Goal: Book appointment/travel/reservation

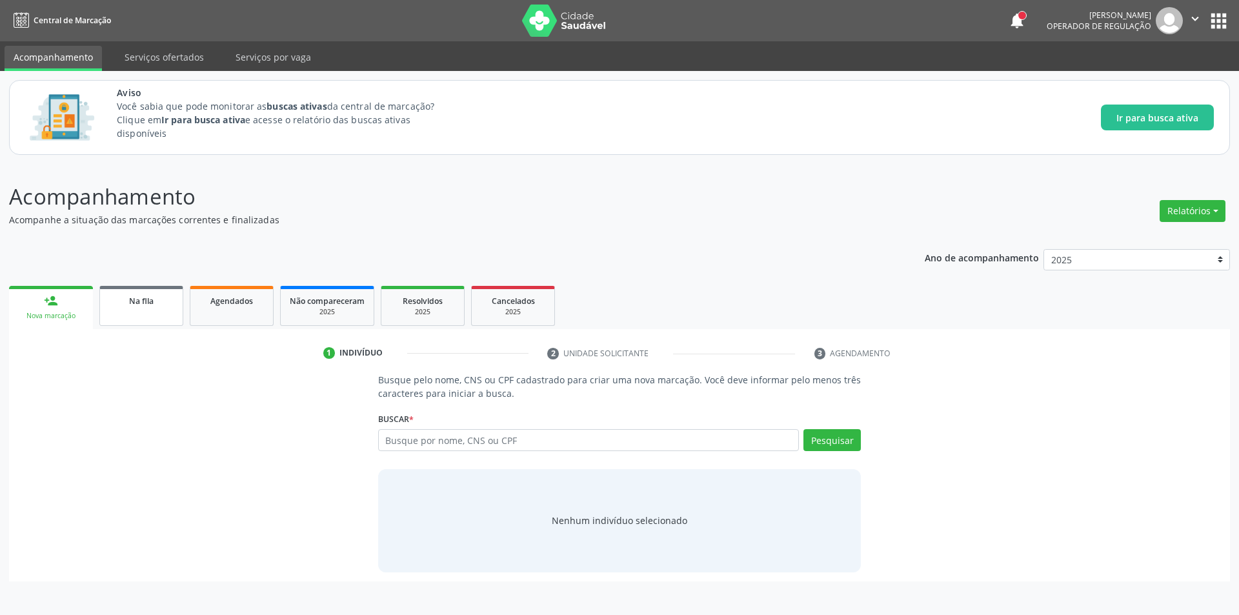
click at [154, 313] on link "Na fila" at bounding box center [141, 306] width 84 height 40
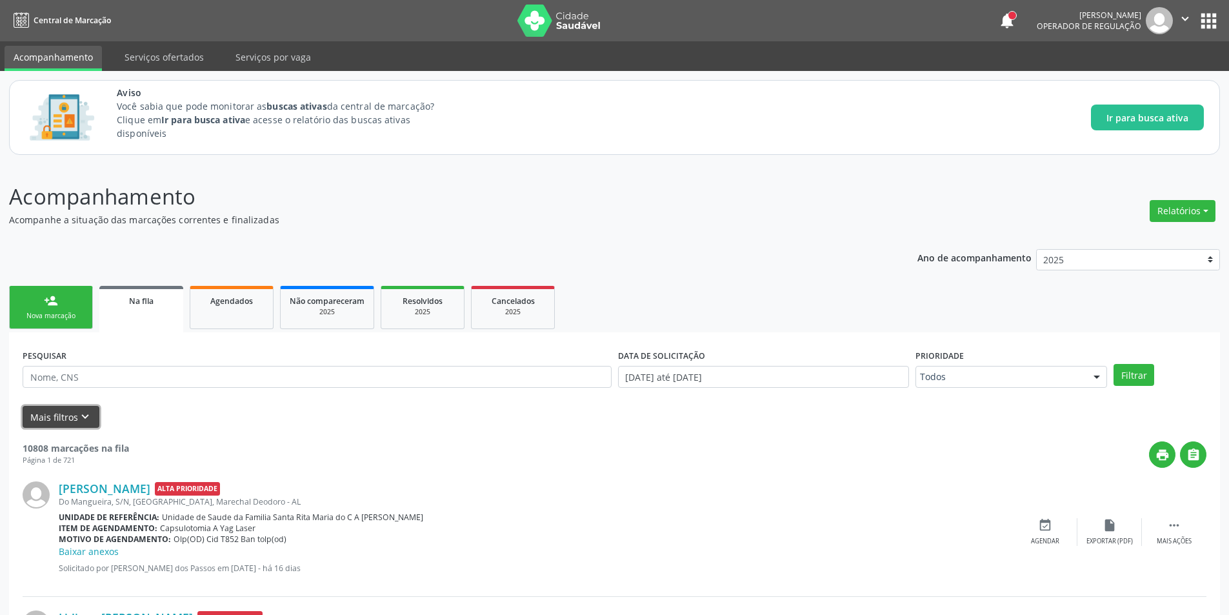
click at [82, 415] on icon "keyboard_arrow_down" at bounding box center [85, 417] width 14 height 14
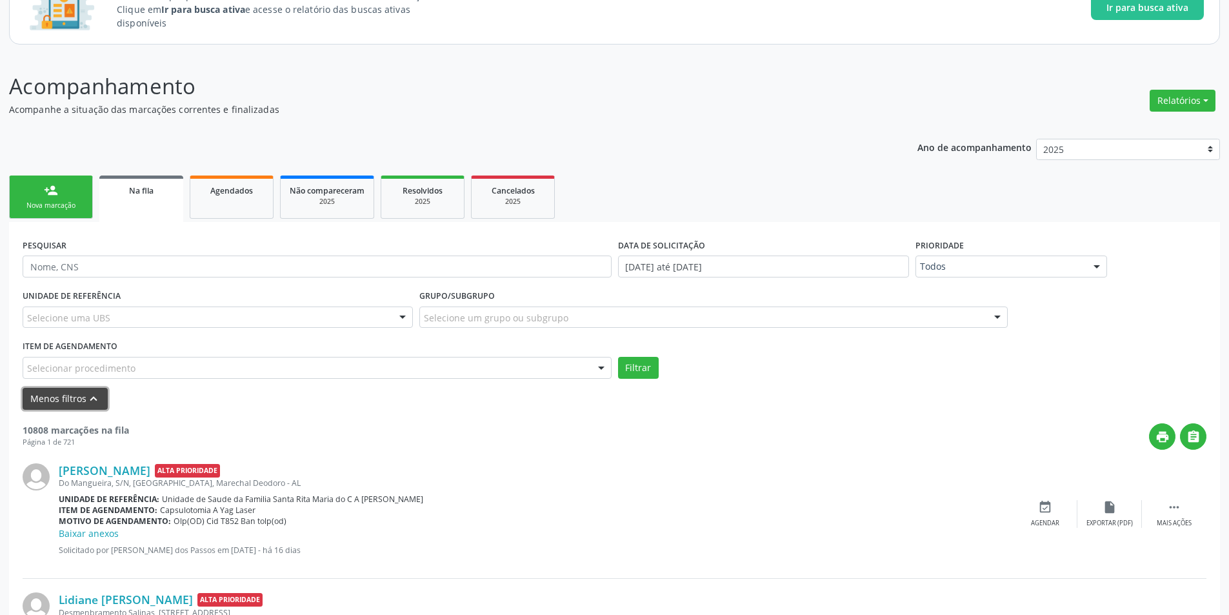
scroll to position [258, 0]
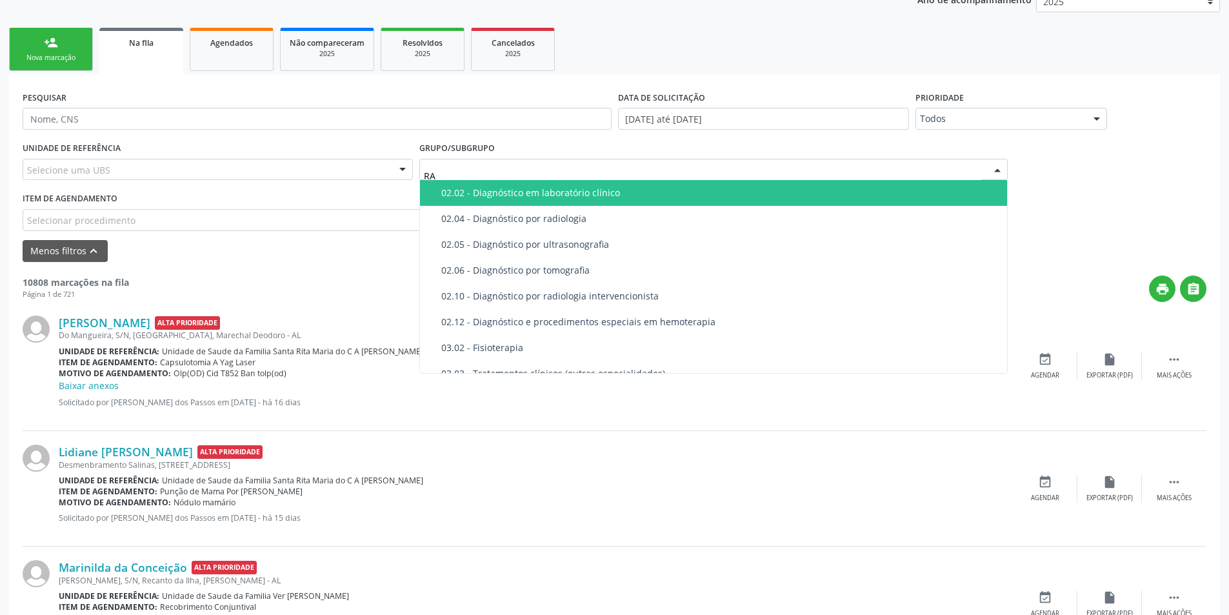
type input "RAD"
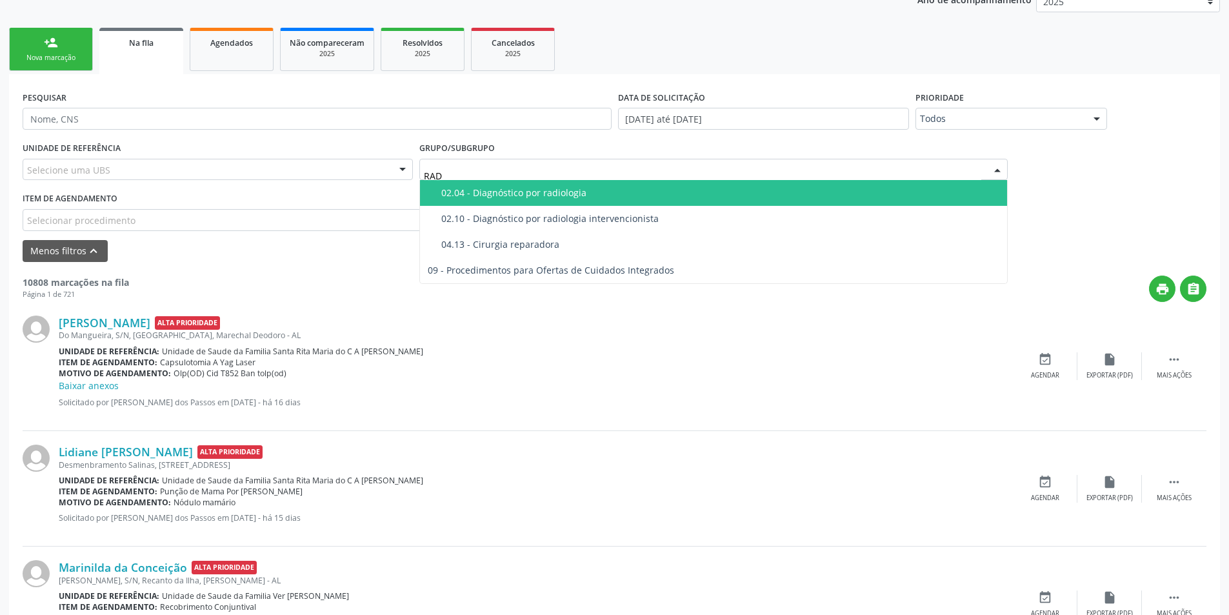
click at [566, 190] on div "02.04 - Diagnóstico por radiologia" at bounding box center [720, 193] width 559 height 10
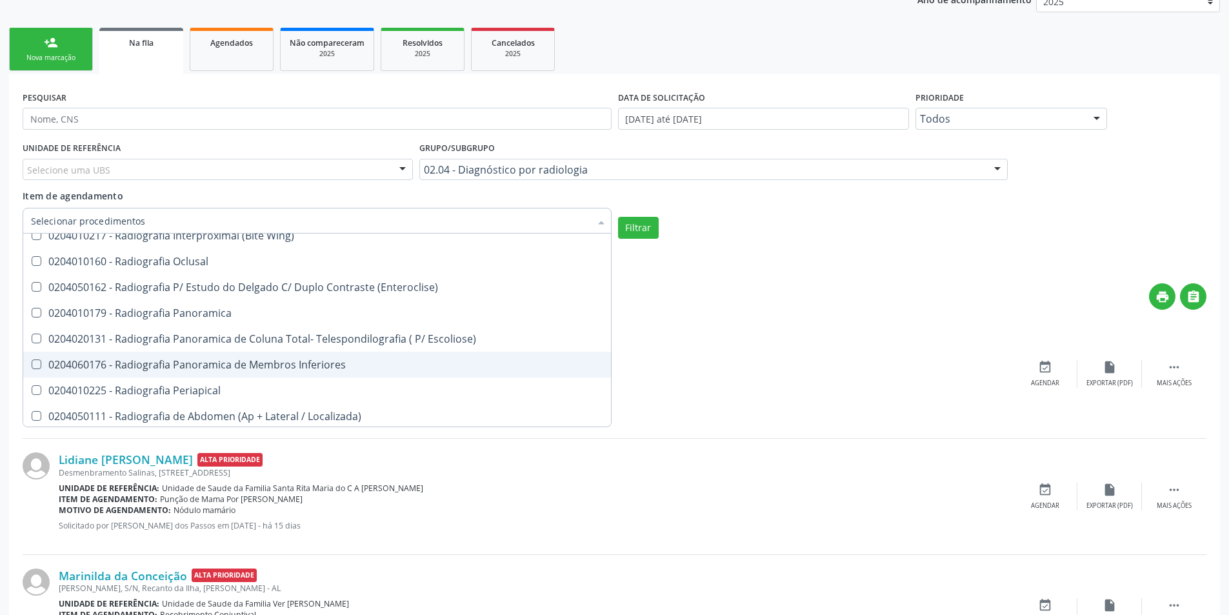
scroll to position [774, 0]
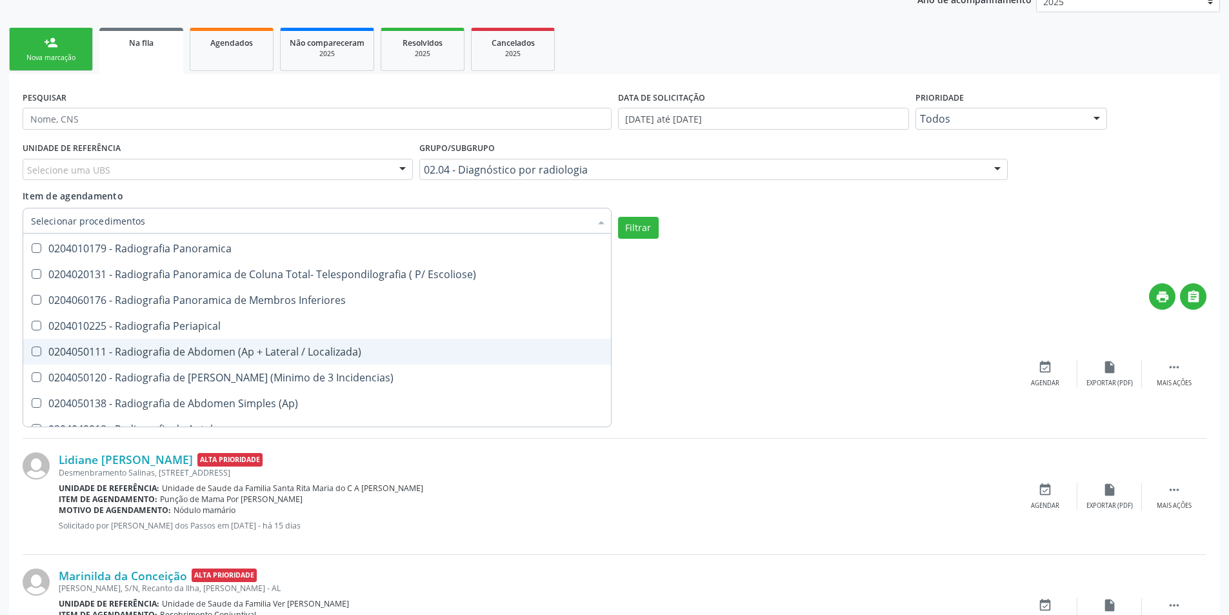
click at [235, 355] on div "0204050111 - Radiografia de Abdomen (Ap + Lateral / Localizada)" at bounding box center [317, 351] width 572 height 10
checkbox Localizada\) "true"
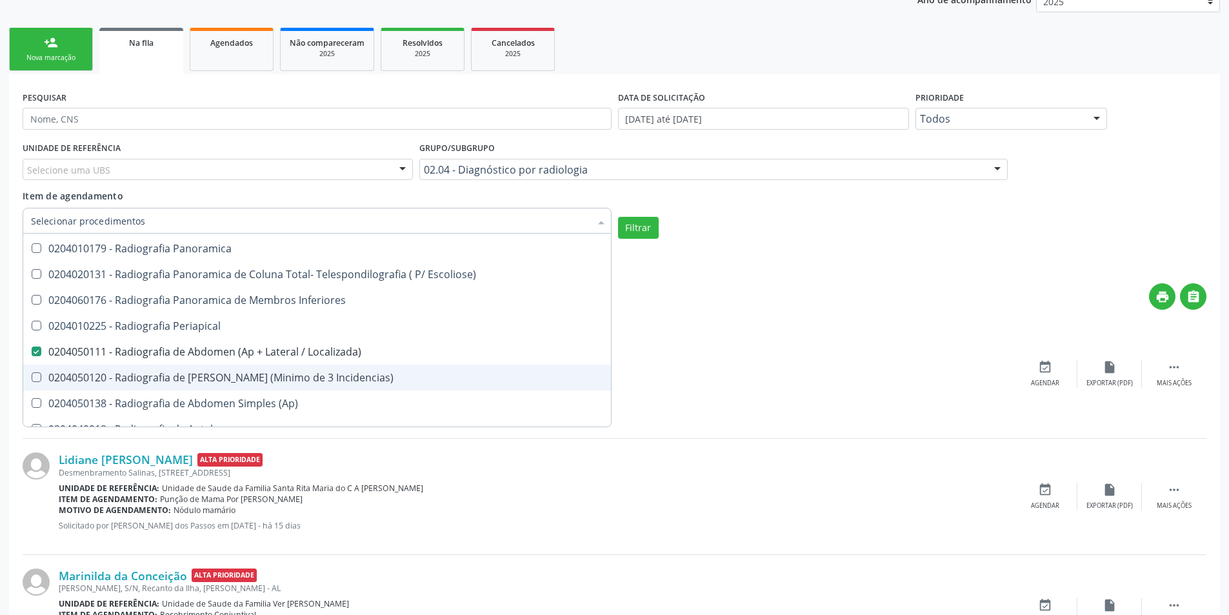
click at [235, 377] on div "0204050120 - Radiografia de [PERSON_NAME] (Minimo de 3 Incidencias)" at bounding box center [317, 377] width 572 height 10
checkbox Incidencias\) "true"
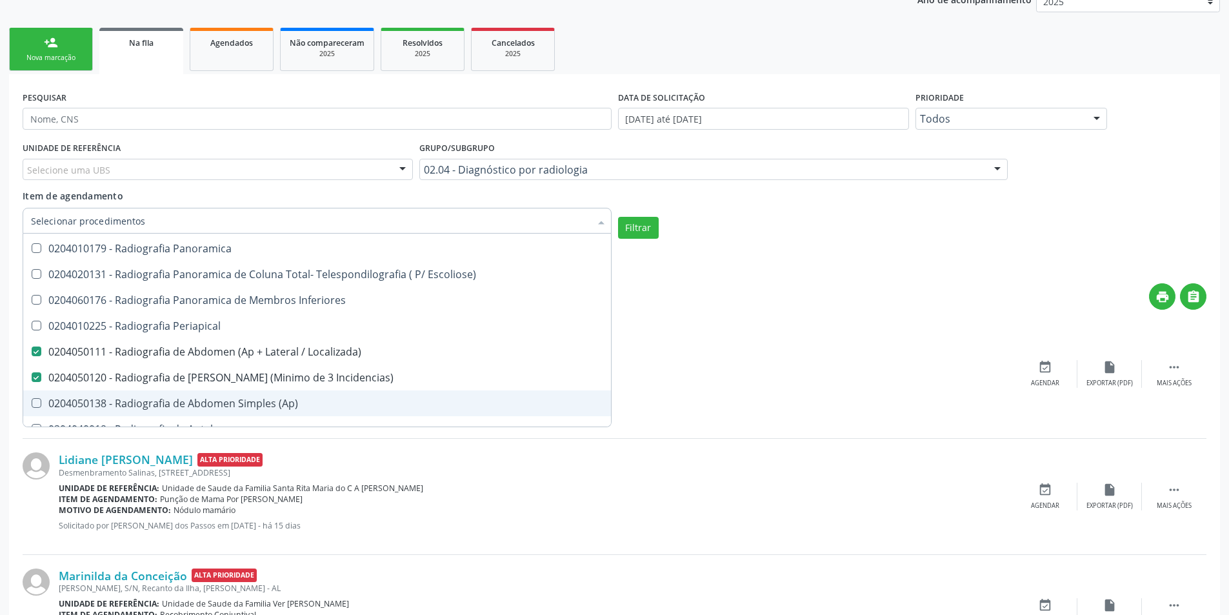
click at [239, 398] on div "0204050138 - Radiografia de Abdomen Simples (Ap)" at bounding box center [317, 403] width 572 height 10
checkbox \(Ap\) "true"
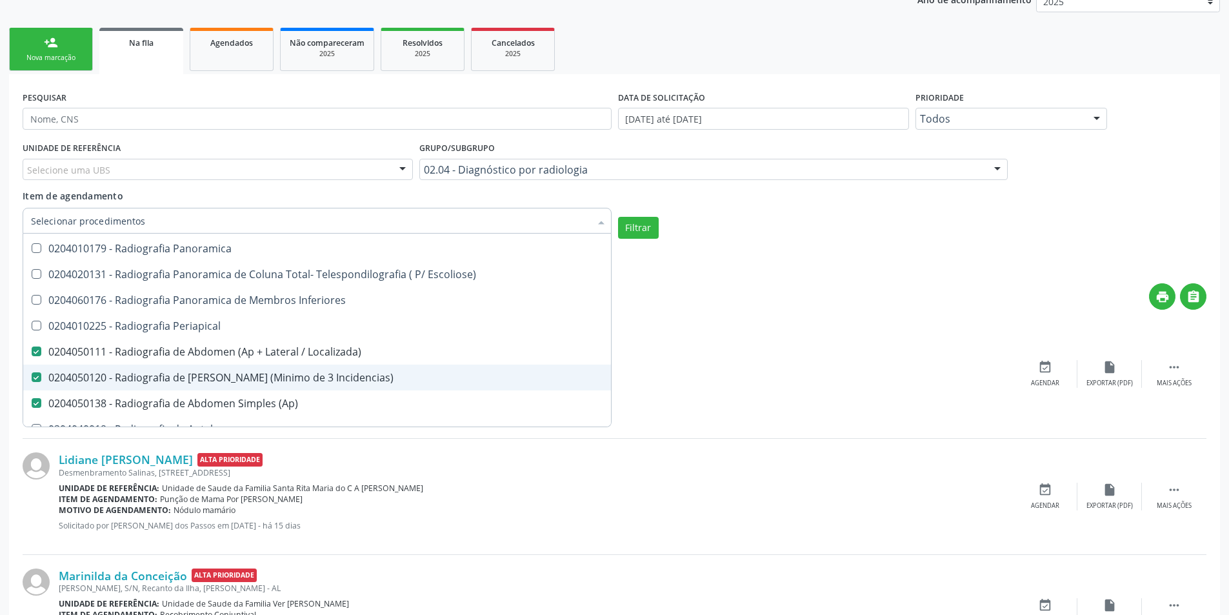
scroll to position [839, 0]
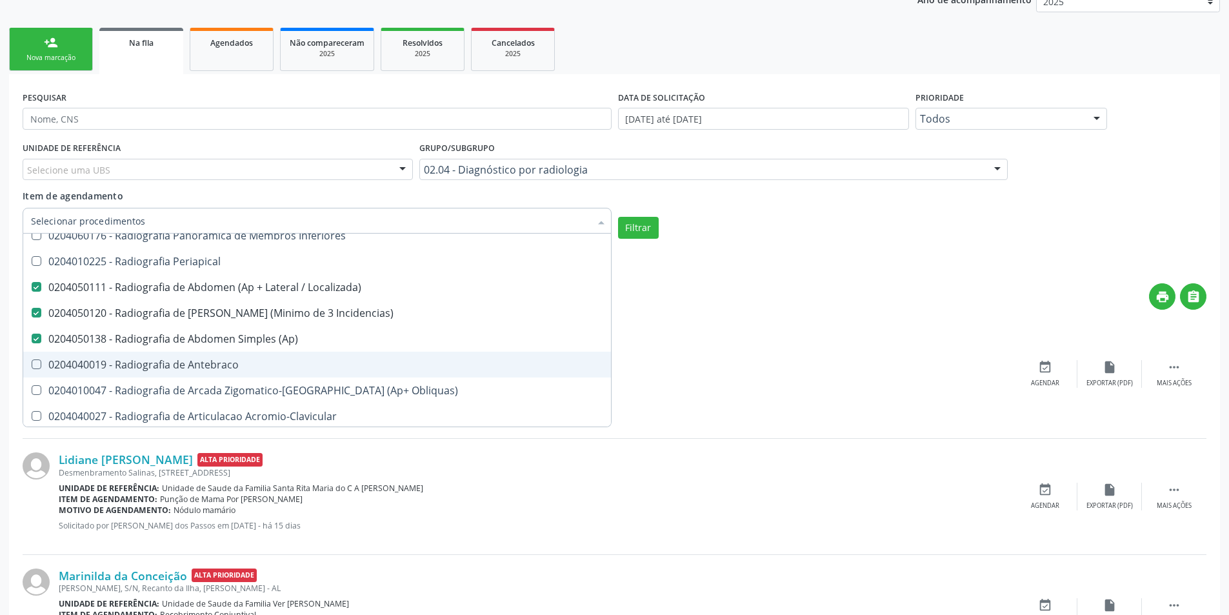
click at [245, 370] on div "0204040019 - Radiografia de Antebraco" at bounding box center [317, 364] width 572 height 10
checkbox Antebraco "true"
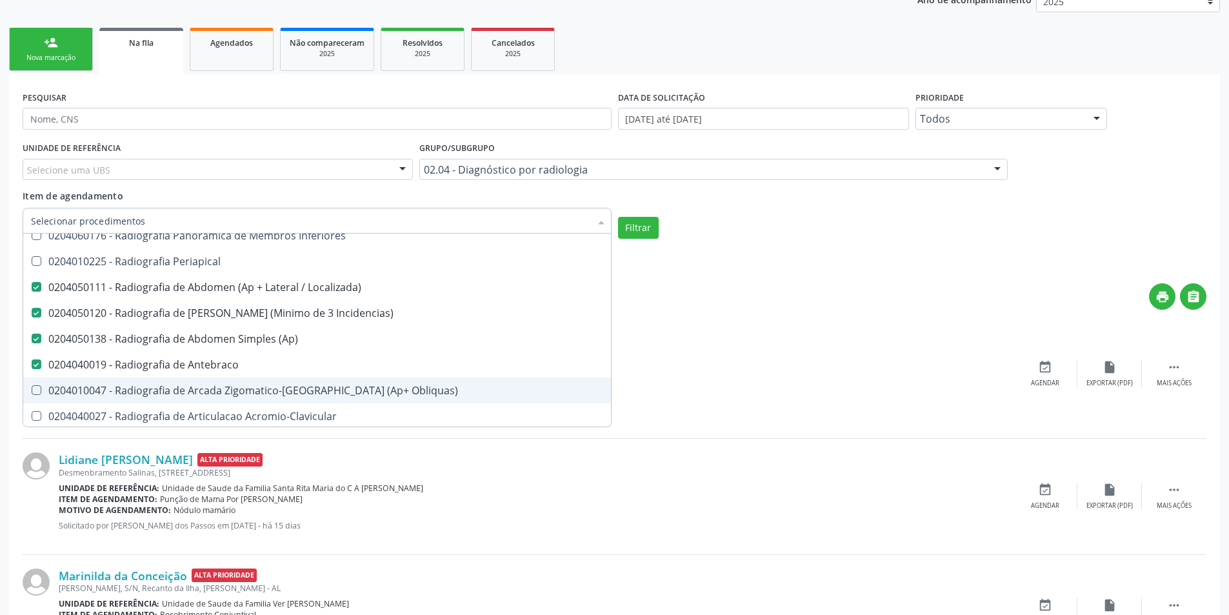
drag, startPoint x: 246, startPoint y: 392, endPoint x: 255, endPoint y: 417, distance: 26.7
click at [249, 395] on div "0204010047 - Radiografia de Arcada Zigomatico-[GEOGRAPHIC_DATA] (Ap+ Obliquas)" at bounding box center [317, 390] width 572 height 10
checkbox Obliquas\) "true"
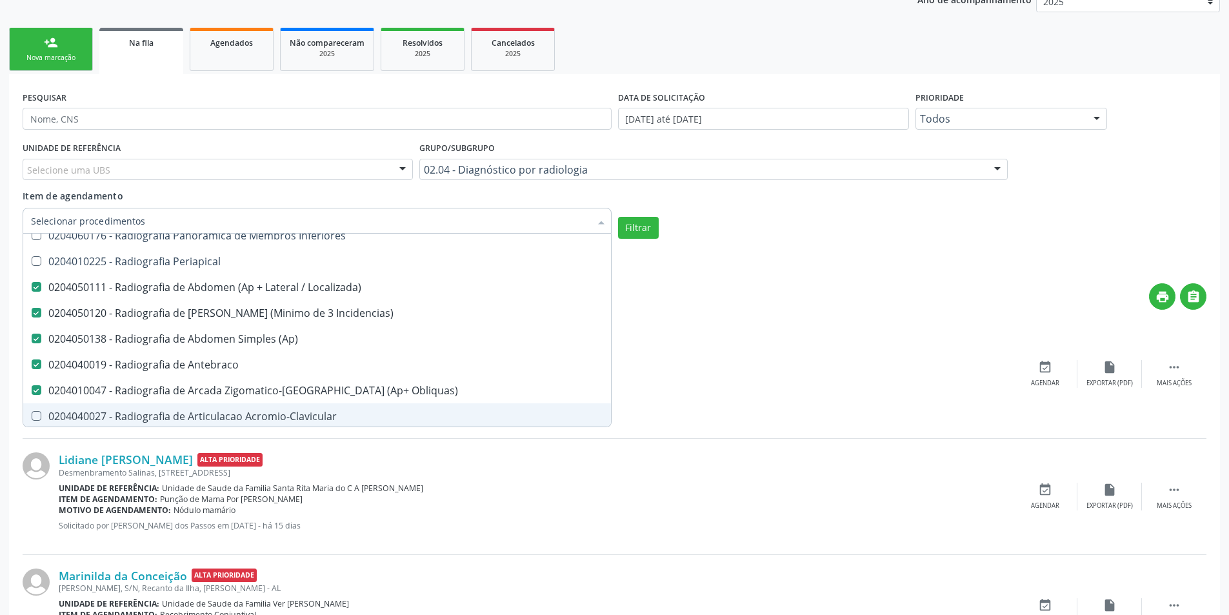
click at [255, 417] on div "0204040027 - Radiografia de Articulacao Acromio-Clavicular" at bounding box center [317, 416] width 572 height 10
checkbox Acromio-Clavicular "true"
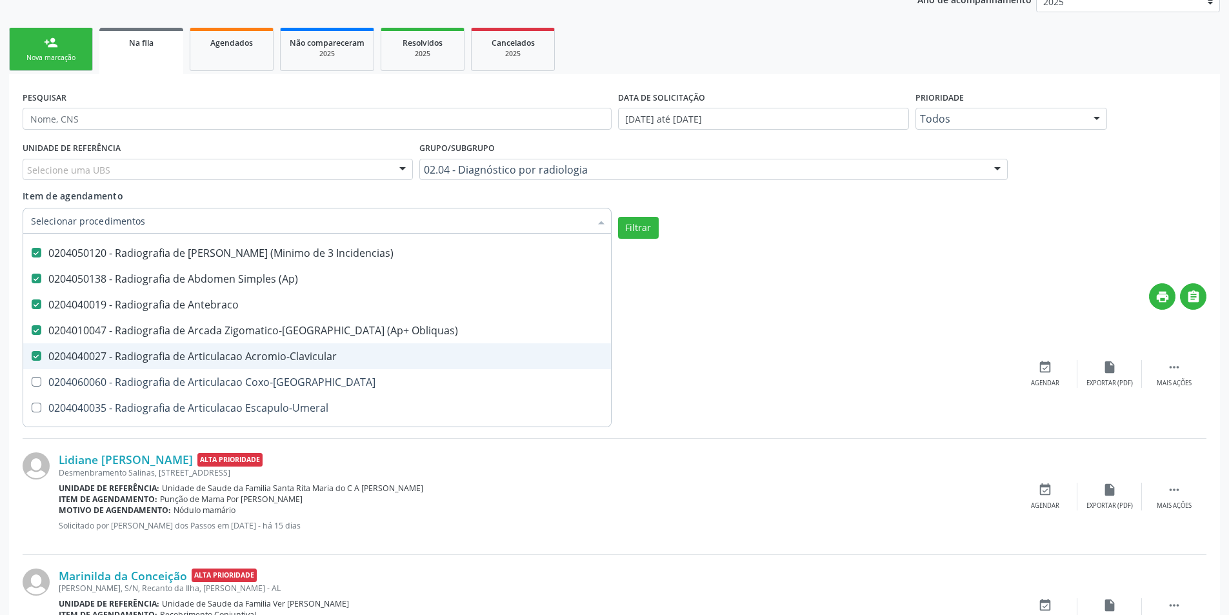
scroll to position [968, 0]
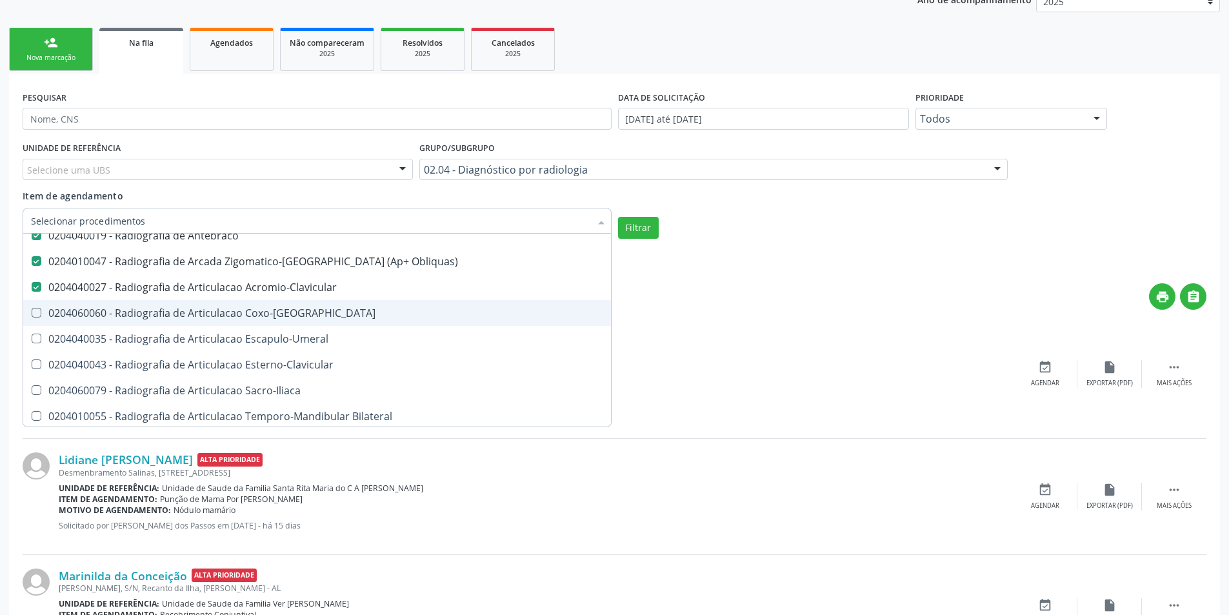
click at [232, 312] on div "0204060060 - Radiografia de Articulacao Coxo-[GEOGRAPHIC_DATA]" at bounding box center [317, 313] width 572 height 10
checkbox Coxo-Femoral "true"
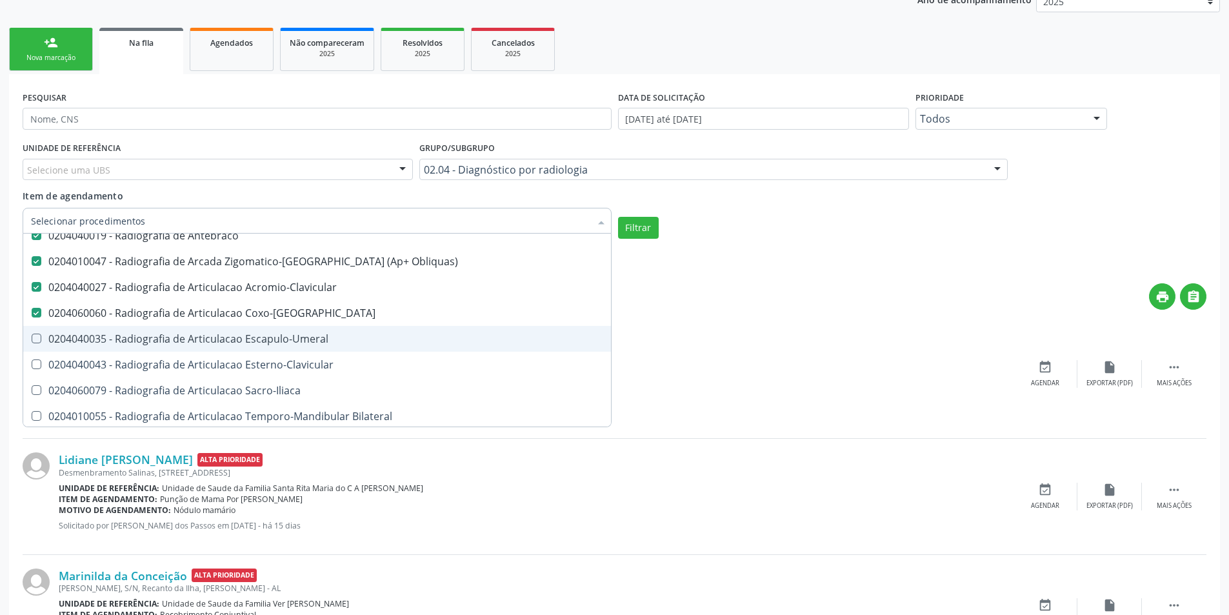
click at [238, 334] on div "0204040035 - Radiografia de Articulacao Escapulo-Umeral" at bounding box center [317, 339] width 572 height 10
checkbox Escapulo-Umeral "true"
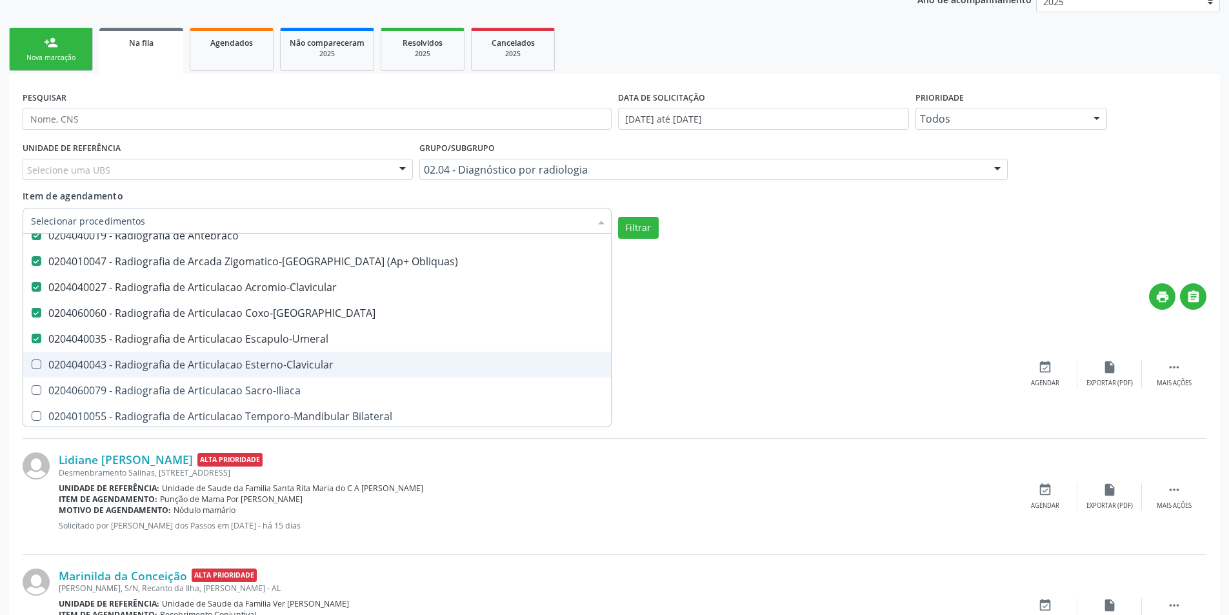
click at [248, 374] on span "0204040043 - Radiografia de Articulacao Esterno-Clavicular" at bounding box center [317, 365] width 588 height 26
checkbox Esterno-Clavicular "true"
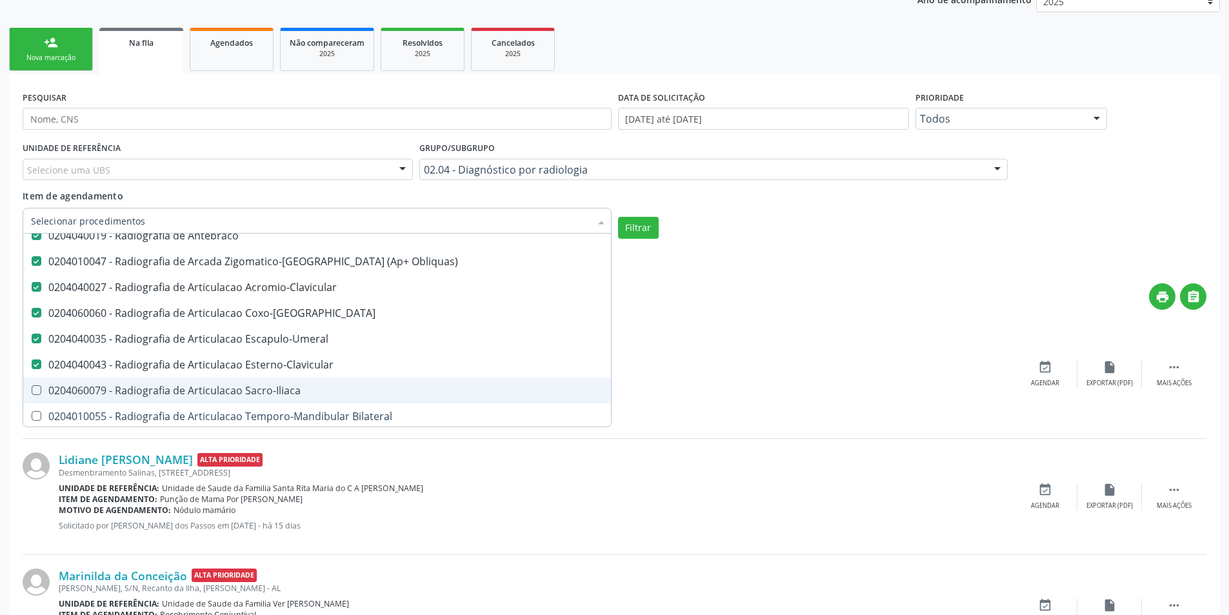
click at [255, 401] on span "0204060079 - Radiografia de Articulacao Sacro-Iliaca" at bounding box center [317, 390] width 588 height 26
checkbox Sacro-Iliaca "true"
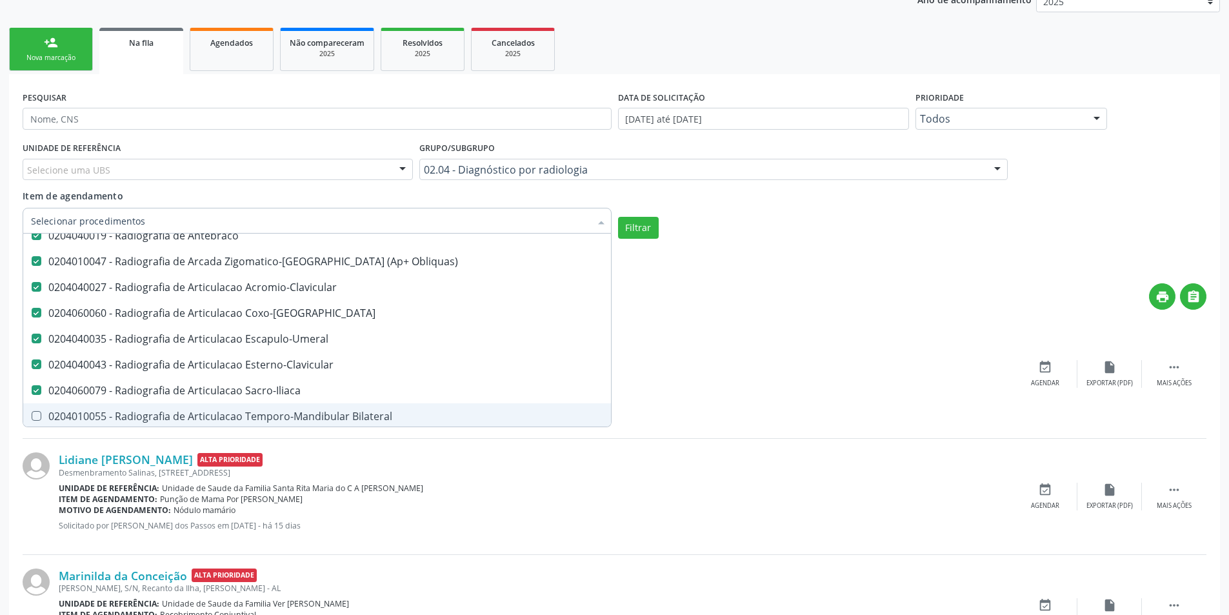
click at [278, 420] on div "0204010055 - Radiografia de Articulacao Temporo-Mandibular Bilateral" at bounding box center [317, 416] width 572 height 10
checkbox Bilateral "true"
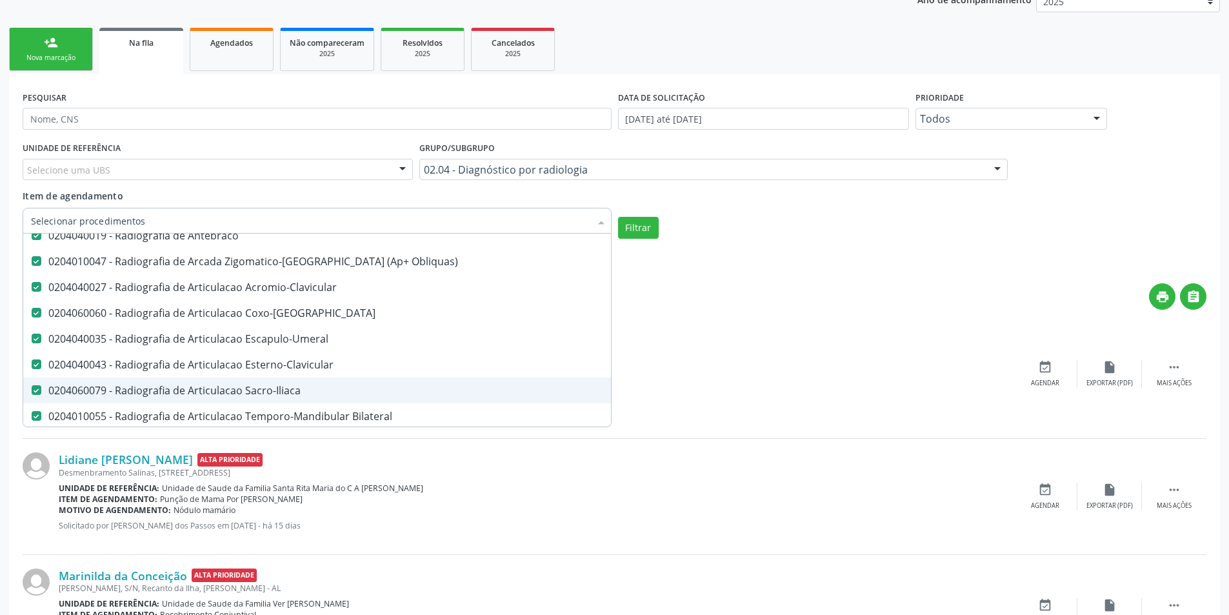
scroll to position [1097, 0]
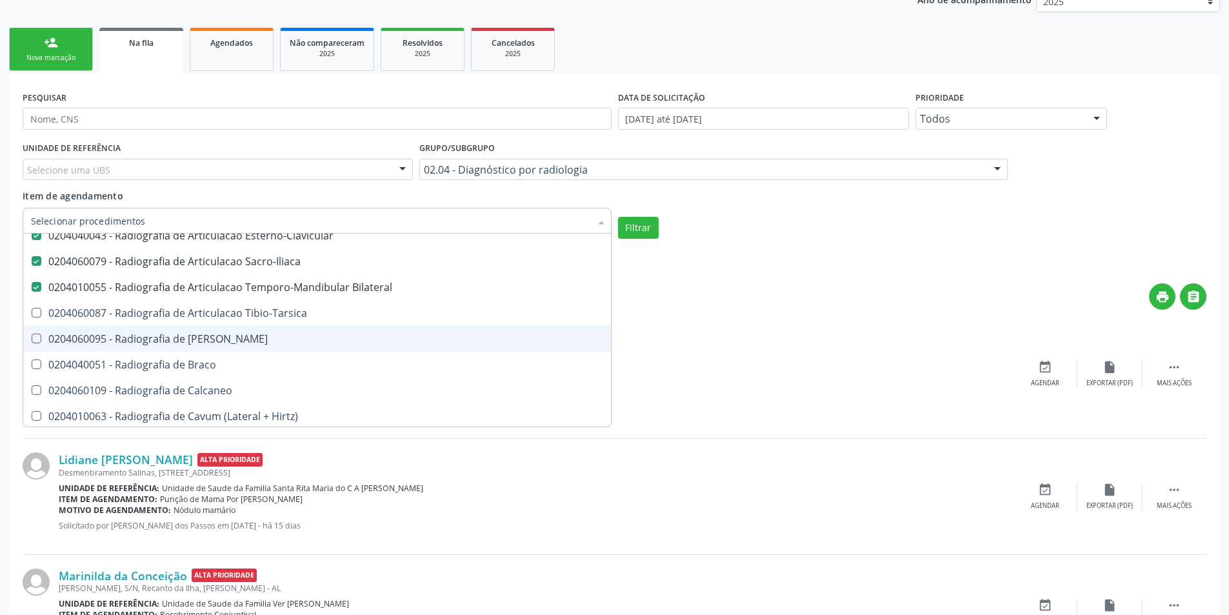
click at [282, 318] on div "0204060087 - Radiografia de Articulacao Tibio-Tarsica" at bounding box center [317, 313] width 572 height 10
checkbox Tibio-Tarsica "true"
click at [241, 339] on div "0204060095 - Radiografia de [PERSON_NAME]" at bounding box center [317, 339] width 572 height 10
checkbox Bacia "true"
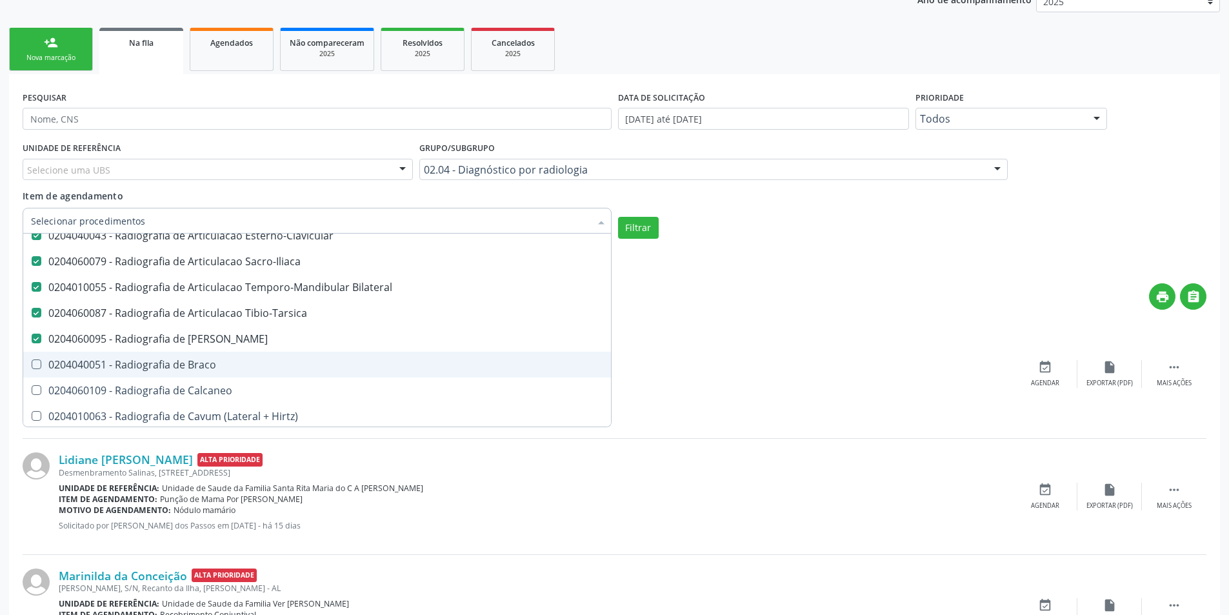
click at [226, 360] on div "0204040051 - Radiografia de Braco" at bounding box center [317, 364] width 572 height 10
checkbox Braco "true"
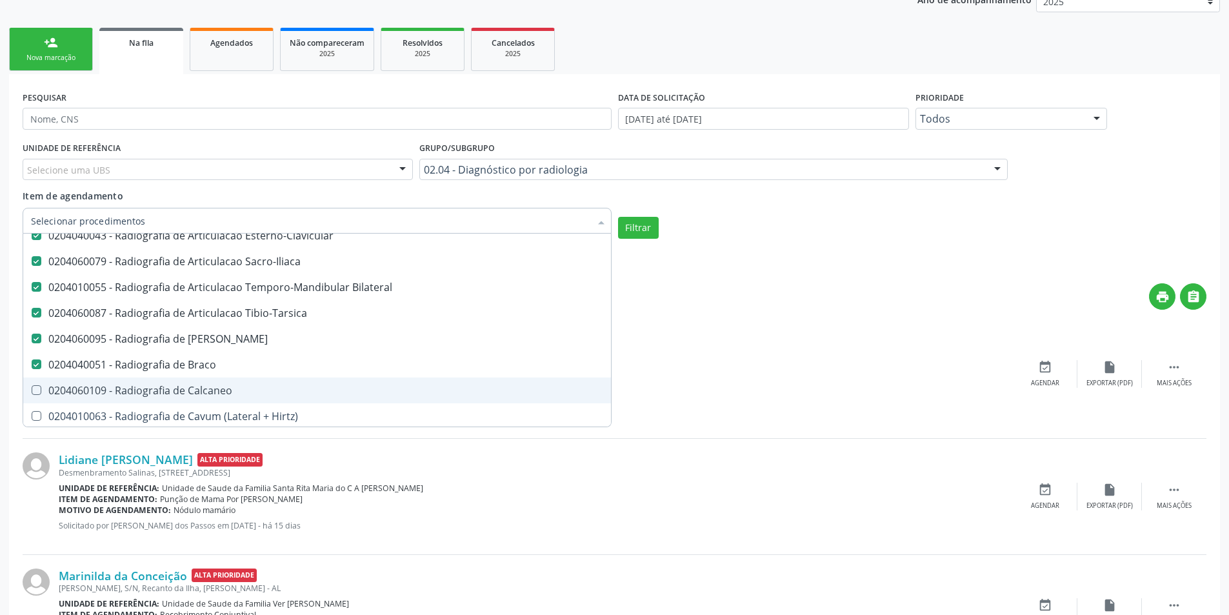
drag, startPoint x: 232, startPoint y: 393, endPoint x: 246, endPoint y: 411, distance: 23.0
click at [234, 393] on div "0204060109 - Radiografia de Calcaneo" at bounding box center [317, 390] width 572 height 10
checkbox Calcaneo "true"
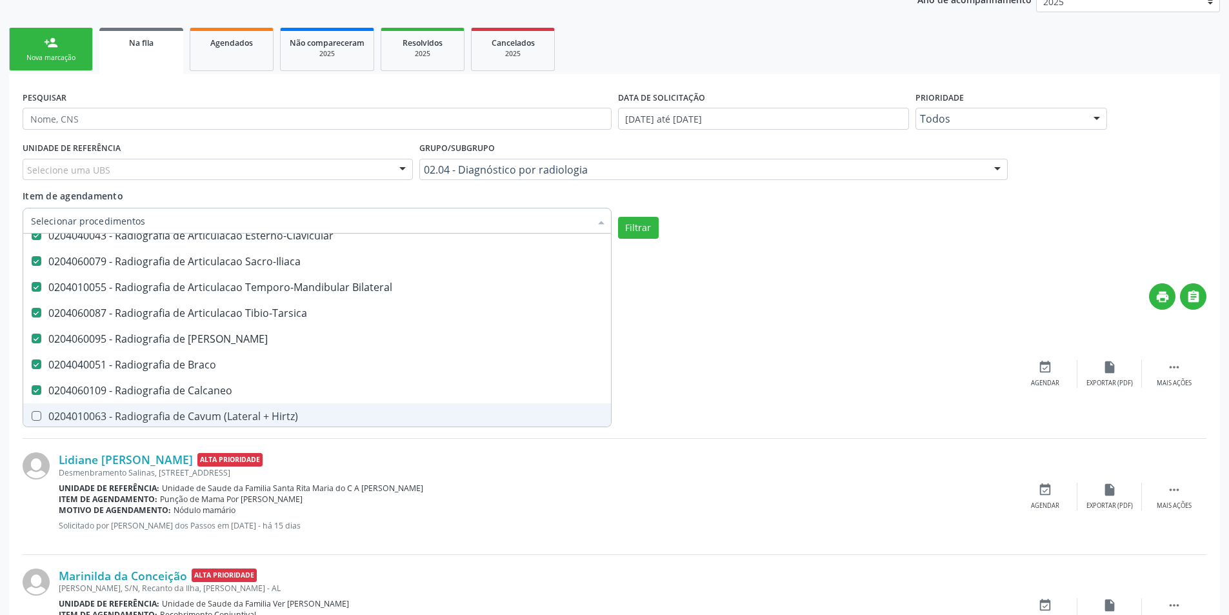
click at [246, 414] on div "0204010063 - Radiografia de Cavum (Lateral + Hirtz)" at bounding box center [317, 416] width 572 height 10
checkbox Hirtz\) "true"
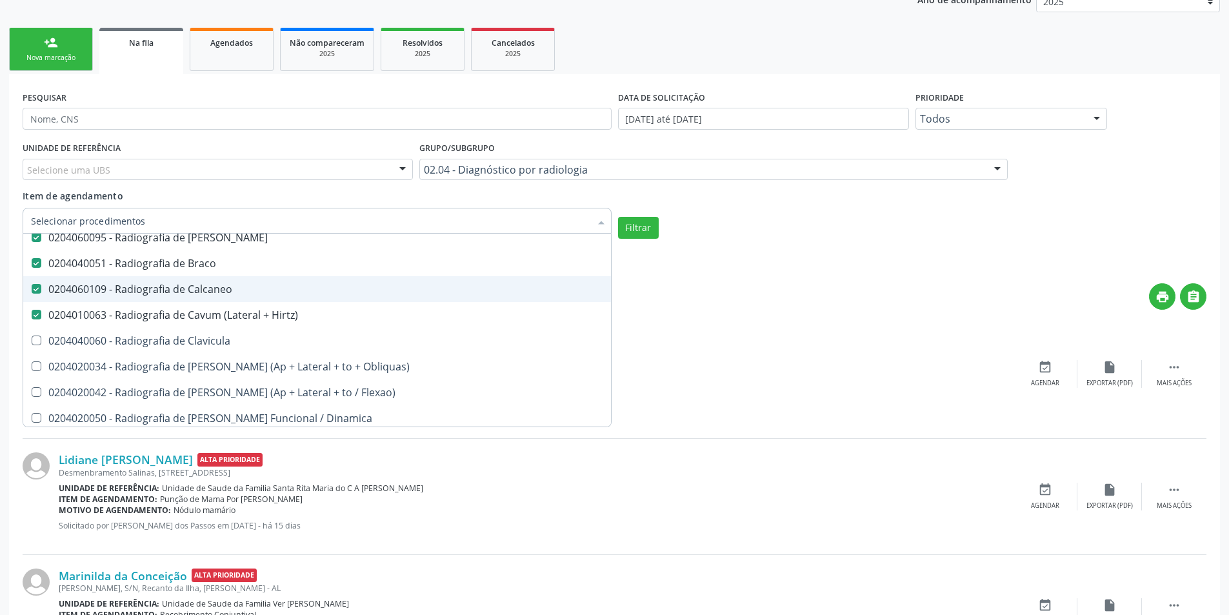
scroll to position [1226, 0]
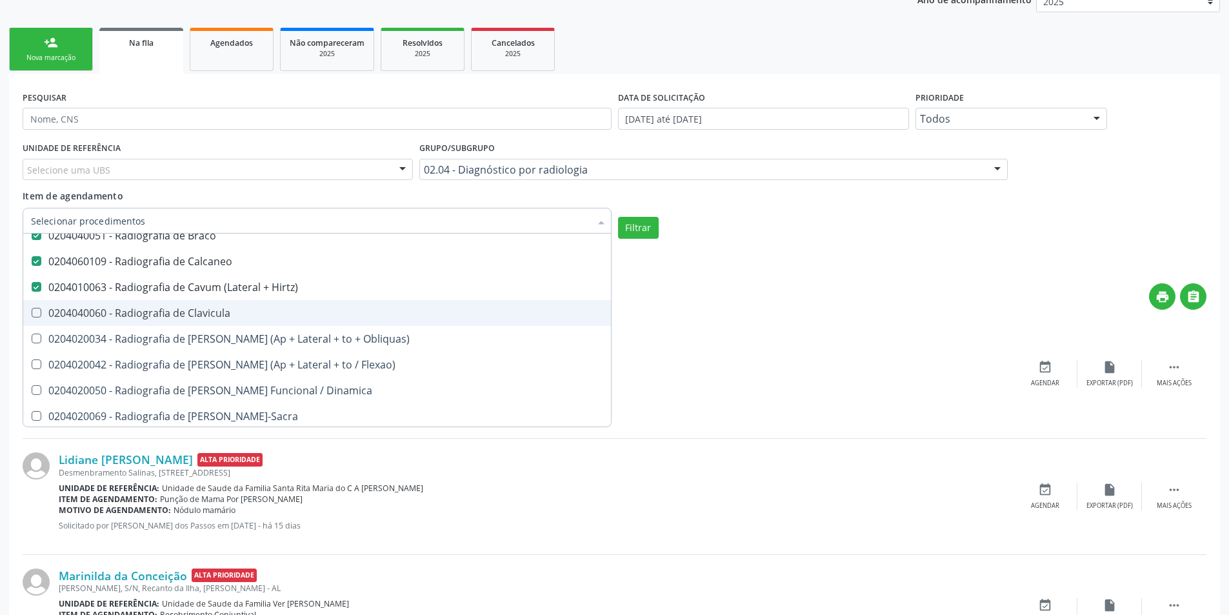
click at [277, 317] on div "0204040060 - Radiografia de Clavicula" at bounding box center [317, 313] width 572 height 10
checkbox Clavicula "true"
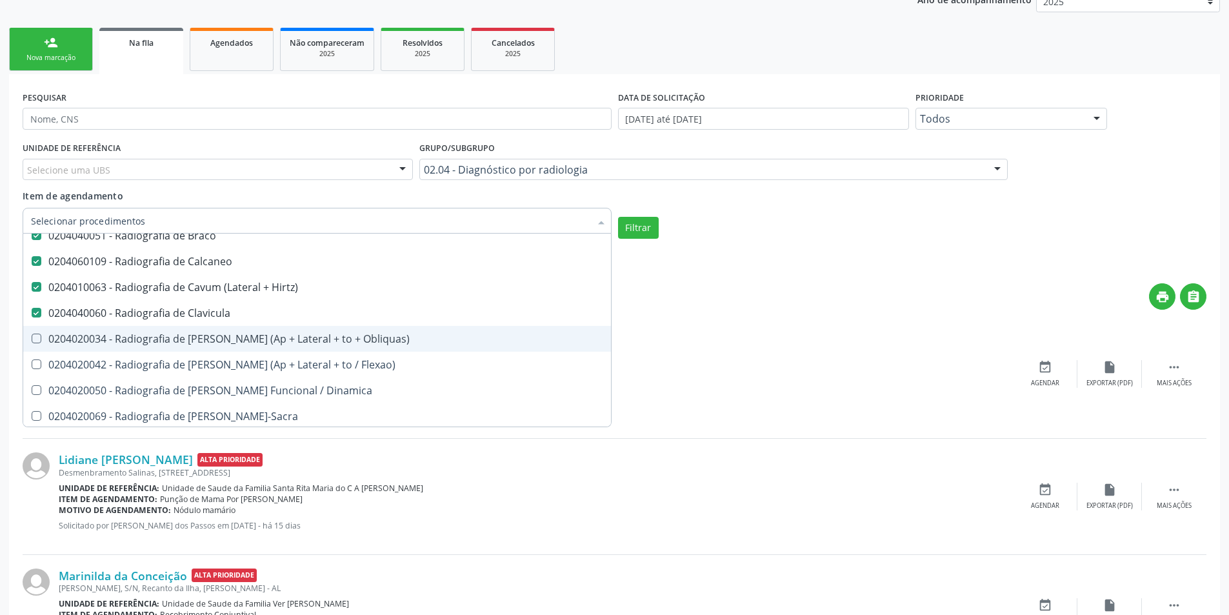
click at [297, 339] on div "0204020034 - Radiografia de [PERSON_NAME] (Ap + Lateral + to + Obliquas)" at bounding box center [317, 339] width 572 height 10
checkbox Obliquas\) "true"
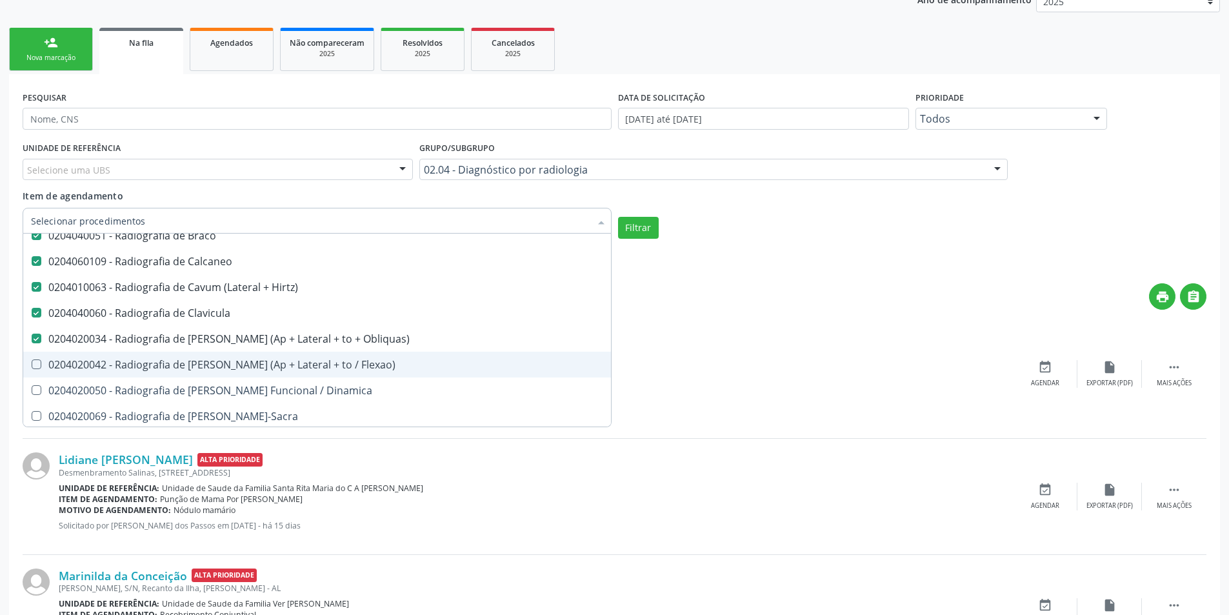
click at [308, 359] on div "0204020042 - Radiografia de [PERSON_NAME] (Ap + Lateral + to / Flexao)" at bounding box center [317, 364] width 572 height 10
checkbox Flexao\) "true"
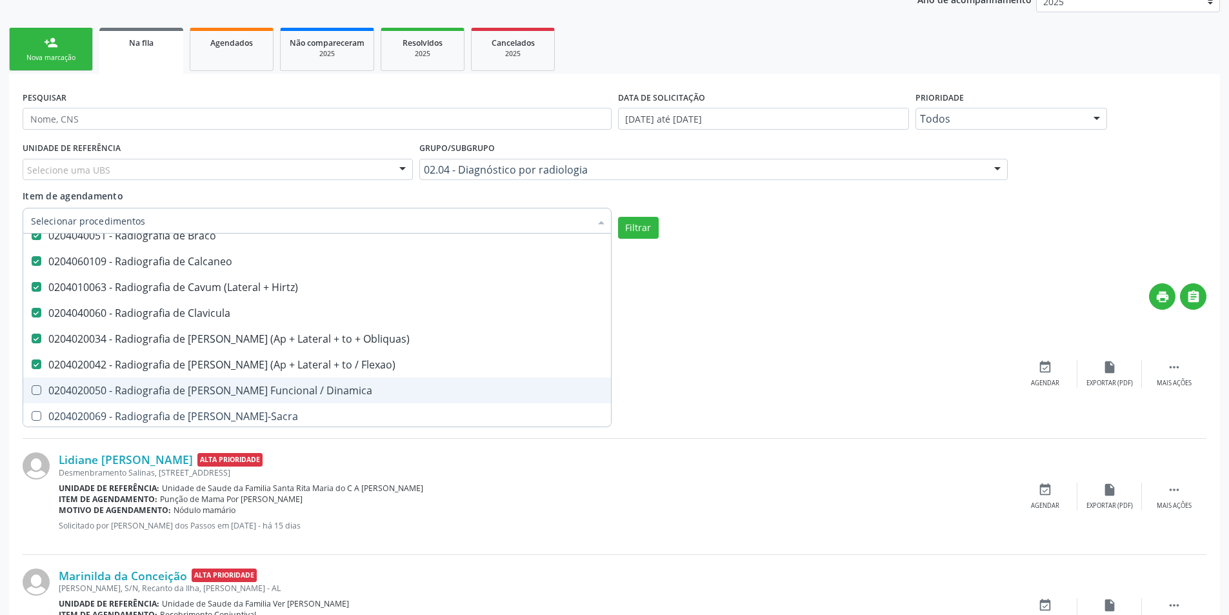
click at [320, 389] on div "0204020050 - Radiografia de [PERSON_NAME] Funcional / Dinamica" at bounding box center [317, 390] width 572 height 10
checkbox Dinamica "true"
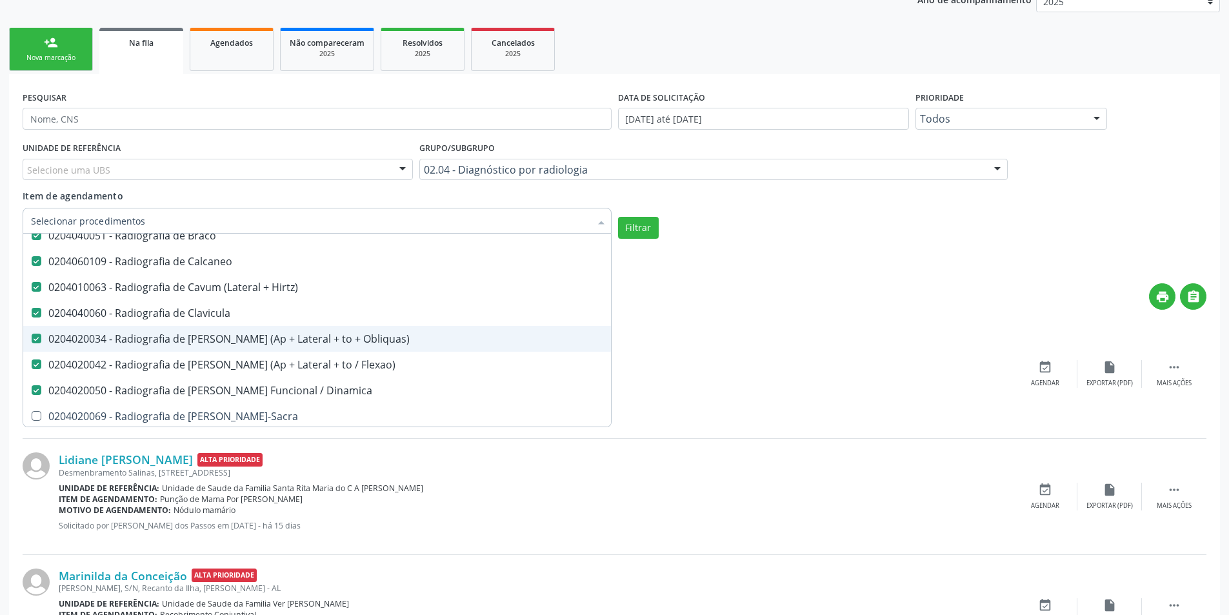
scroll to position [1290, 0]
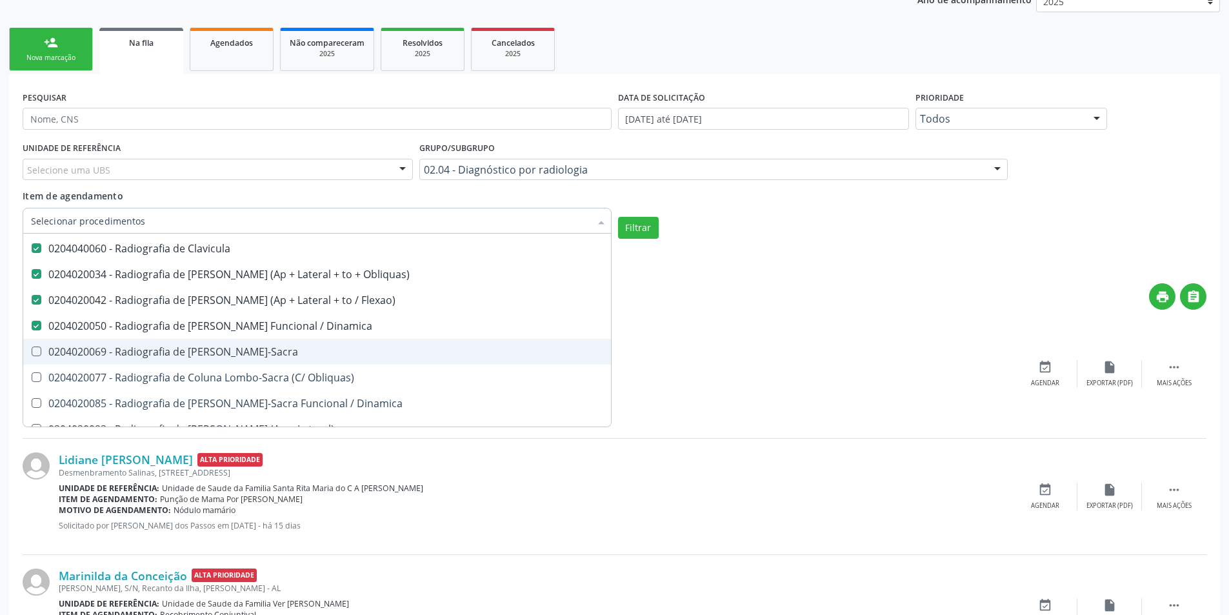
click at [269, 346] on div "0204020069 - Radiografia de [PERSON_NAME]-Sacra" at bounding box center [317, 351] width 572 height 10
checkbox Lombo-Sacra "true"
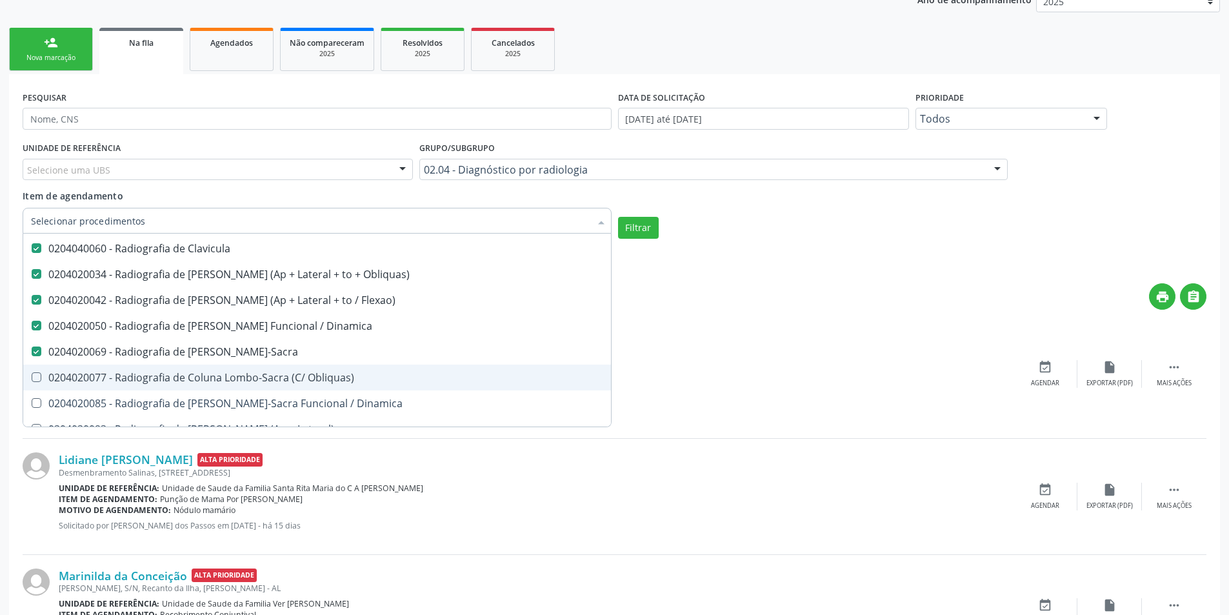
click at [274, 377] on div "0204020077 - Radiografia de Coluna Lombo-Sacra (C/ Obliquas)" at bounding box center [317, 377] width 572 height 10
checkbox Obliquas\) "true"
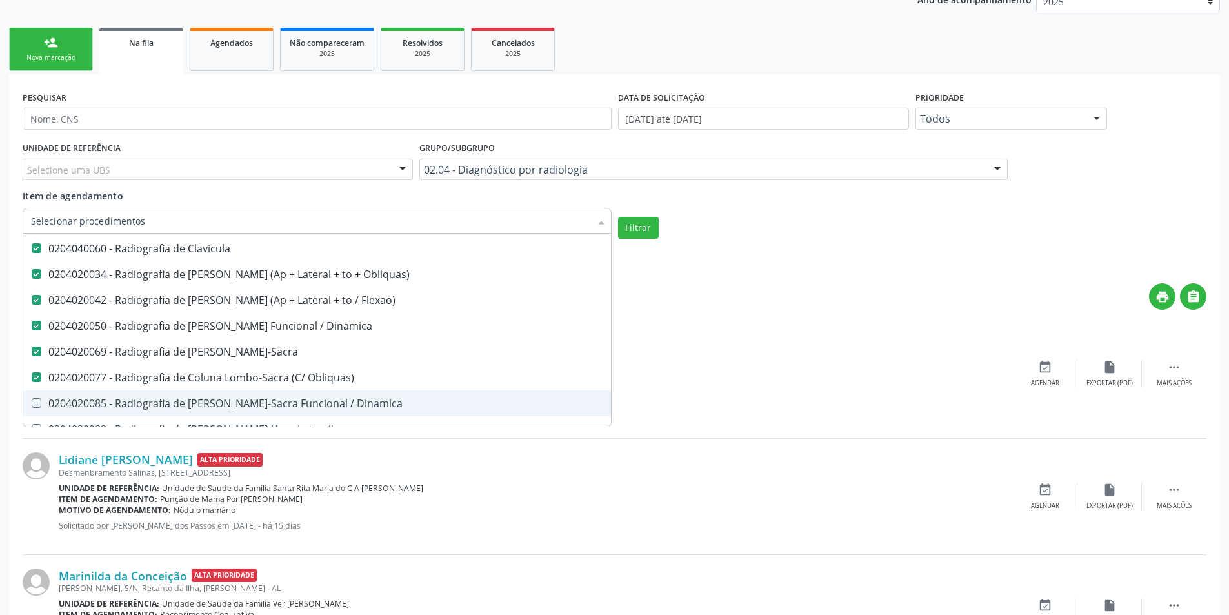
drag, startPoint x: 283, startPoint y: 399, endPoint x: 310, endPoint y: 378, distance: 34.1
click at [283, 399] on div "0204020085 - Radiografia de [PERSON_NAME]-Sacra Funcional / Dinamica" at bounding box center [317, 403] width 572 height 10
checkbox Dinamica "true"
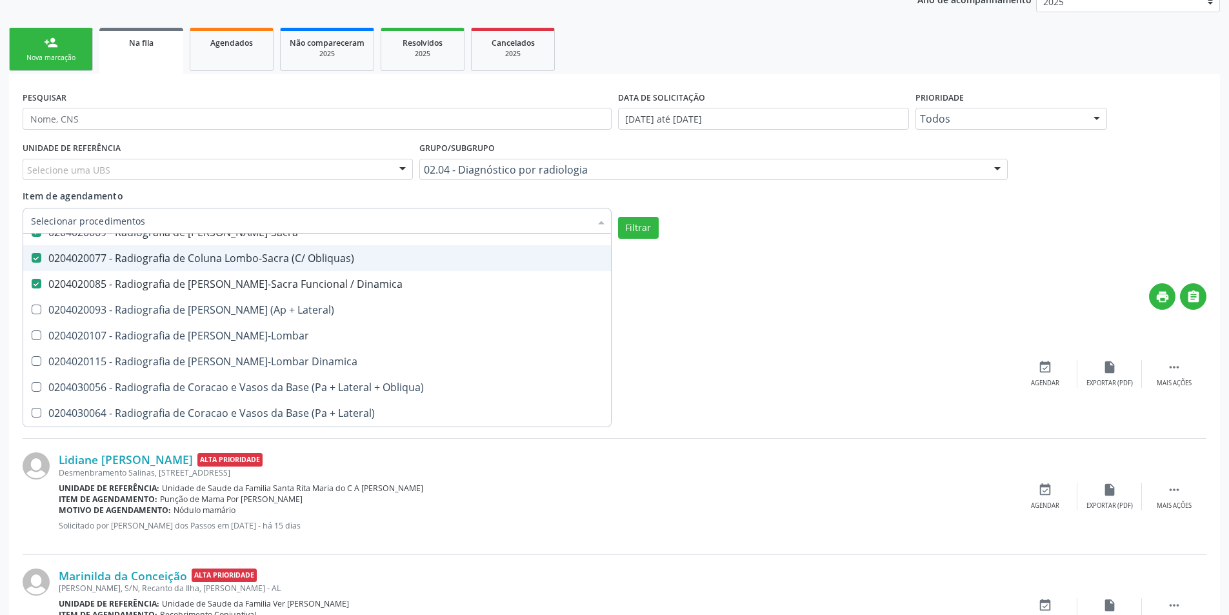
scroll to position [1419, 0]
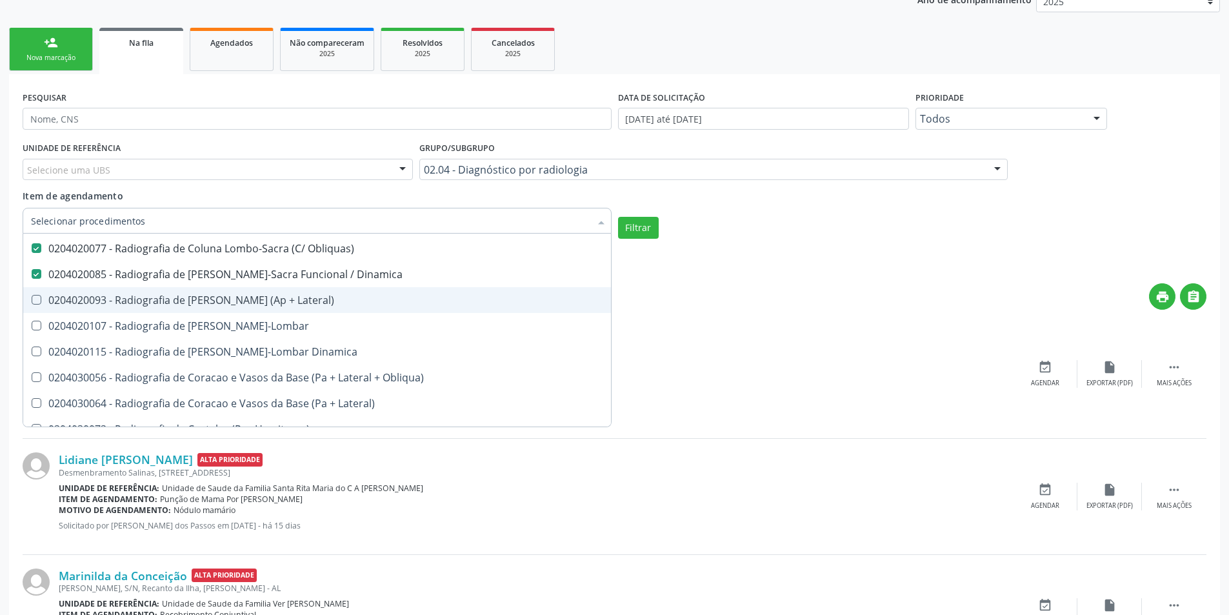
click at [294, 307] on span "0204020093 - Radiografia de [PERSON_NAME] (Ap + Lateral)" at bounding box center [317, 300] width 588 height 26
checkbox Lateral\) "true"
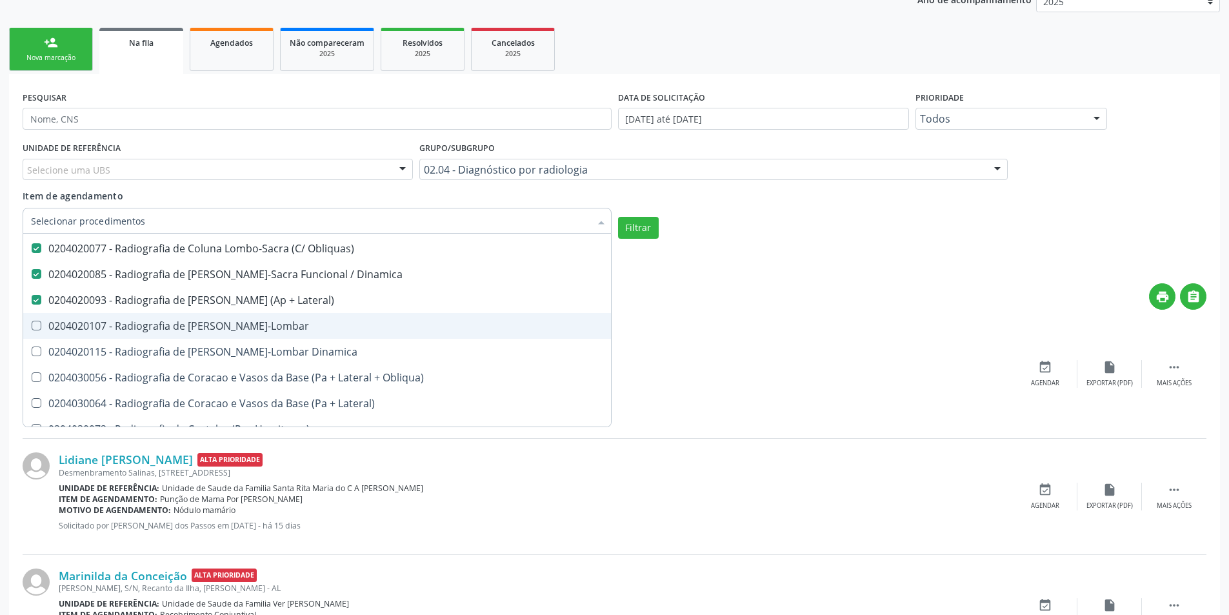
click at [299, 331] on div "0204020107 - Radiografia de [PERSON_NAME]-Lombar" at bounding box center [317, 326] width 572 height 10
checkbox Toraco-Lombar "true"
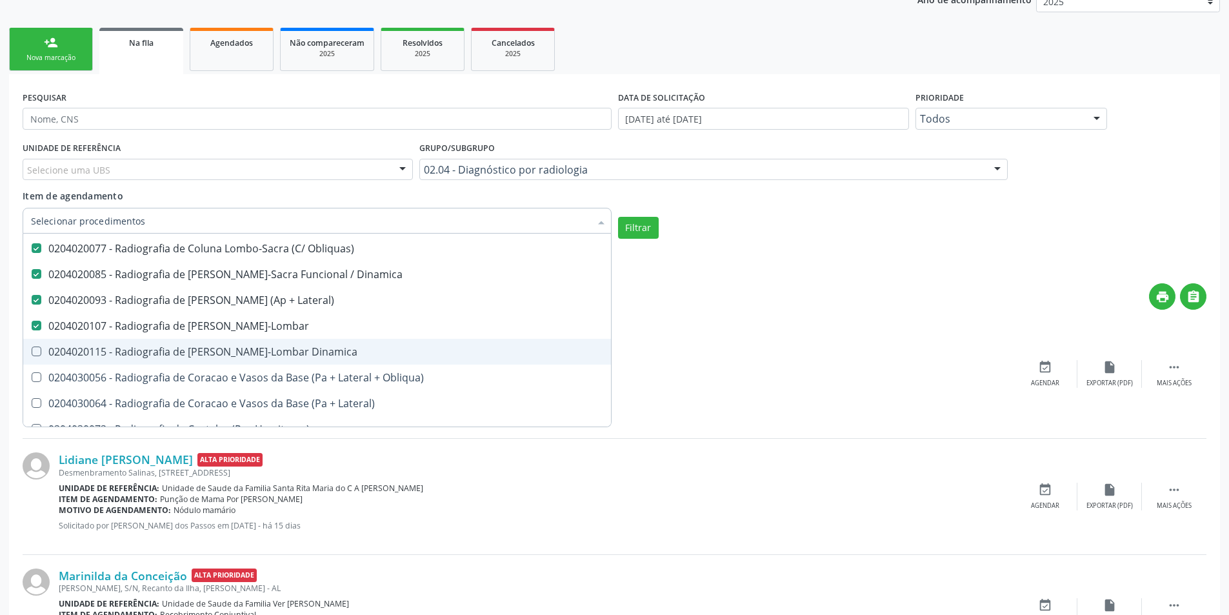
click at [314, 360] on span "0204020115 - Radiografia de [PERSON_NAME]-Lombar Dinamica" at bounding box center [317, 352] width 588 height 26
checkbox Dinamica "true"
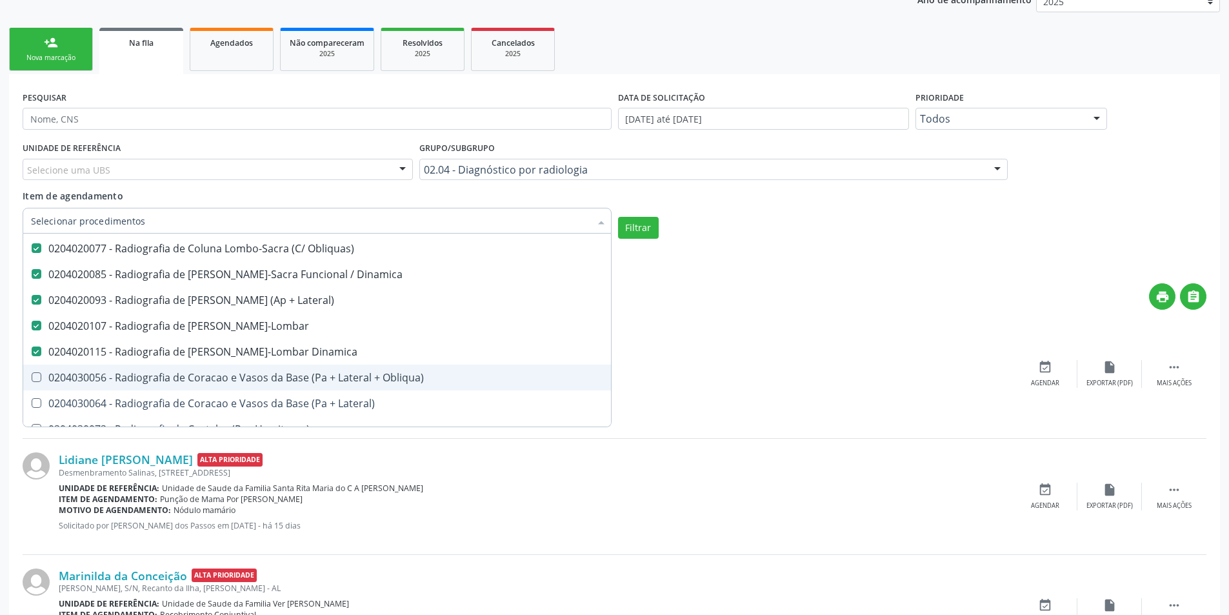
click at [315, 377] on div "0204030056 - Radiografia de Coracao e Vasos da Base (Pa + Lateral + Obliqua)" at bounding box center [317, 377] width 572 height 10
checkbox Obliqua\) "true"
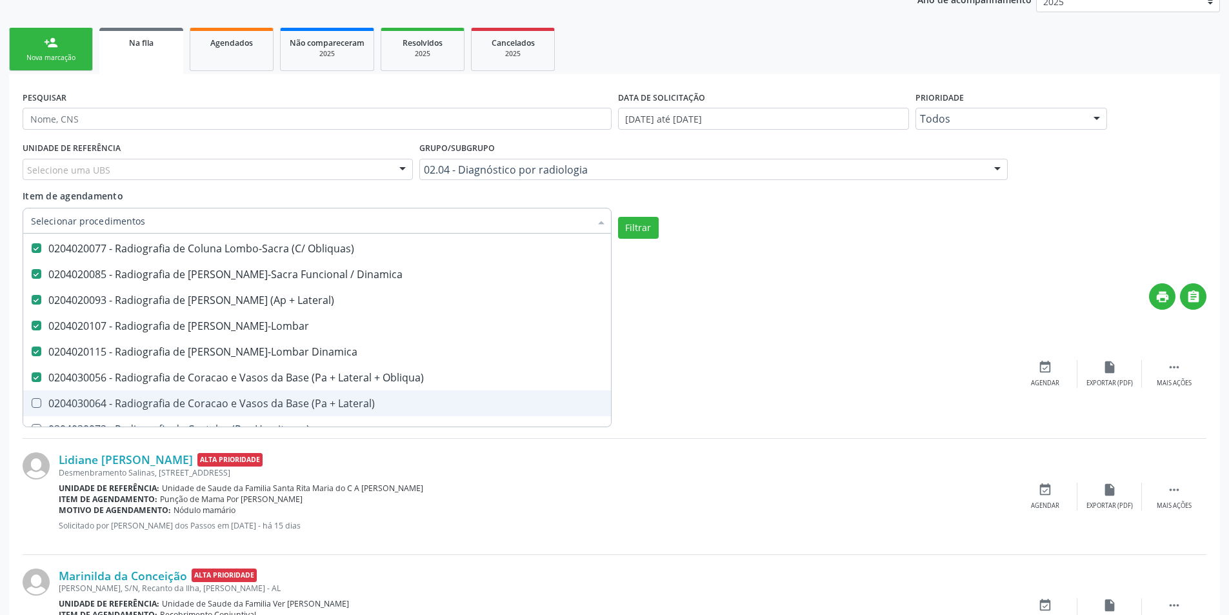
click at [317, 393] on span "0204030064 - Radiografia de Coracao e Vasos da Base (Pa + Lateral)" at bounding box center [317, 403] width 588 height 26
checkbox Lateral\) "true"
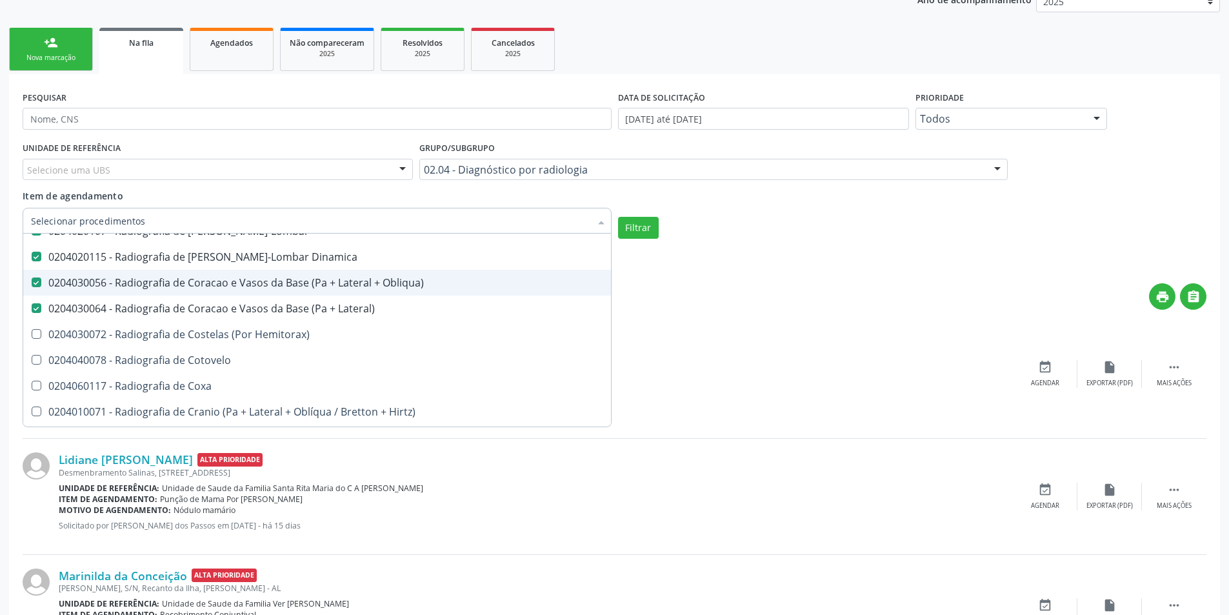
scroll to position [1548, 0]
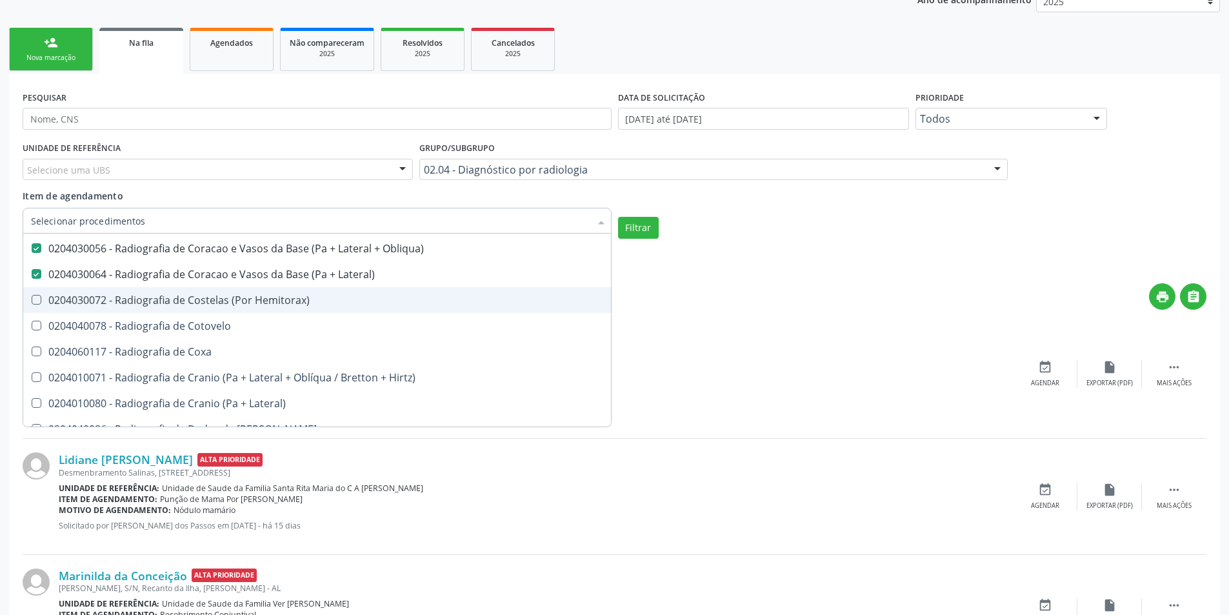
click at [285, 309] on span "0204030072 - Radiografia de Costelas (Por Hemitorax)" at bounding box center [317, 300] width 588 height 26
checkbox Hemitorax\) "true"
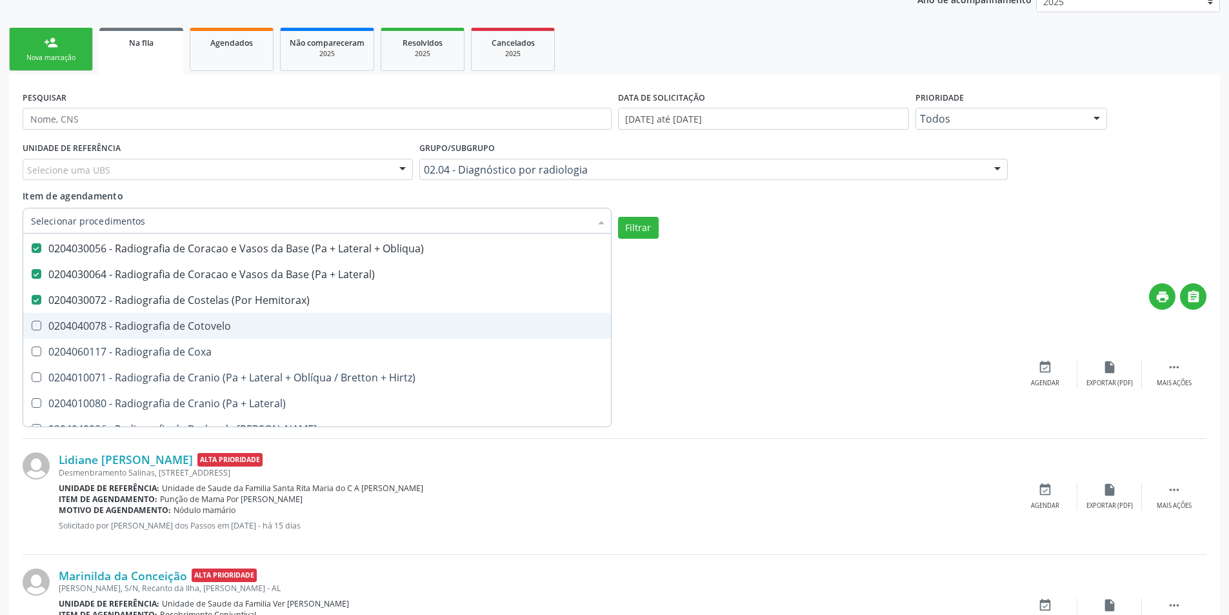
click at [283, 324] on div "0204040078 - Radiografia de Cotovelo" at bounding box center [317, 326] width 572 height 10
checkbox Cotovelo "true"
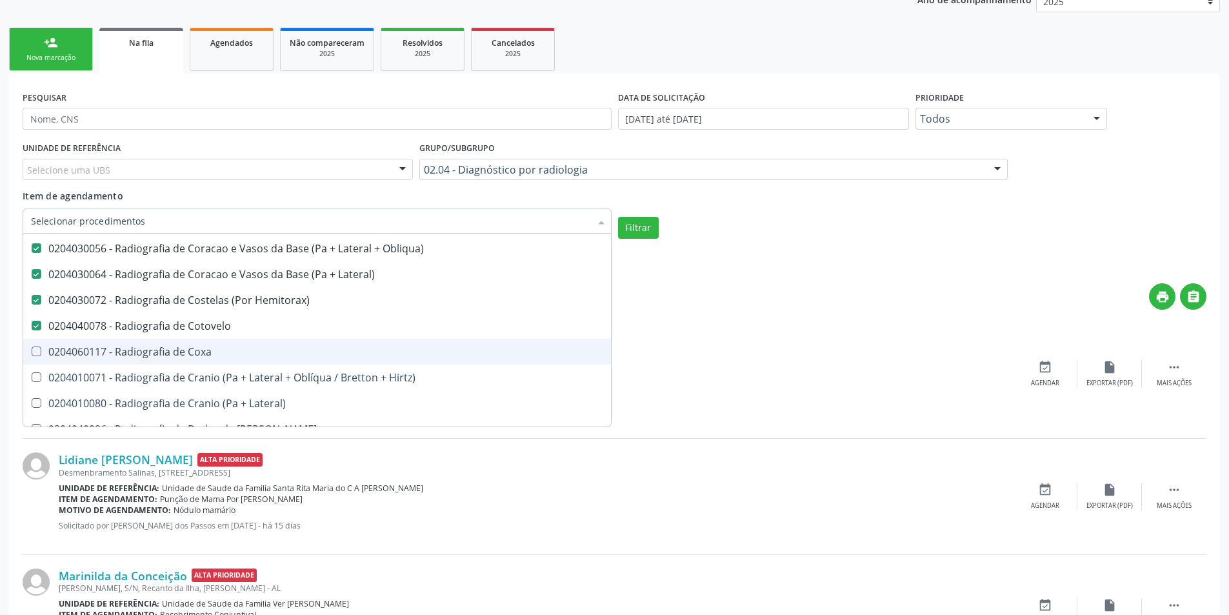
click at [282, 345] on span "0204060117 - Radiografia de Coxa" at bounding box center [317, 352] width 588 height 26
checkbox Coxa "true"
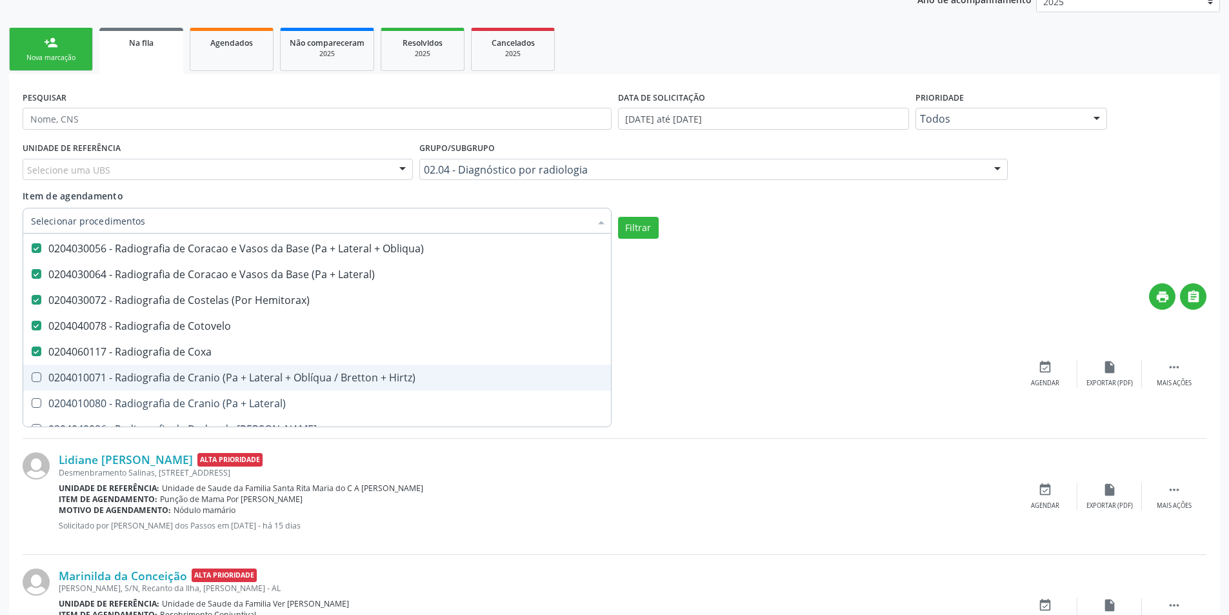
click at [286, 366] on span "0204010071 - Radiografia de Cranio (Pa + Lateral + Oblíqua / Bretton + Hirtz)" at bounding box center [317, 377] width 588 height 26
checkbox Hirtz\) "true"
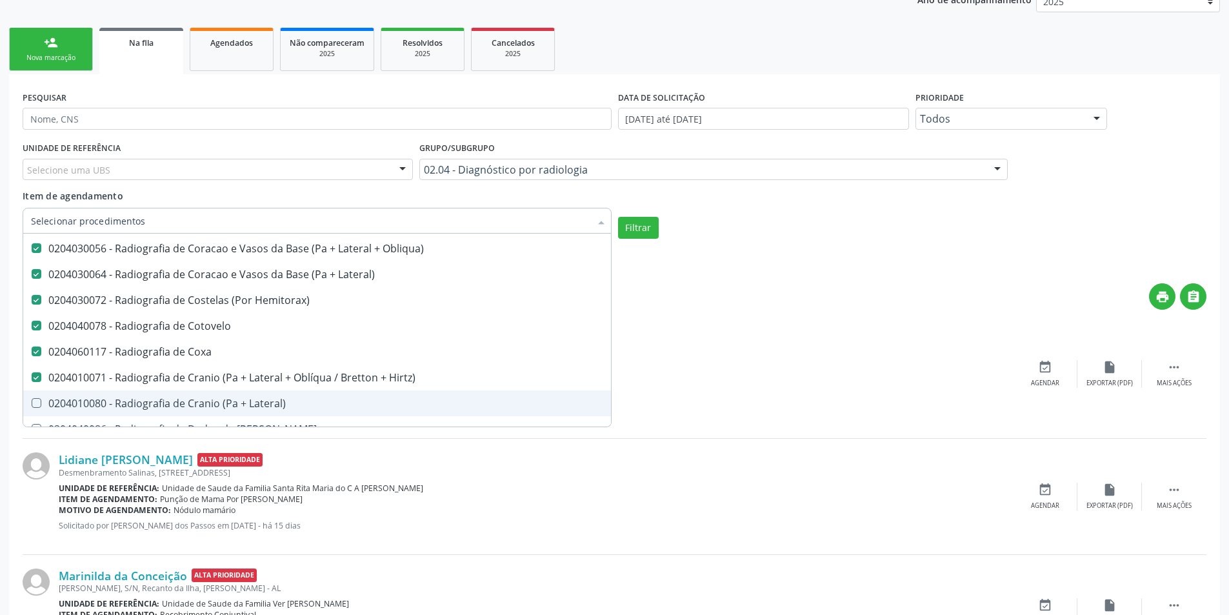
click at [294, 407] on div "0204010080 - Radiografia de Cranio (Pa + Lateral)" at bounding box center [317, 403] width 572 height 10
checkbox Lateral\) "true"
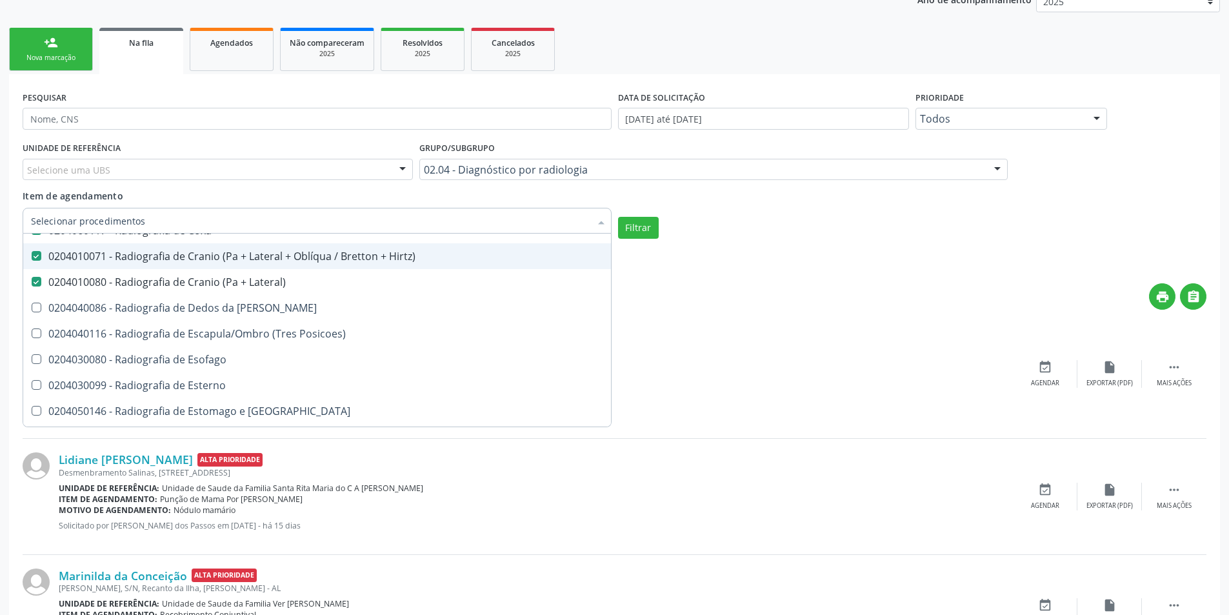
scroll to position [1677, 0]
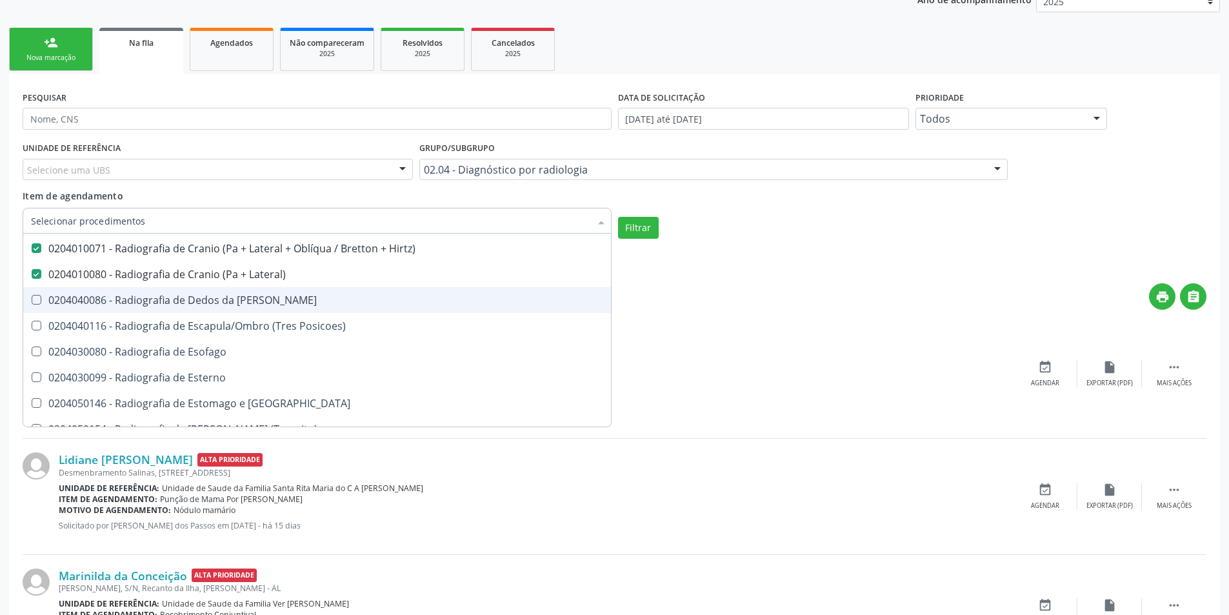
click at [301, 305] on div "0204040086 - Radiografia de Dedos da [PERSON_NAME]" at bounding box center [317, 300] width 572 height 10
checkbox Mao "true"
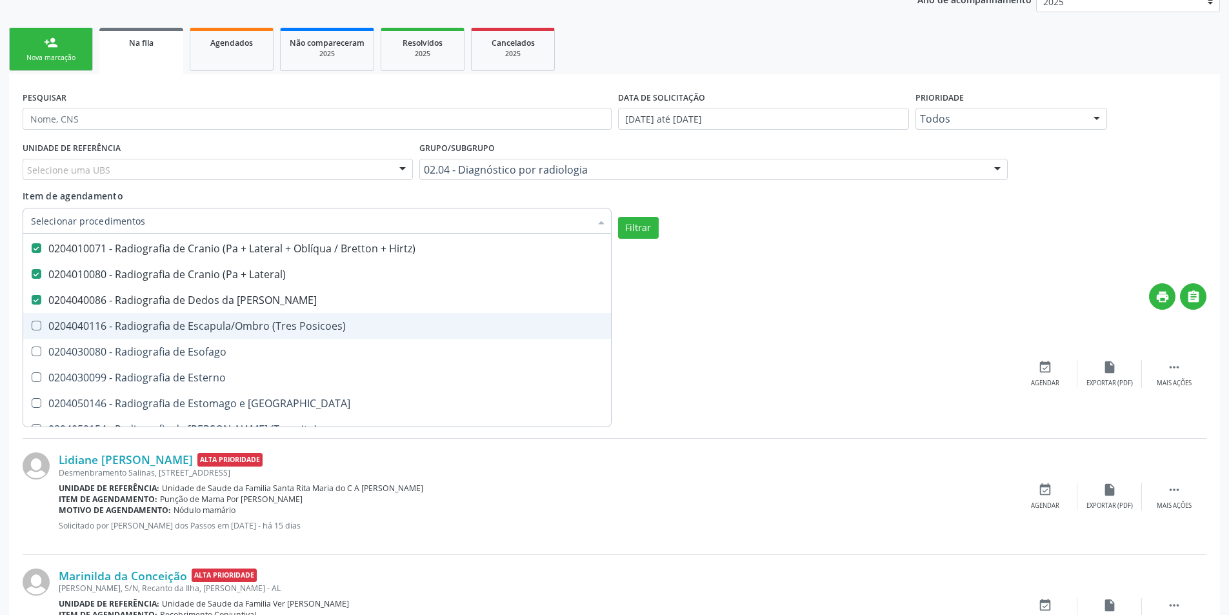
click at [326, 328] on div "0204040116 - Radiografia de Escapula/Ombro (Tres Posicoes)" at bounding box center [317, 326] width 572 height 10
checkbox Posicoes\) "true"
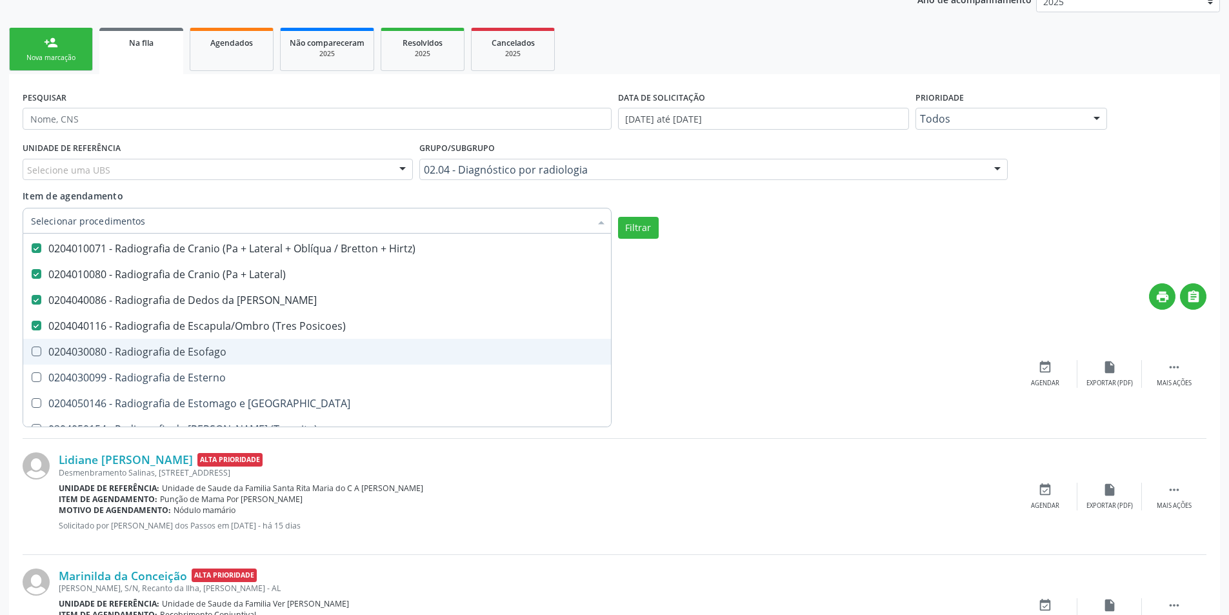
drag, startPoint x: 308, startPoint y: 348, endPoint x: 310, endPoint y: 366, distance: 18.9
click at [308, 348] on div "0204030080 - Radiografia de Esofago" at bounding box center [317, 351] width 572 height 10
checkbox Esofago "true"
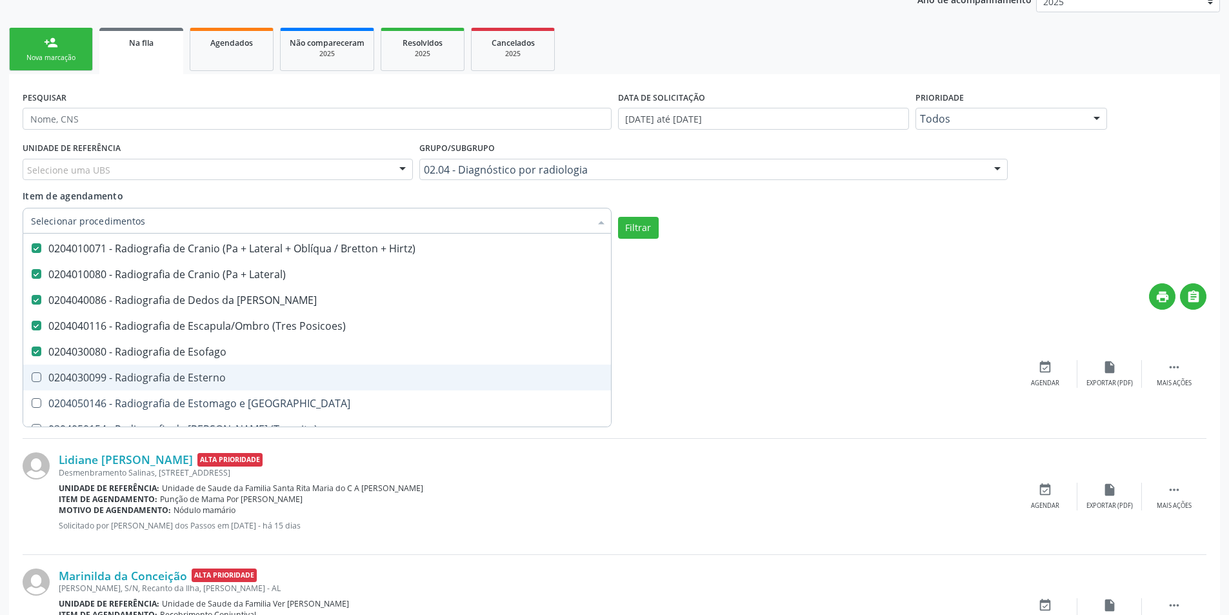
click at [310, 368] on span "0204030099 - Radiografia de Esterno" at bounding box center [317, 377] width 588 height 26
checkbox Esterno "true"
click at [332, 396] on span "0204050146 - Radiografia de Estomago e [GEOGRAPHIC_DATA]" at bounding box center [317, 403] width 588 height 26
checkbox Duodeno "true"
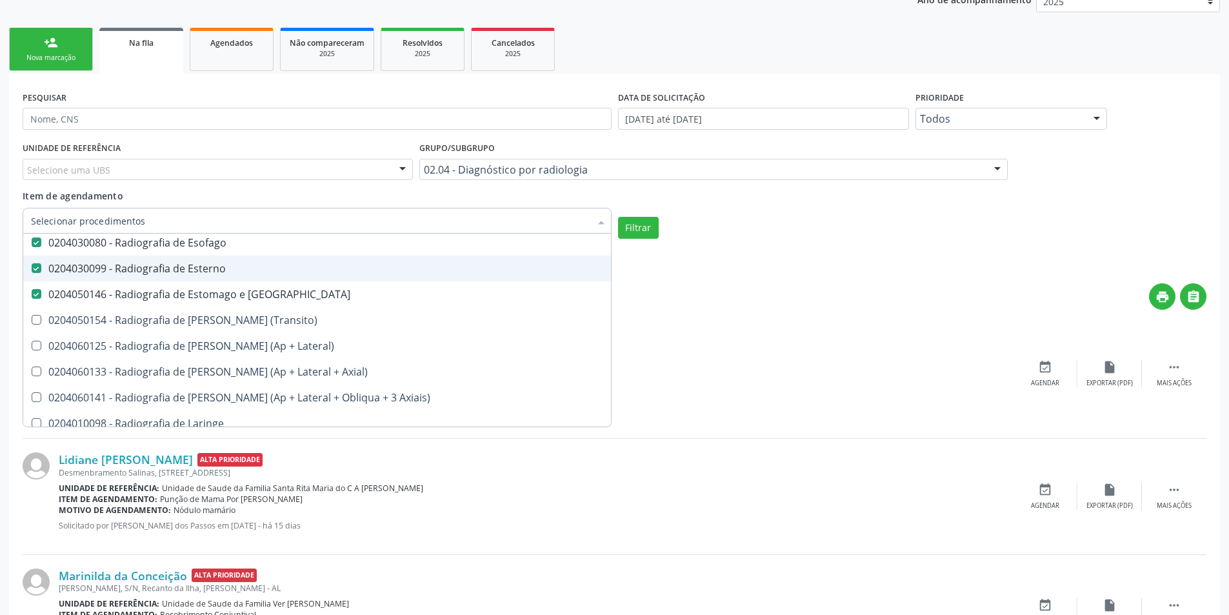
scroll to position [1806, 0]
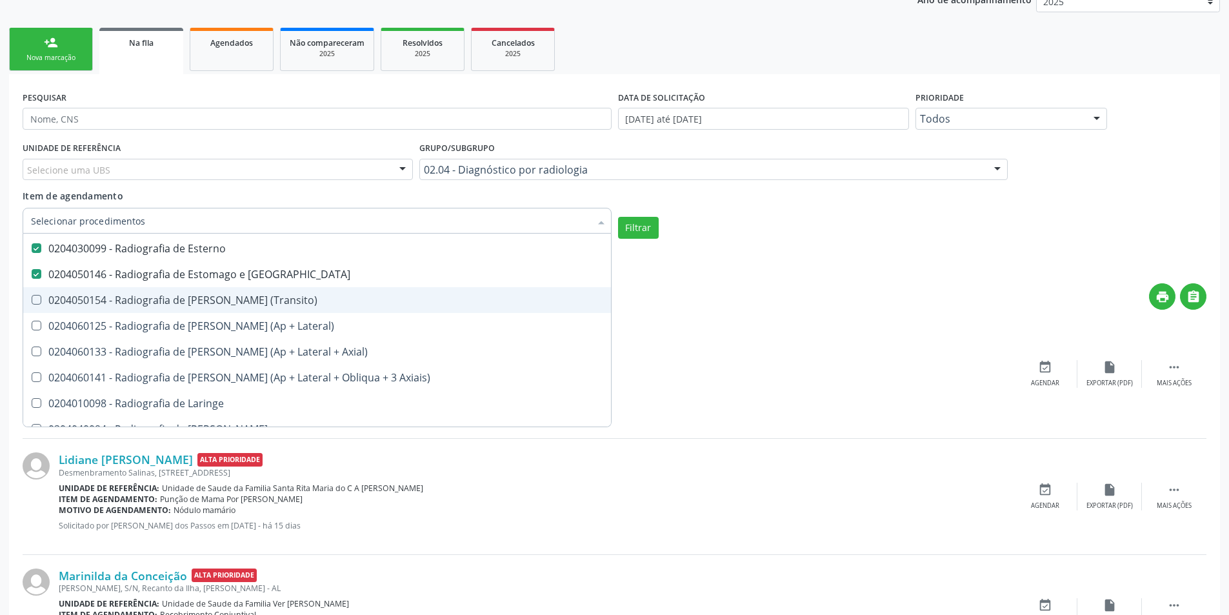
click at [313, 304] on div "0204050154 - Radiografia de [PERSON_NAME] (Transito)" at bounding box center [317, 300] width 572 height 10
checkbox \(Transito\) "true"
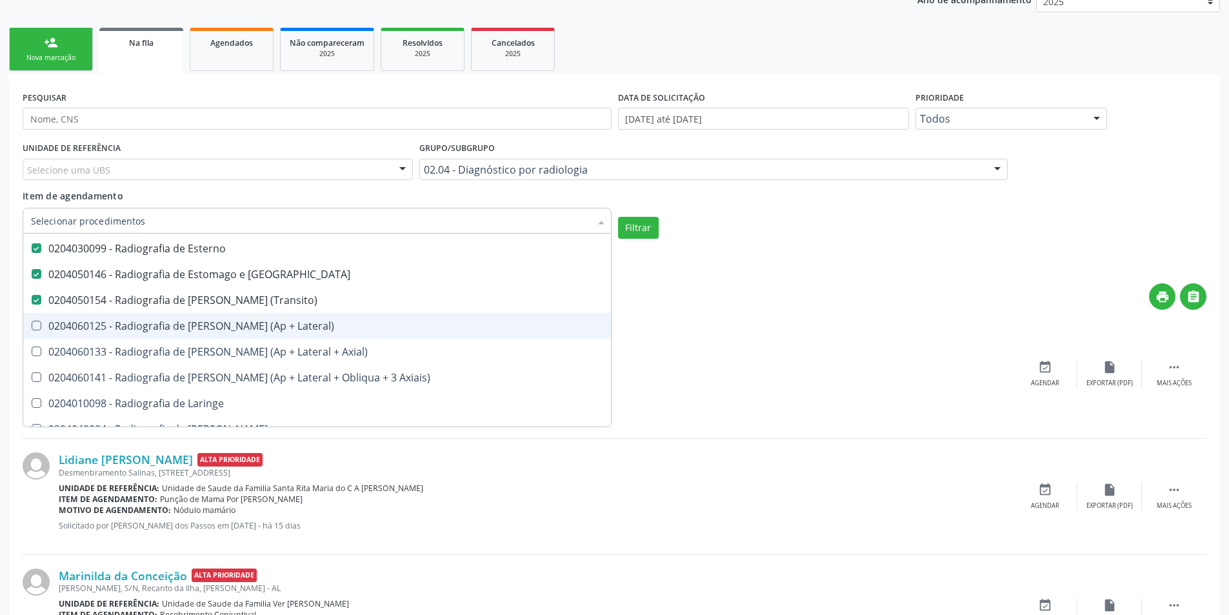
drag, startPoint x: 314, startPoint y: 326, endPoint x: 325, endPoint y: 343, distance: 20.0
click at [314, 327] on div "0204060125 - Radiografia de [PERSON_NAME] (Ap + Lateral)" at bounding box center [317, 326] width 572 height 10
checkbox Lateral\) "true"
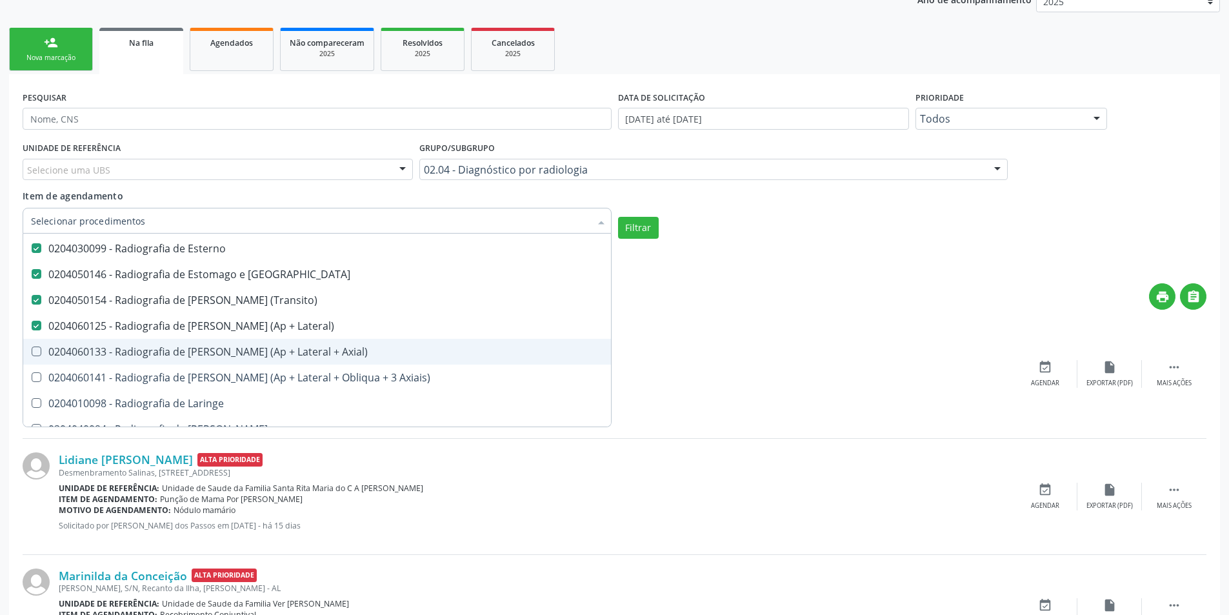
click at [327, 346] on div "0204060133 - Radiografia de [PERSON_NAME] (Ap + Lateral + Axial)" at bounding box center [317, 351] width 572 height 10
checkbox Axial\) "true"
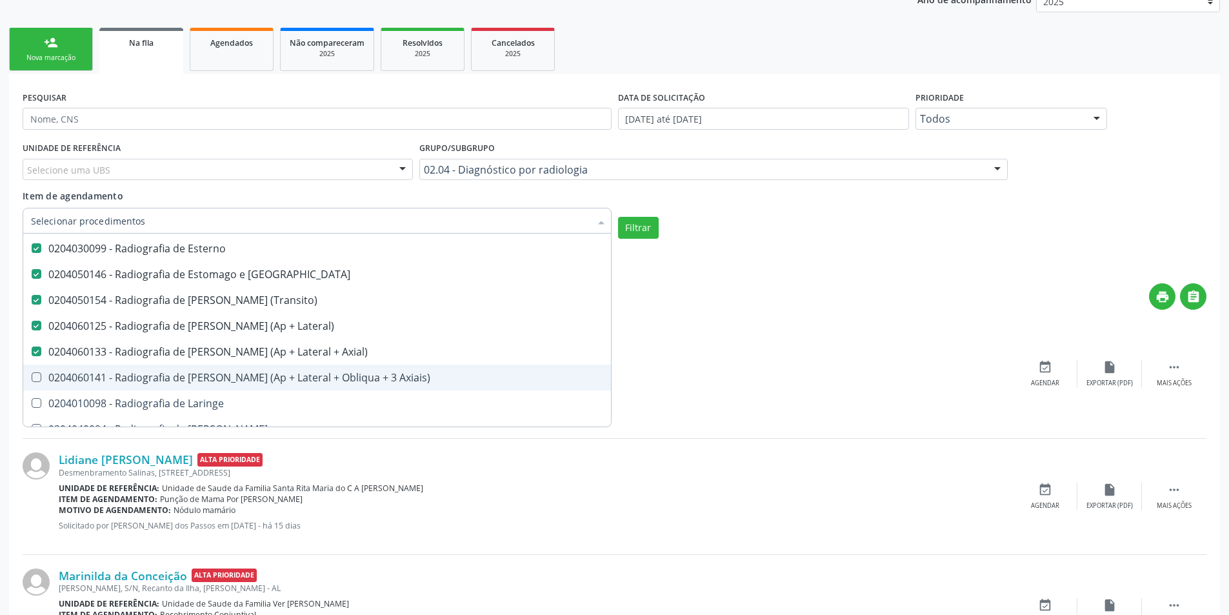
drag, startPoint x: 335, startPoint y: 370, endPoint x: 335, endPoint y: 399, distance: 29.7
click at [335, 371] on span "0204060141 - Radiografia de [PERSON_NAME] (Ap + Lateral + Obliqua + 3 Axiais)" at bounding box center [317, 377] width 588 height 26
checkbox Axiais\) "true"
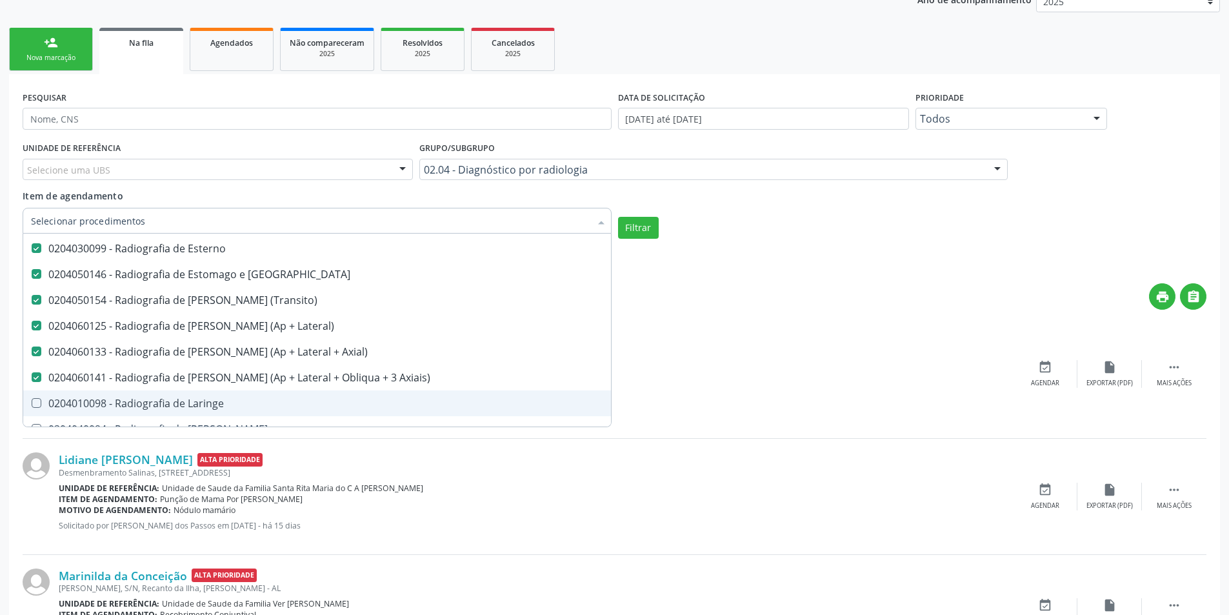
click at [335, 399] on div "0204010098 - Radiografia de Laringe" at bounding box center [317, 403] width 572 height 10
checkbox Laringe "true"
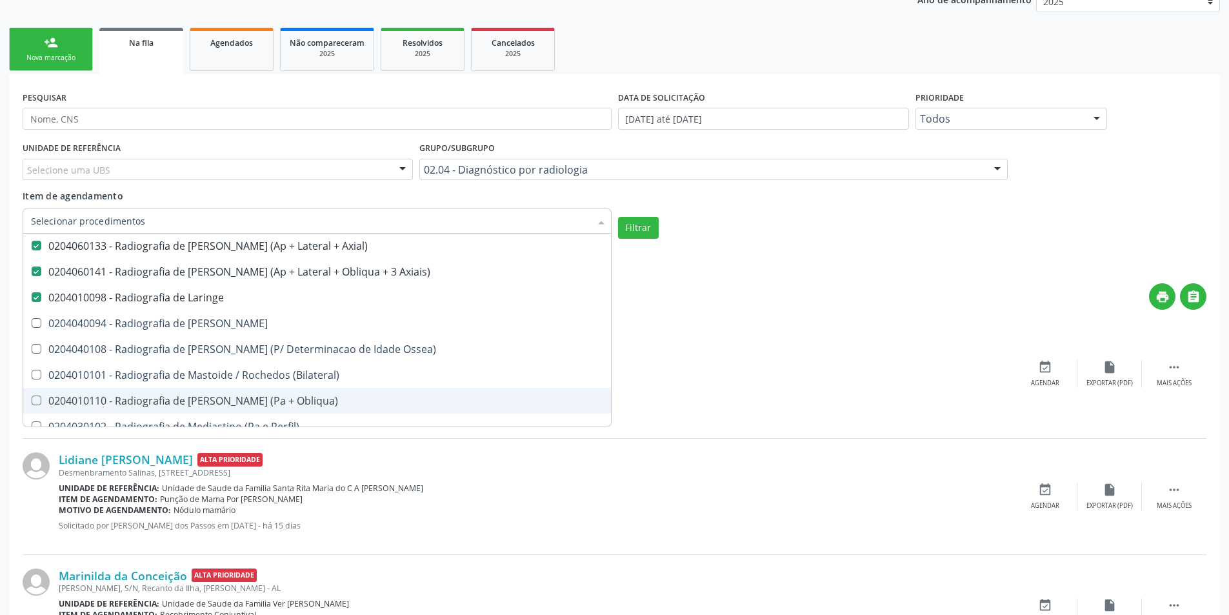
scroll to position [1935, 0]
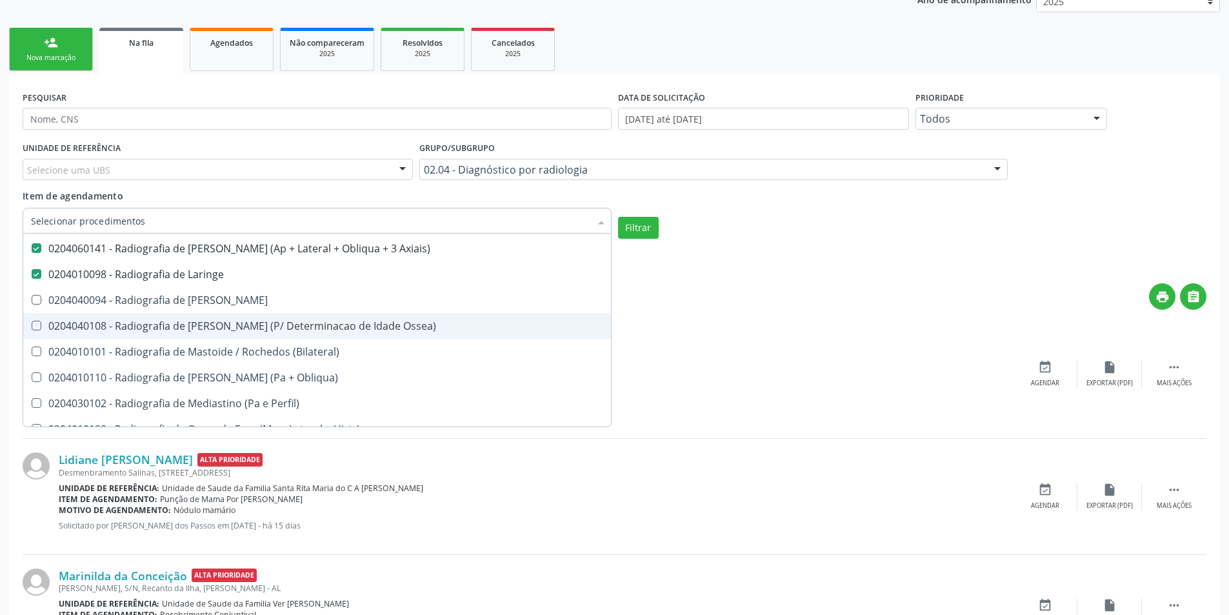
click at [316, 335] on span "0204040108 - Radiografia de [PERSON_NAME] (P/ Determinacao de Idade Ossea)" at bounding box center [317, 326] width 588 height 26
checkbox Ossea\) "true"
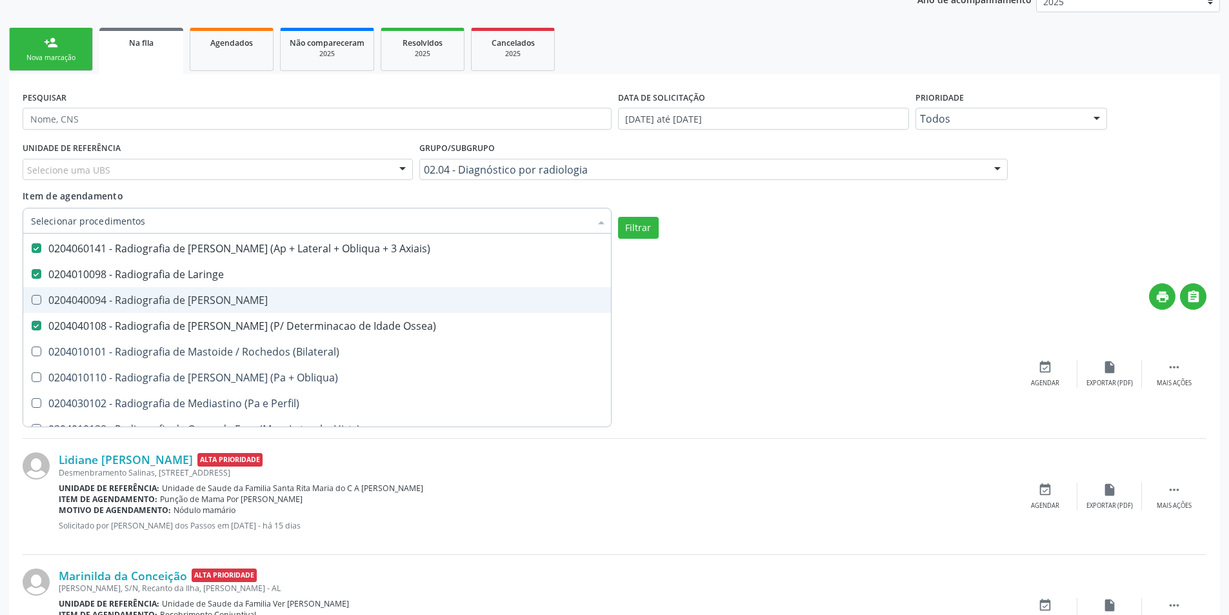
click at [310, 312] on span "0204040094 - Radiografia de [PERSON_NAME]" at bounding box center [317, 300] width 588 height 26
checkbox Mao "true"
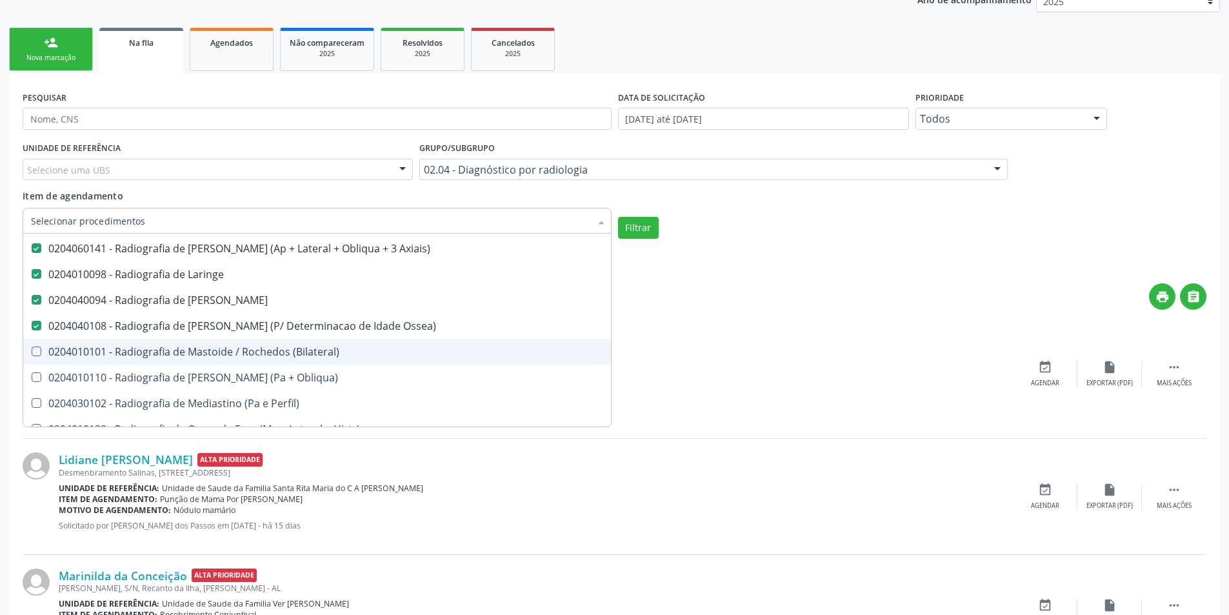
click at [327, 356] on div "0204010101 - Radiografia de Mastoide / Rochedos (Bilateral)" at bounding box center [317, 351] width 572 height 10
checkbox \(Bilateral\) "true"
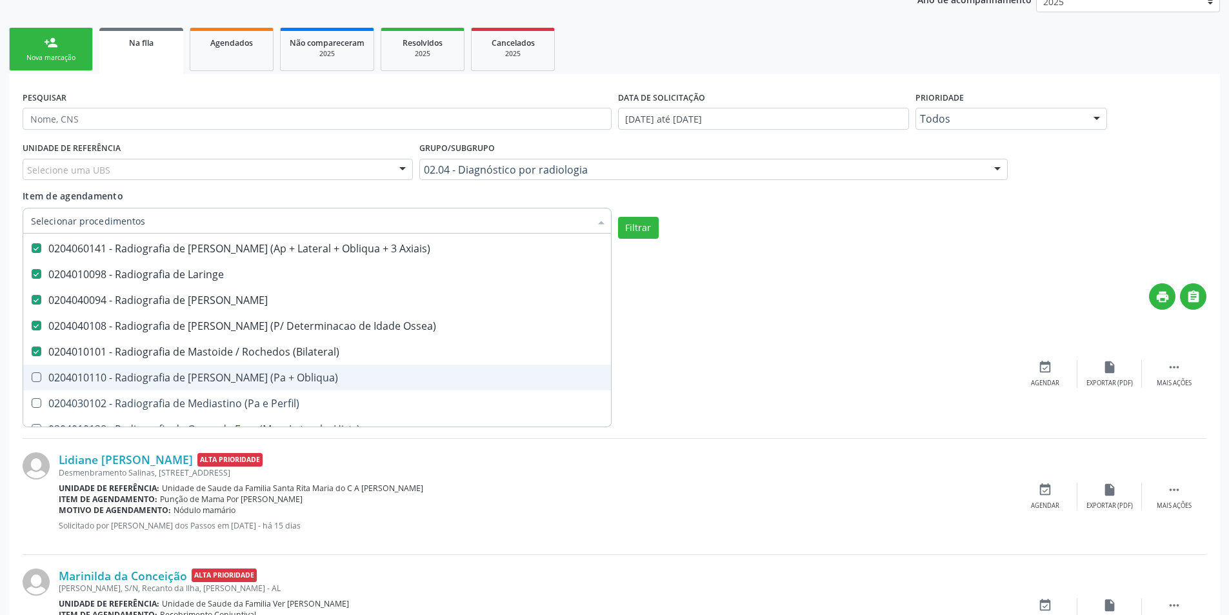
click at [320, 383] on span "0204010110 - Radiografia de [PERSON_NAME] (Pa + Obliqua)" at bounding box center [317, 377] width 588 height 26
checkbox Obliqua\) "true"
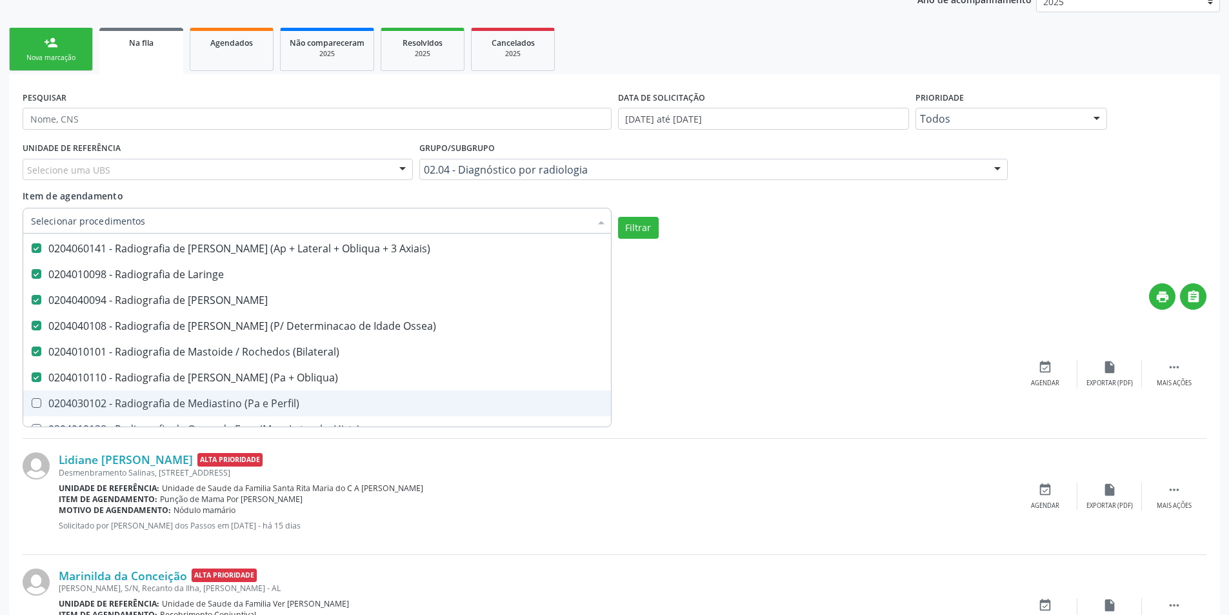
click at [302, 406] on div "0204030102 - Radiografia de Mediastino (Pa e Perfil)" at bounding box center [317, 403] width 572 height 10
checkbox Perfil\) "true"
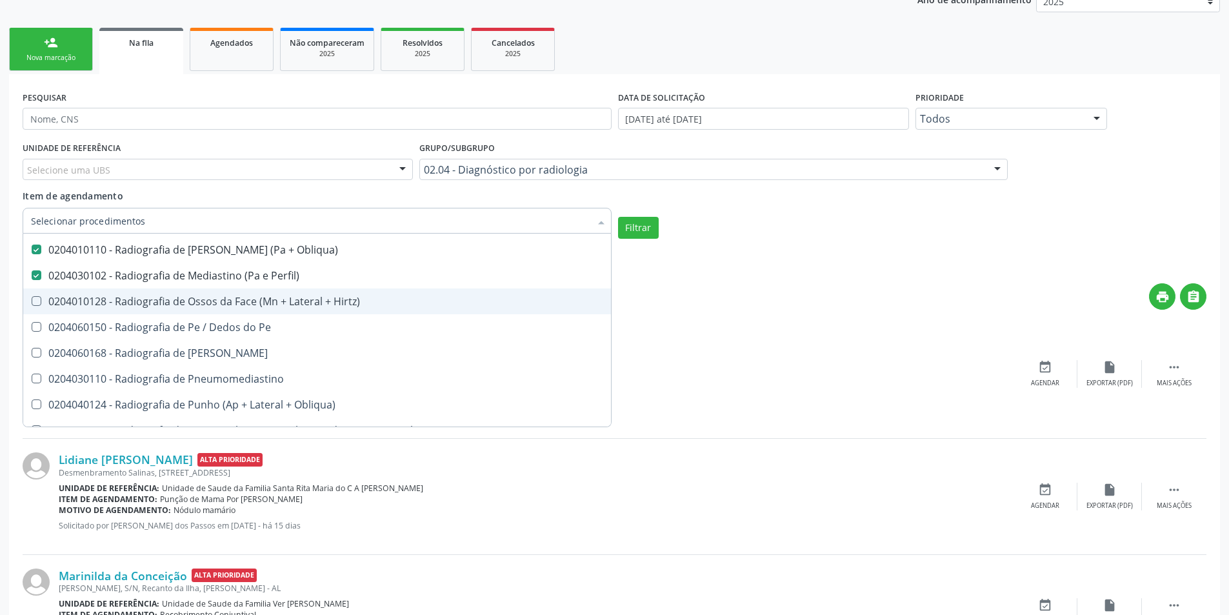
scroll to position [2064, 0]
click at [317, 308] on span "0204010128 - Radiografia de Ossos da Face (Mn + Lateral + Hirtz)" at bounding box center [317, 300] width 588 height 26
checkbox Hirtz\) "true"
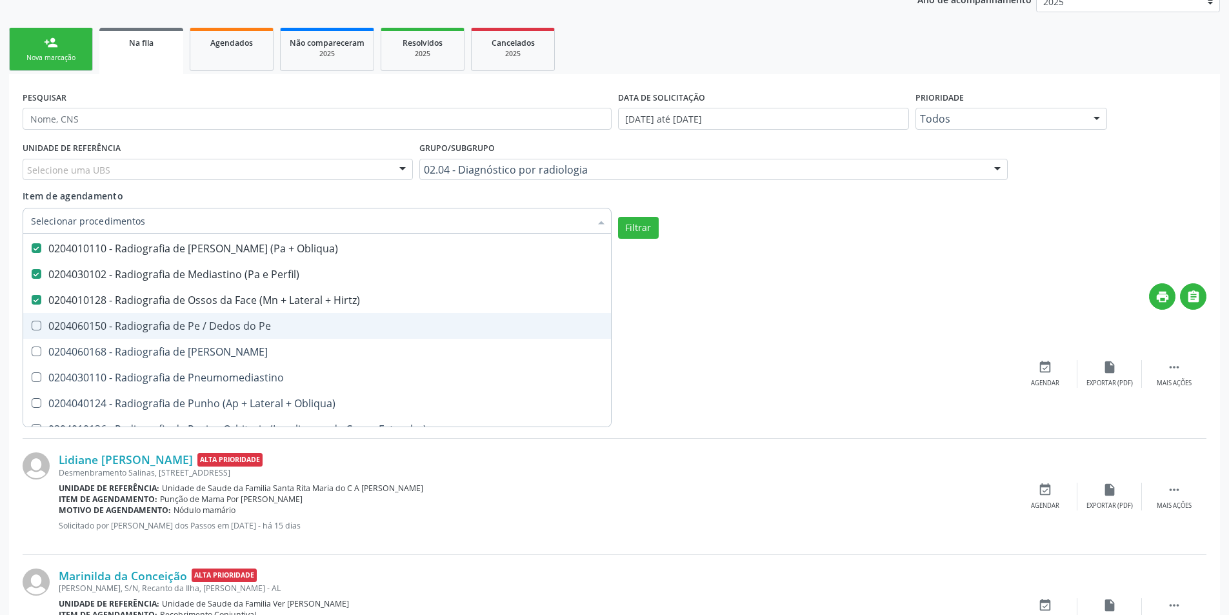
click at [319, 332] on span "0204060150 - Radiografia de Pe / Dedos do Pe" at bounding box center [317, 326] width 588 height 26
checkbox Pe "true"
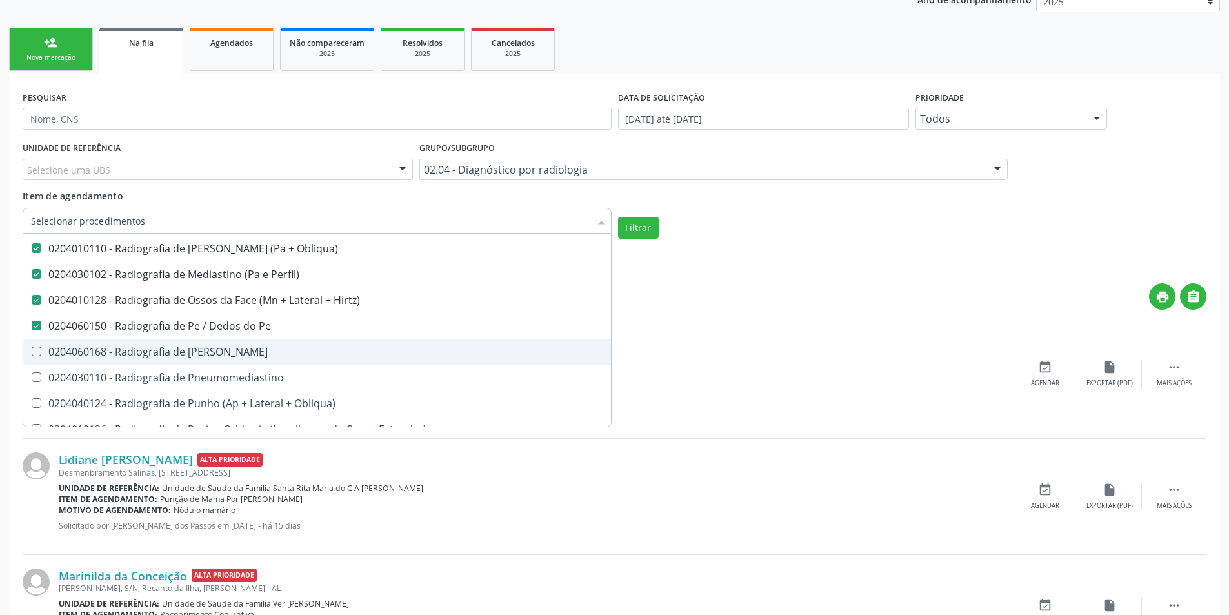
click at [313, 348] on div "0204060168 - Radiografia de [PERSON_NAME]" at bounding box center [317, 351] width 572 height 10
checkbox Perna "true"
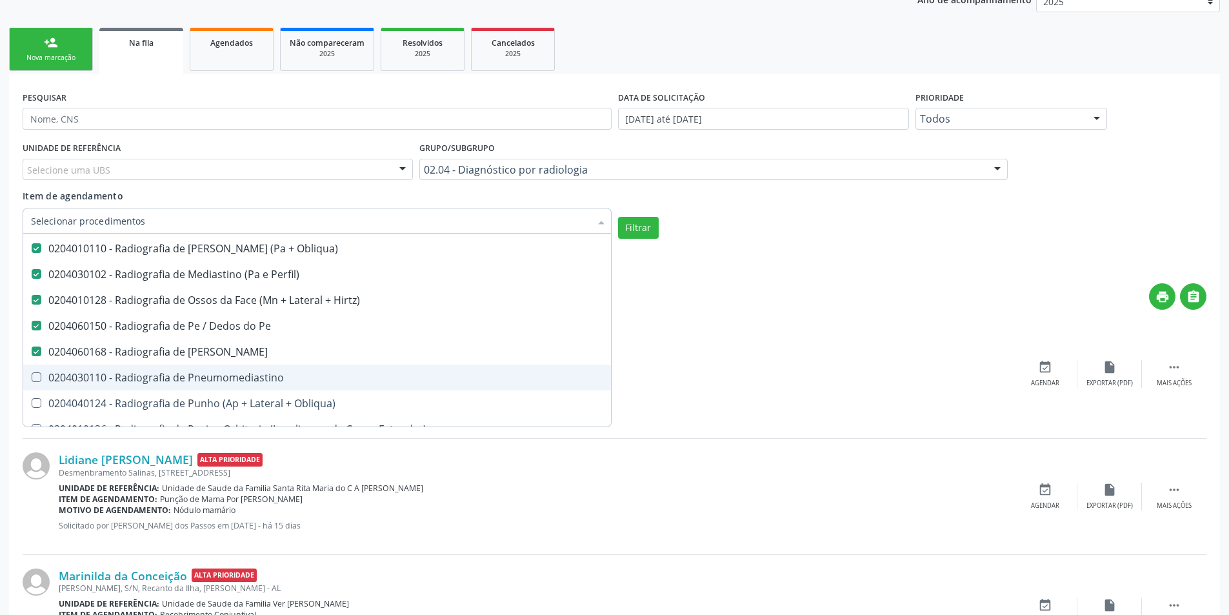
drag, startPoint x: 318, startPoint y: 377, endPoint x: 330, endPoint y: 394, distance: 20.8
click at [319, 377] on div "0204030110 - Radiografia de Pneumomediastino" at bounding box center [317, 377] width 572 height 10
checkbox Pneumomediastino "true"
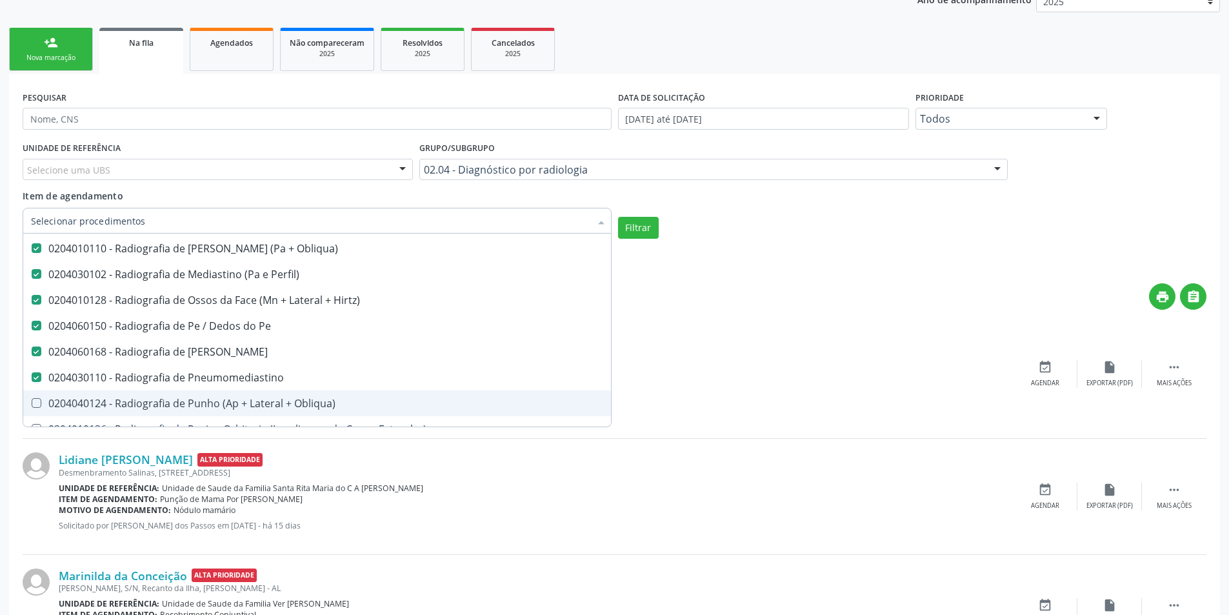
click at [340, 404] on div "0204040124 - Radiografia de Punho (Ap + Lateral + Obliqua)" at bounding box center [317, 403] width 572 height 10
checkbox Obliqua\) "true"
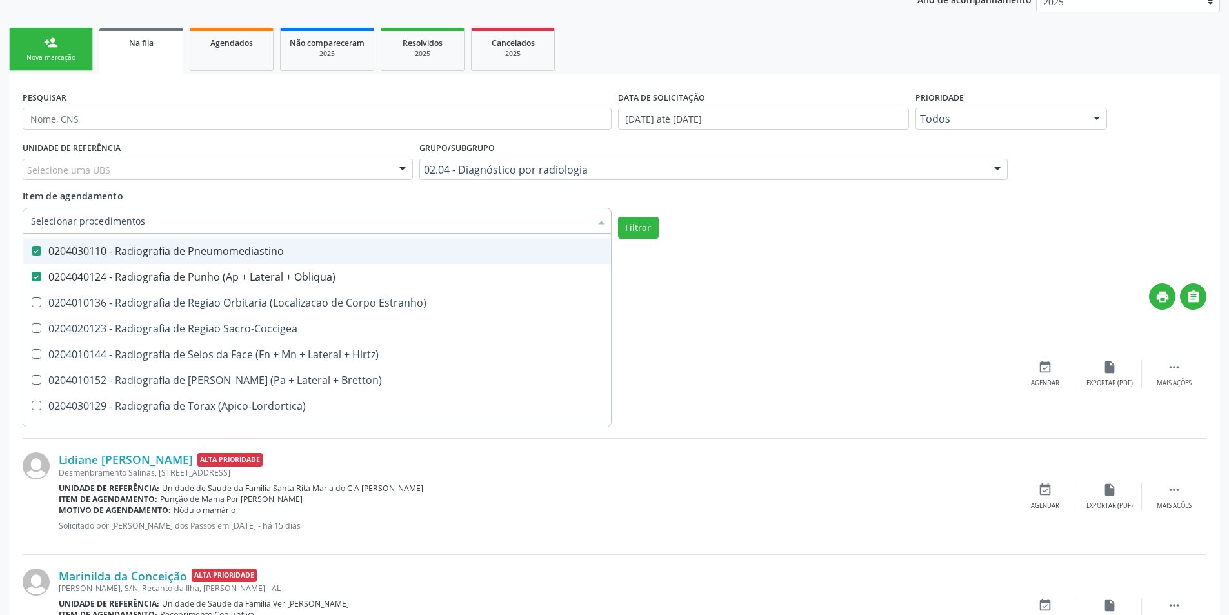
scroll to position [2193, 0]
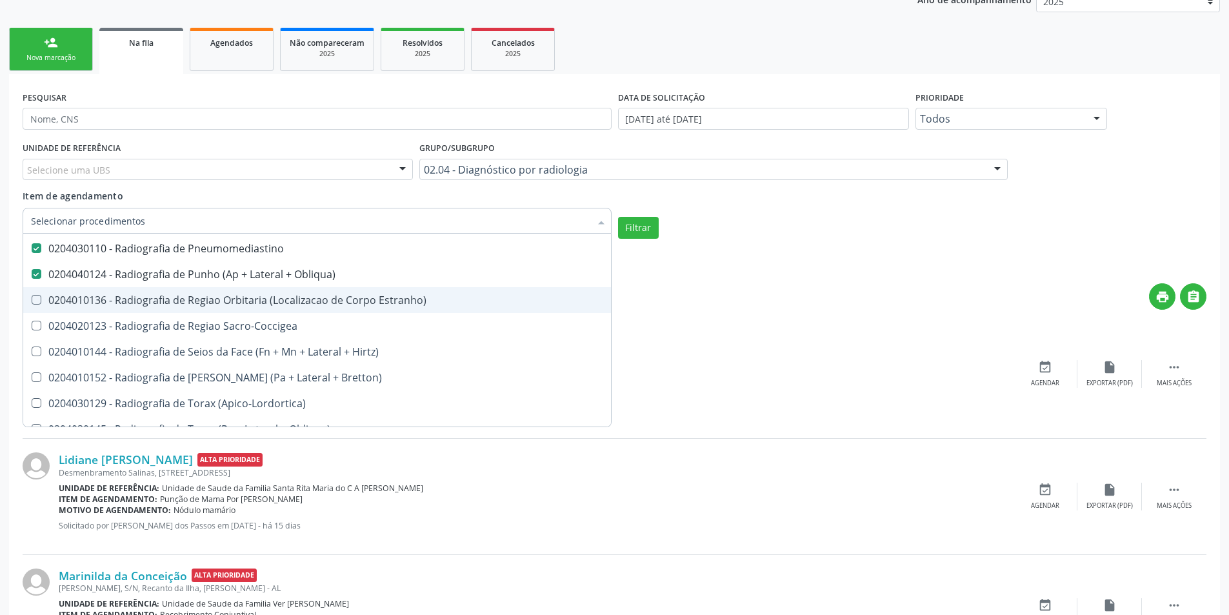
click at [361, 295] on div "0204010136 - Radiografia de Regiao Orbitaria (Localizacao de Corpo Estranho)" at bounding box center [317, 300] width 572 height 10
checkbox Estranho\) "true"
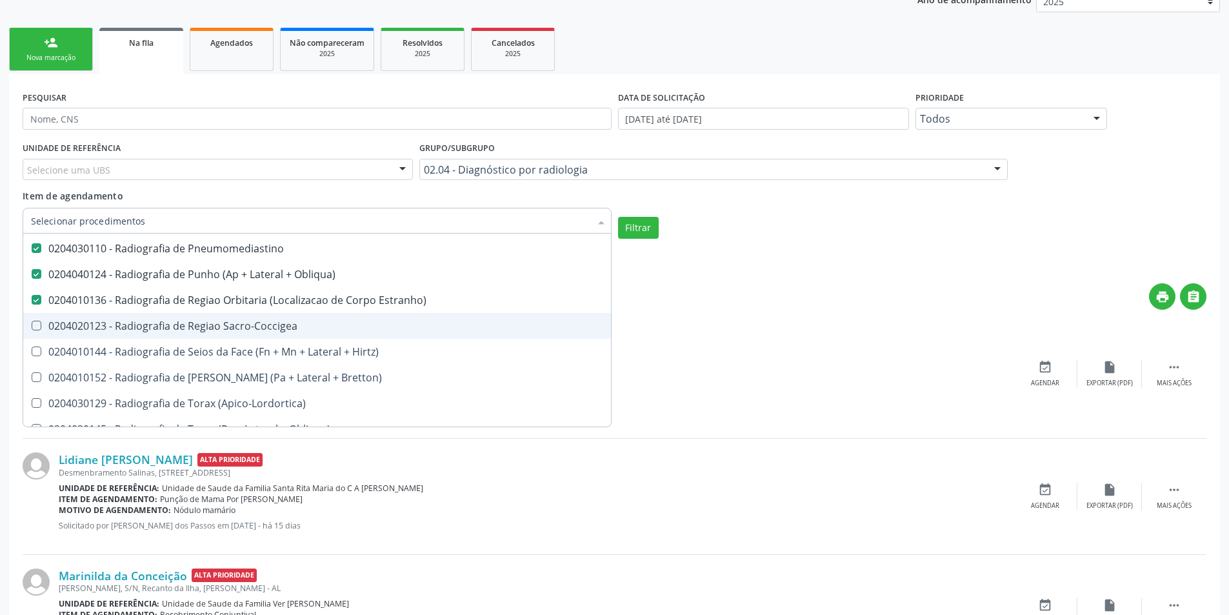
click at [355, 332] on span "0204020123 - Radiografia de Regiao Sacro-Coccigea" at bounding box center [317, 326] width 588 height 26
checkbox Sacro-Coccigea "true"
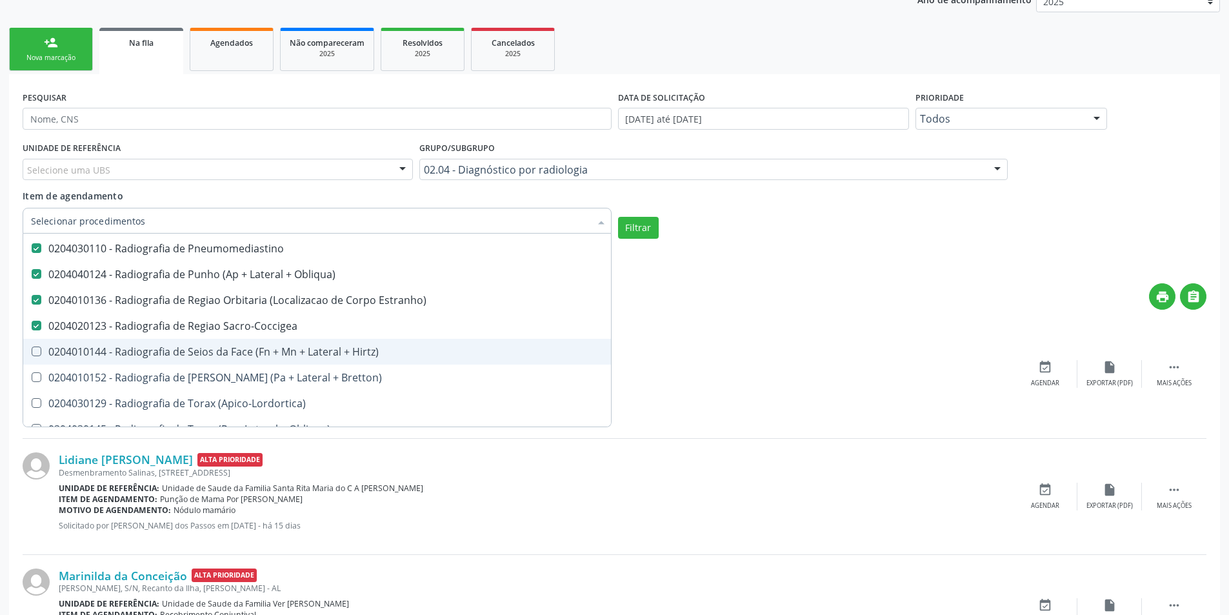
click at [361, 351] on div "0204010144 - Radiografia de Seios da Face (Fn + Mn + Lateral + Hirtz)" at bounding box center [317, 351] width 572 height 10
checkbox Hirtz\) "true"
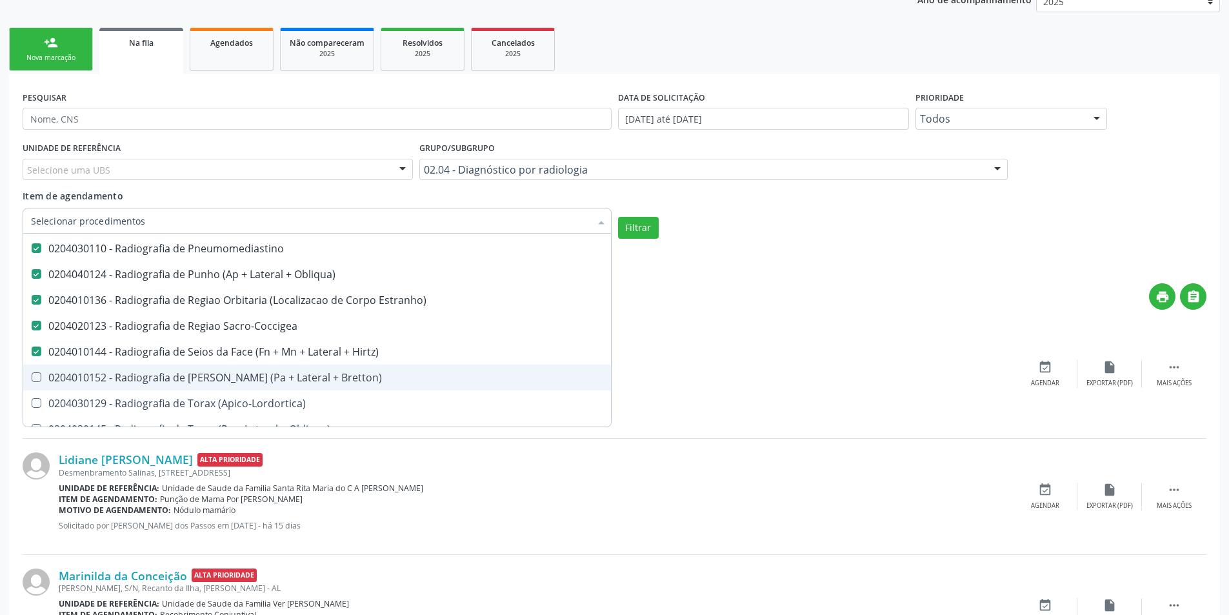
click at [354, 374] on div "0204010152 - Radiografia de [PERSON_NAME] (Pa + Lateral + Bretton)" at bounding box center [317, 377] width 572 height 10
checkbox Bretton\) "true"
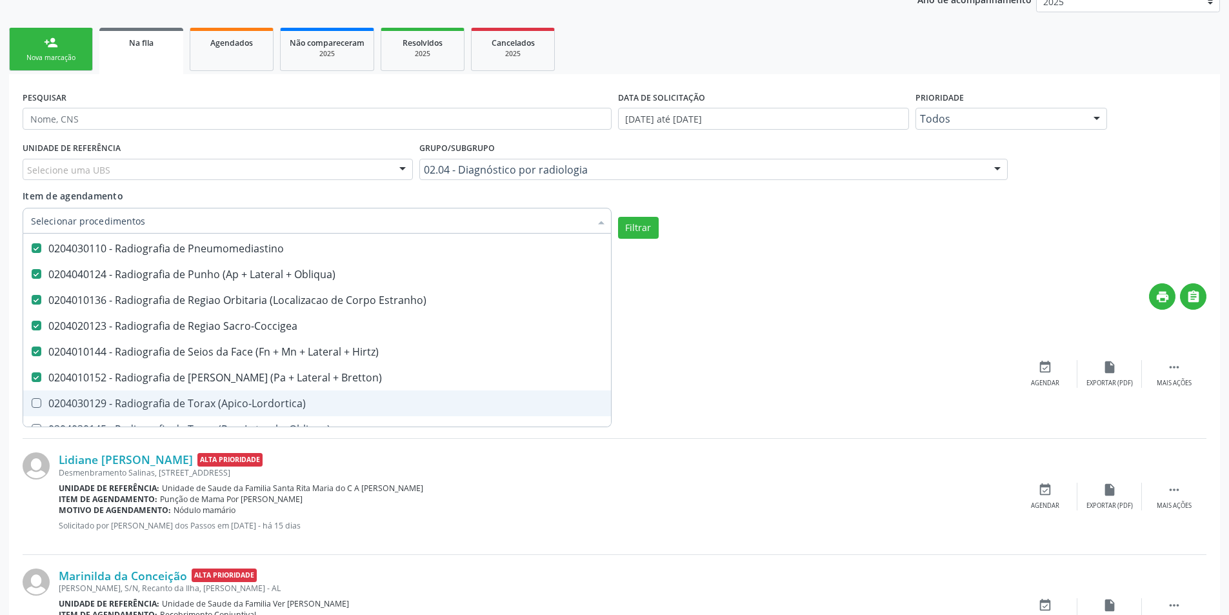
click at [341, 399] on div "0204030129 - Radiografia de Torax (Apico-Lordortica)" at bounding box center [317, 403] width 572 height 10
checkbox \(Apico-Lordortica\) "true"
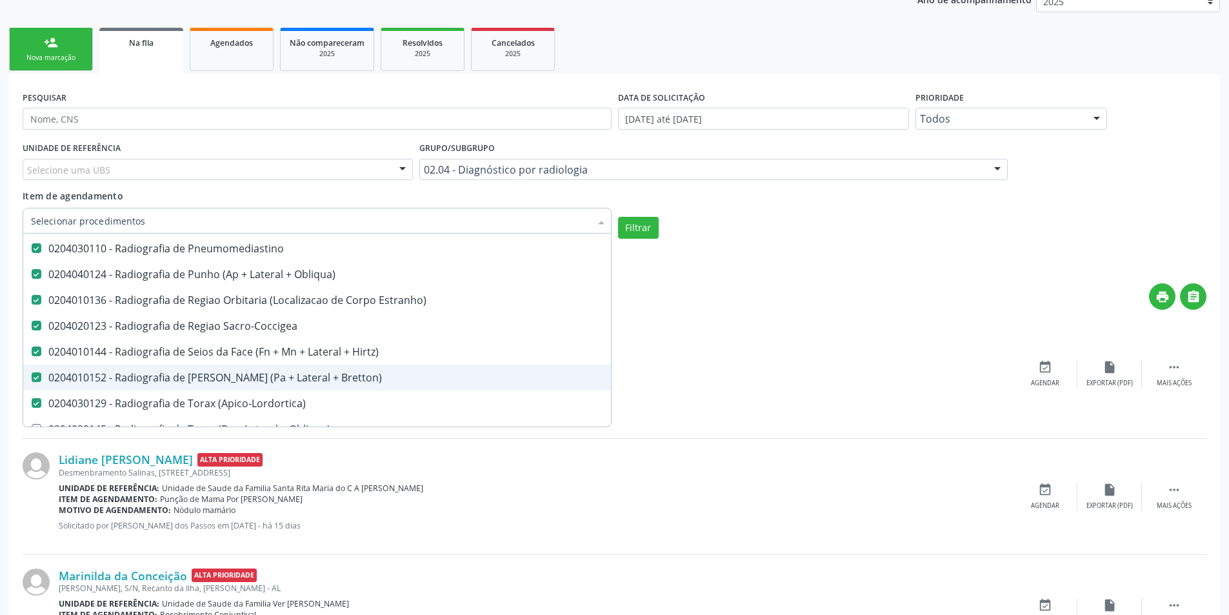
scroll to position [2258, 0]
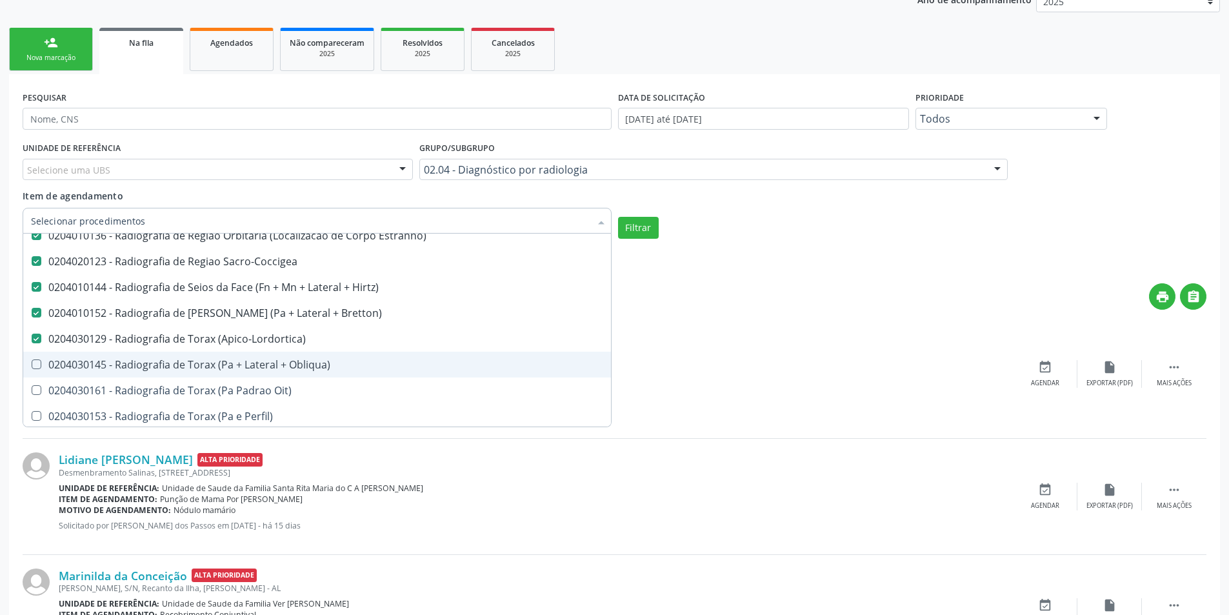
click at [324, 363] on div "0204030145 - Radiografia de Torax (Pa + Lateral + Obliqua)" at bounding box center [317, 364] width 572 height 10
checkbox Obliqua\) "true"
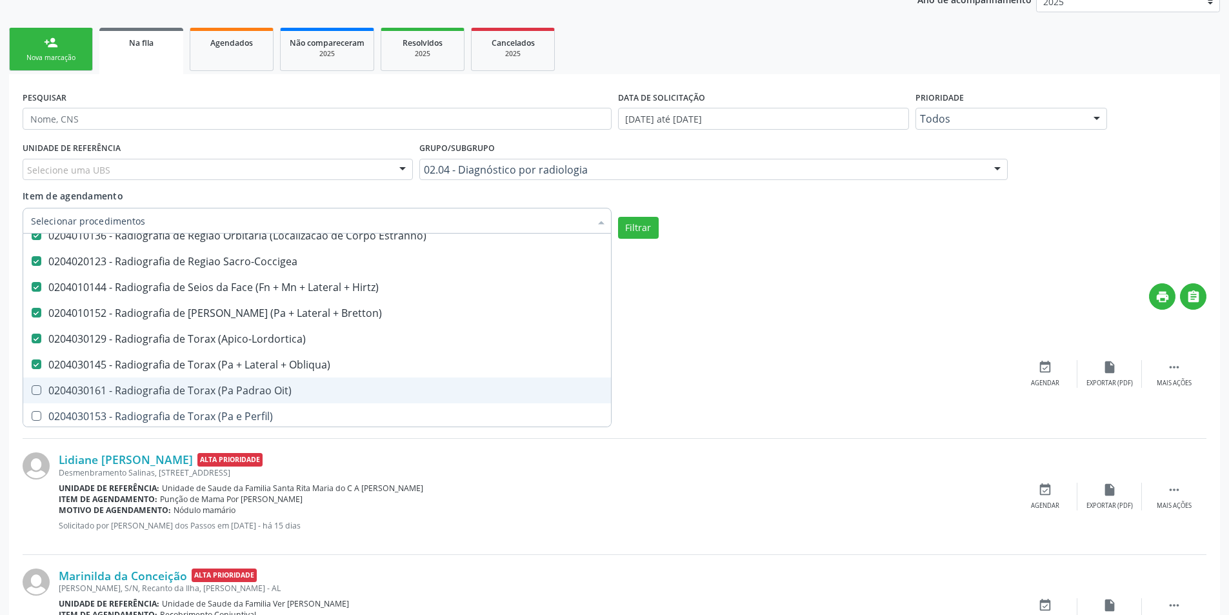
click at [323, 383] on span "0204030161 - Radiografia de Torax (Pa Padrao Oit)" at bounding box center [317, 390] width 588 height 26
checkbox Oit\) "true"
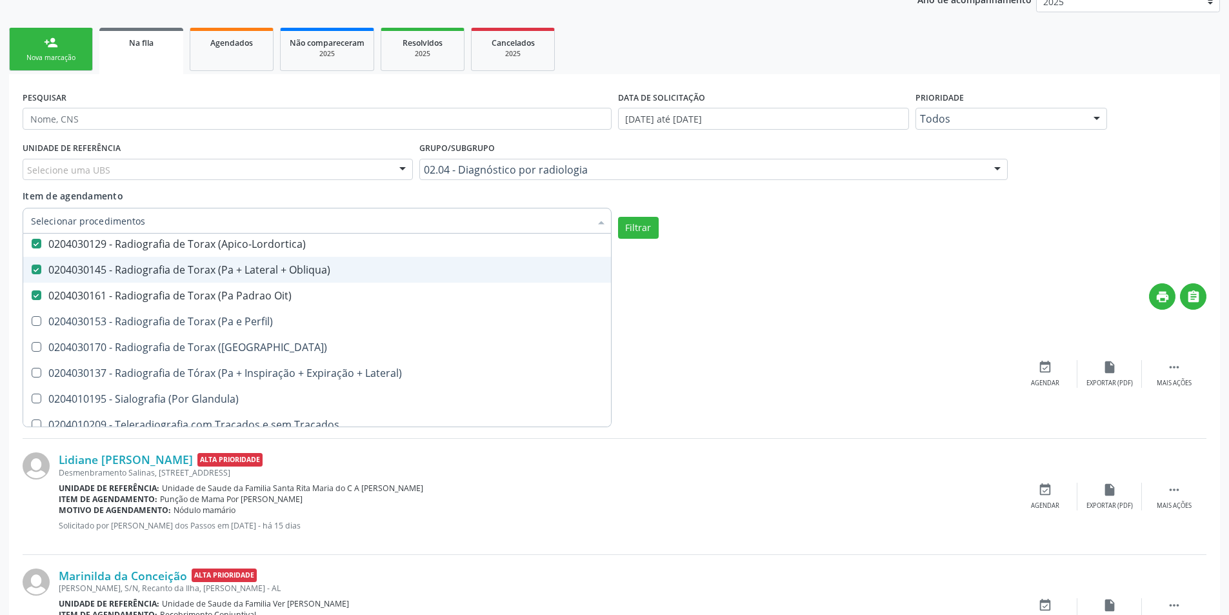
scroll to position [2387, 0]
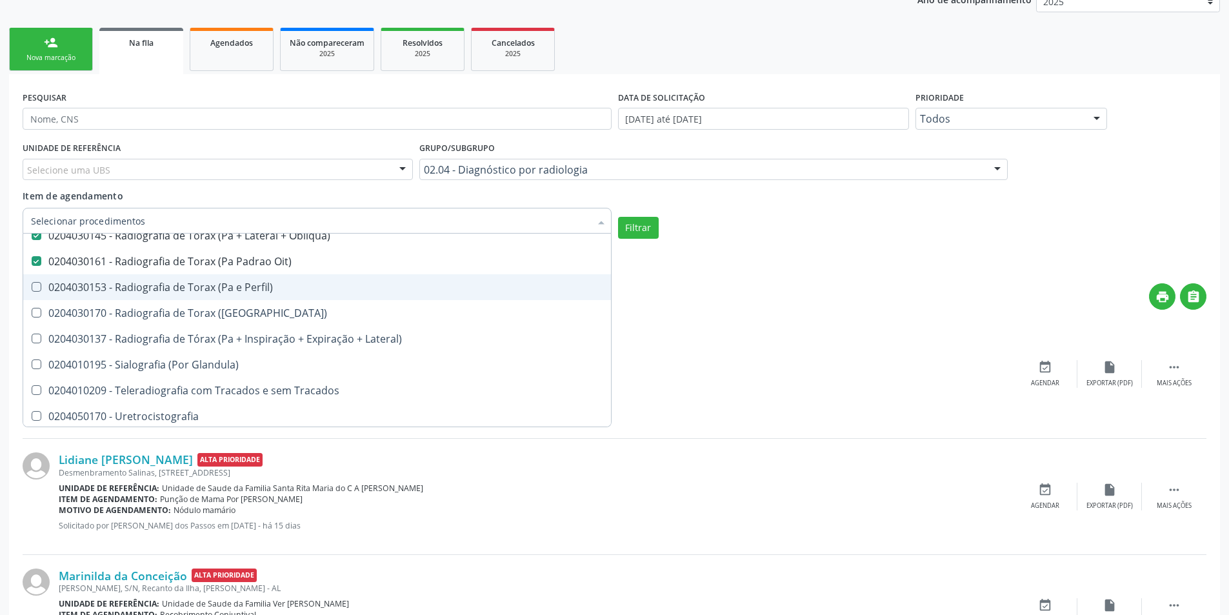
click at [314, 290] on div "0204030153 - Radiografia de Torax (Pa e Perfil)" at bounding box center [317, 287] width 572 height 10
checkbox Perfil\) "true"
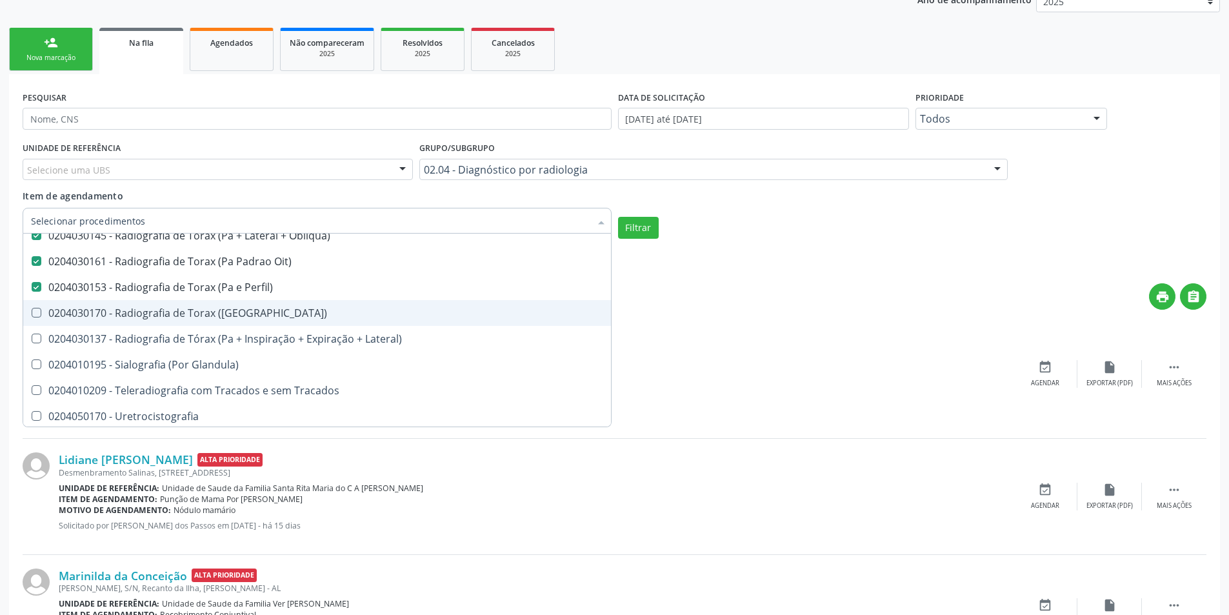
click at [321, 318] on div "0204030170 - Radiografia de Torax ([GEOGRAPHIC_DATA])" at bounding box center [317, 313] width 572 height 10
checkbox \(Pa\) "true"
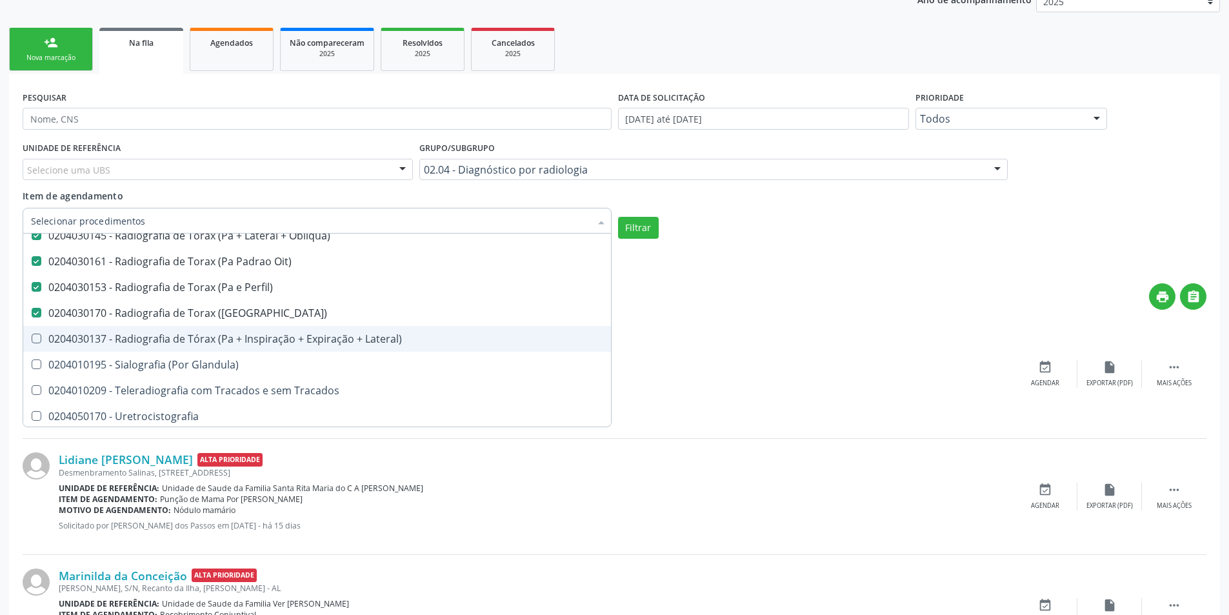
click at [361, 341] on div "0204030137 - Radiografia de Tórax (Pa + Inspiração + Expiração + Lateral)" at bounding box center [317, 339] width 572 height 10
checkbox Lateral\) "true"
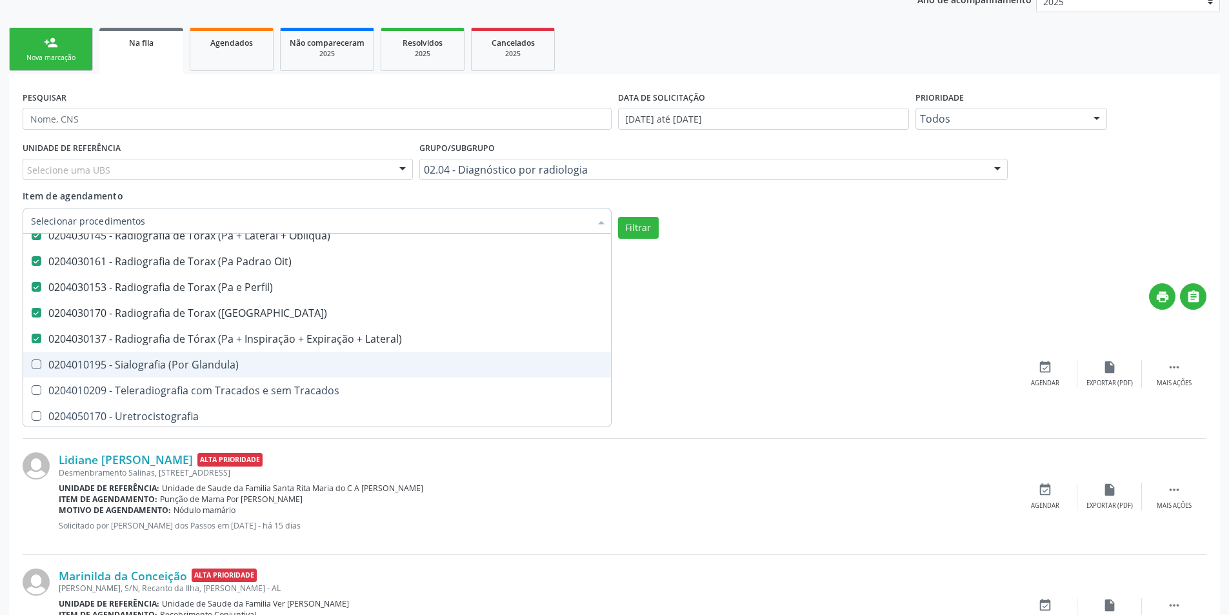
click at [330, 369] on div "0204010195 - Sialografia (Por Glandula)" at bounding box center [317, 364] width 572 height 10
checkbox Glandula\) "true"
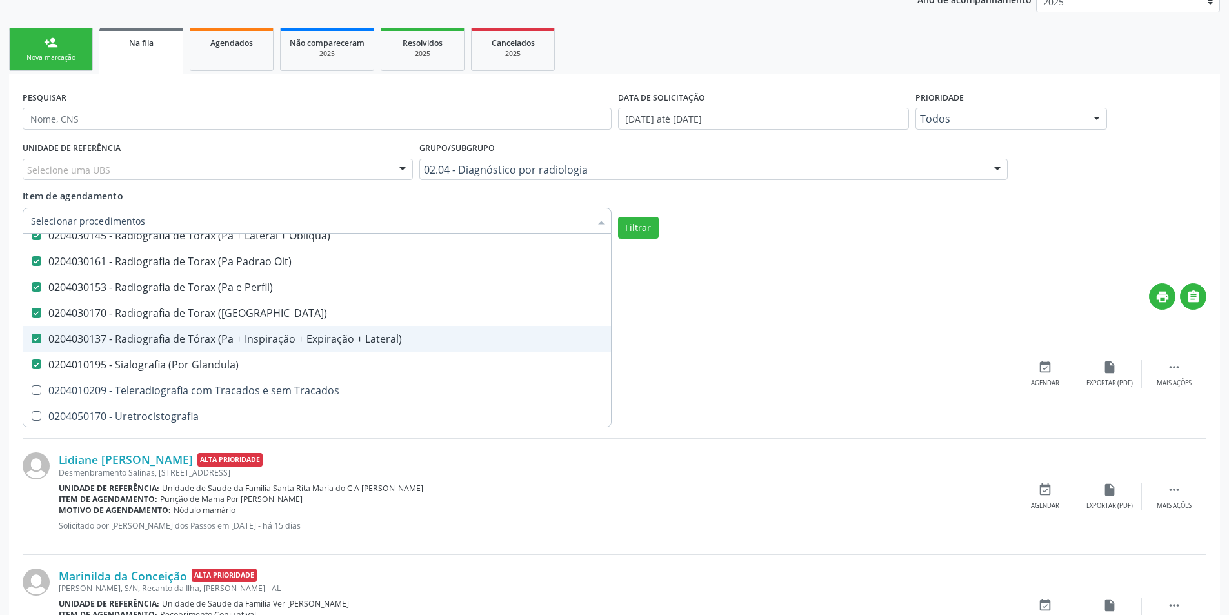
click at [338, 334] on div "0204030137 - Radiografia de Tórax (Pa + Inspiração + Expiração + Lateral)" at bounding box center [317, 339] width 572 height 10
checkbox Lateral\) "false"
drag, startPoint x: 168, startPoint y: 349, endPoint x: 168, endPoint y: 356, distance: 7.1
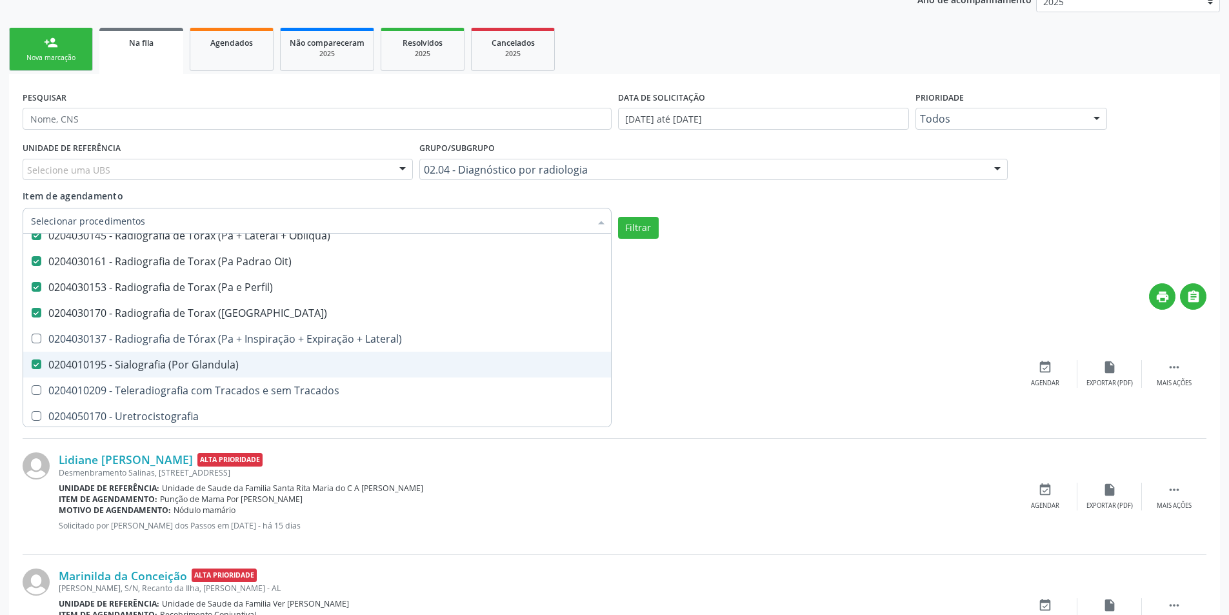
click at [177, 372] on span "0204010195 - Sialografia (Por Glandula)" at bounding box center [317, 365] width 588 height 26
checkbox Glandula\) "false"
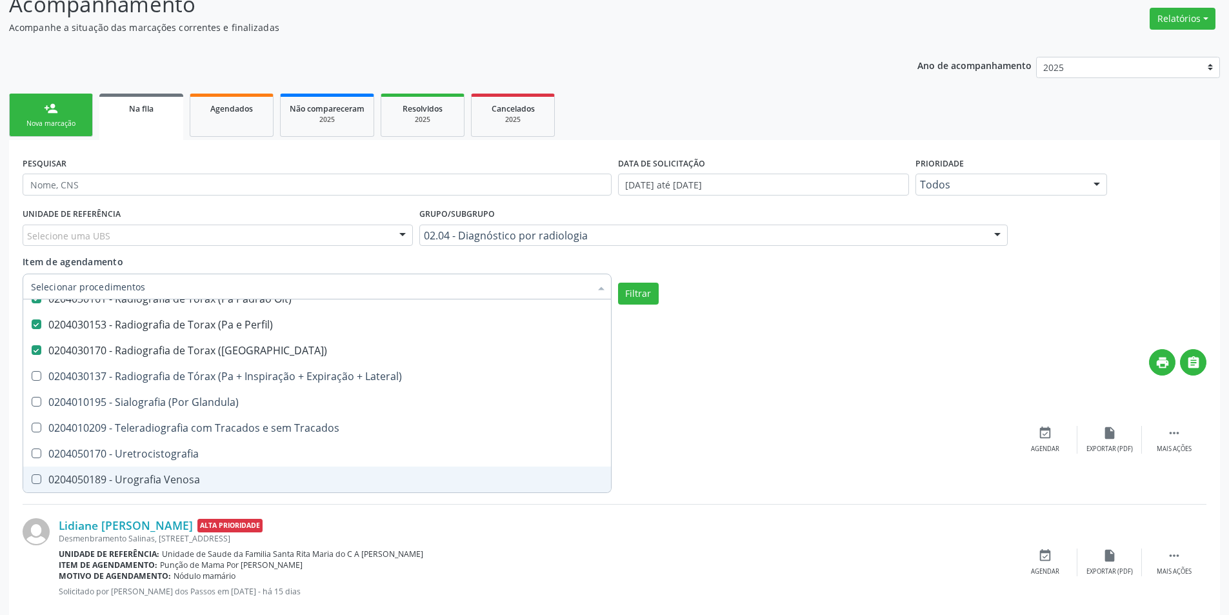
scroll to position [129, 0]
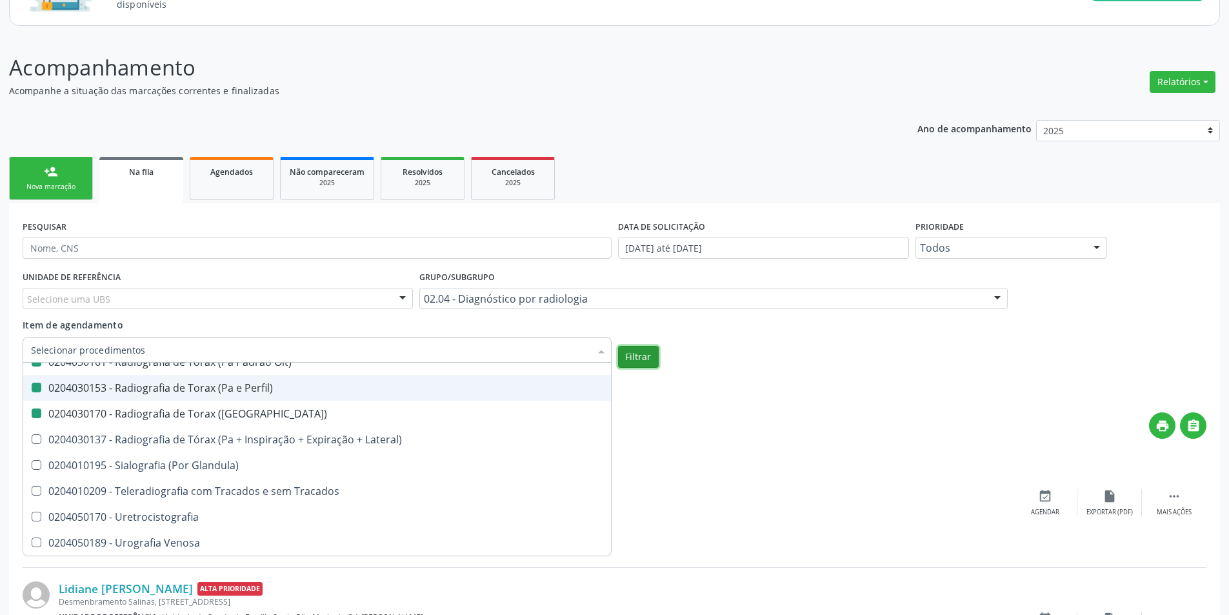
checkbox Unilateral "true"
checkbox Contraste "true"
checkbox Per-Operatoria "true"
checkbox Pos-Operatoria "true"
checkbox Dacriocistografia "true"
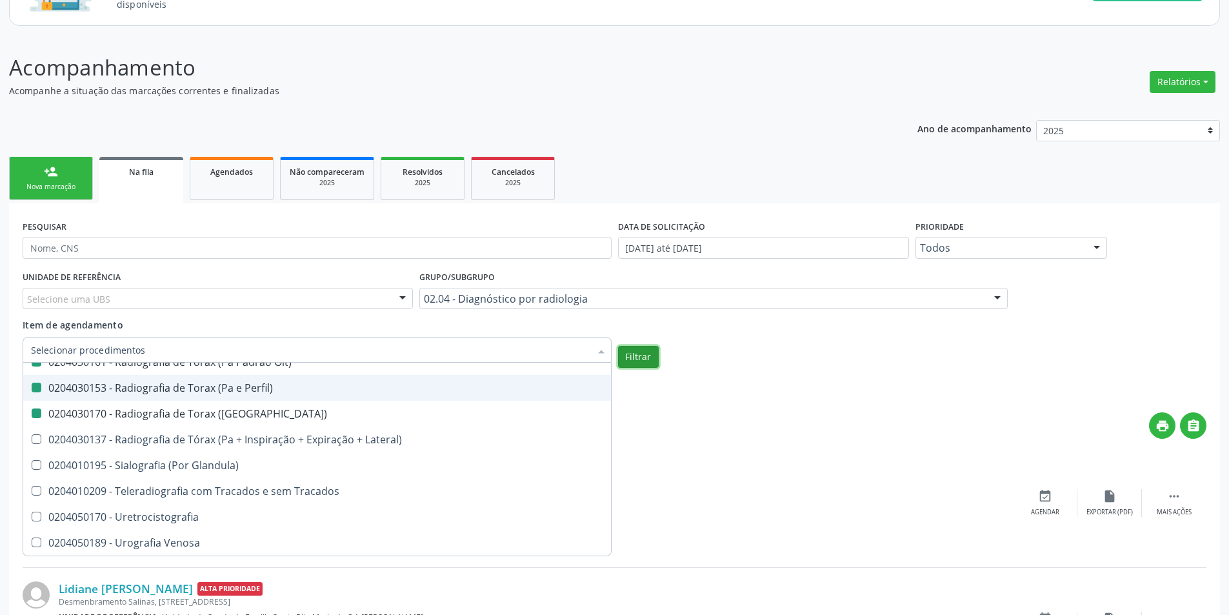
checkbox Femur\) "true"
checkbox Mama\) "true"
checkbox Hipotonica "true"
checkbox Escanometria "true"
checkbox Fistulografia "true"
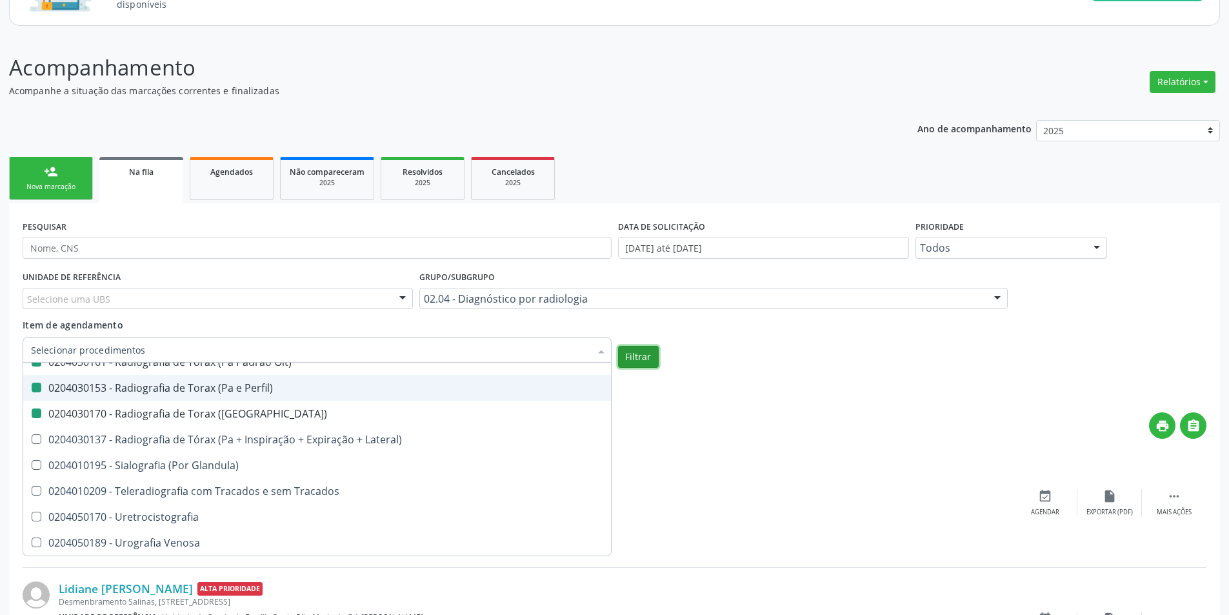
checkbox Histerossalpingografia "true"
checkbox Mamografia "true"
checkbox Rastreamento "true"
checkbox Mamografia "true"
checkbox Mielografia "true"
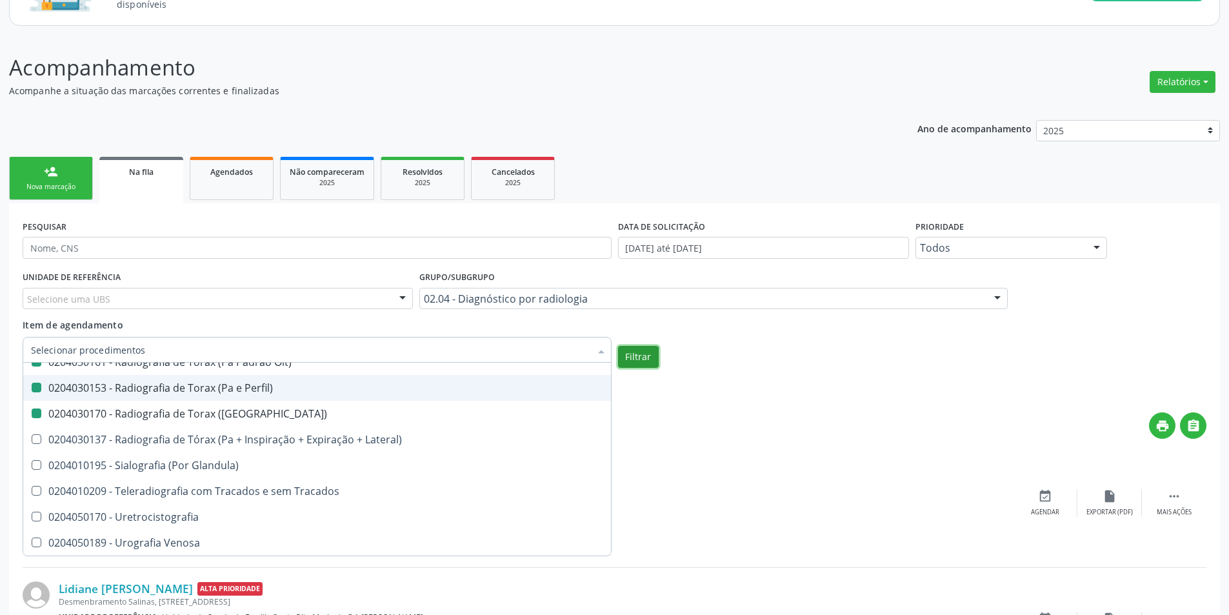
checkbox Percutanea "true"
checkbox Ascendente "true"
checkbox Vertebral "true"
checkbox Laringe "true"
checkbox Plano\) "true"
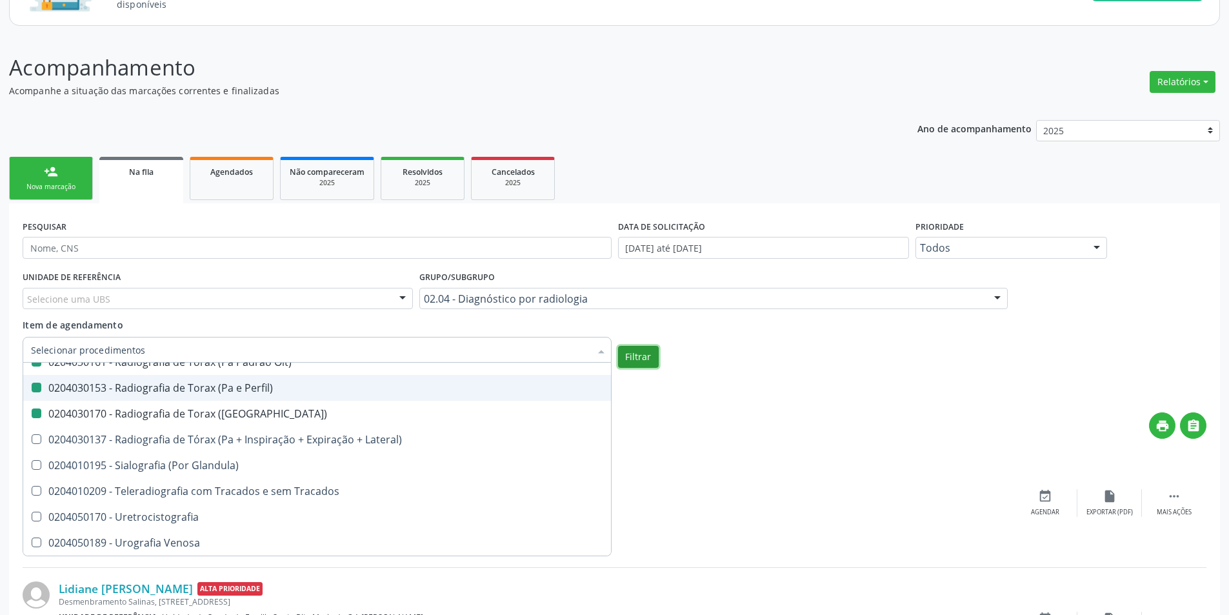
checkbox Planos "true"
checkbox Contraste "true"
checkbox Hirtz\) "true"
checkbox Wing\) "true"
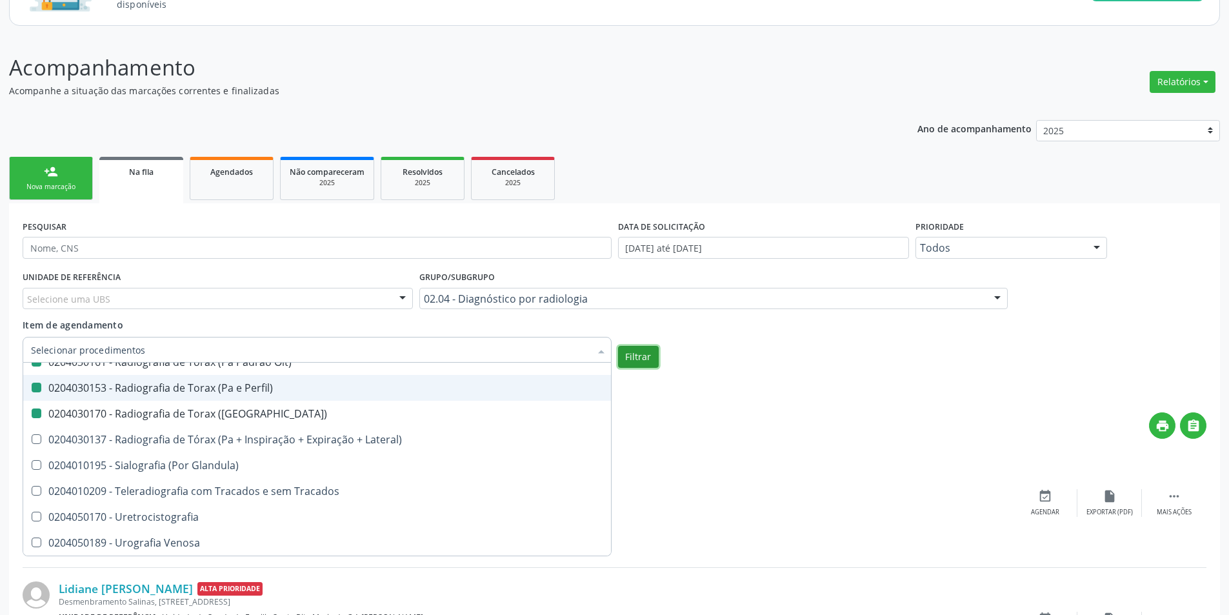
checkbox Oclusal "true"
checkbox \(Enteroclise\) "true"
checkbox Panoramica "true"
checkbox Escoliose\) "true"
checkbox Inferiores "true"
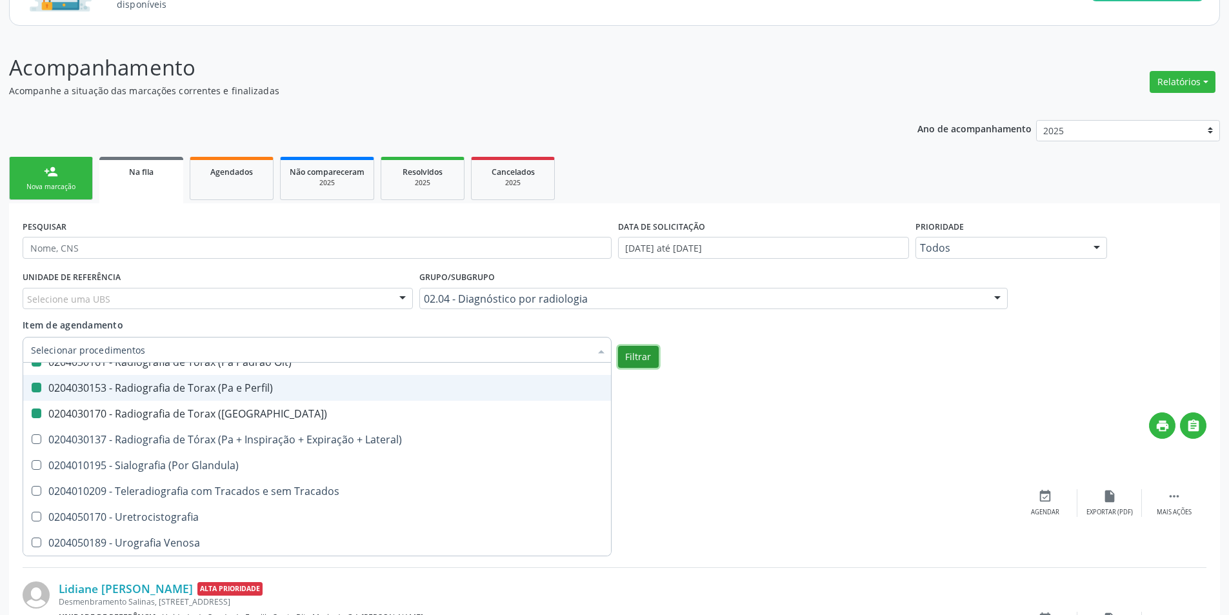
checkbox Periapical "true"
checkbox Lateral\) "false"
checkbox Mao "false"
checkbox Posicoes\) "false"
checkbox Esofago "false"
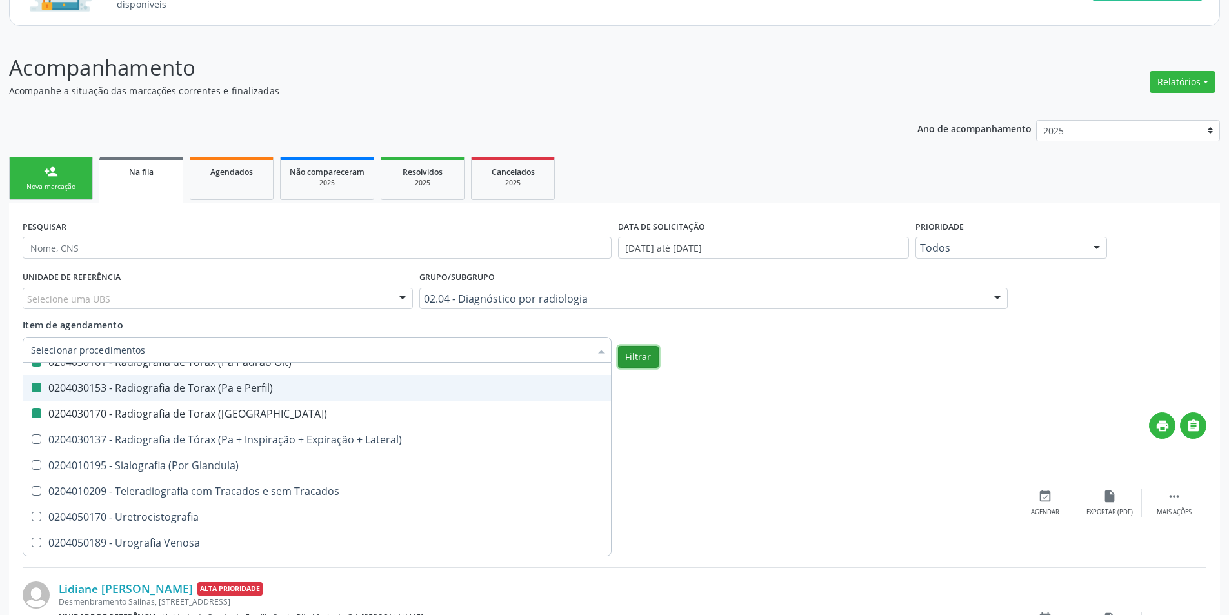
checkbox Esterno "false"
checkbox Duodeno "false"
checkbox \(Transito\) "false"
checkbox Lateral\) "false"
checkbox Axial\) "false"
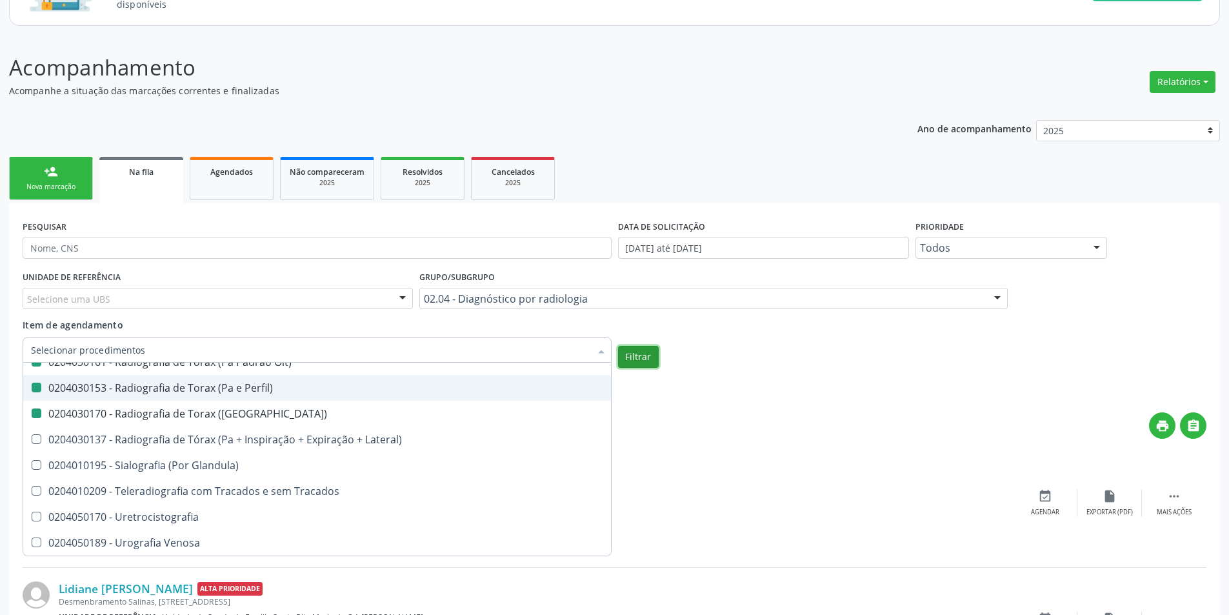
checkbox Axiais\) "false"
checkbox Laringe "false"
checkbox Mao "false"
checkbox Ossea\) "false"
checkbox \(Bilateral\) "false"
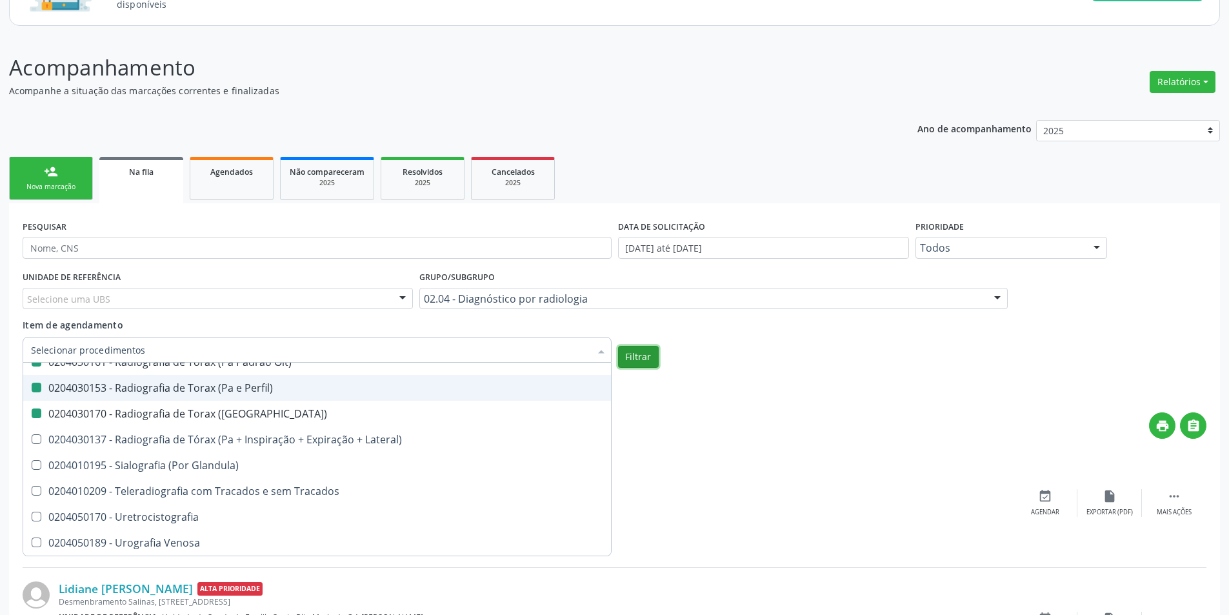
checkbox Obliqua\) "false"
checkbox Perfil\) "false"
checkbox Hirtz\) "false"
checkbox Pe "false"
checkbox Perna "false"
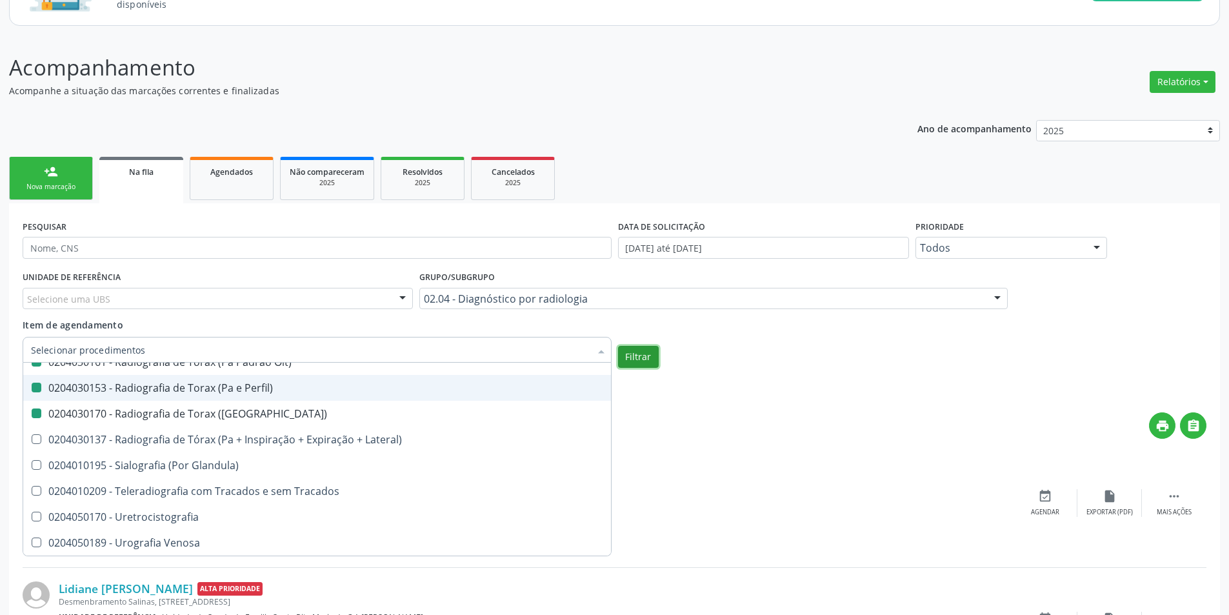
checkbox Pneumomediastino "false"
checkbox Obliqua\) "false"
checkbox Estranho\) "false"
checkbox Sacro-Coccigea "false"
checkbox Hirtz\) "false"
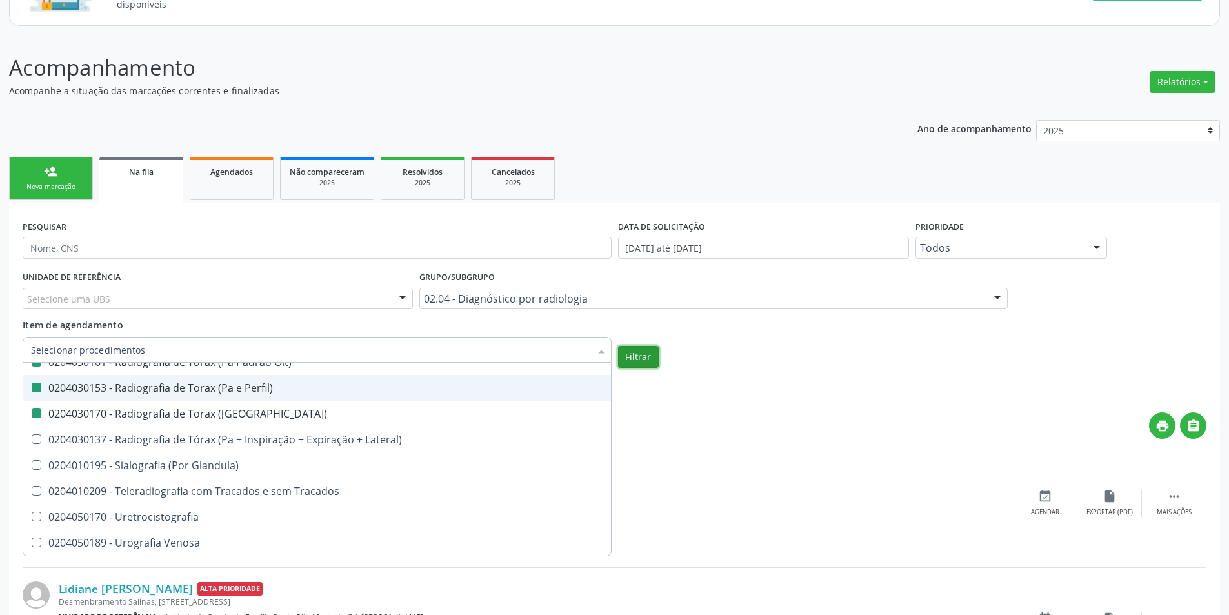
checkbox Bretton\) "false"
checkbox \(Apico-Lordortica\) "false"
checkbox Obliqua\) "false"
checkbox Oit\) "false"
checkbox Perfil\) "false"
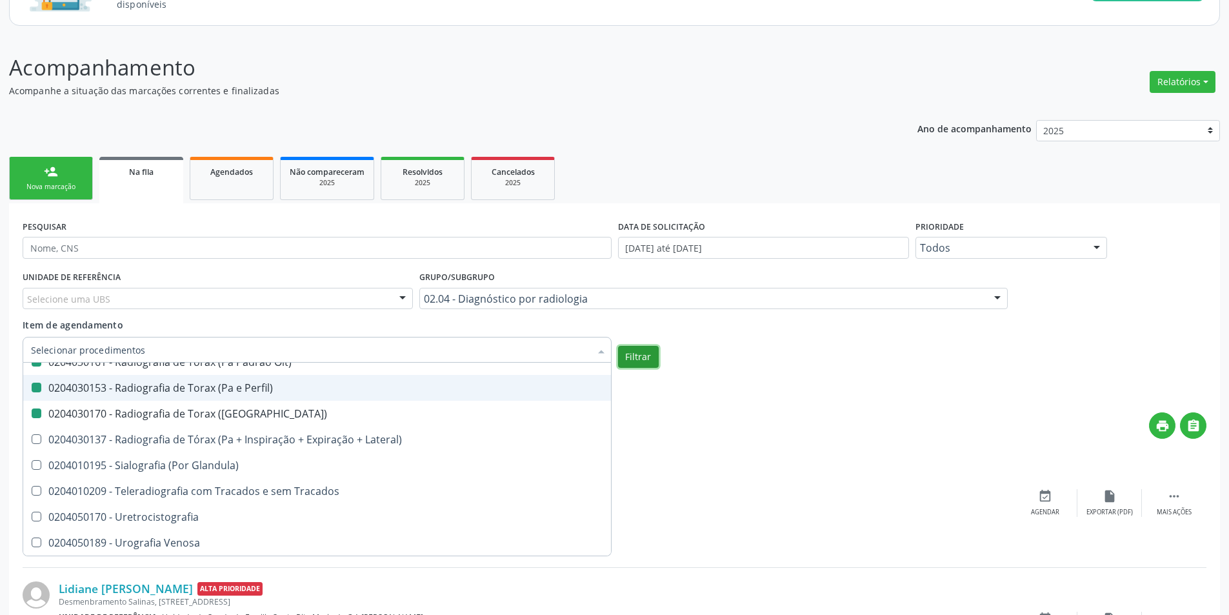
checkbox \(Pa\) "false"
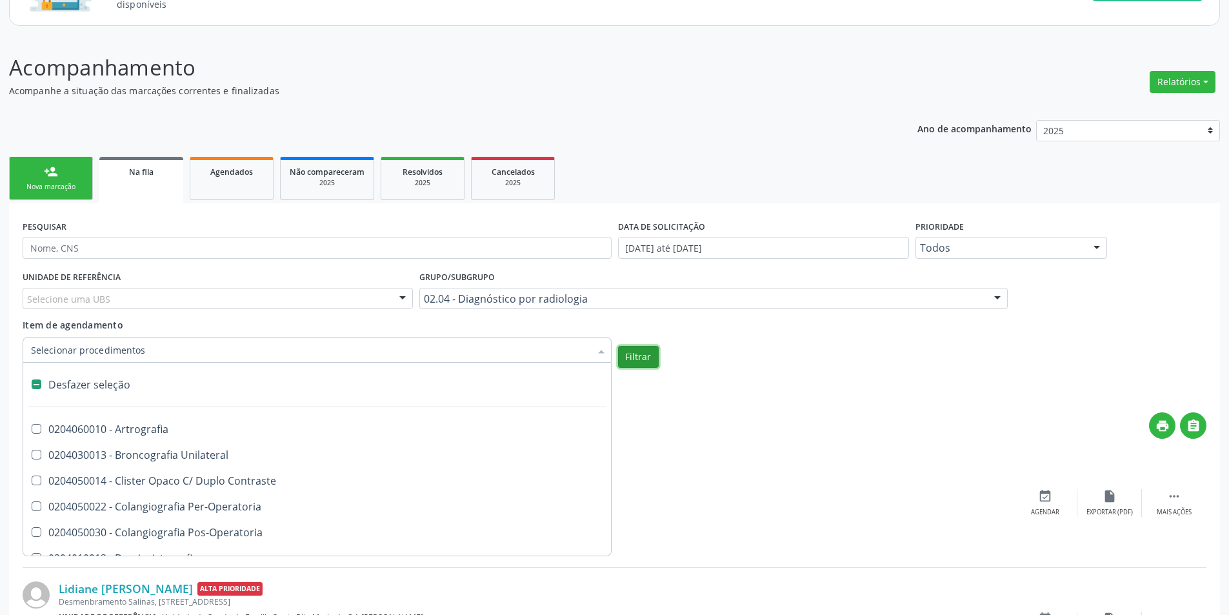
click at [636, 363] on button "Filtrar" at bounding box center [638, 357] width 41 height 22
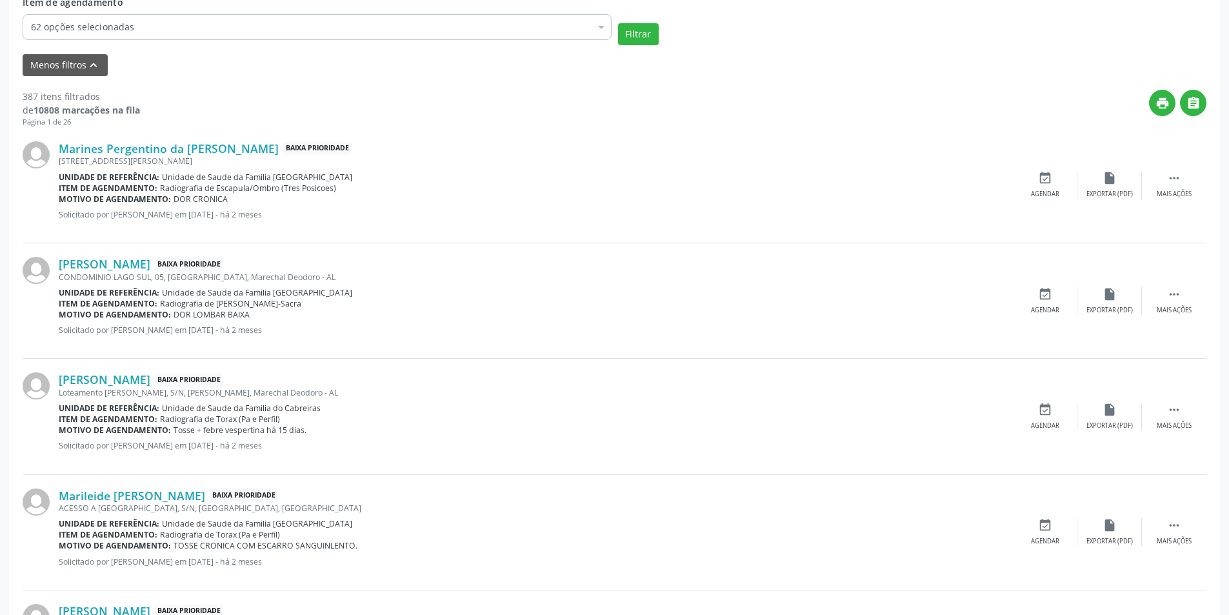
scroll to position [581, 0]
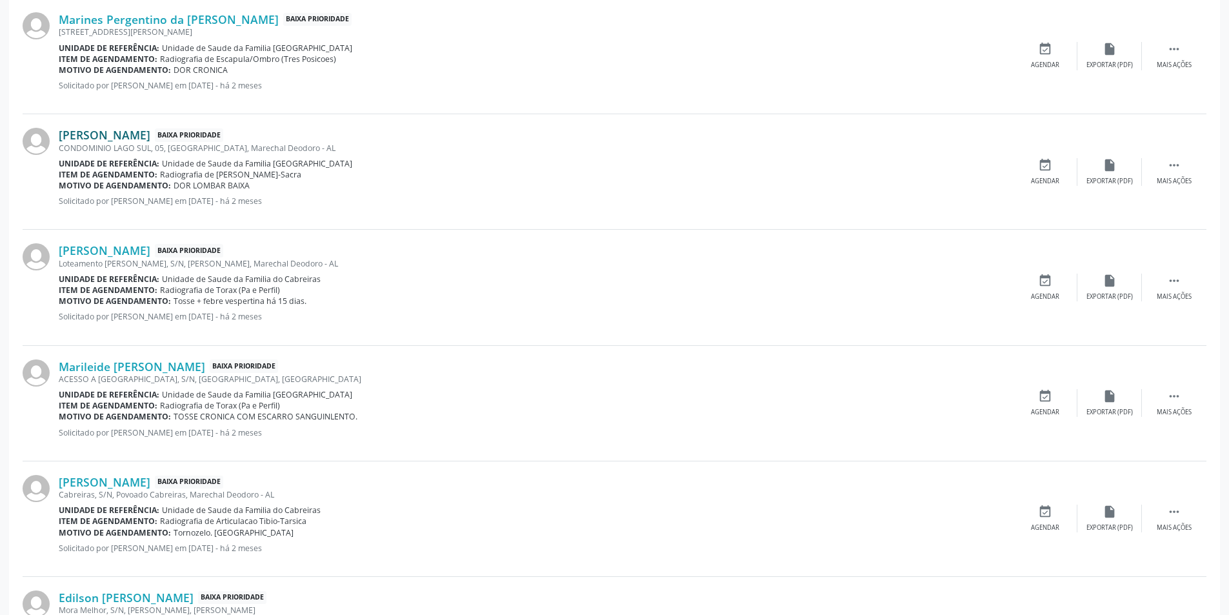
click at [148, 141] on link "[PERSON_NAME]" at bounding box center [105, 135] width 92 height 14
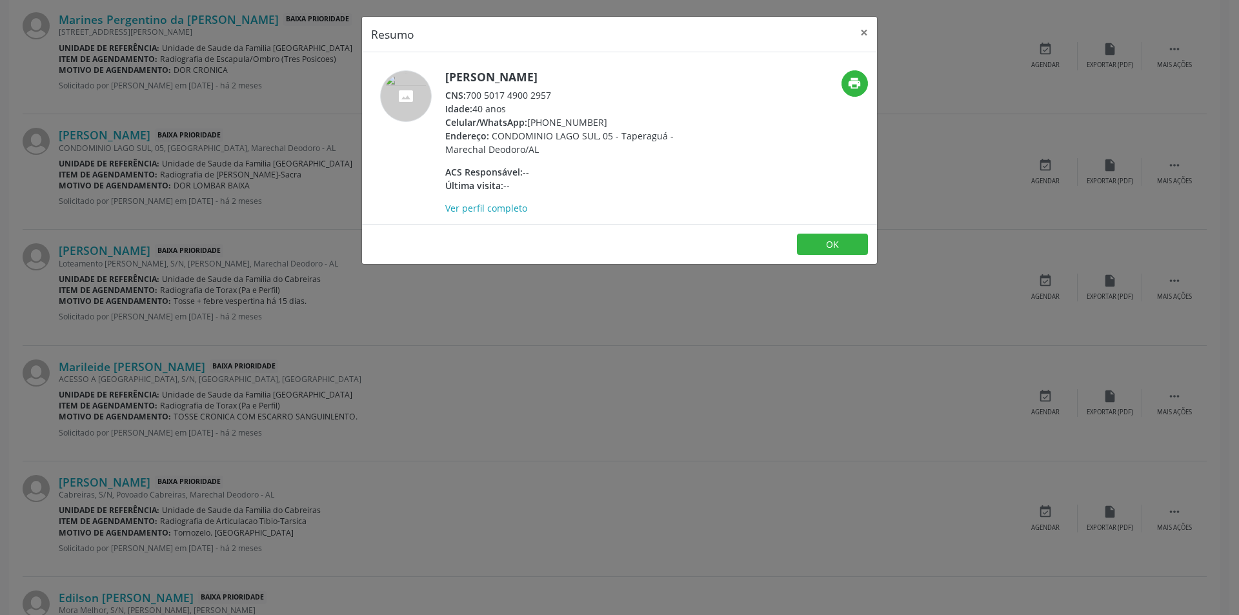
drag, startPoint x: 468, startPoint y: 92, endPoint x: 557, endPoint y: 95, distance: 88.5
click at [557, 95] on div "CNS: 700 5017 4900 2957" at bounding box center [570, 95] width 251 height 14
copy div "700 5017 4900 2957"
click at [843, 244] on button "OK" at bounding box center [832, 245] width 71 height 22
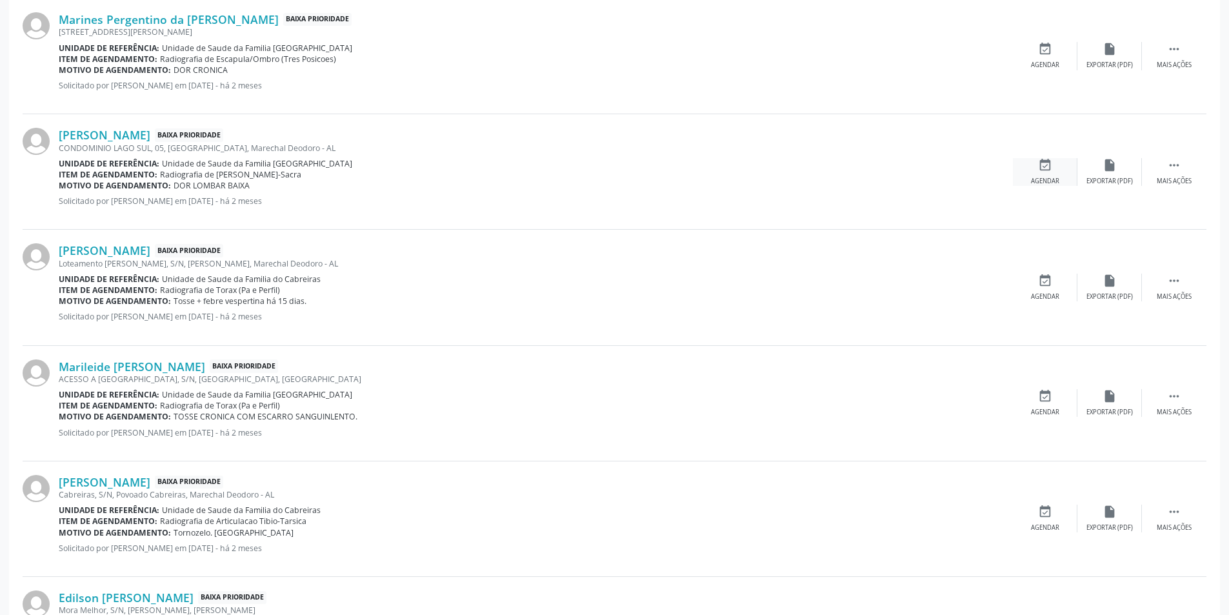
click at [1045, 166] on icon "event_available" at bounding box center [1045, 165] width 14 height 14
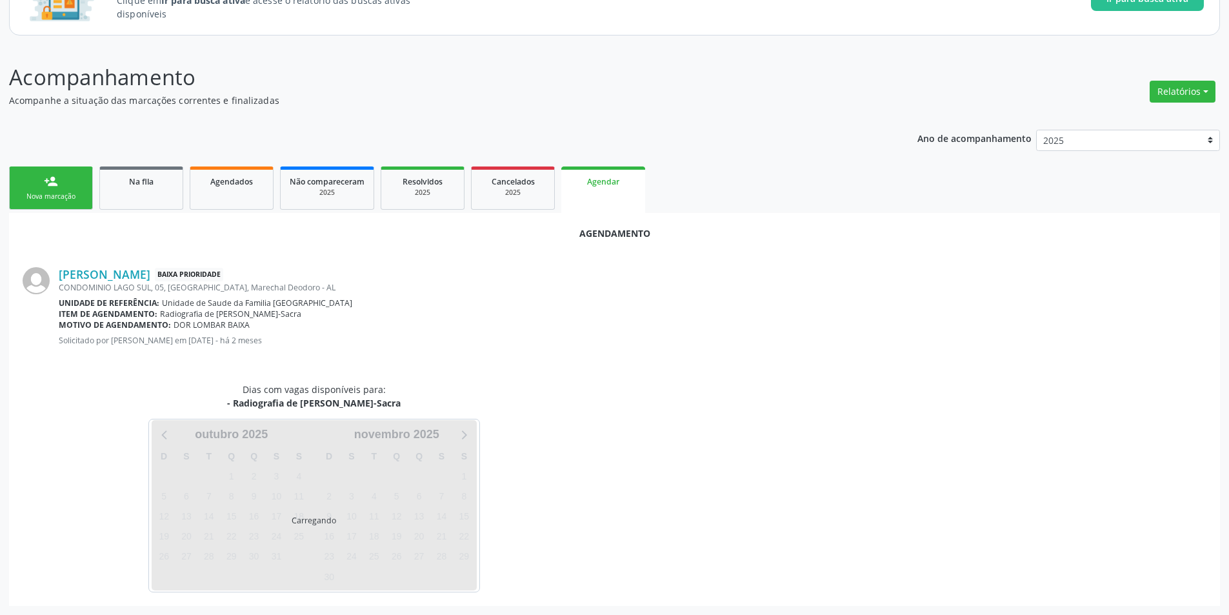
scroll to position [150, 0]
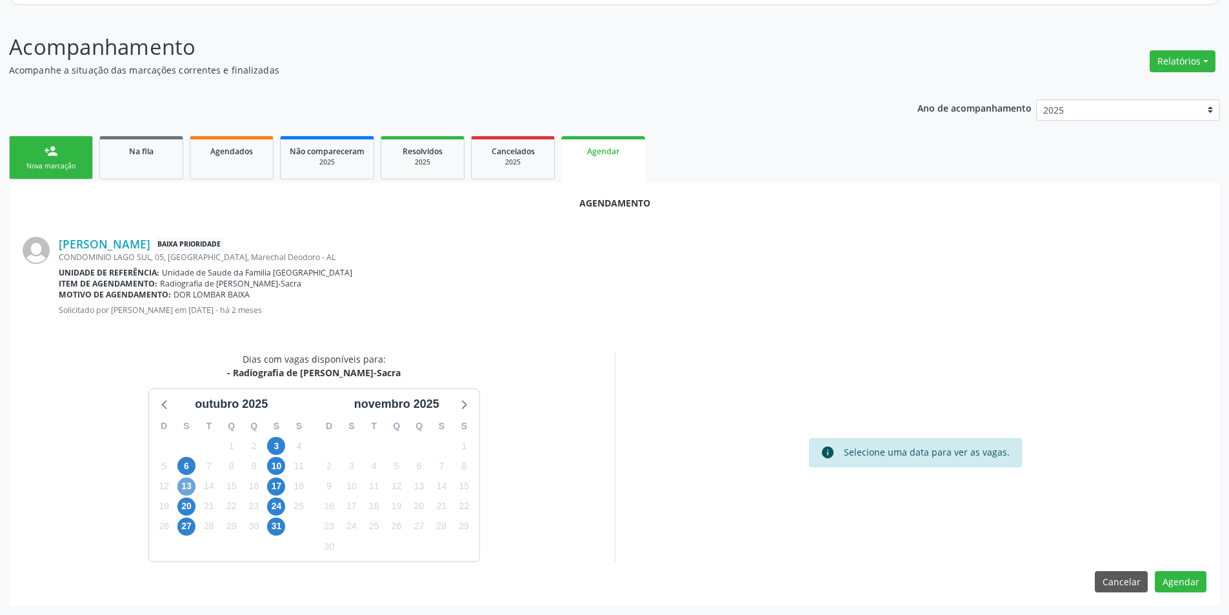
click at [185, 481] on span "13" at bounding box center [186, 486] width 18 height 18
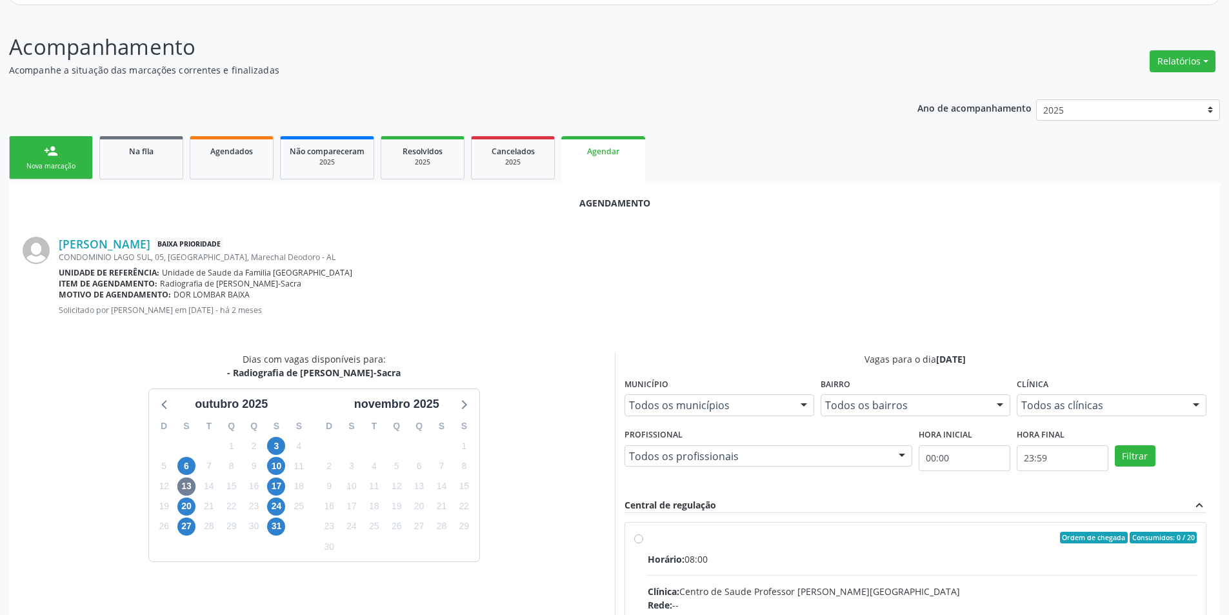
click at [635, 539] on input "Ordem de chegada Consumidos: 0 / 20 Horário: 08:00 Clínica: Centro de Saude Pro…" at bounding box center [638, 538] width 9 height 12
radio input "true"
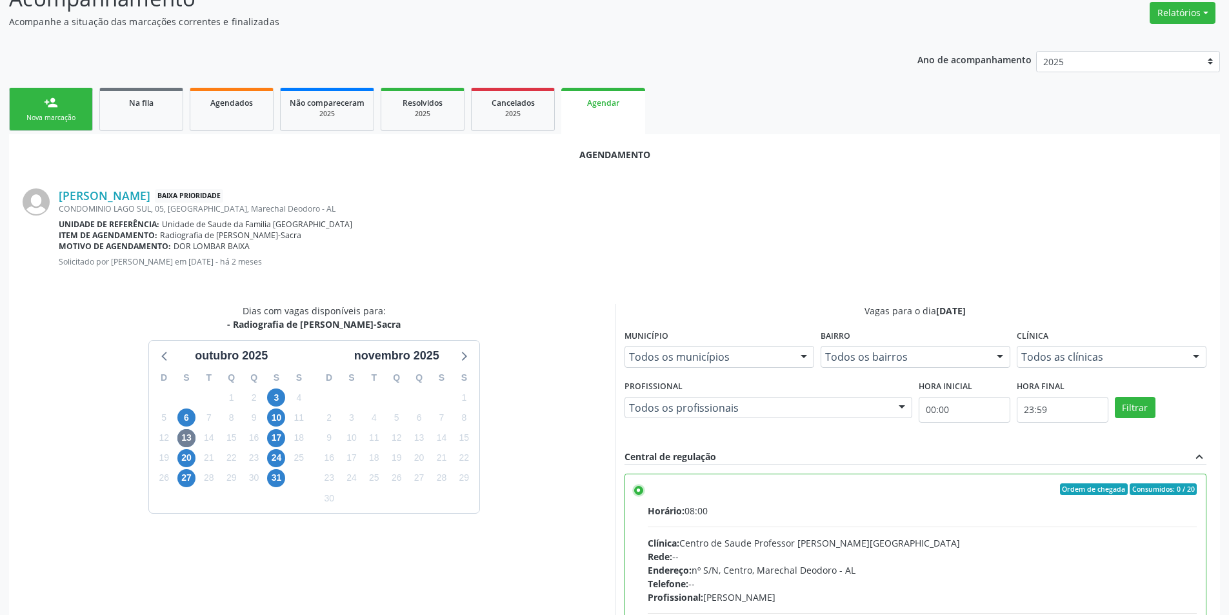
scroll to position [359, 0]
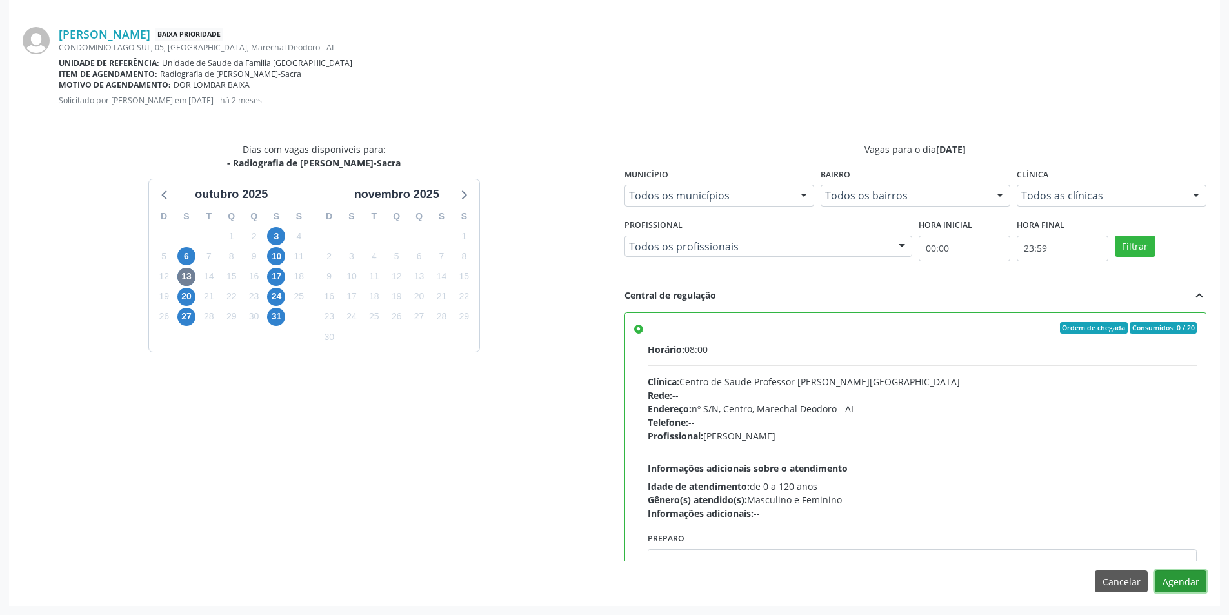
click at [1191, 583] on button "Agendar" at bounding box center [1181, 581] width 52 height 22
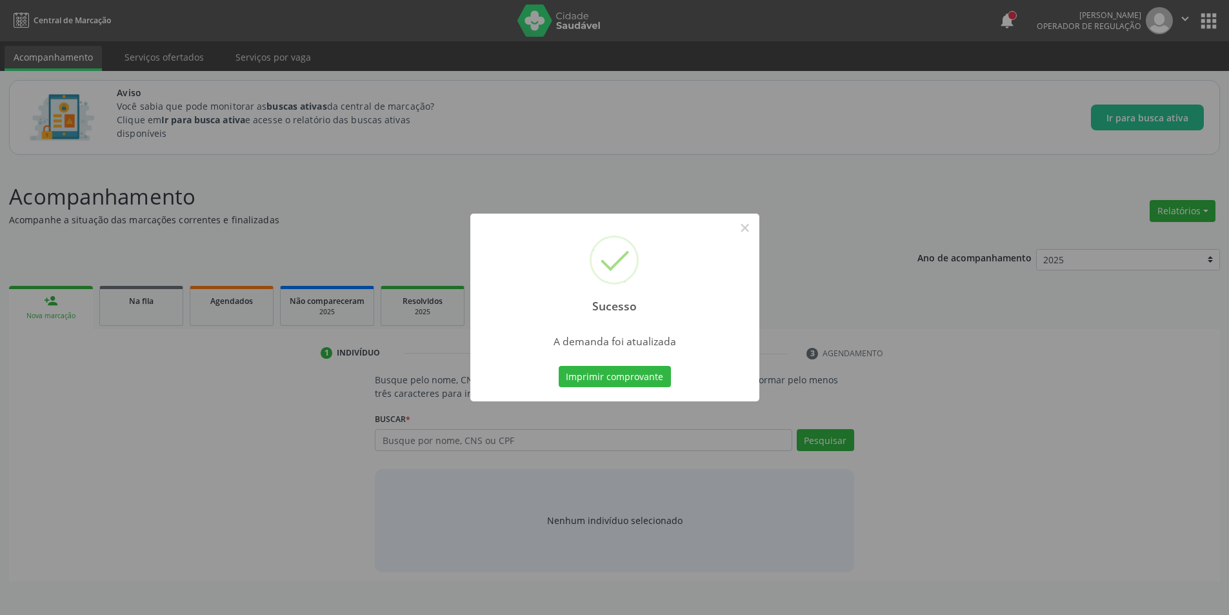
scroll to position [0, 0]
click at [750, 228] on button "×" at bounding box center [750, 228] width 22 height 22
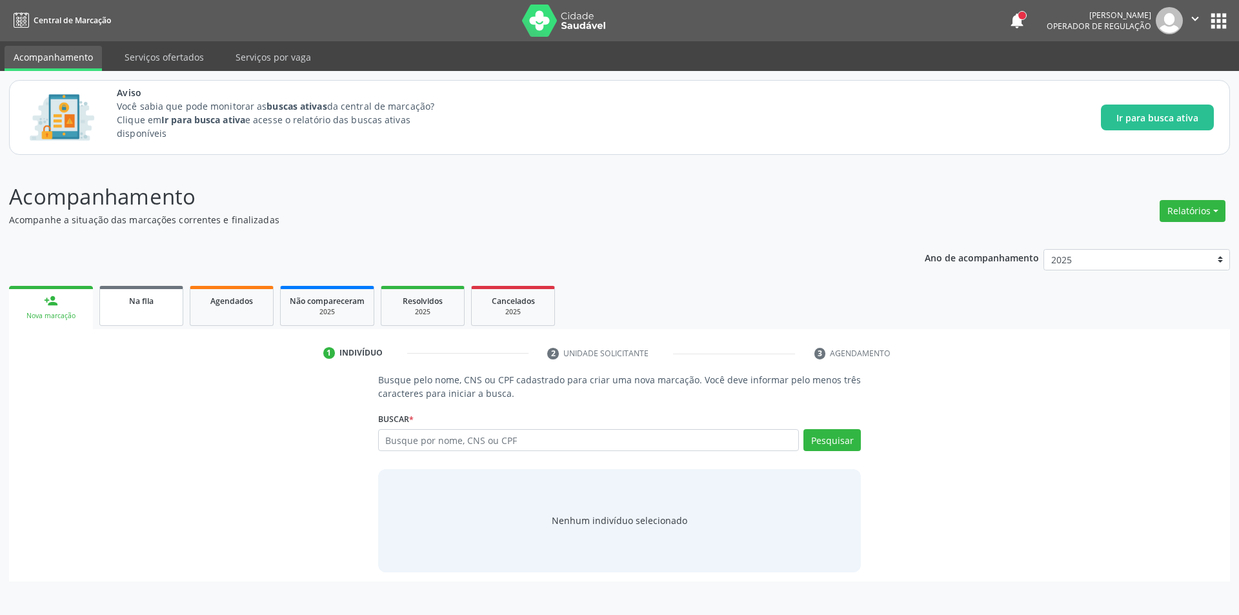
click at [129, 312] on link "Na fila" at bounding box center [141, 306] width 84 height 40
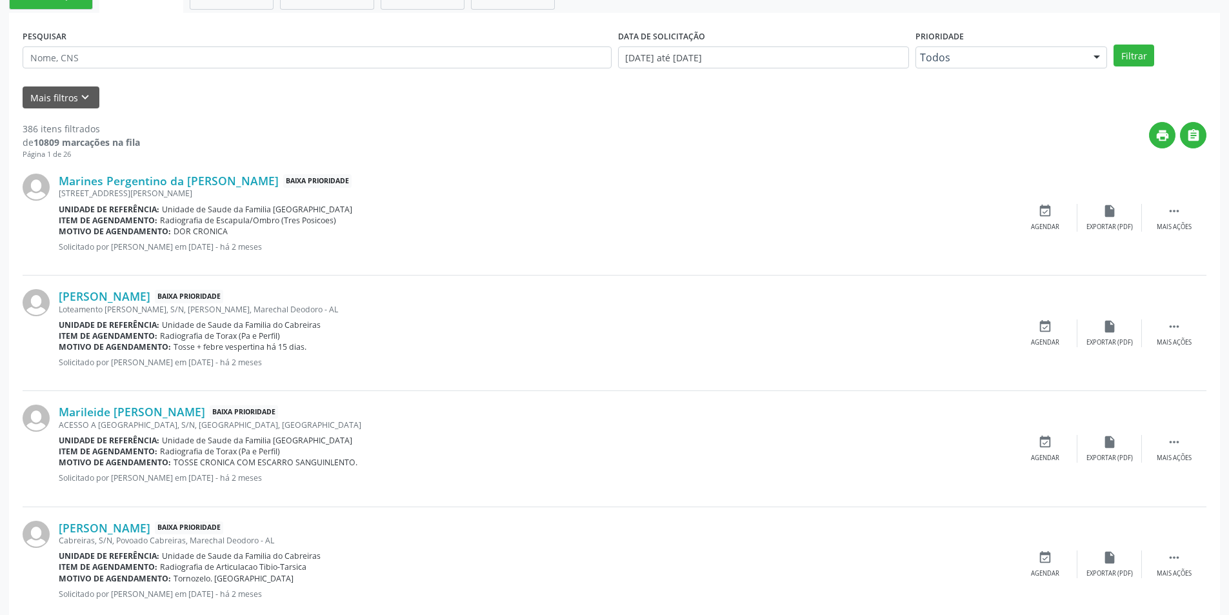
scroll to position [323, 0]
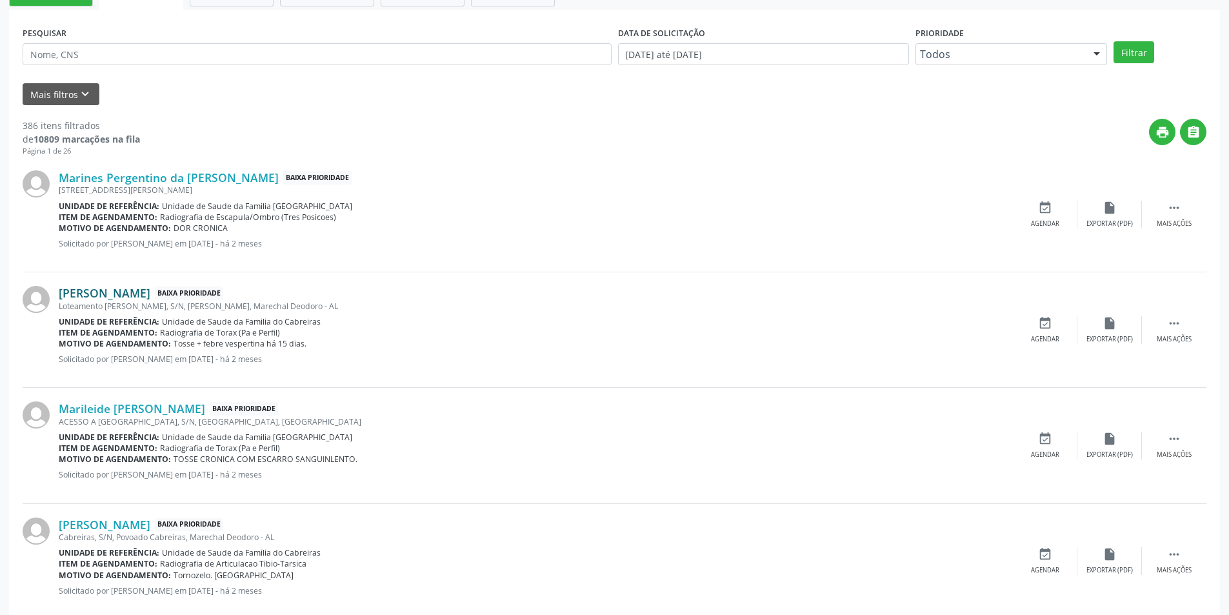
click at [139, 295] on link "[PERSON_NAME]" at bounding box center [105, 293] width 92 height 14
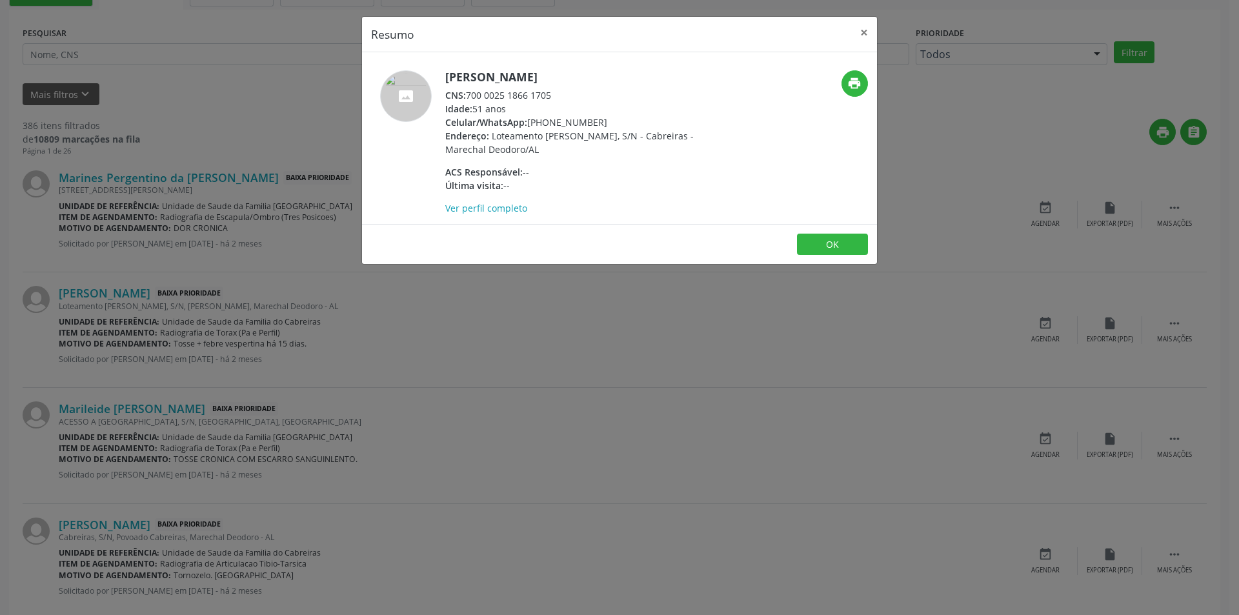
drag, startPoint x: 468, startPoint y: 95, endPoint x: 554, endPoint y: 99, distance: 85.9
click at [554, 99] on div "CNS: 700 0025 1866 1705" at bounding box center [570, 95] width 251 height 14
copy div "700 0025 1866 1705"
click at [839, 235] on button "OK" at bounding box center [832, 245] width 71 height 22
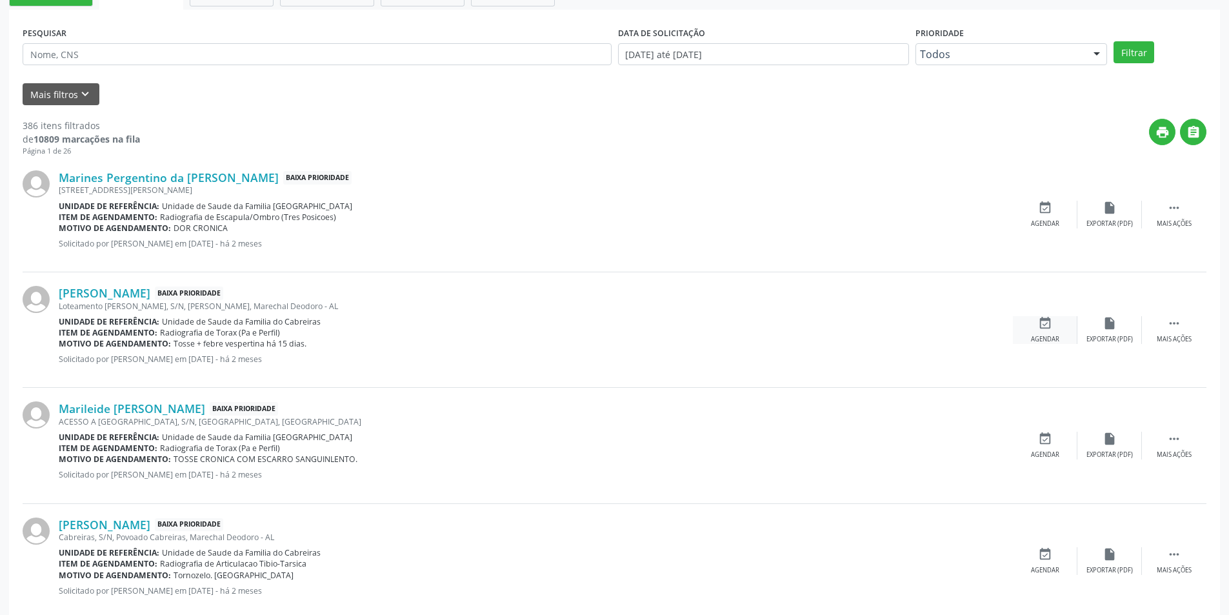
click at [1047, 328] on icon "event_available" at bounding box center [1045, 323] width 14 height 14
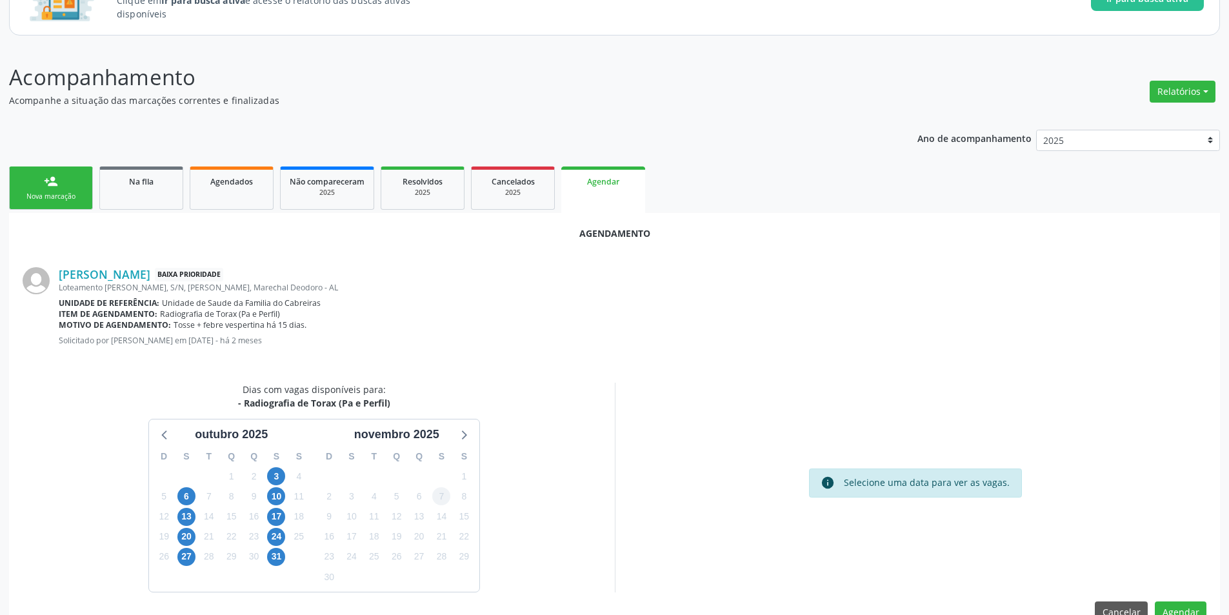
scroll to position [150, 0]
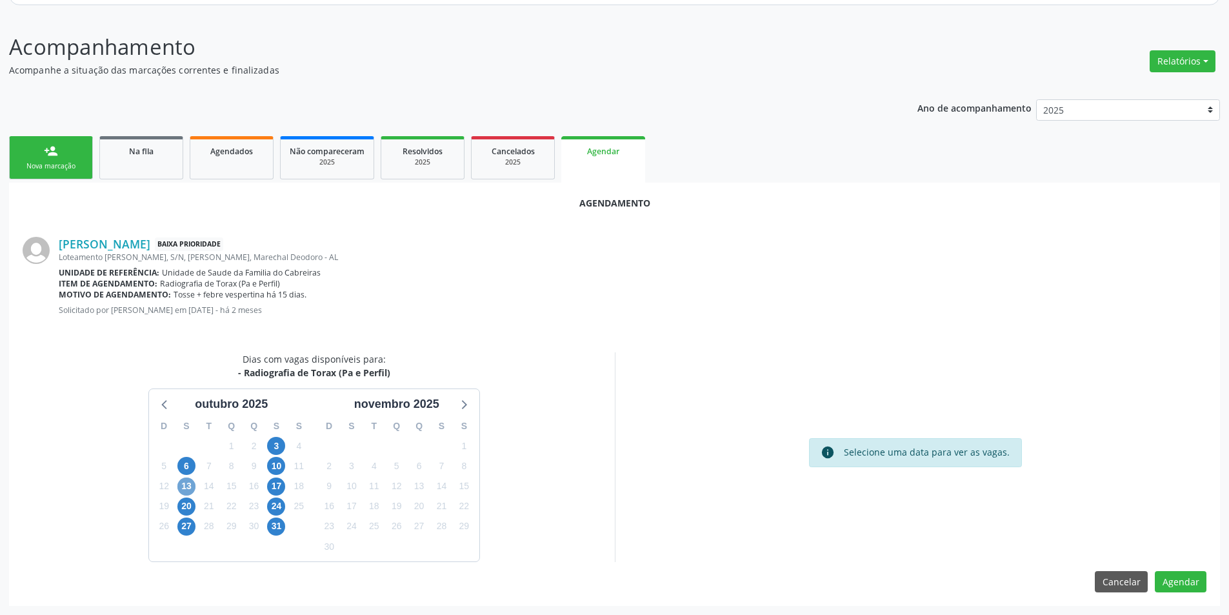
click at [191, 484] on span "13" at bounding box center [186, 486] width 18 height 18
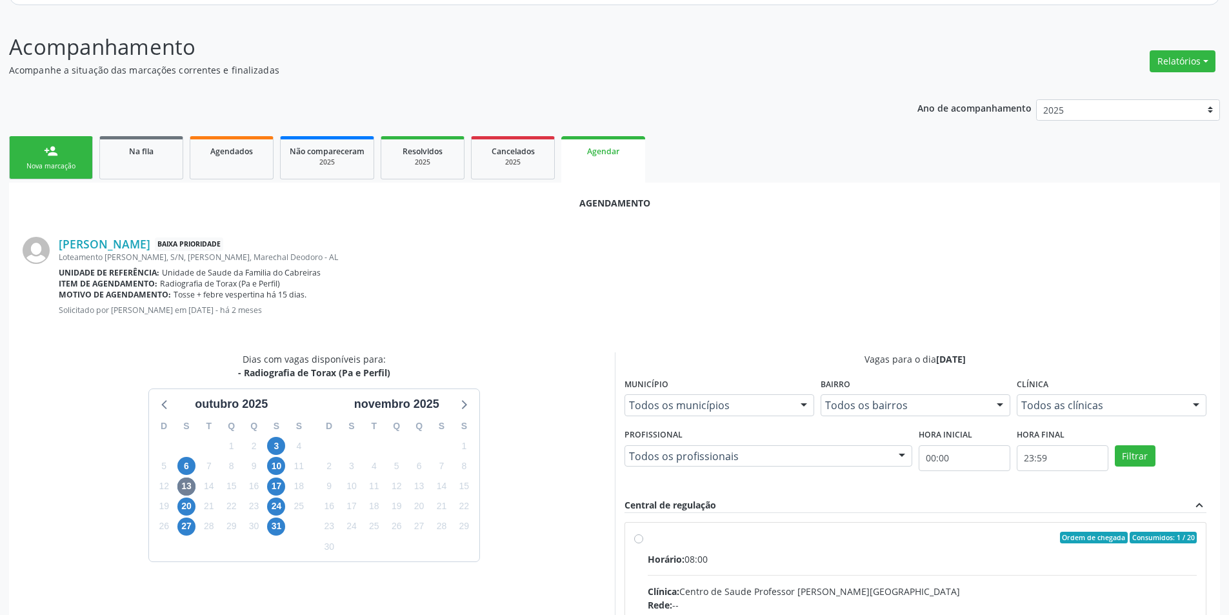
click at [639, 538] on input "Ordem de chegada Consumidos: 1 / 20 Horário: 08:00 Clínica: Centro de Saude Pro…" at bounding box center [638, 538] width 9 height 12
radio input "true"
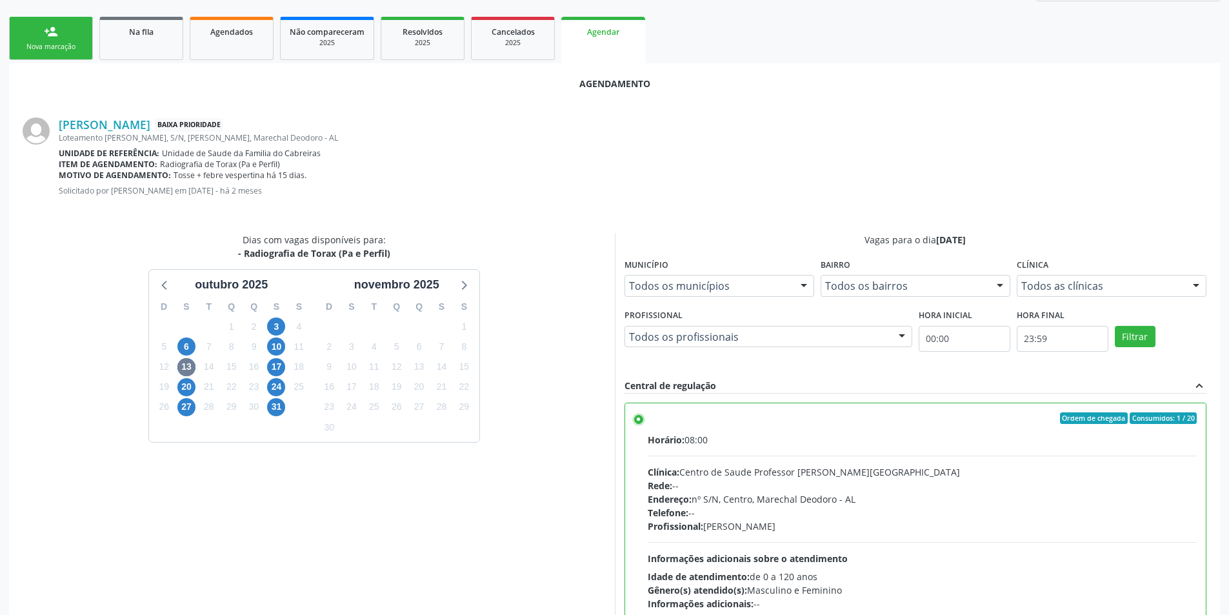
scroll to position [359, 0]
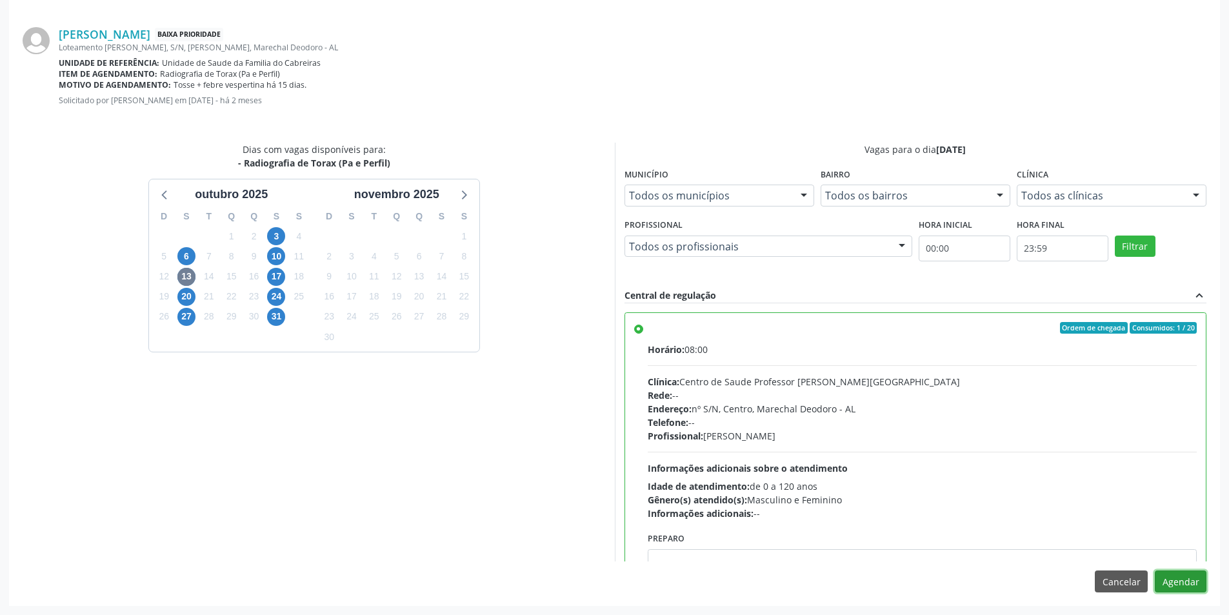
click at [1192, 575] on button "Agendar" at bounding box center [1181, 581] width 52 height 22
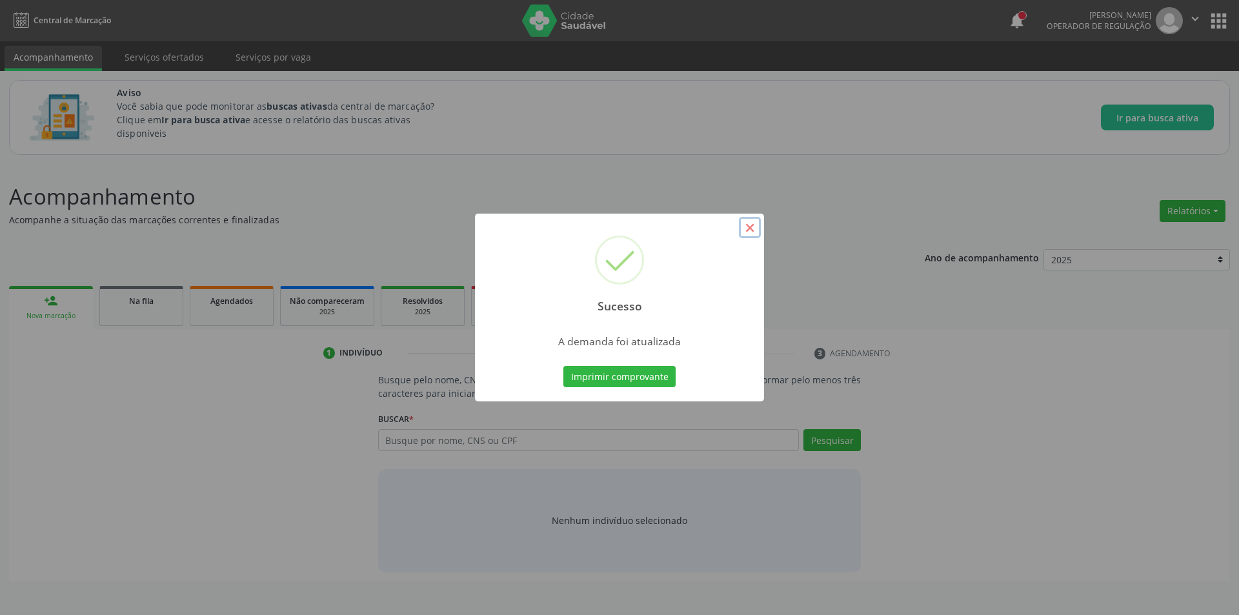
click at [751, 225] on button "×" at bounding box center [750, 228] width 22 height 22
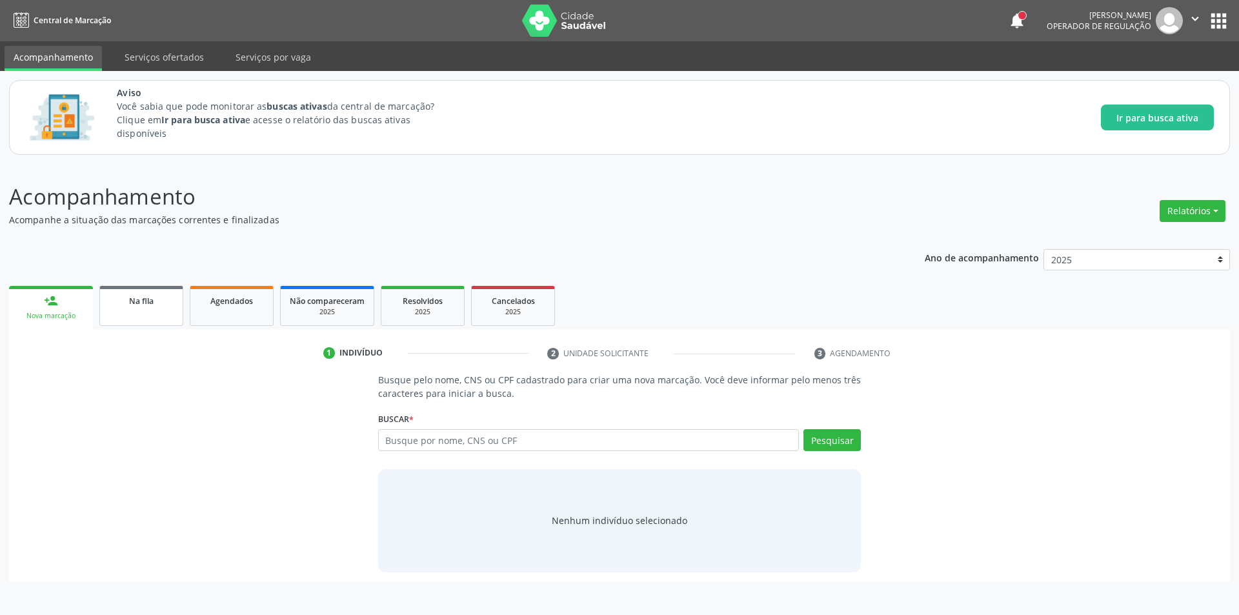
click at [140, 305] on span "Na fila" at bounding box center [141, 300] width 25 height 11
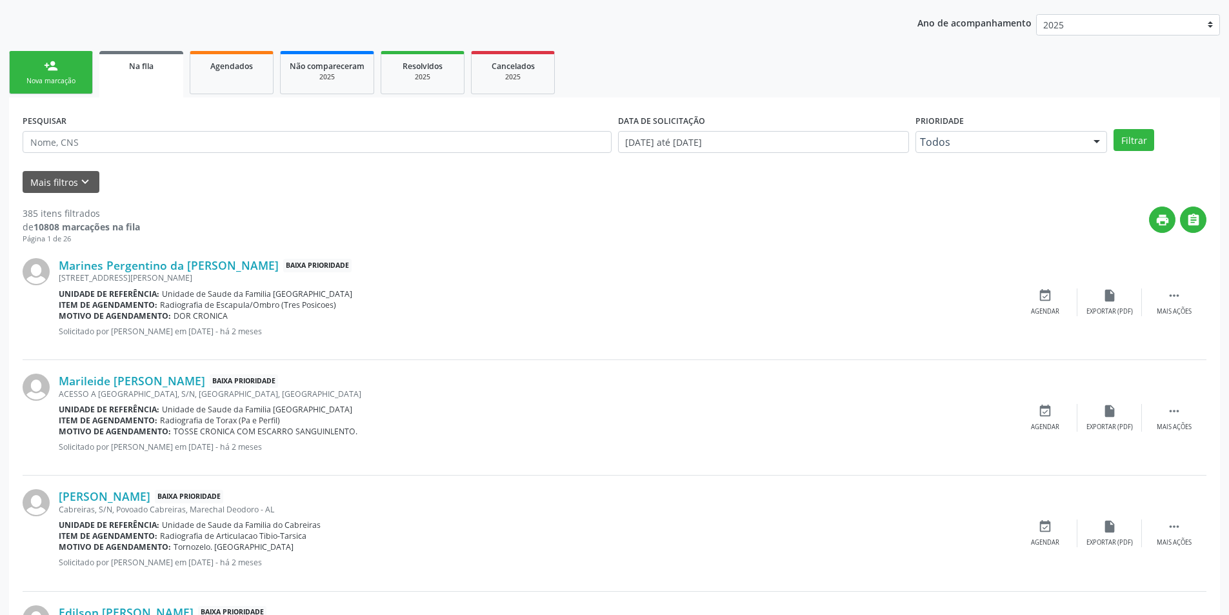
scroll to position [258, 0]
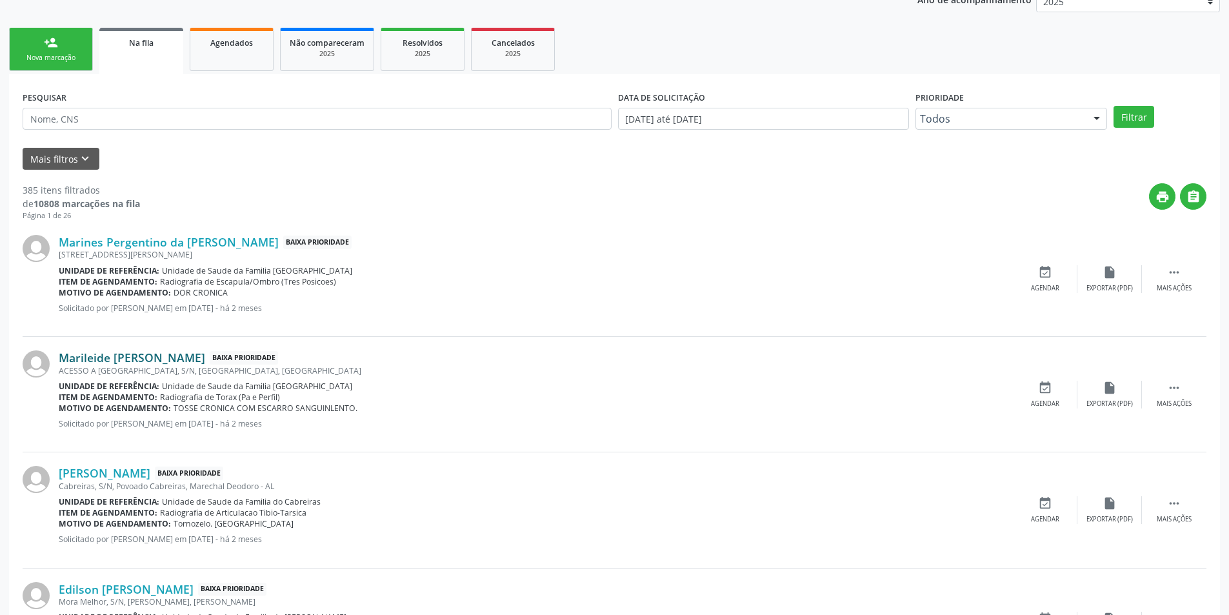
click at [134, 352] on link "Marileide [PERSON_NAME]" at bounding box center [132, 357] width 146 height 14
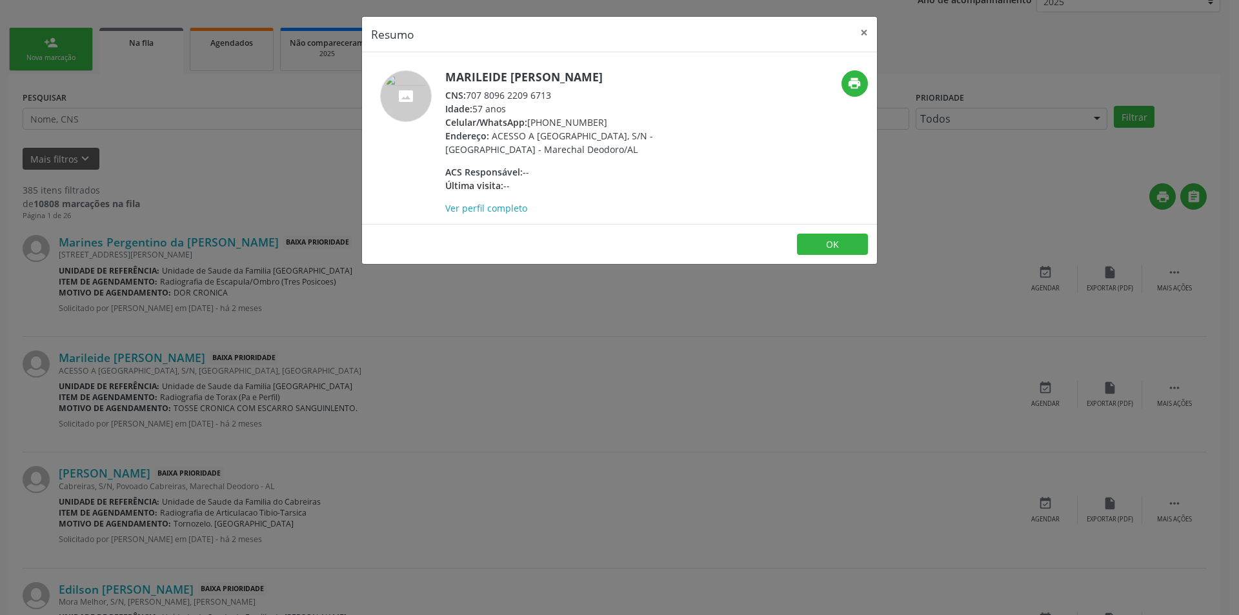
drag, startPoint x: 468, startPoint y: 95, endPoint x: 562, endPoint y: 92, distance: 94.2
click at [562, 92] on div "CNS: 707 8096 2209 6713" at bounding box center [570, 95] width 251 height 14
copy div "707 8096 2209 6713"
click at [840, 244] on button "OK" at bounding box center [832, 245] width 71 height 22
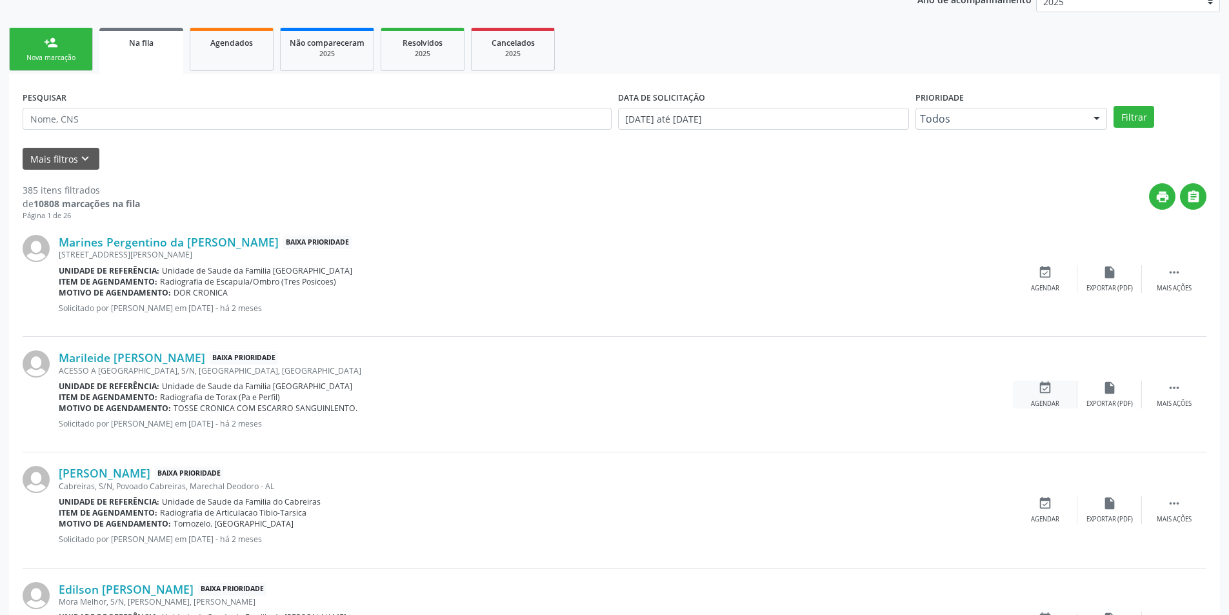
click at [1041, 392] on icon "event_available" at bounding box center [1045, 388] width 14 height 14
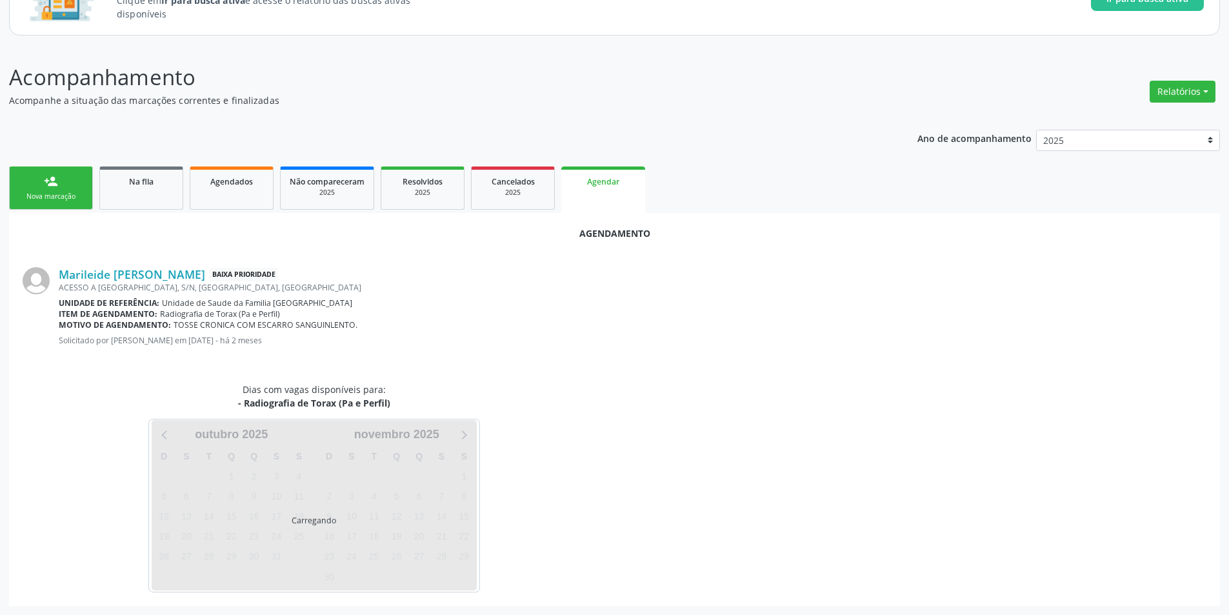
scroll to position [150, 0]
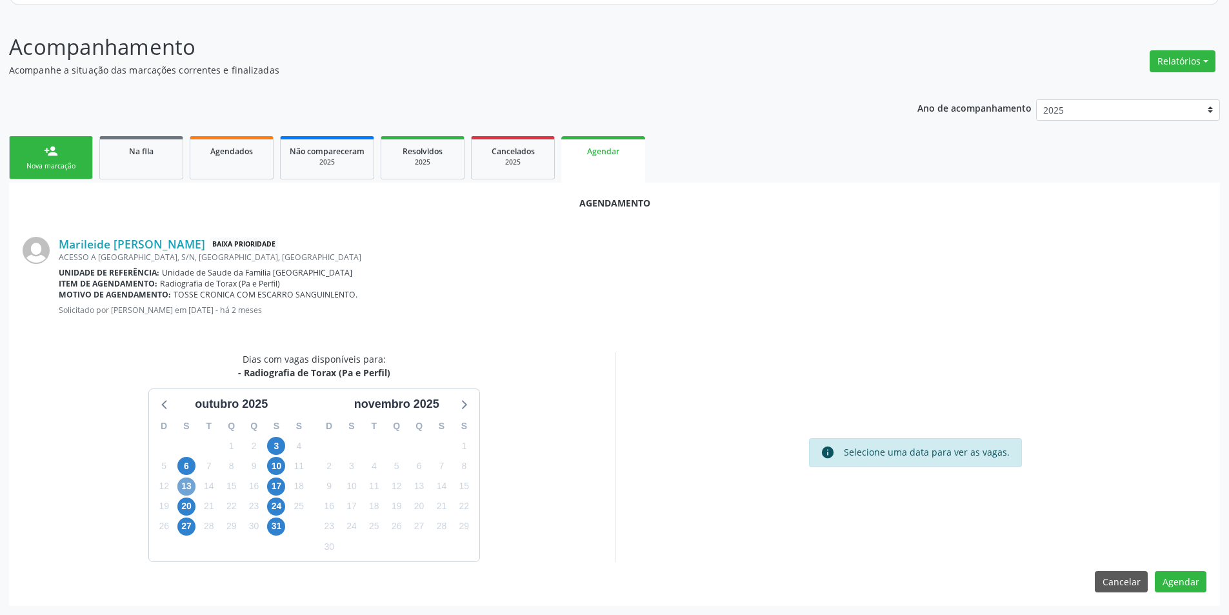
click at [183, 488] on span "13" at bounding box center [186, 486] width 18 height 18
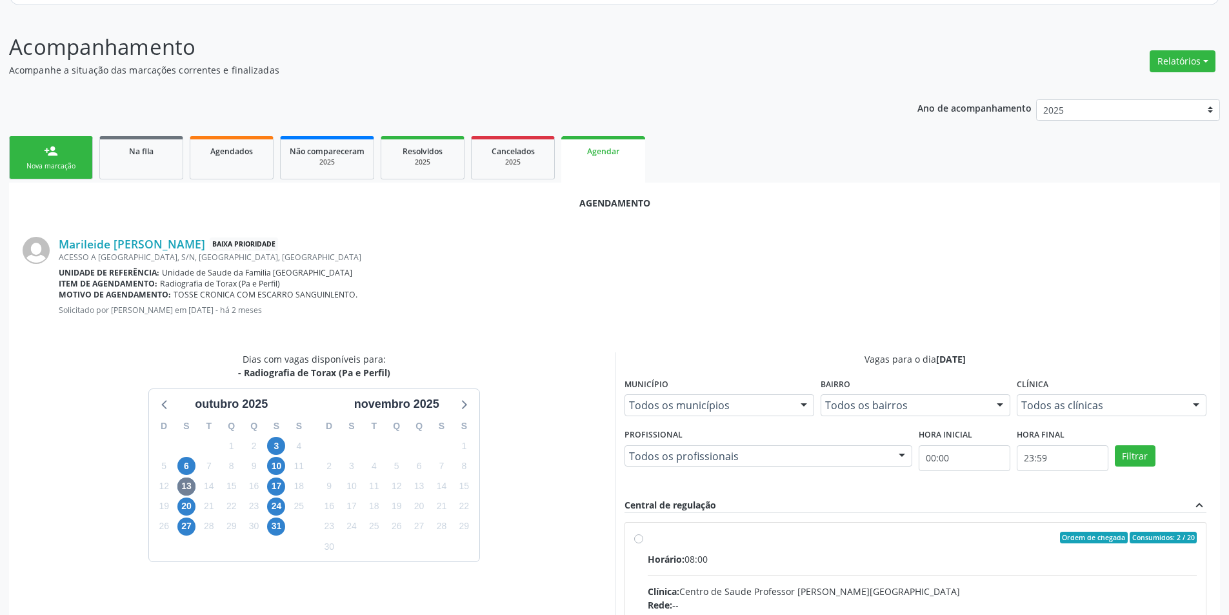
click at [641, 539] on input "Ordem de chegada Consumidos: 2 / 20 Horário: 08:00 Clínica: Centro de Saude Pro…" at bounding box center [638, 538] width 9 height 12
radio input "true"
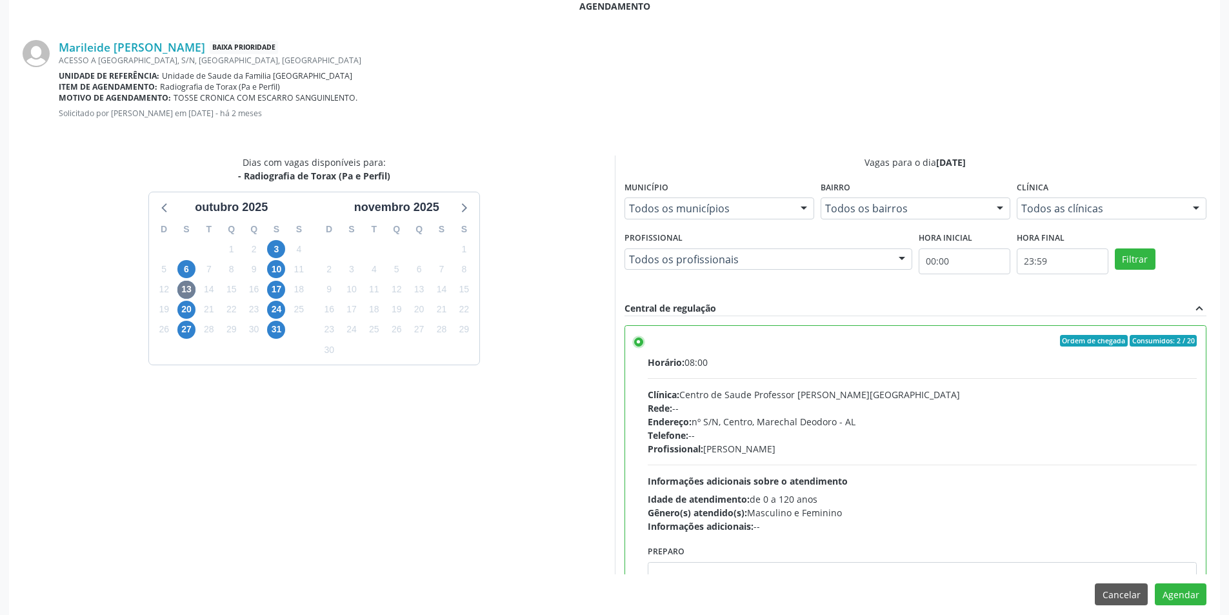
scroll to position [359, 0]
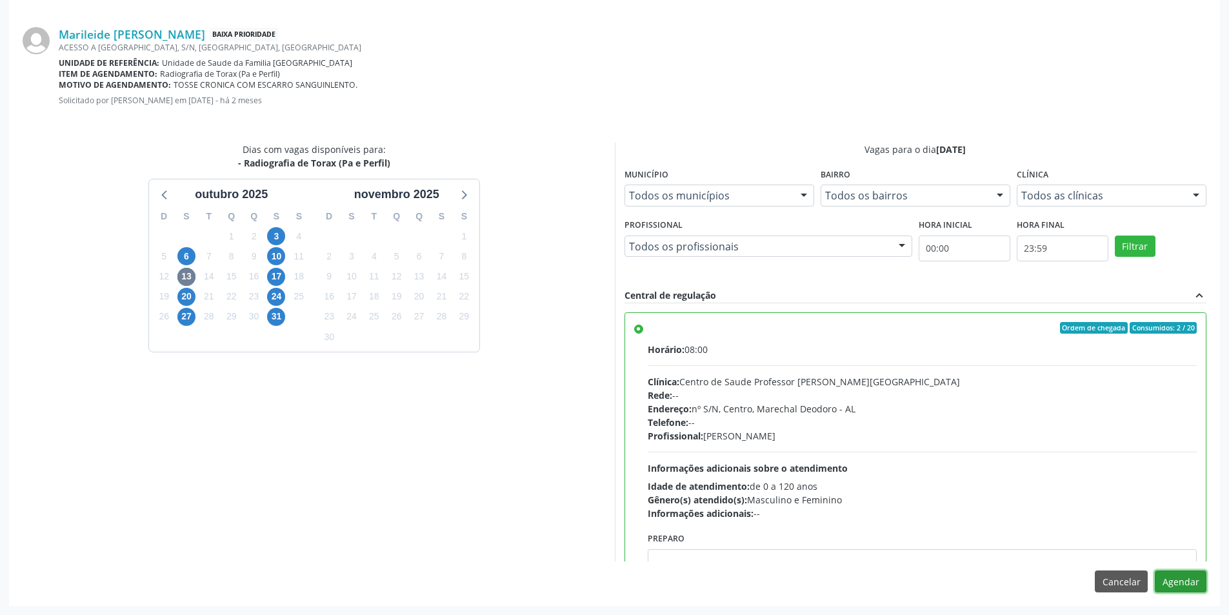
click at [1181, 581] on button "Agendar" at bounding box center [1181, 581] width 52 height 22
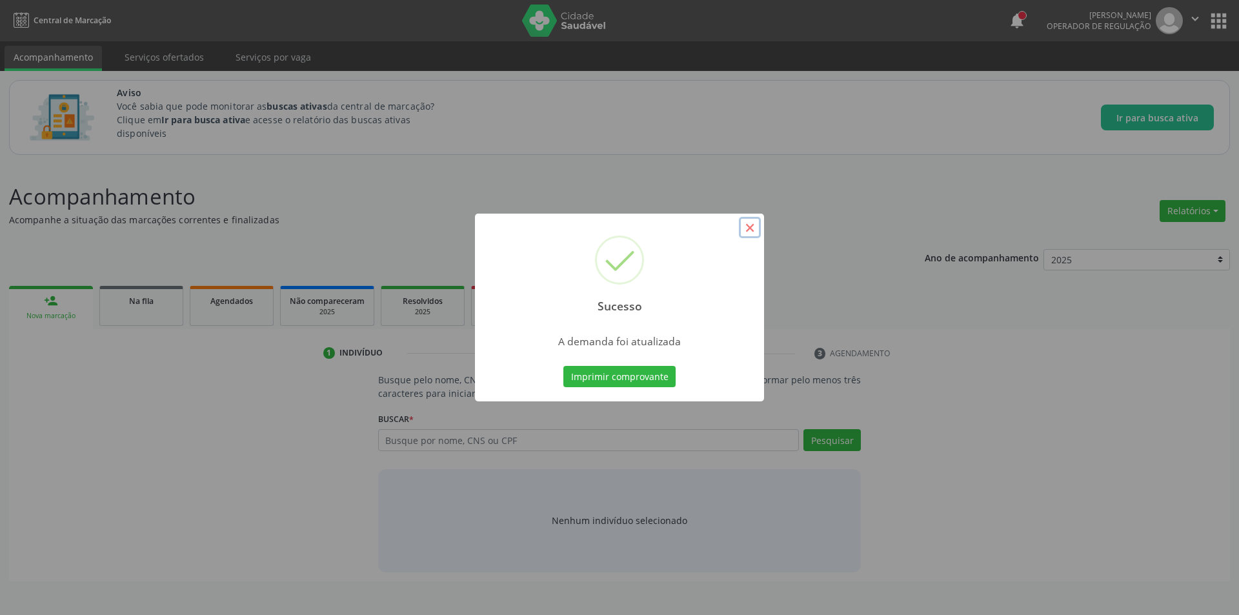
click at [748, 231] on button "×" at bounding box center [750, 228] width 22 height 22
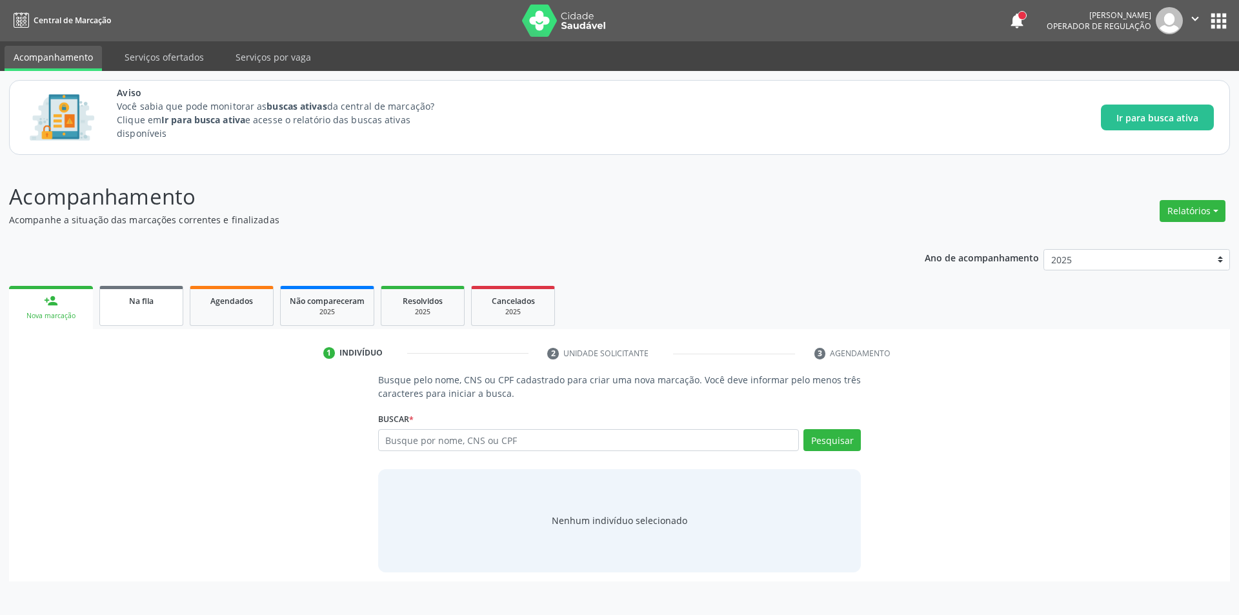
click at [155, 300] on div "Na fila" at bounding box center [141, 301] width 65 height 14
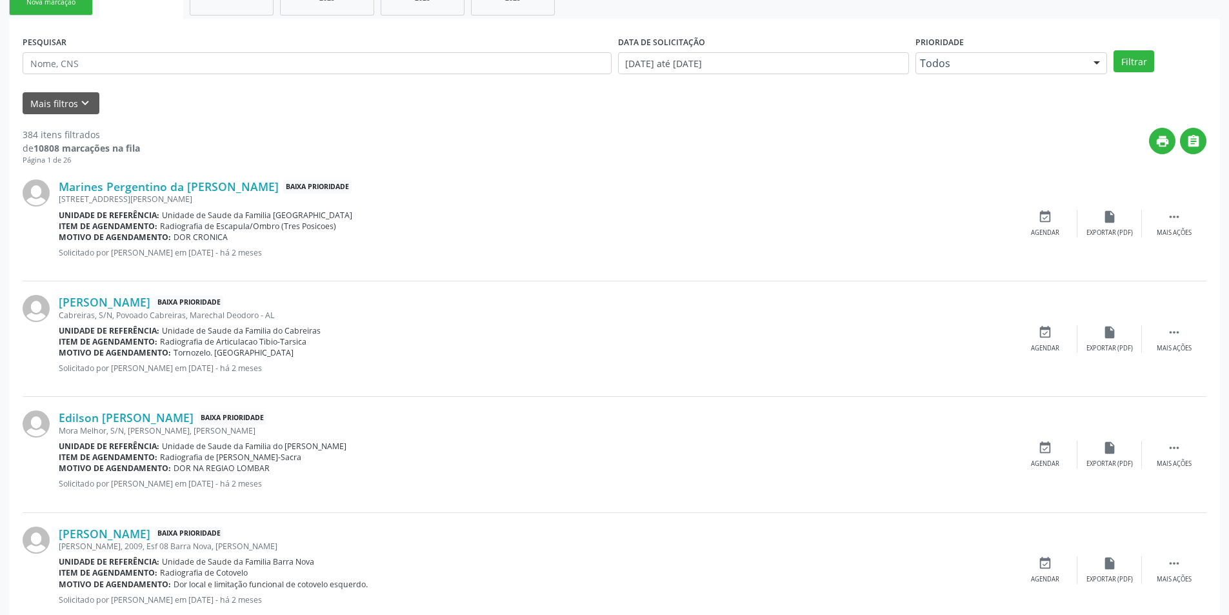
scroll to position [387, 0]
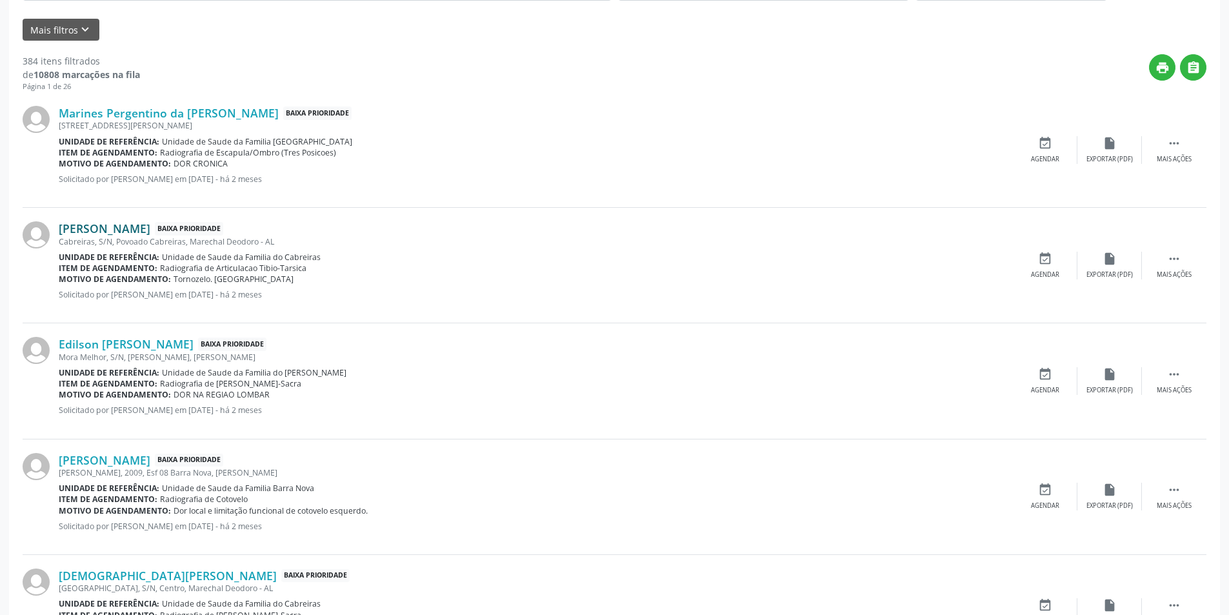
click at [144, 228] on link "[PERSON_NAME]" at bounding box center [105, 228] width 92 height 14
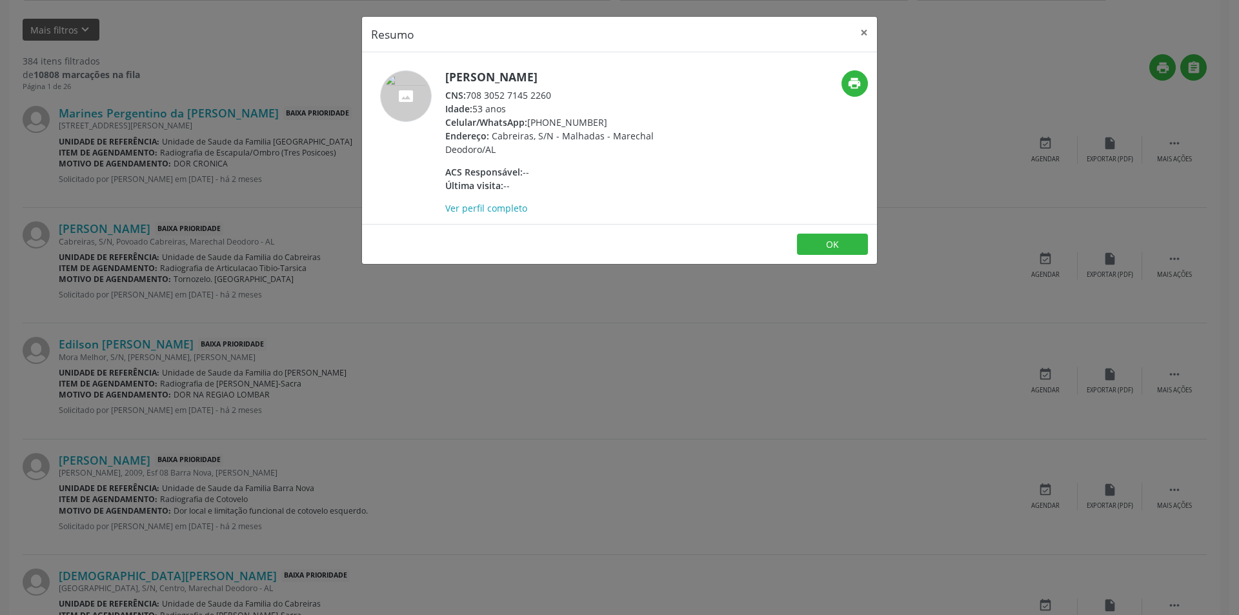
drag, startPoint x: 468, startPoint y: 94, endPoint x: 564, endPoint y: 94, distance: 96.1
click at [564, 94] on div "CNS: 708 3052 7145 2260" at bounding box center [570, 95] width 251 height 14
copy div "708 3052 7145 2260"
click at [848, 239] on button "OK" at bounding box center [832, 245] width 71 height 22
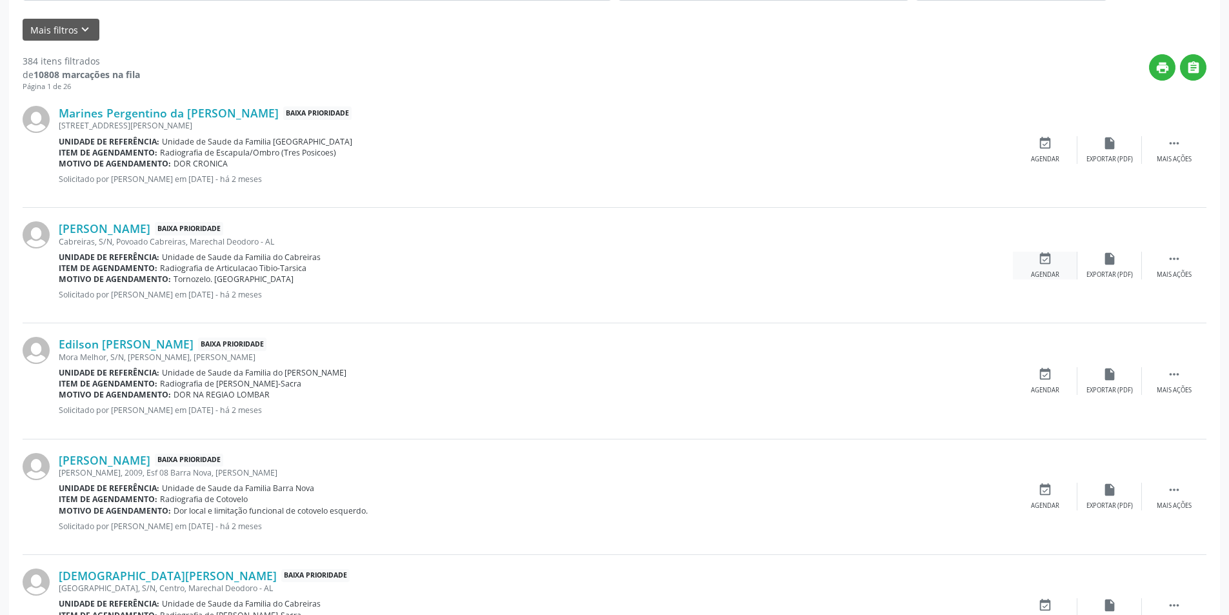
click at [1038, 259] on icon "event_available" at bounding box center [1045, 259] width 14 height 14
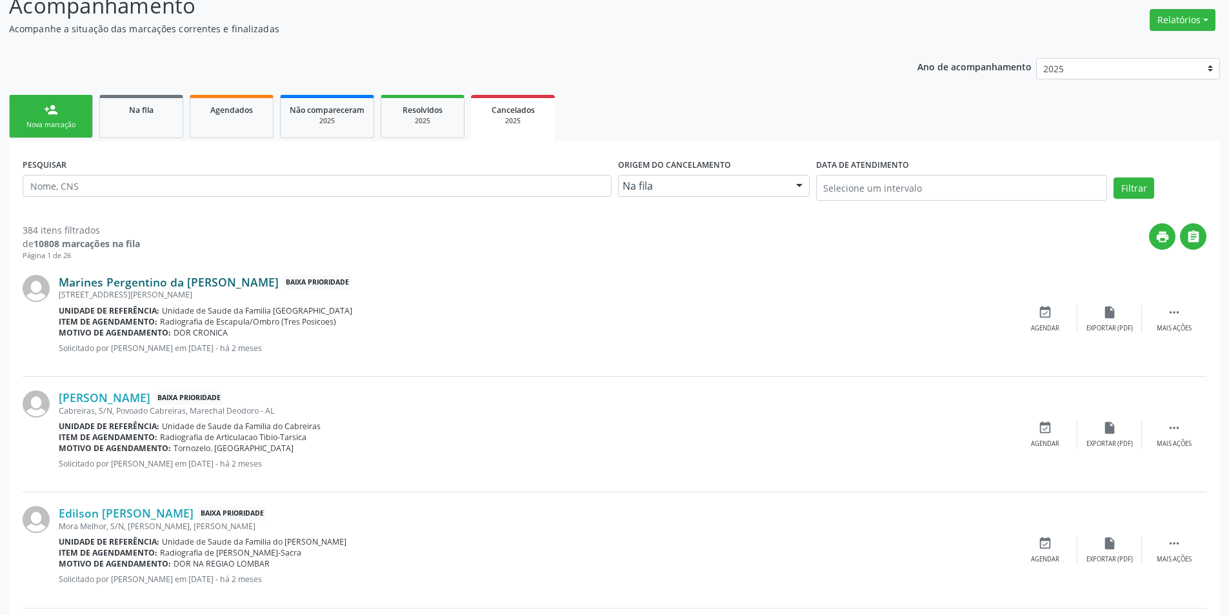
scroll to position [194, 0]
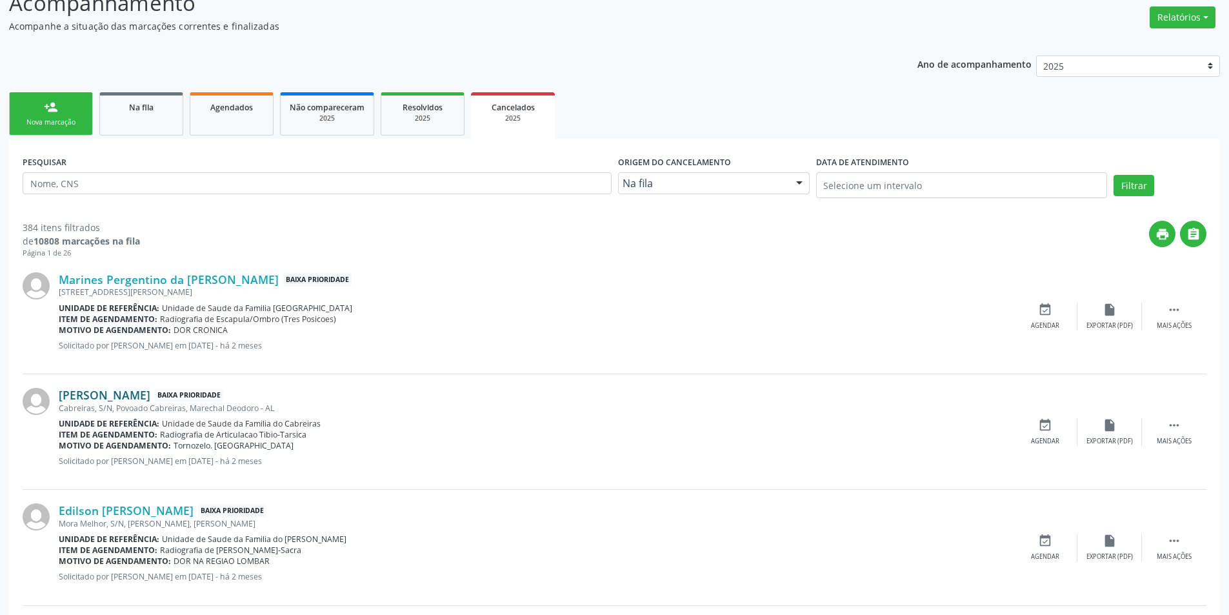
click at [150, 397] on link "[PERSON_NAME]" at bounding box center [105, 395] width 92 height 14
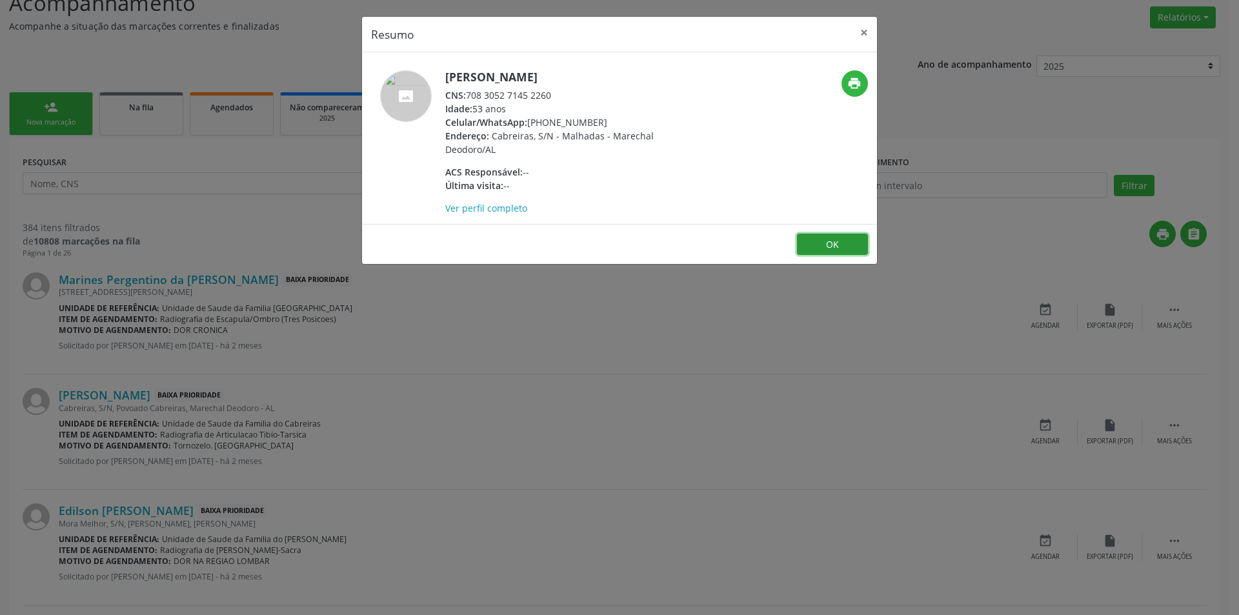
click at [833, 241] on button "OK" at bounding box center [832, 245] width 71 height 22
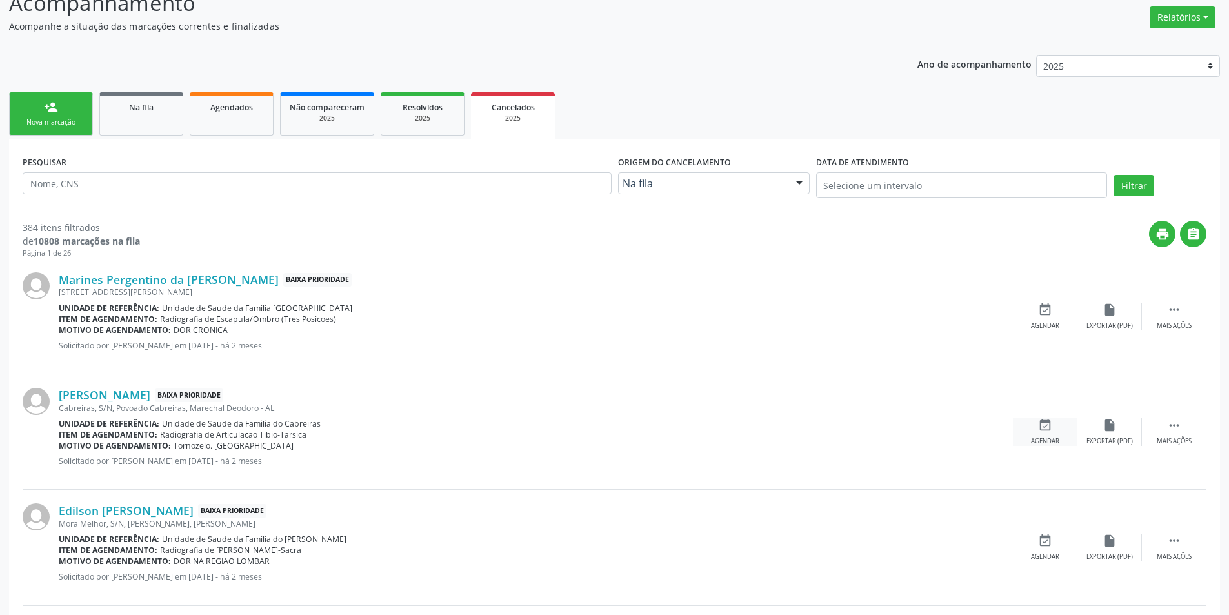
click at [1048, 423] on icon "event_available" at bounding box center [1045, 425] width 14 height 14
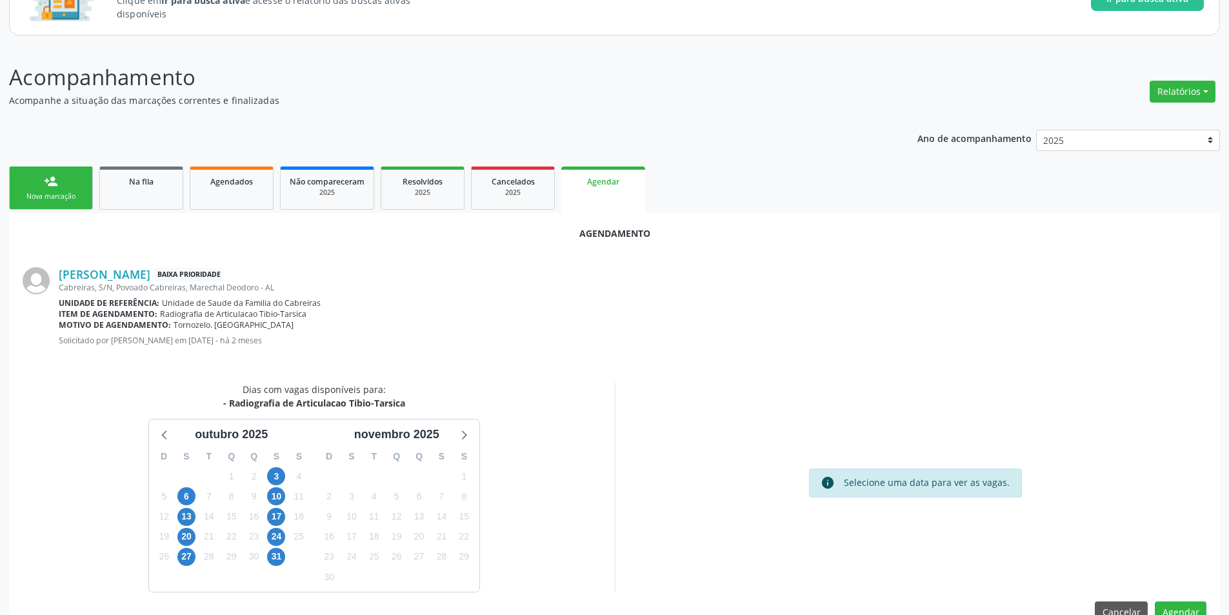
scroll to position [150, 0]
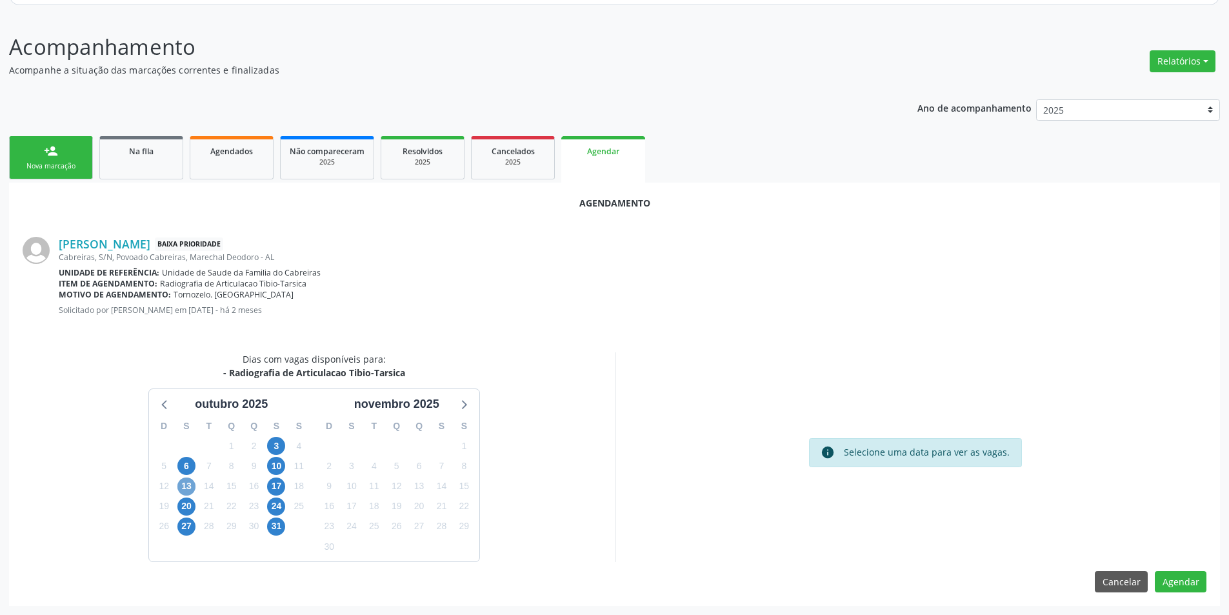
click at [188, 486] on span "13" at bounding box center [186, 486] width 18 height 18
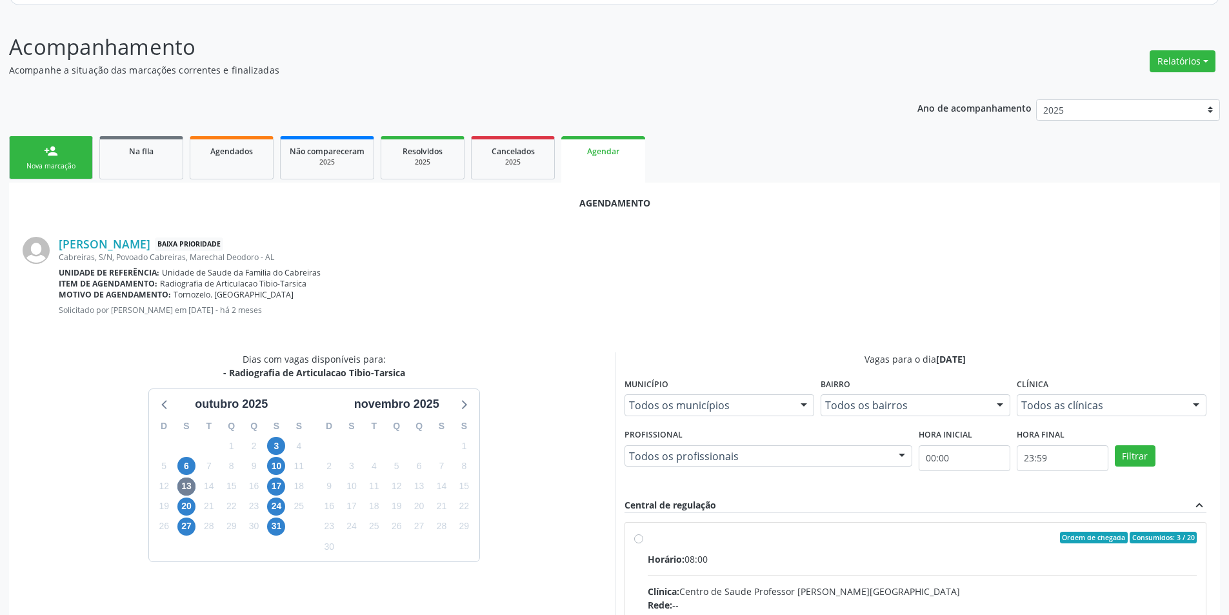
click at [639, 538] on input "Ordem de chegada Consumidos: 3 / 20 Horário: 08:00 Clínica: Centro de Saude Pro…" at bounding box center [638, 538] width 9 height 12
radio input "true"
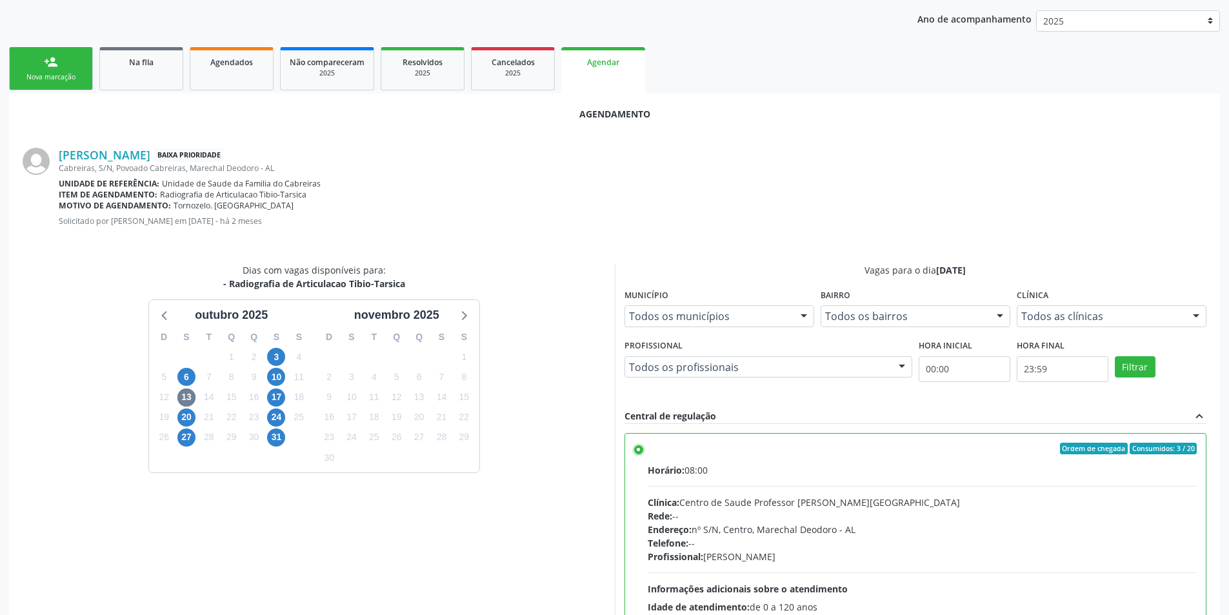
scroll to position [359, 0]
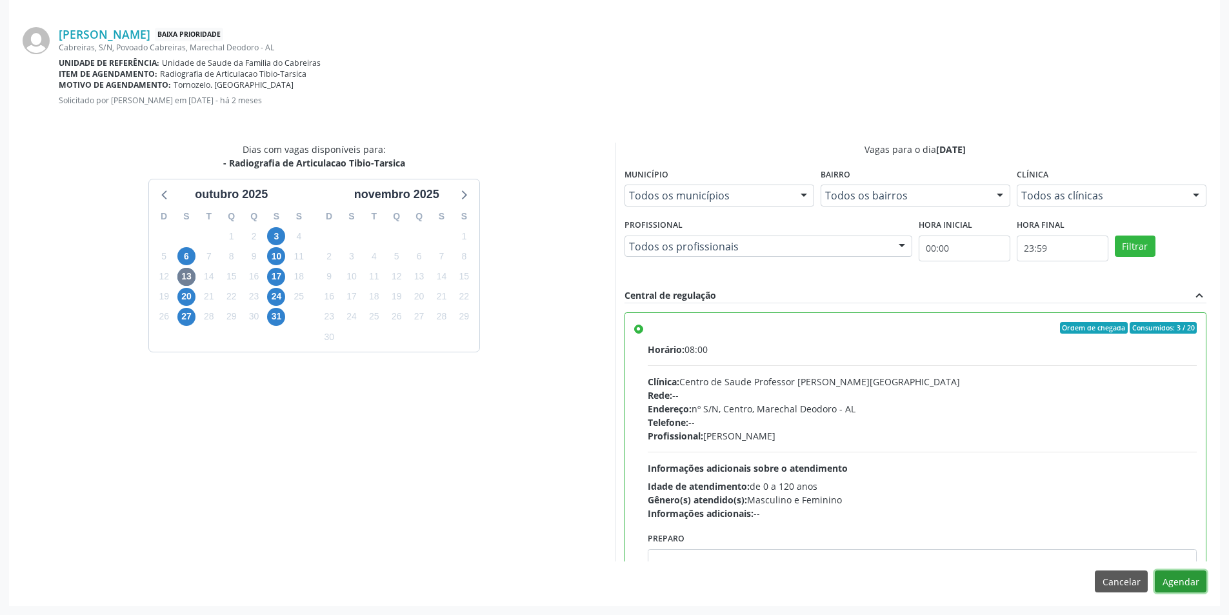
click at [1183, 578] on button "Agendar" at bounding box center [1181, 581] width 52 height 22
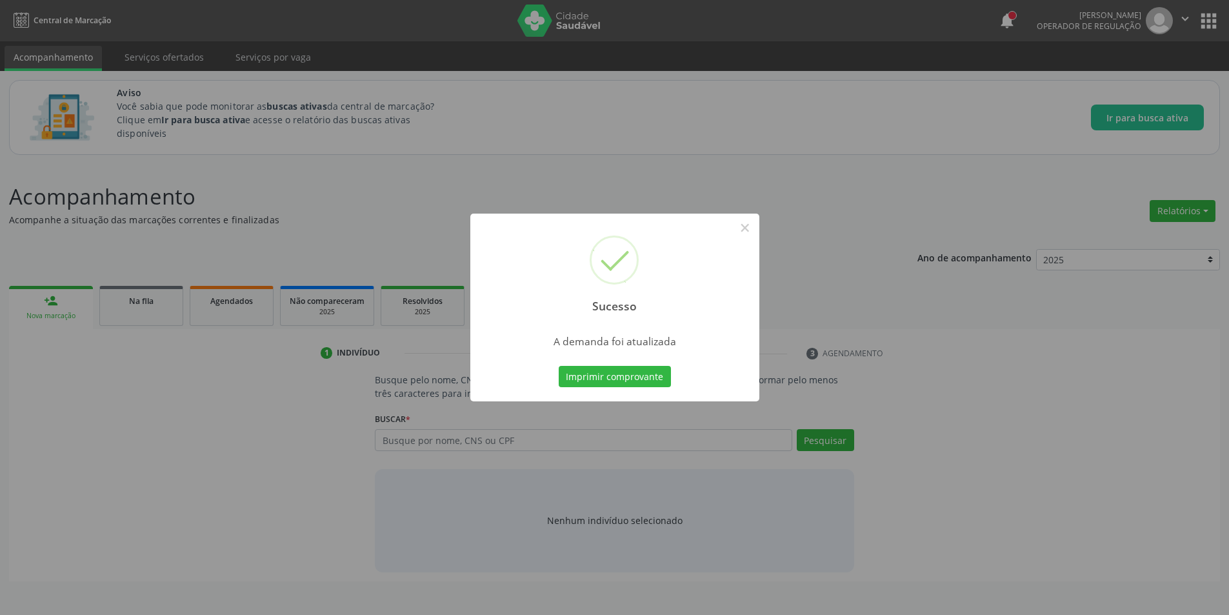
scroll to position [0, 0]
click at [753, 226] on button "×" at bounding box center [750, 228] width 22 height 22
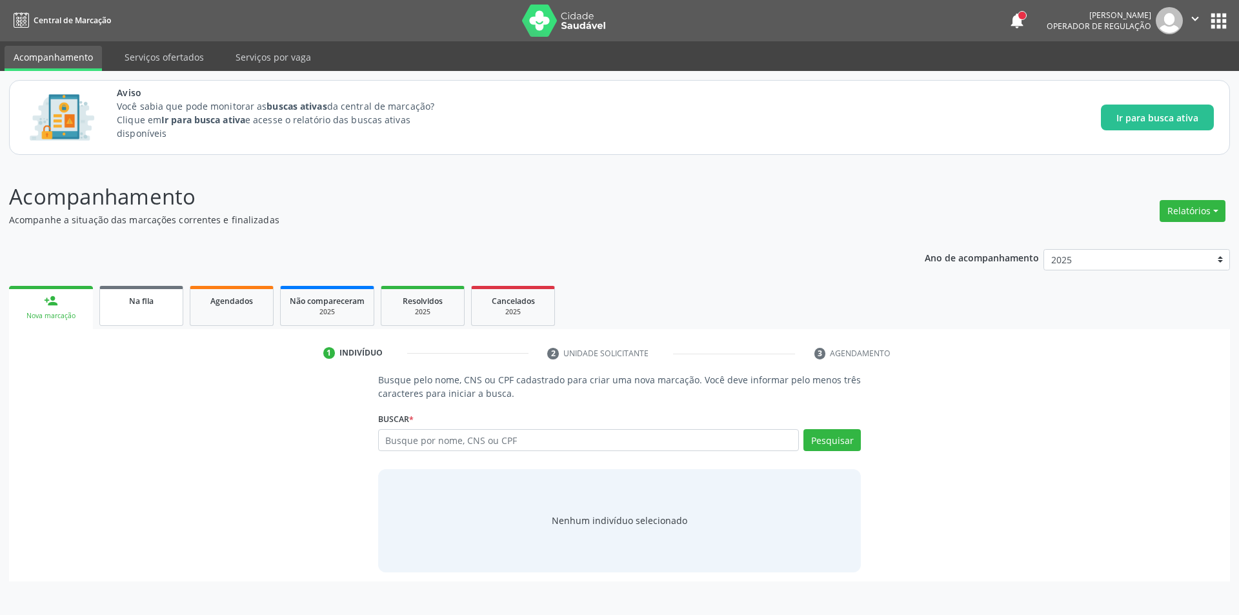
click at [127, 299] on div "Na fila" at bounding box center [141, 301] width 65 height 14
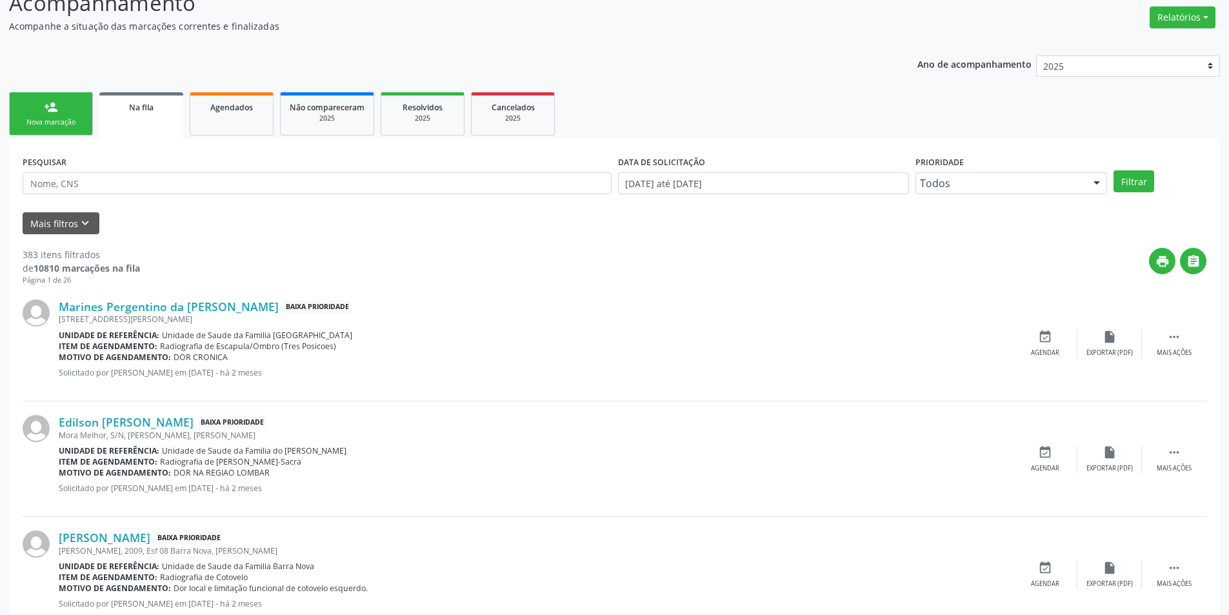
scroll to position [258, 0]
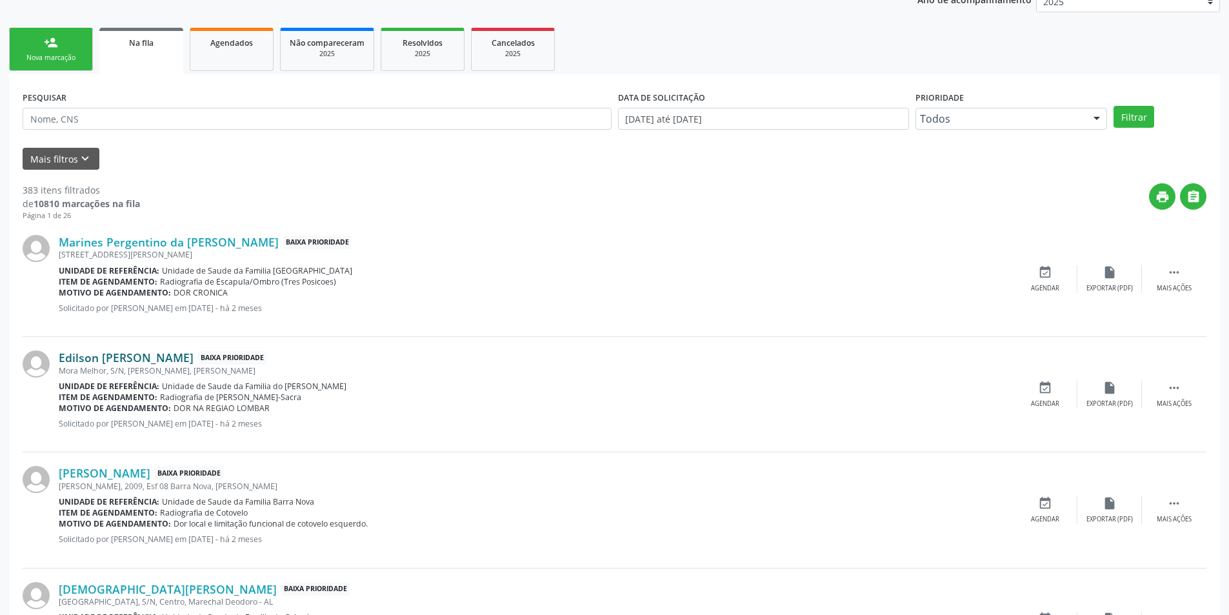
click at [117, 355] on link "Edilson [PERSON_NAME]" at bounding box center [126, 357] width 135 height 14
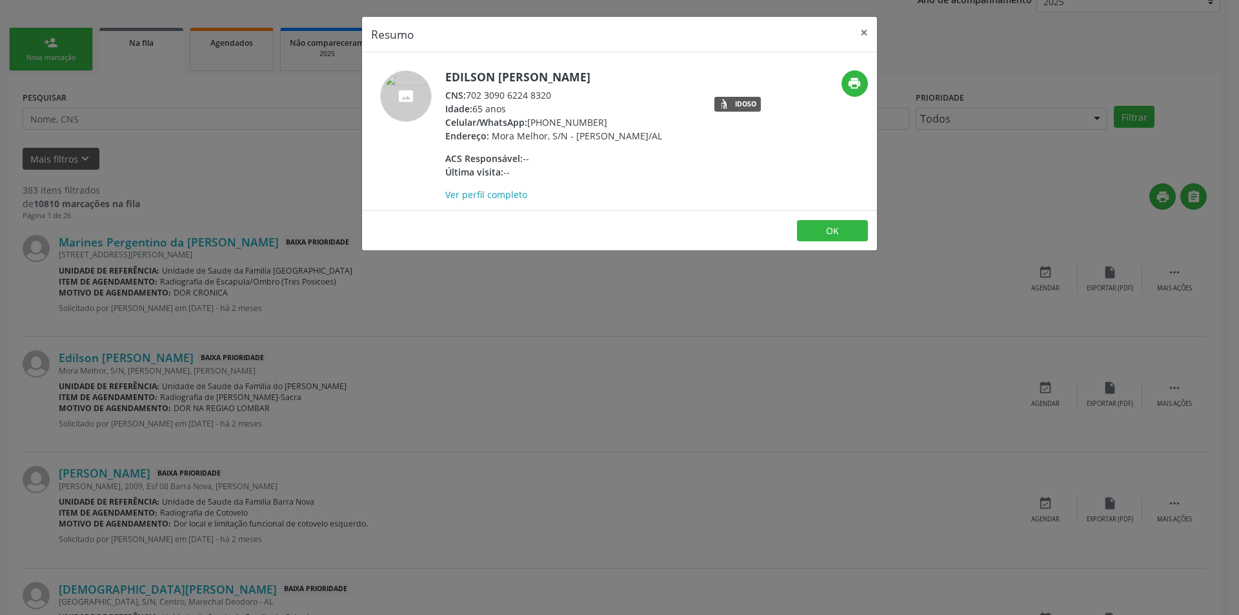
click at [472, 92] on div "CNS: 702 3090 6224 8320" at bounding box center [553, 95] width 217 height 14
drag, startPoint x: 468, startPoint y: 93, endPoint x: 559, endPoint y: 95, distance: 91.6
click at [559, 95] on div "CNS: 702 3090 6224 8320" at bounding box center [553, 95] width 217 height 14
copy div "702 3090 6224 8320"
click at [828, 235] on button "OK" at bounding box center [832, 231] width 71 height 22
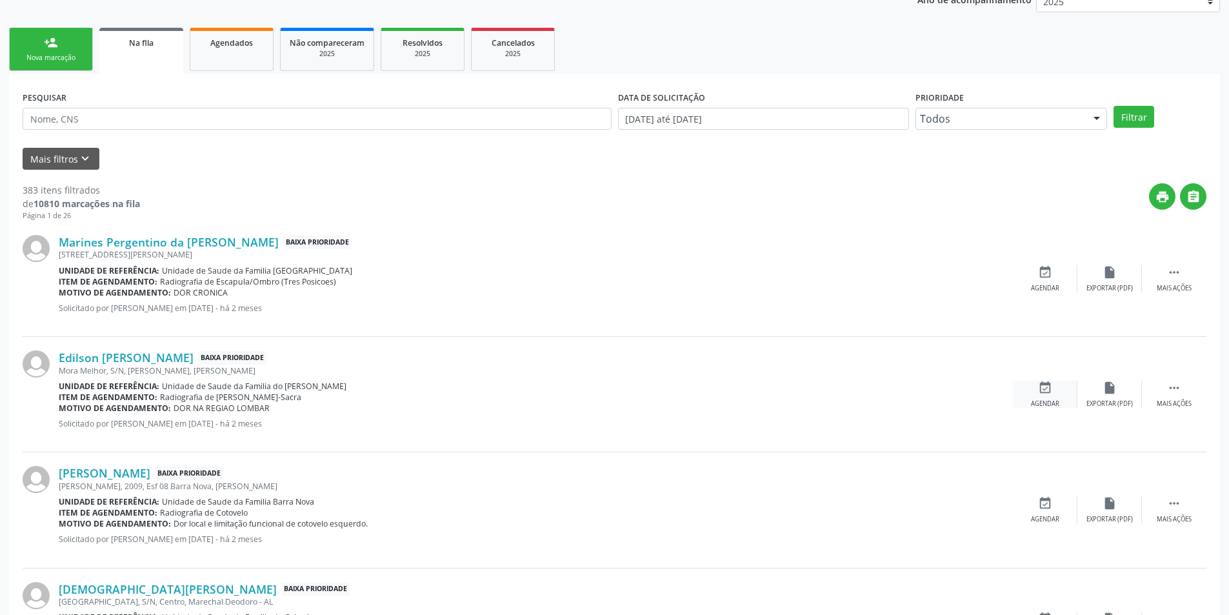
click at [1042, 394] on icon "event_available" at bounding box center [1045, 388] width 14 height 14
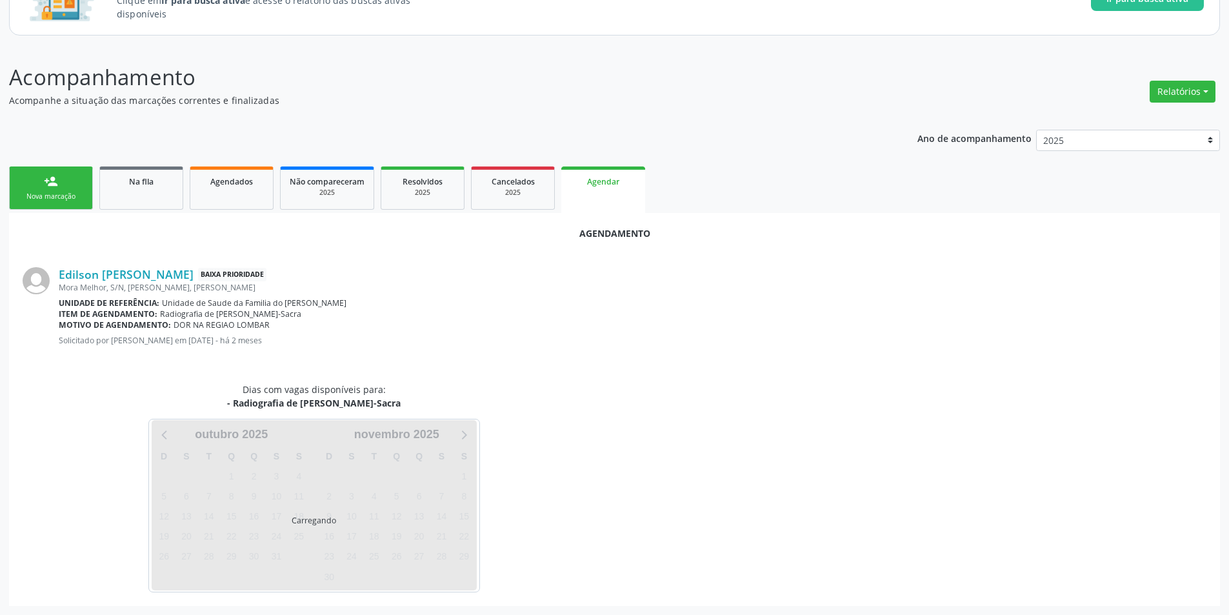
scroll to position [150, 0]
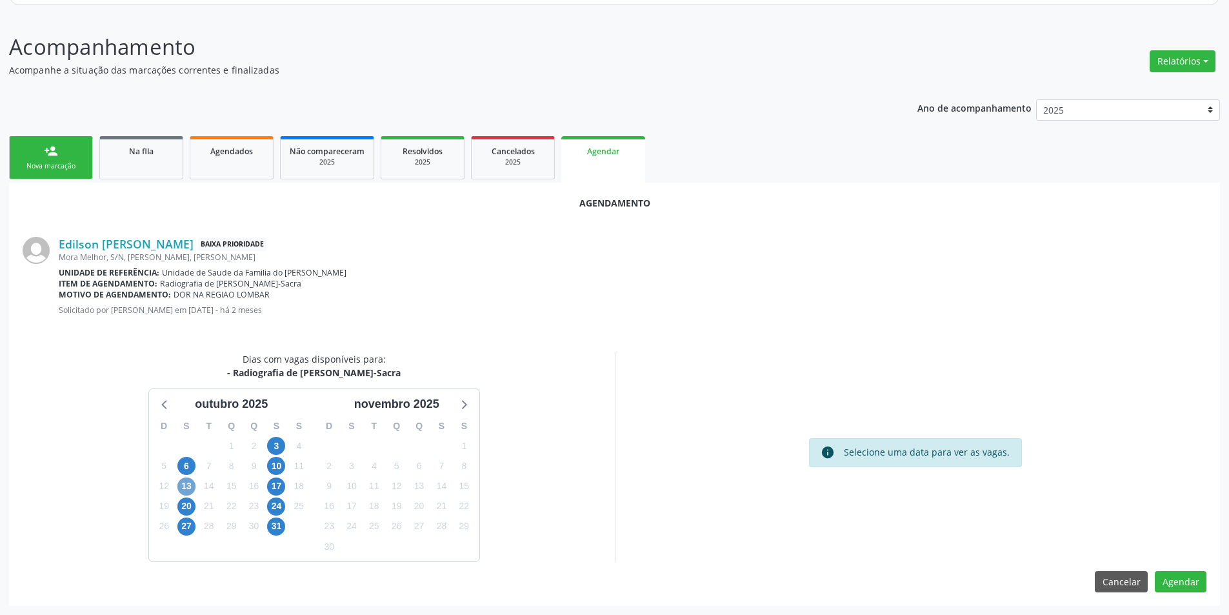
click at [184, 482] on span "13" at bounding box center [186, 486] width 18 height 18
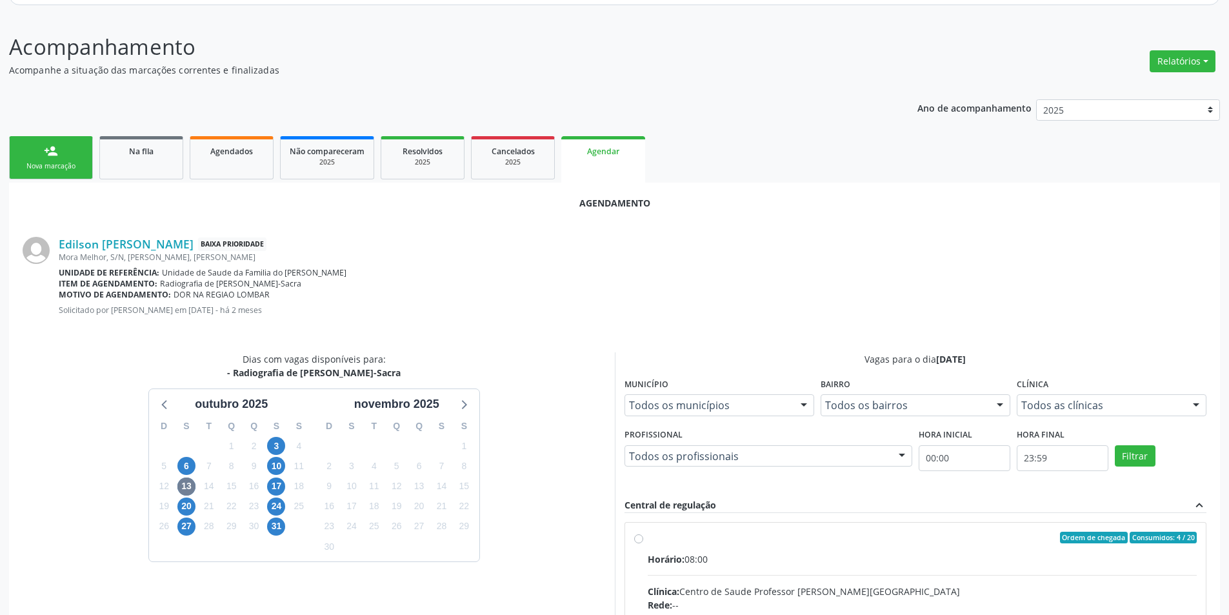
drag, startPoint x: 637, startPoint y: 541, endPoint x: 750, endPoint y: 493, distance: 123.2
click at [637, 540] on input "Ordem de chegada Consumidos: 4 / 20 Horário: 08:00 Clínica: Centro de Saude Pro…" at bounding box center [638, 538] width 9 height 12
radio input "true"
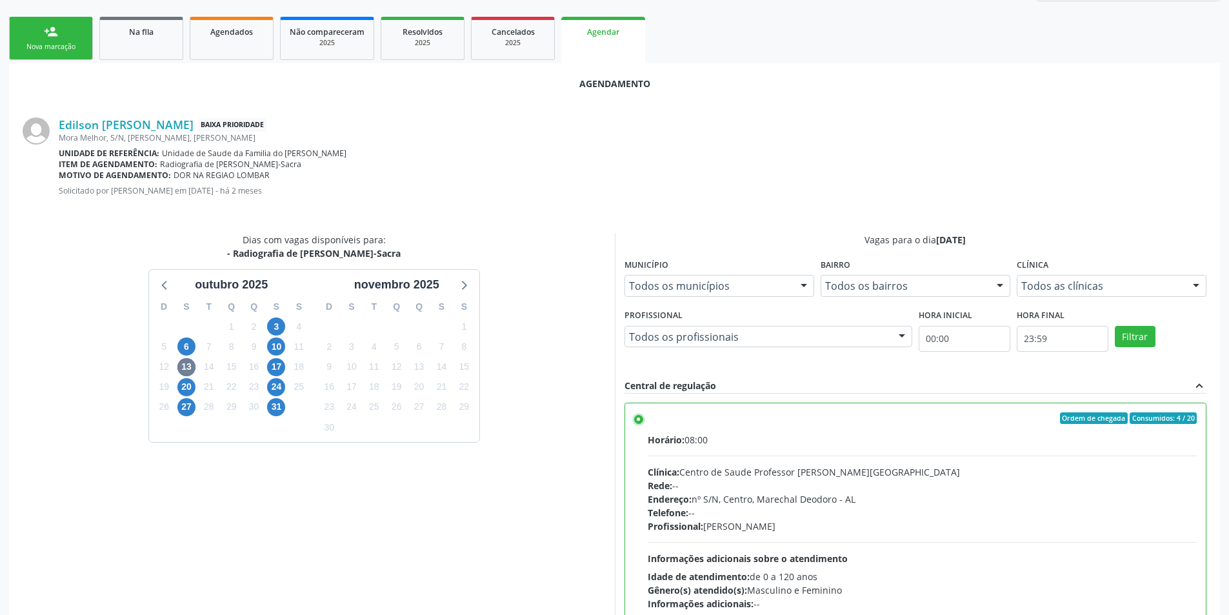
scroll to position [359, 0]
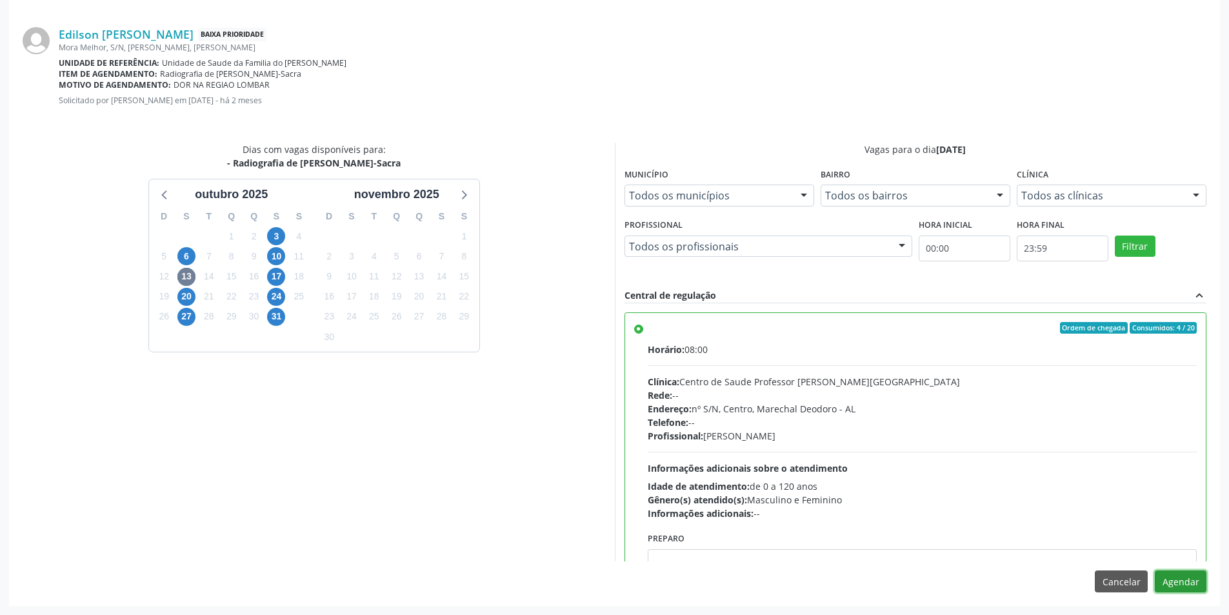
click at [1186, 580] on button "Agendar" at bounding box center [1181, 581] width 52 height 22
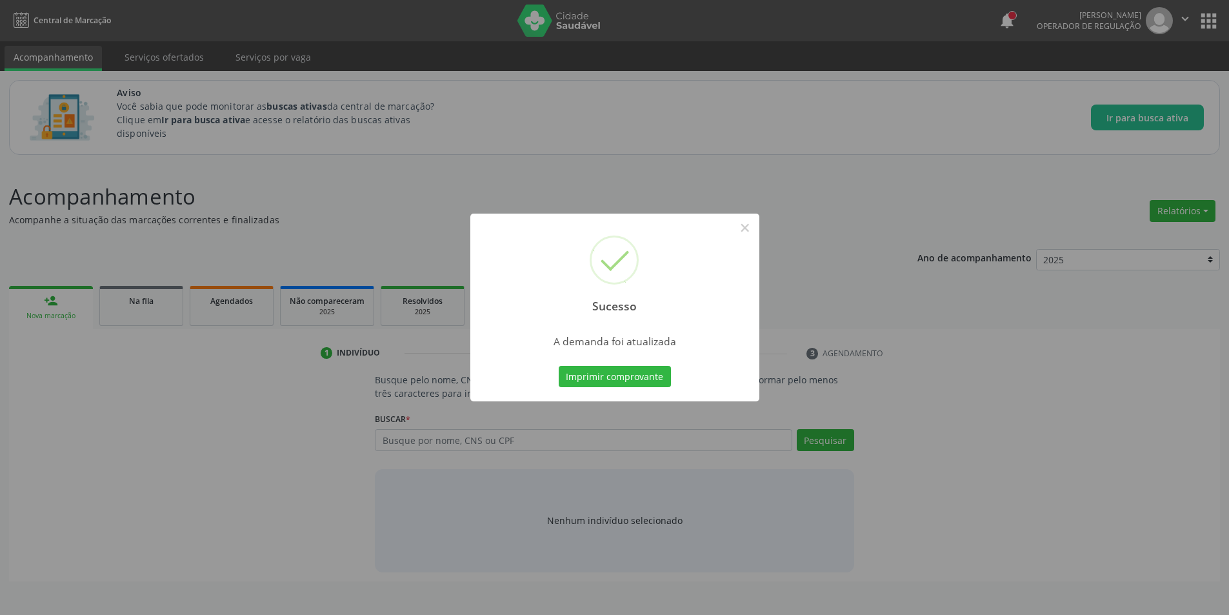
scroll to position [0, 0]
click at [747, 224] on button "×" at bounding box center [750, 228] width 22 height 22
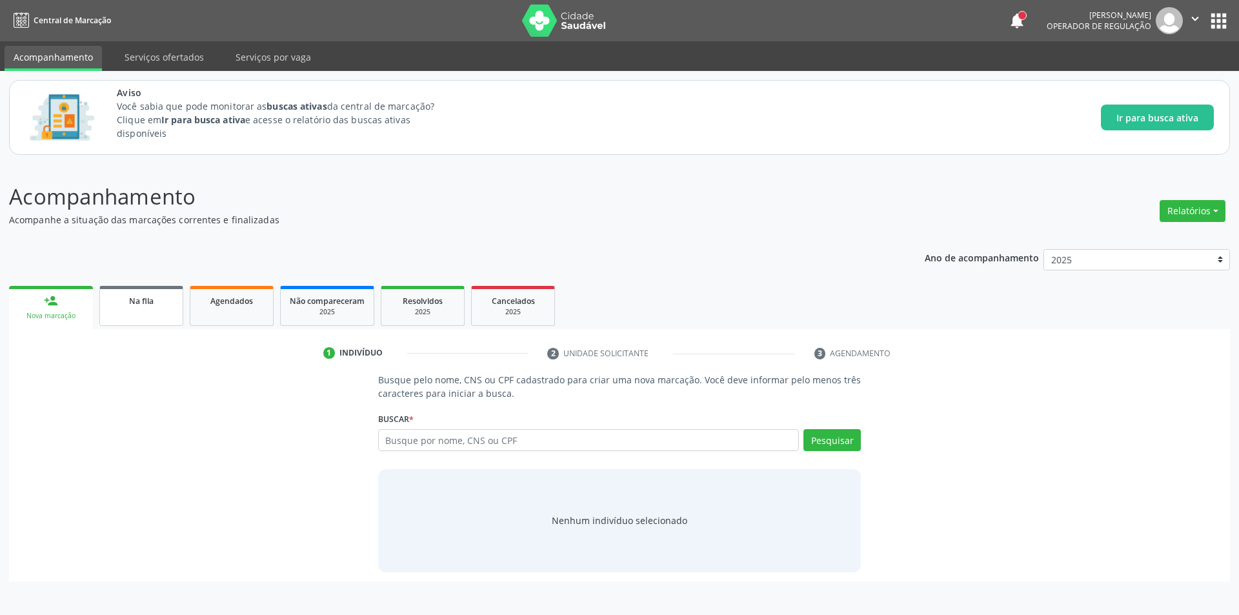
click at [157, 306] on div "Na fila" at bounding box center [141, 301] width 65 height 14
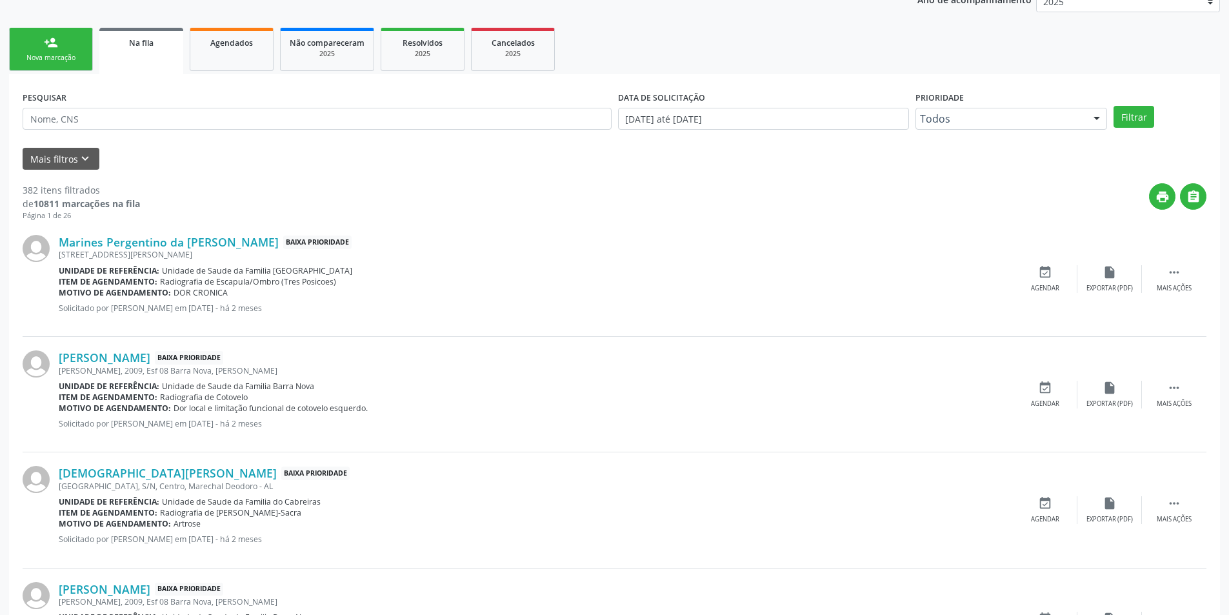
scroll to position [387, 0]
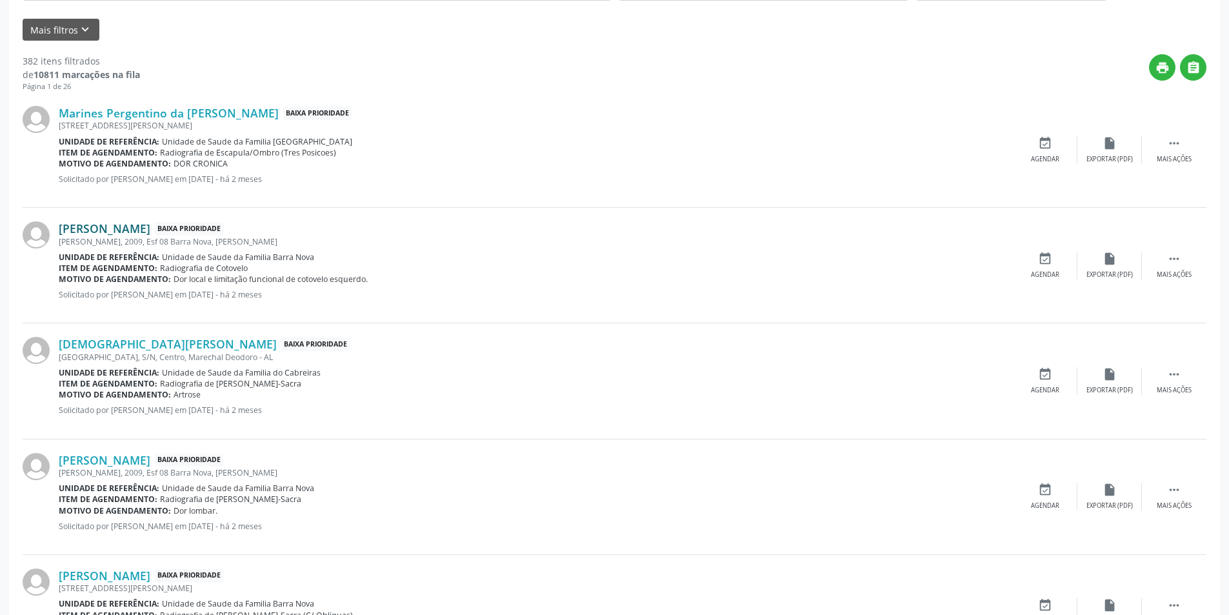
click at [136, 228] on link "[PERSON_NAME]" at bounding box center [105, 228] width 92 height 14
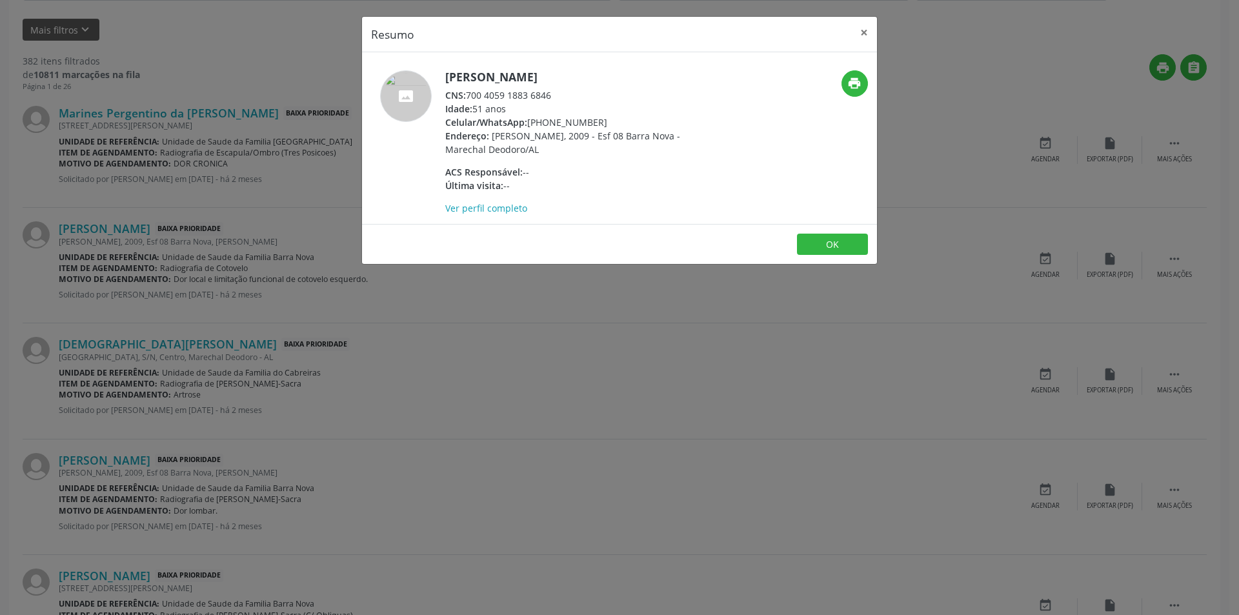
drag, startPoint x: 467, startPoint y: 94, endPoint x: 547, endPoint y: 94, distance: 80.0
click at [598, 93] on div "CNS: 700 4059 1883 6846" at bounding box center [570, 95] width 251 height 14
copy div "700 4059 1883 6846"
click at [839, 243] on button "OK" at bounding box center [832, 245] width 71 height 22
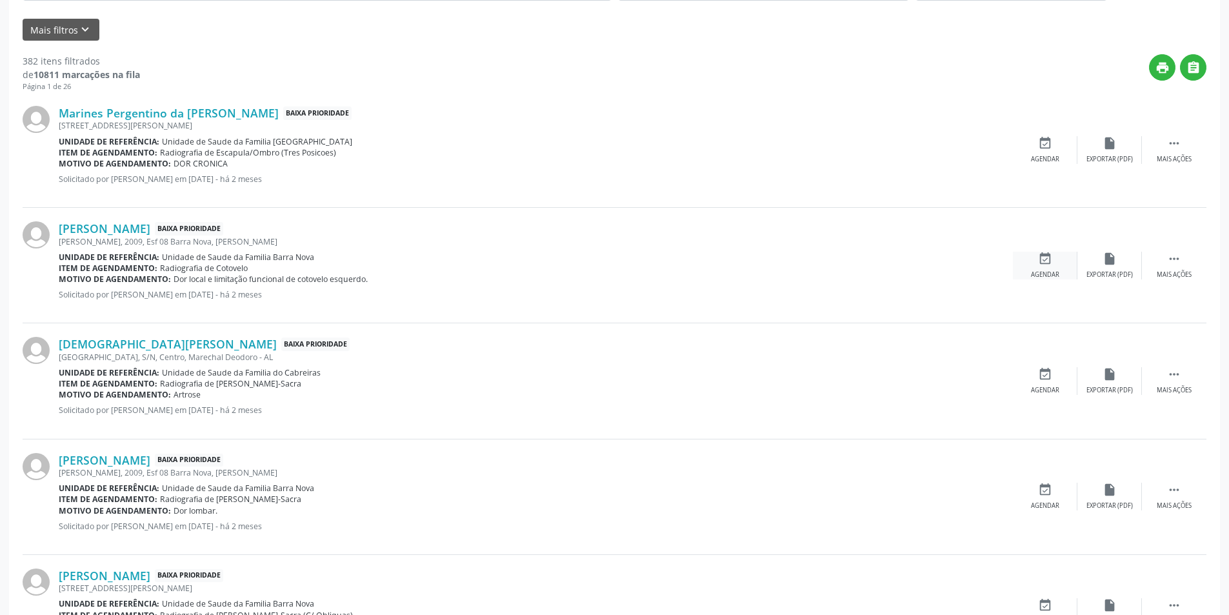
click at [1030, 263] on div "event_available Agendar" at bounding box center [1045, 266] width 65 height 28
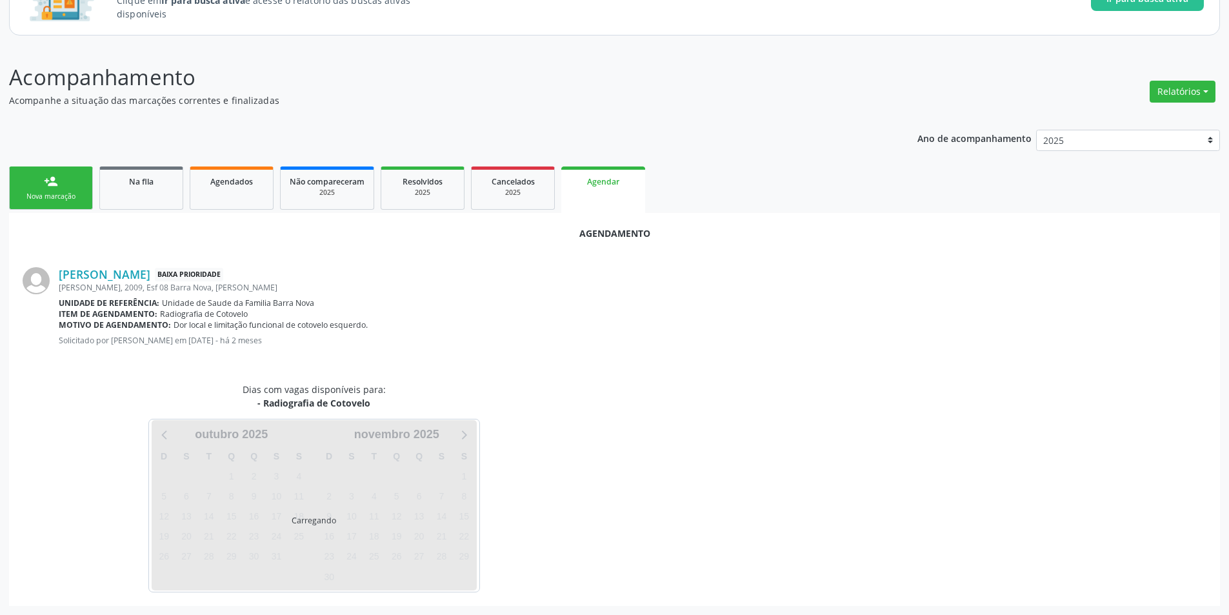
scroll to position [150, 0]
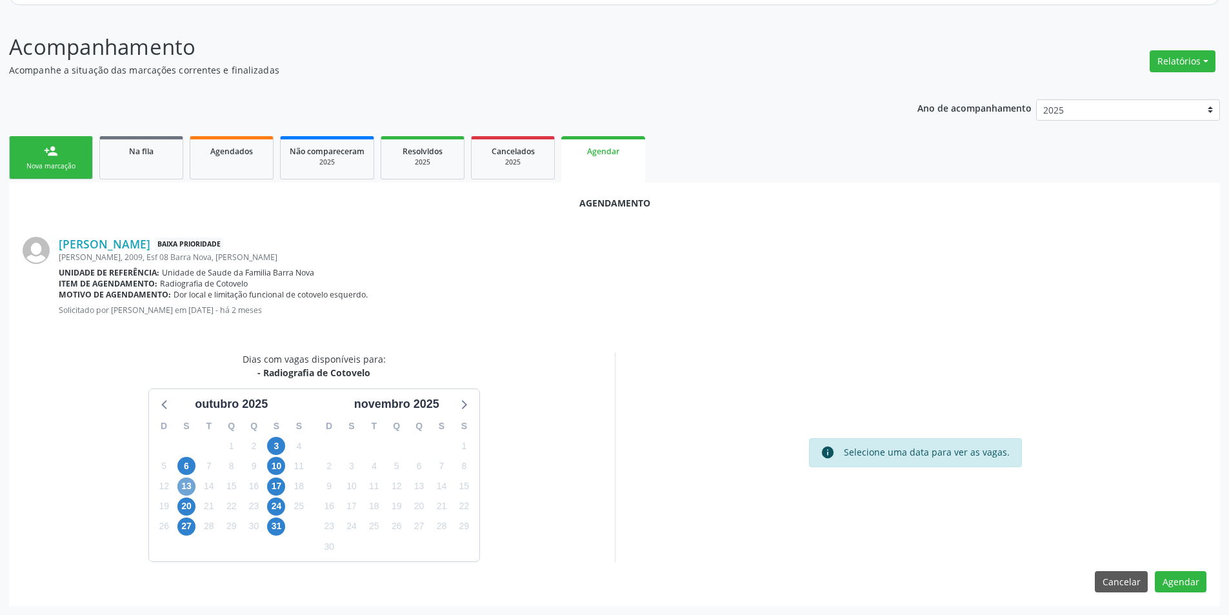
click at [184, 483] on span "13" at bounding box center [186, 486] width 18 height 18
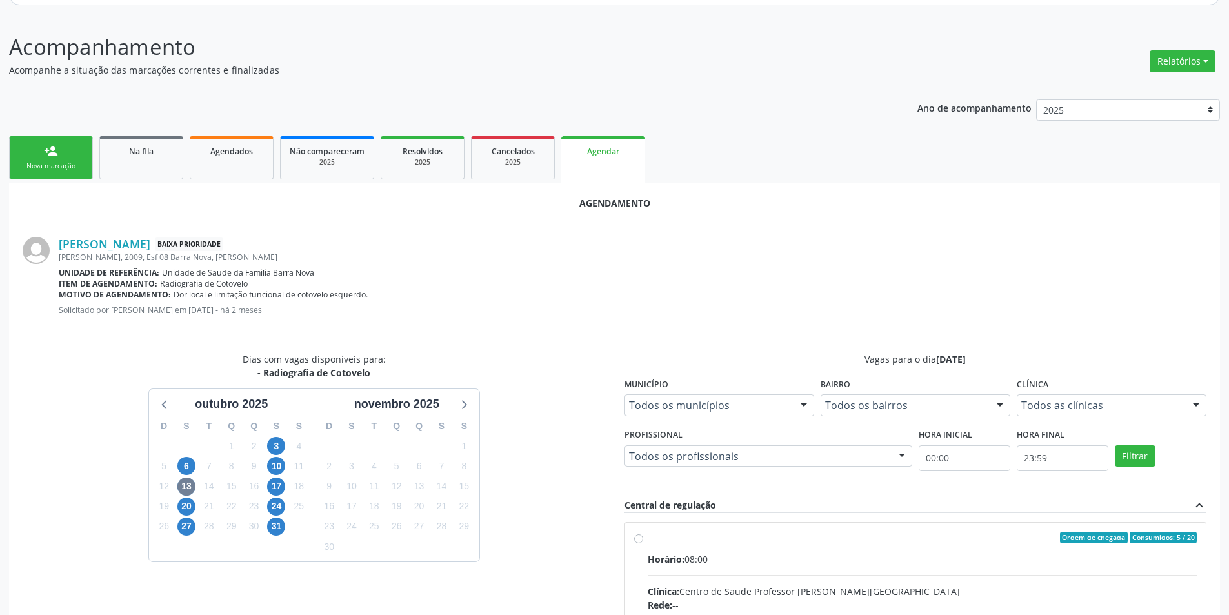
click at [640, 541] on input "Ordem de chegada Consumidos: 5 / 20 Horário: 08:00 Clínica: Centro de Saude Pro…" at bounding box center [638, 538] width 9 height 12
radio input "true"
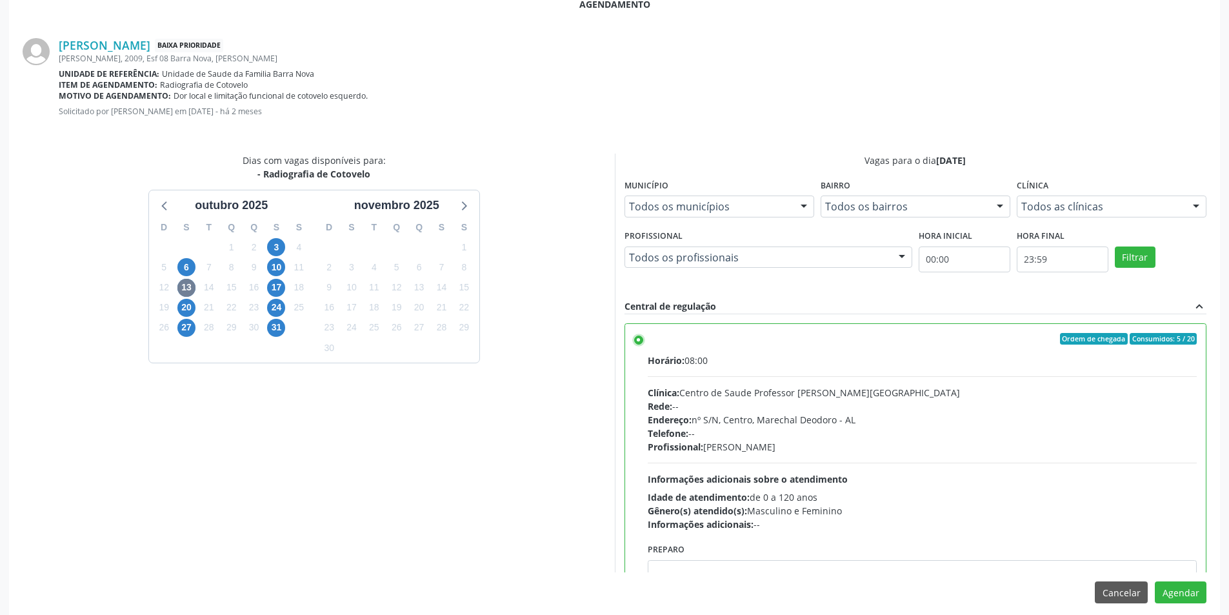
scroll to position [359, 0]
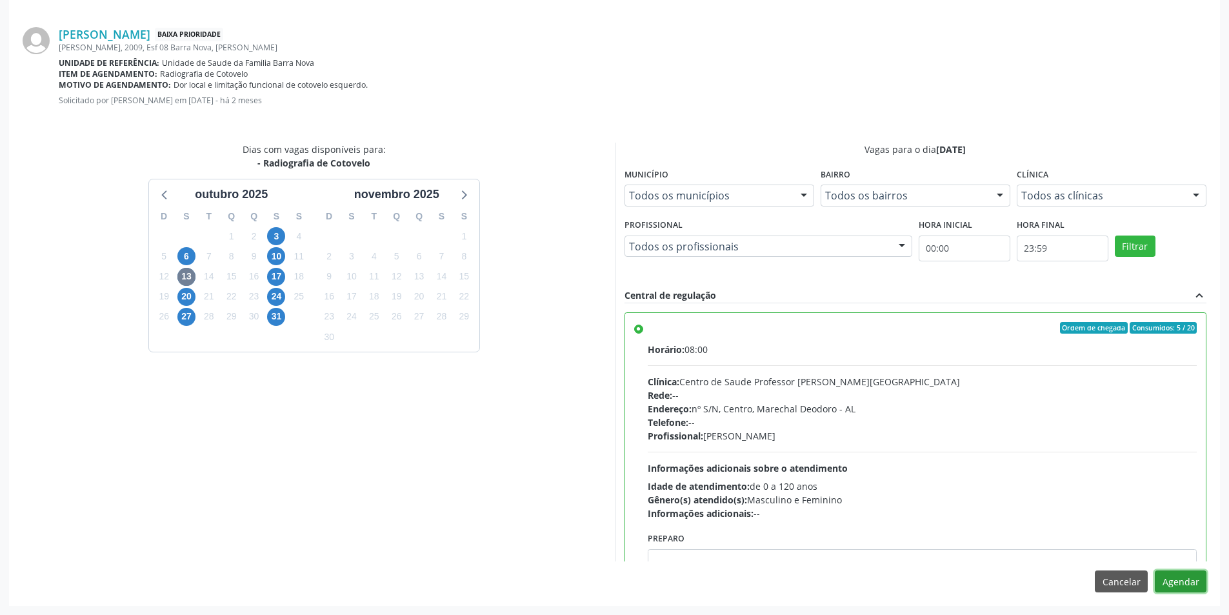
click at [1189, 584] on button "Agendar" at bounding box center [1181, 581] width 52 height 22
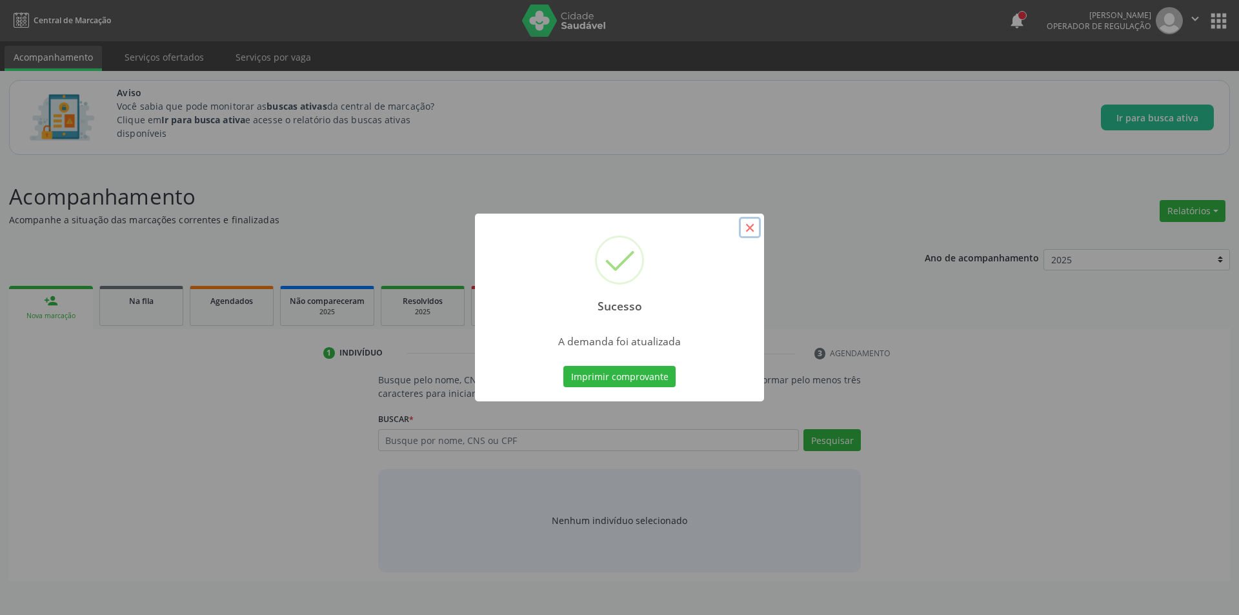
click at [756, 225] on button "×" at bounding box center [750, 228] width 22 height 22
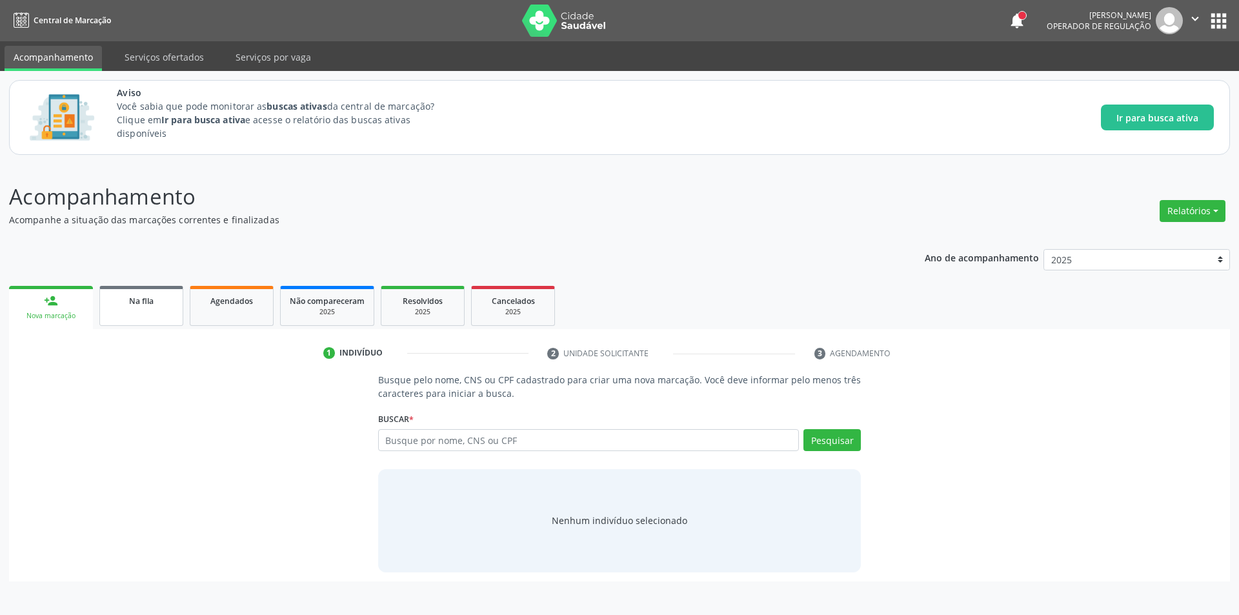
click at [140, 310] on link "Na fila" at bounding box center [141, 306] width 84 height 40
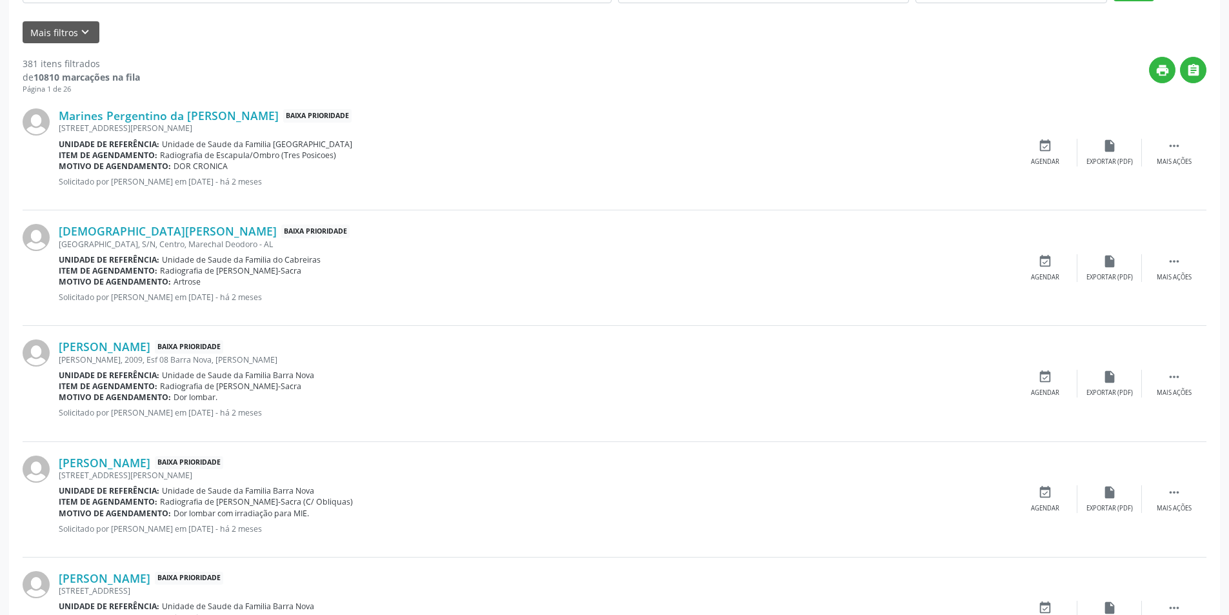
scroll to position [387, 0]
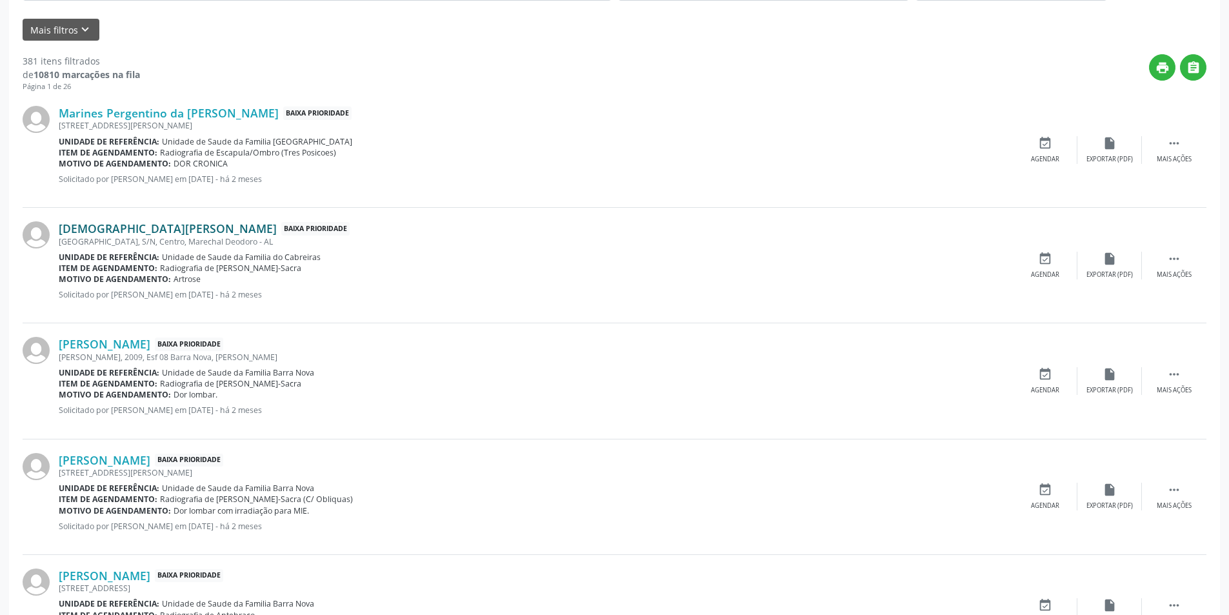
click at [135, 229] on link "[DEMOGRAPHIC_DATA][PERSON_NAME]" at bounding box center [168, 228] width 218 height 14
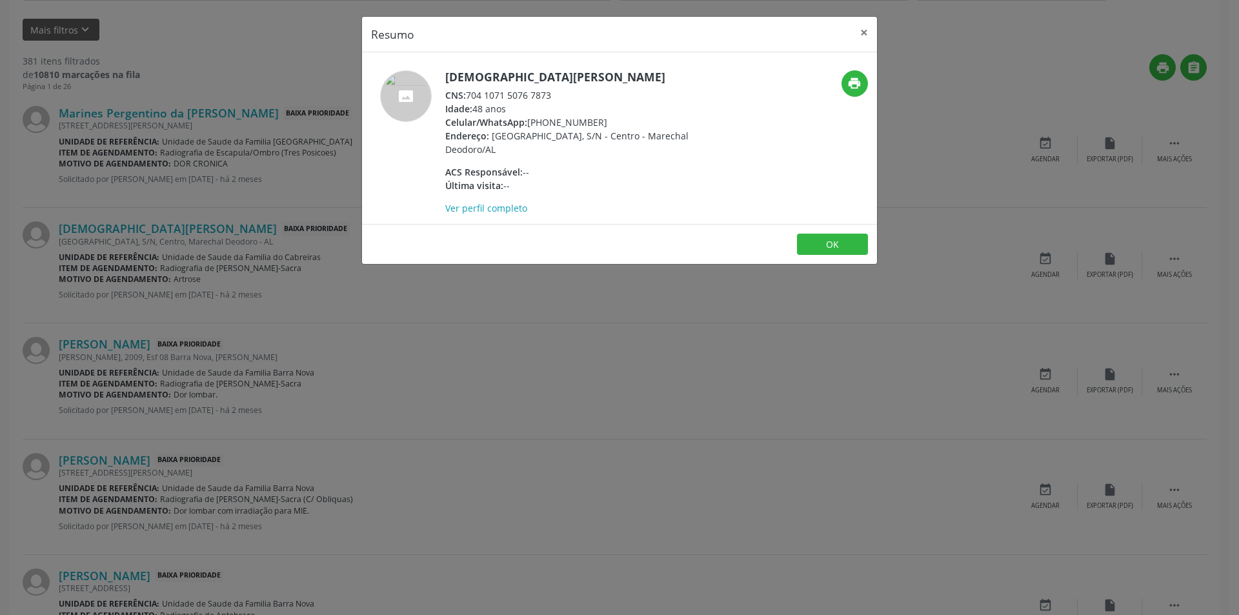
drag, startPoint x: 470, startPoint y: 94, endPoint x: 564, endPoint y: 95, distance: 94.2
click at [564, 95] on div "CNS: 704 1071 5076 7873" at bounding box center [570, 95] width 251 height 14
copy div "704 1071 5076 7873"
click at [844, 234] on button "OK" at bounding box center [832, 245] width 71 height 22
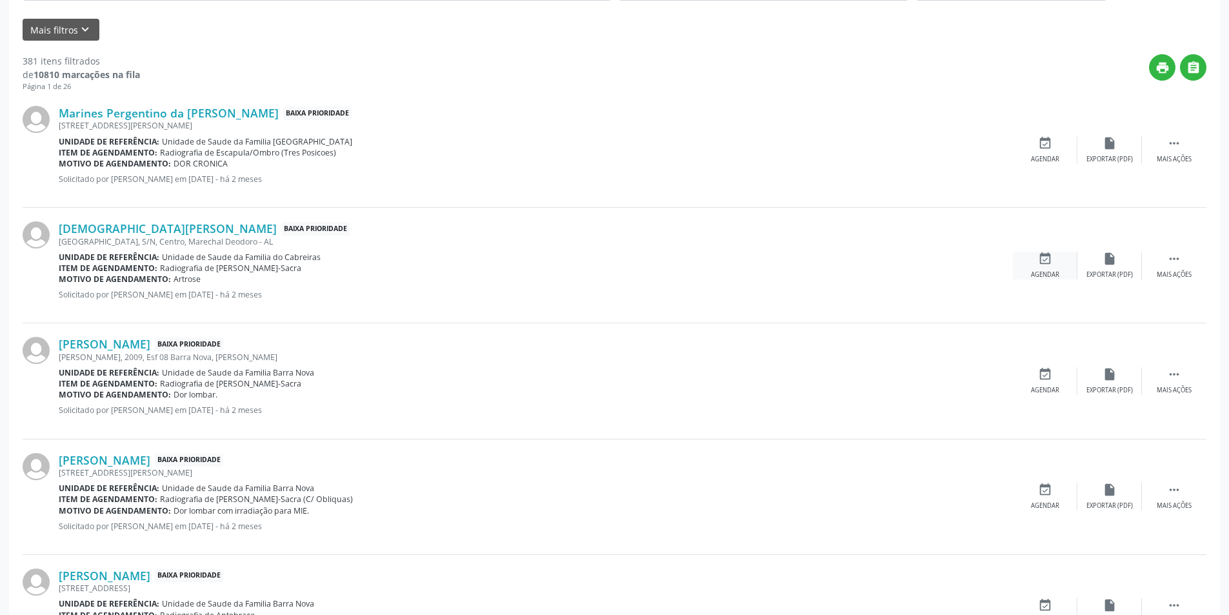
click at [1055, 260] on div "event_available Agendar" at bounding box center [1045, 266] width 65 height 28
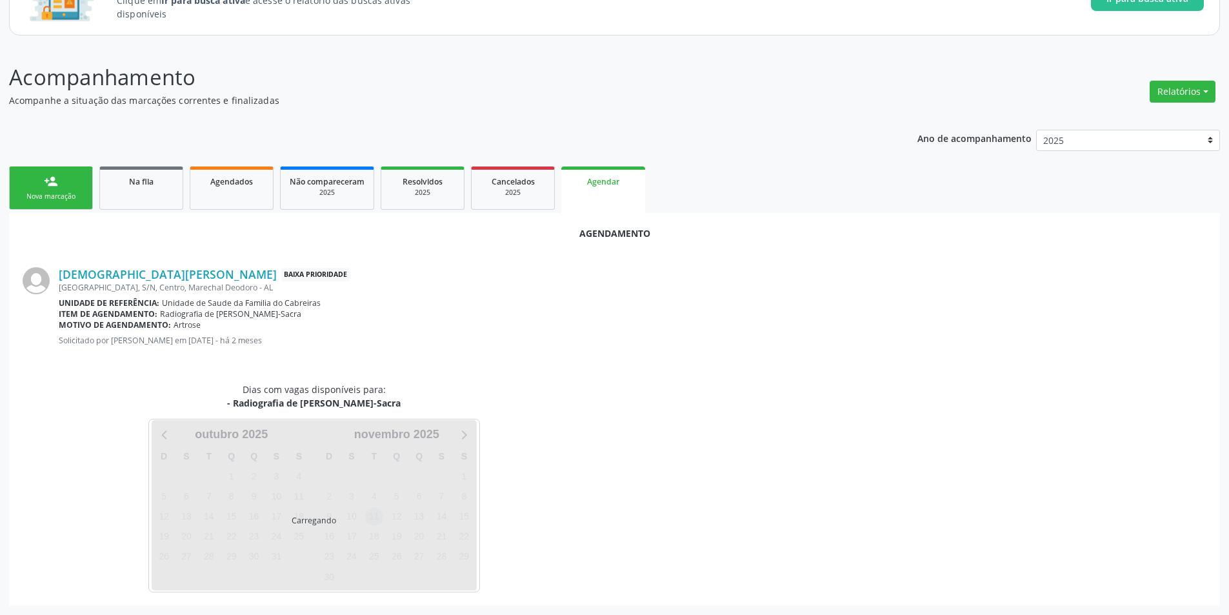
scroll to position [150, 0]
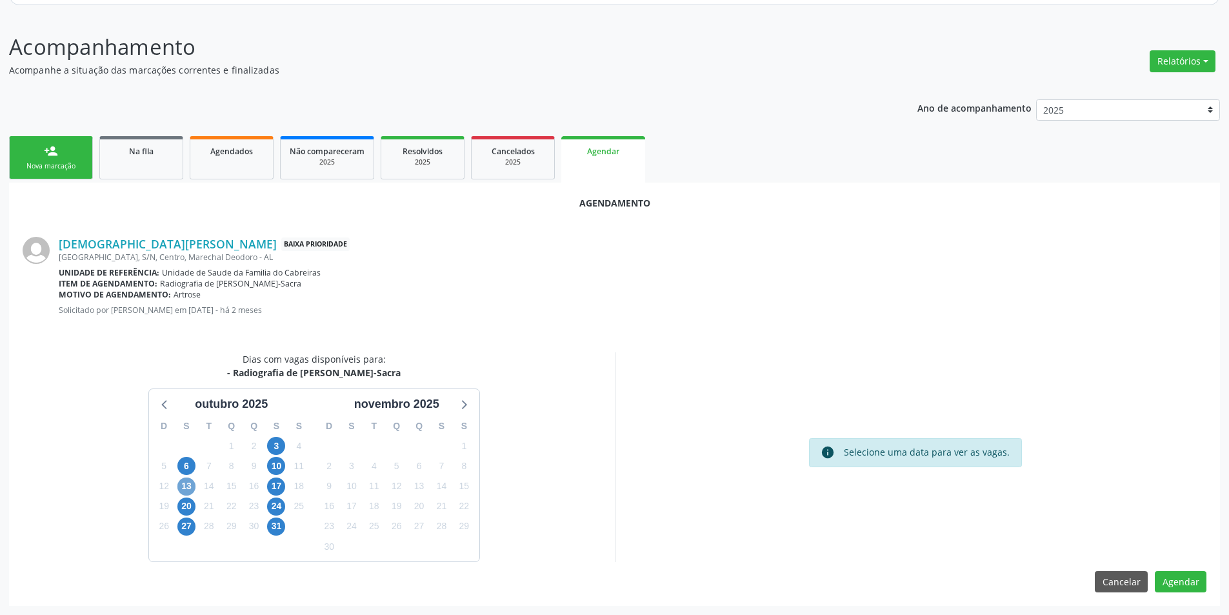
click at [184, 488] on span "13" at bounding box center [186, 486] width 18 height 18
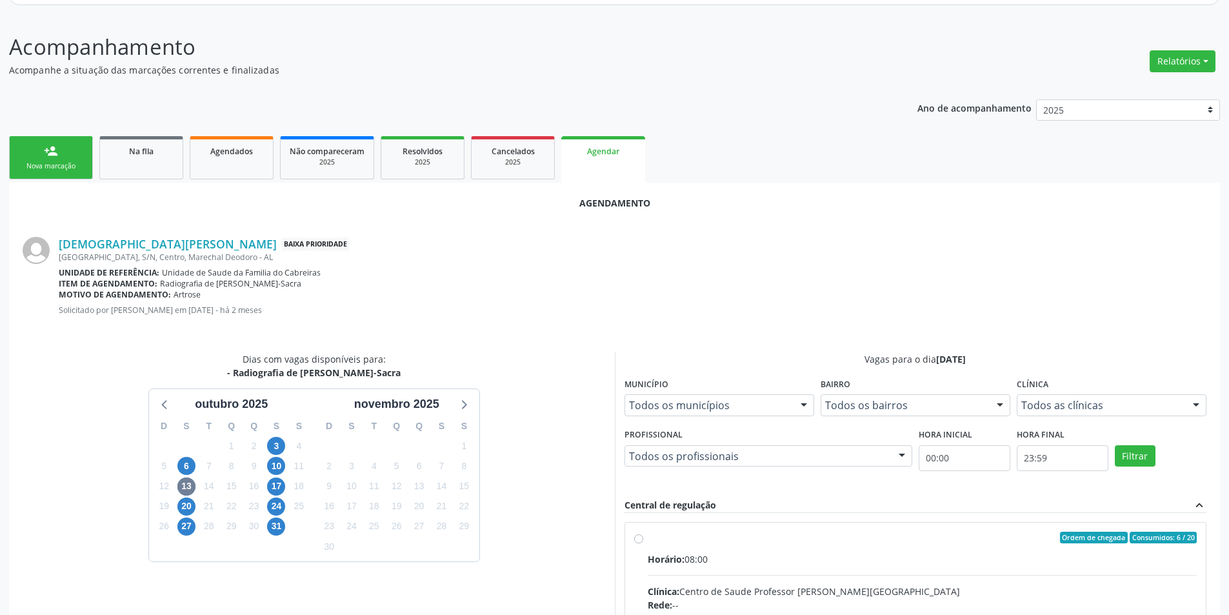
click at [642, 539] on input "Ordem de chegada Consumidos: 6 / 20 Horário: 08:00 Clínica: Centro de Saude Pro…" at bounding box center [638, 538] width 9 height 12
radio input "true"
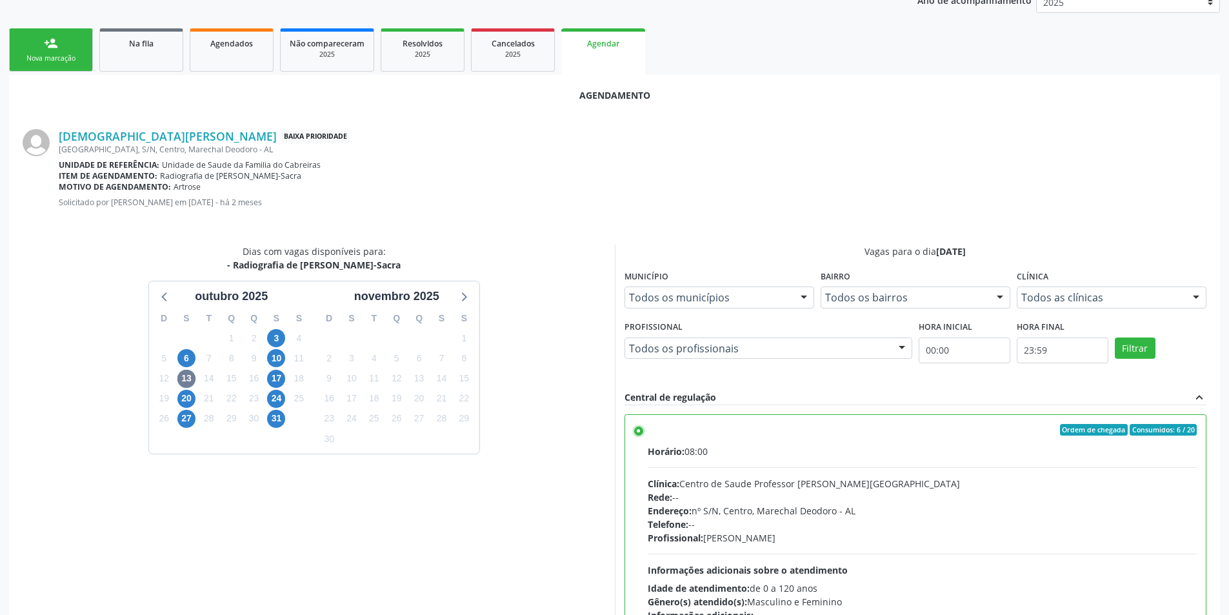
scroll to position [359, 0]
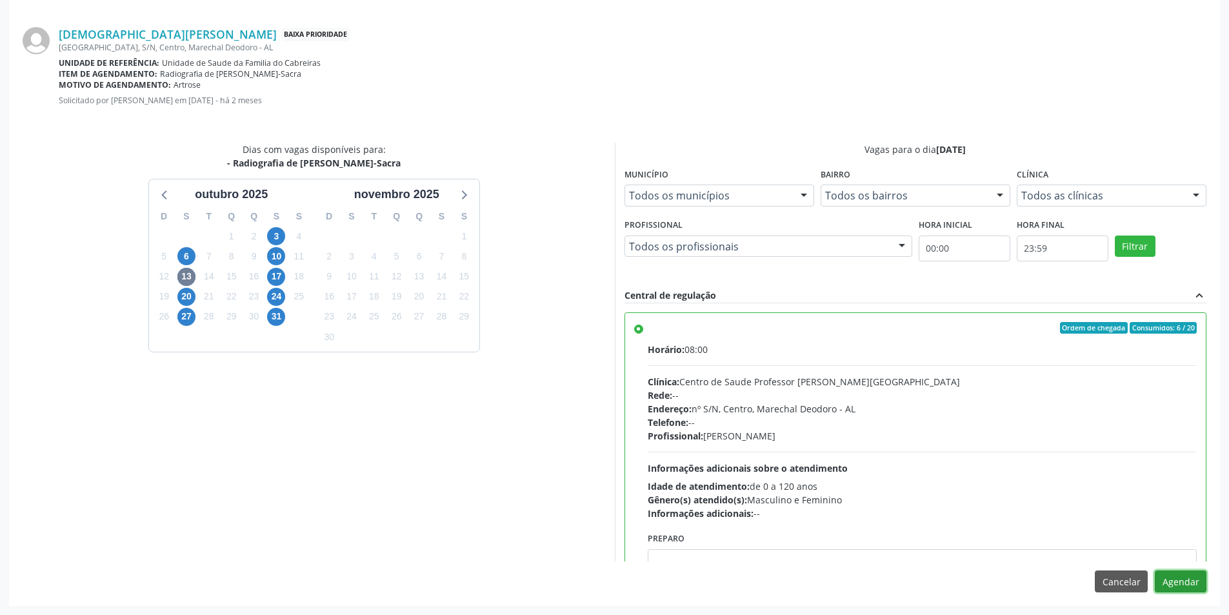
click at [1176, 577] on button "Agendar" at bounding box center [1181, 581] width 52 height 22
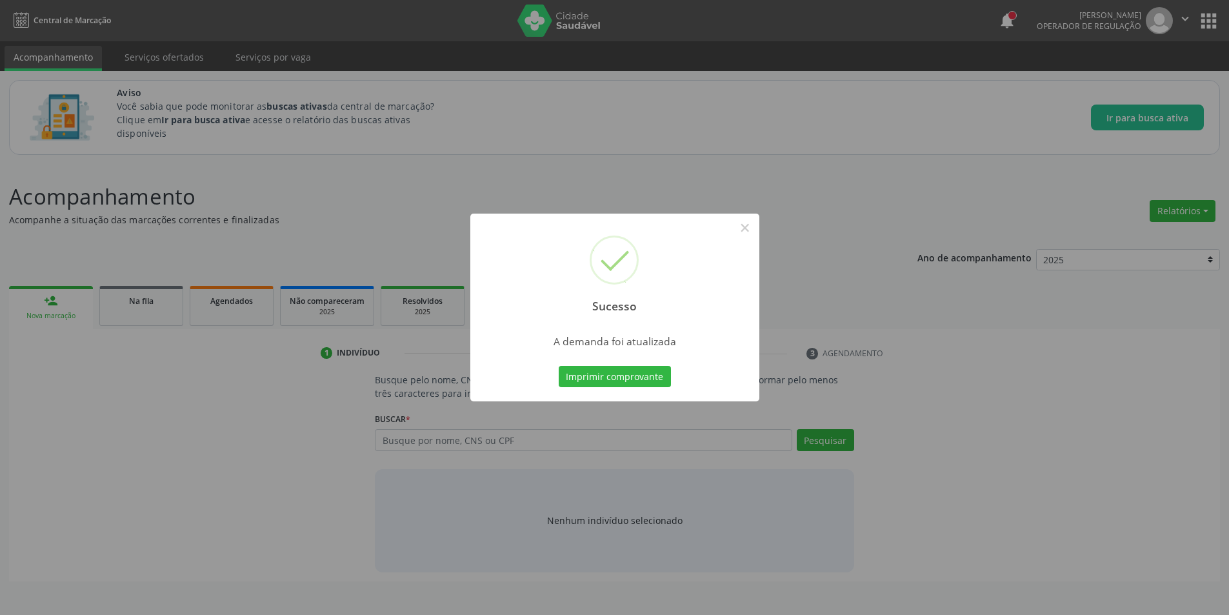
scroll to position [0, 0]
click at [748, 228] on button "×" at bounding box center [750, 228] width 22 height 22
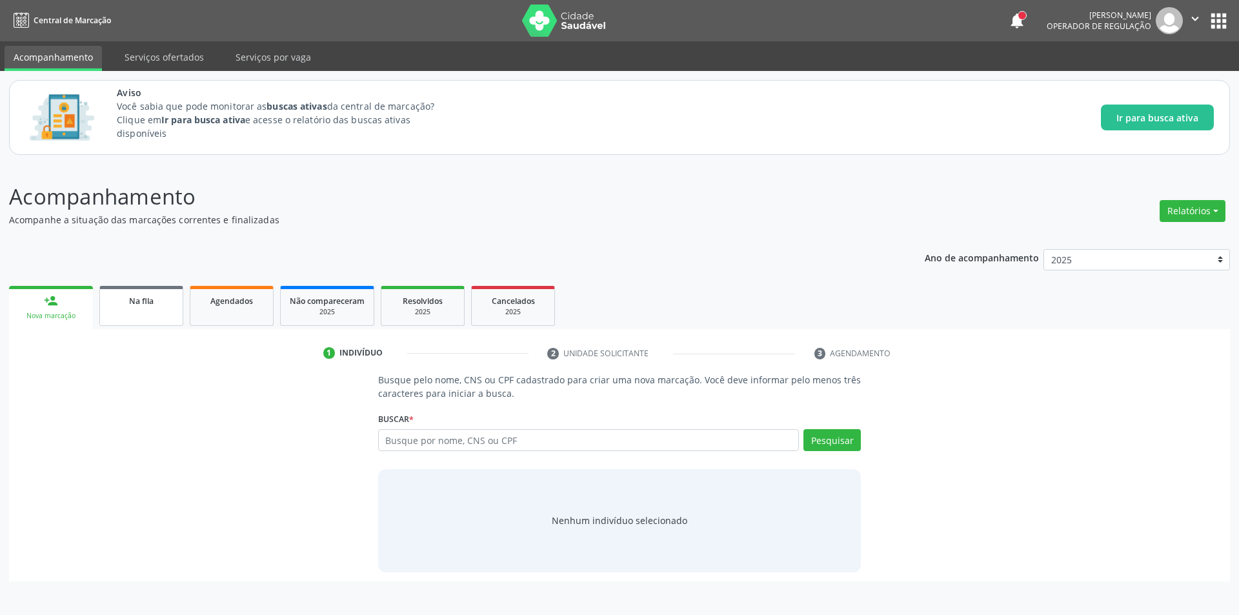
click at [128, 313] on link "Na fila" at bounding box center [141, 306] width 84 height 40
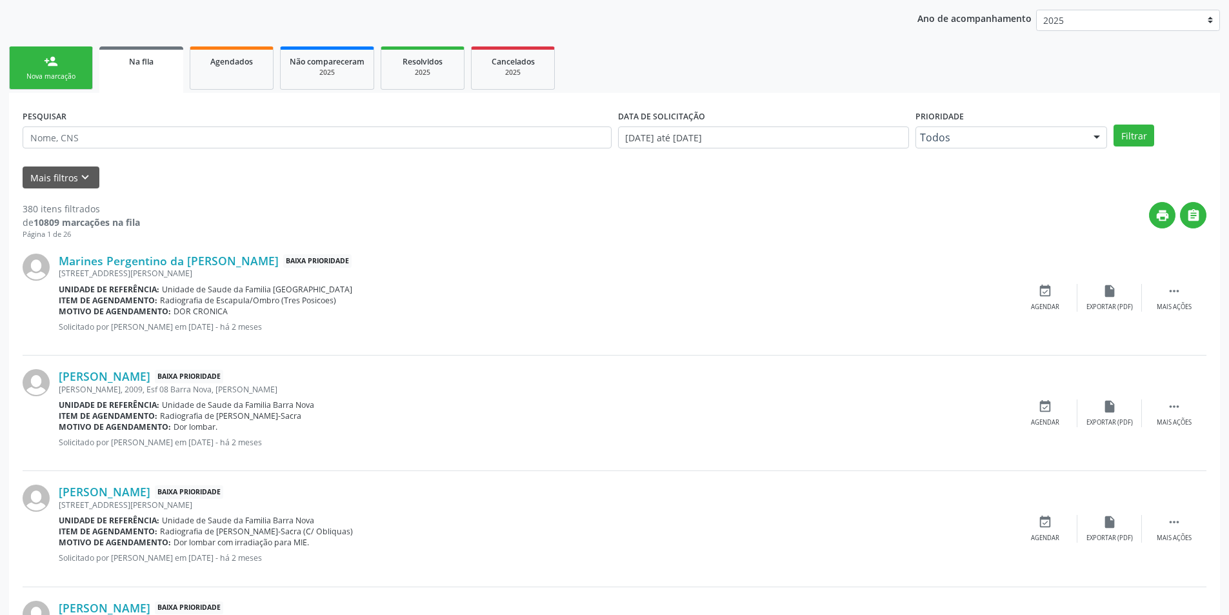
scroll to position [387, 0]
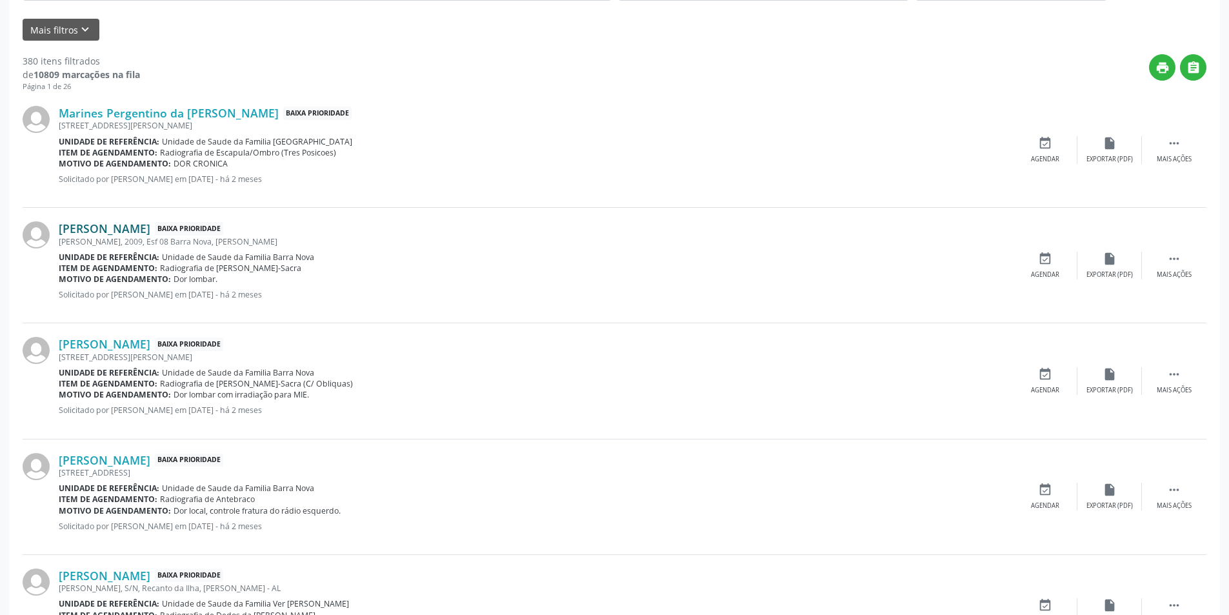
click at [140, 232] on link "[PERSON_NAME]" at bounding box center [105, 228] width 92 height 14
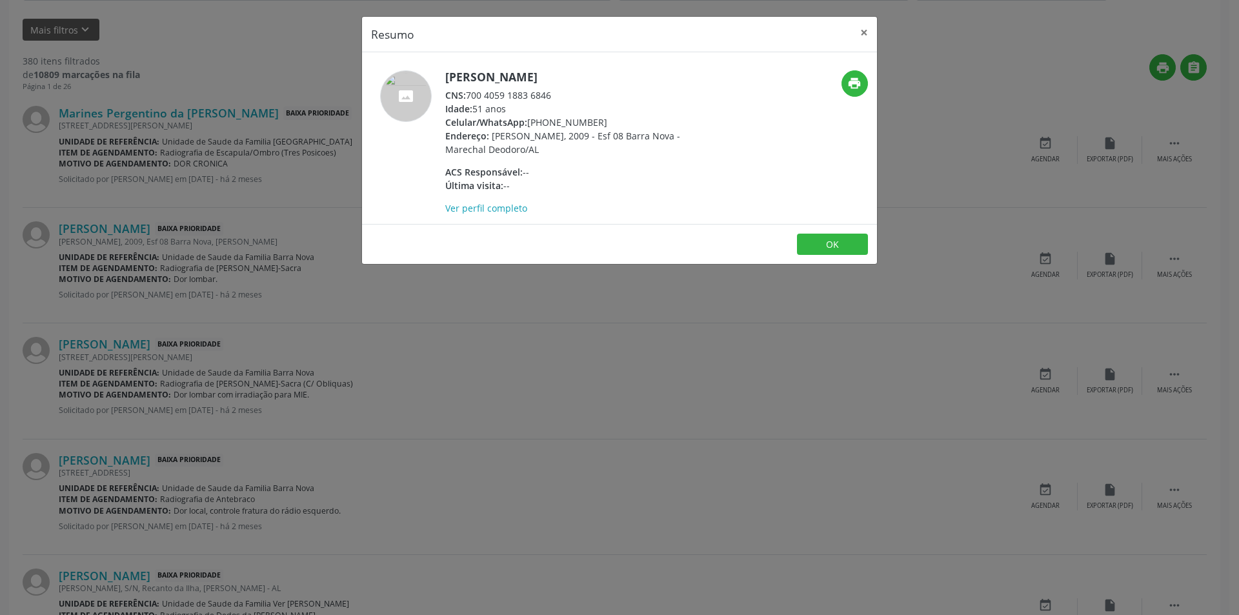
drag, startPoint x: 468, startPoint y: 92, endPoint x: 568, endPoint y: 94, distance: 100.0
click at [568, 94] on div "CNS: 700 4059 1883 6846" at bounding box center [570, 95] width 251 height 14
copy div "700 4059 1883 6846"
click at [512, 92] on div "CNS: 700 4059 1883 6846" at bounding box center [570, 95] width 251 height 14
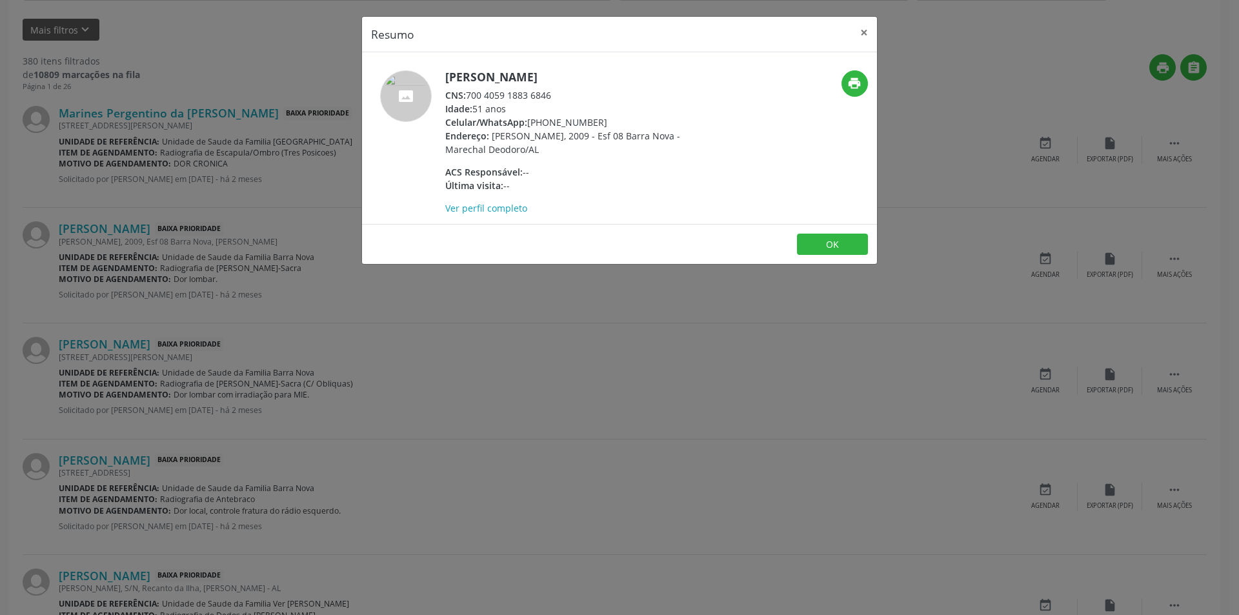
click at [512, 93] on div "CNS: 700 4059 1883 6846" at bounding box center [570, 95] width 251 height 14
drag, startPoint x: 468, startPoint y: 95, endPoint x: 583, endPoint y: 89, distance: 115.0
click at [583, 89] on div "CNS: 700 4059 1883 6846" at bounding box center [570, 95] width 251 height 14
click at [854, 239] on button "OK" at bounding box center [832, 245] width 71 height 22
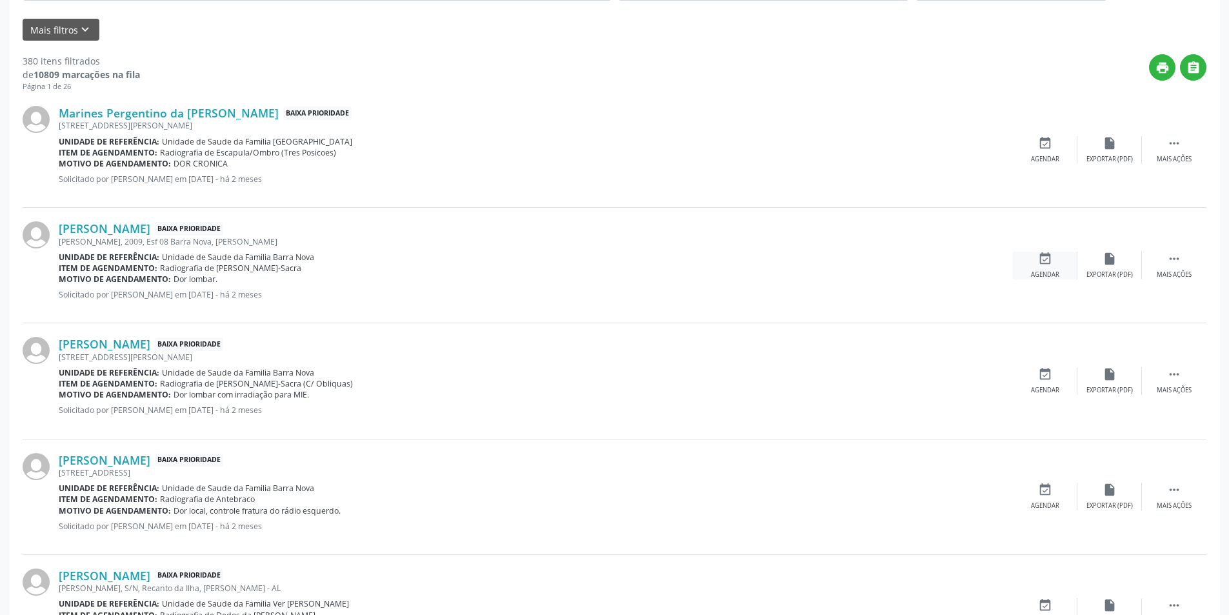
click at [1046, 261] on icon "event_available" at bounding box center [1045, 259] width 14 height 14
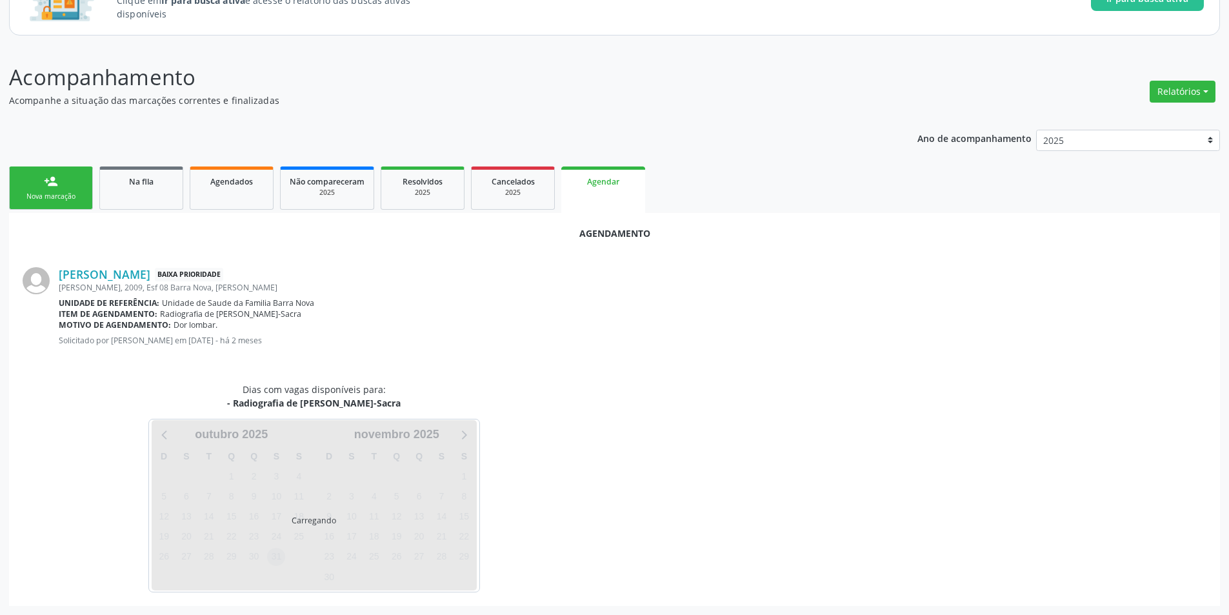
scroll to position [150, 0]
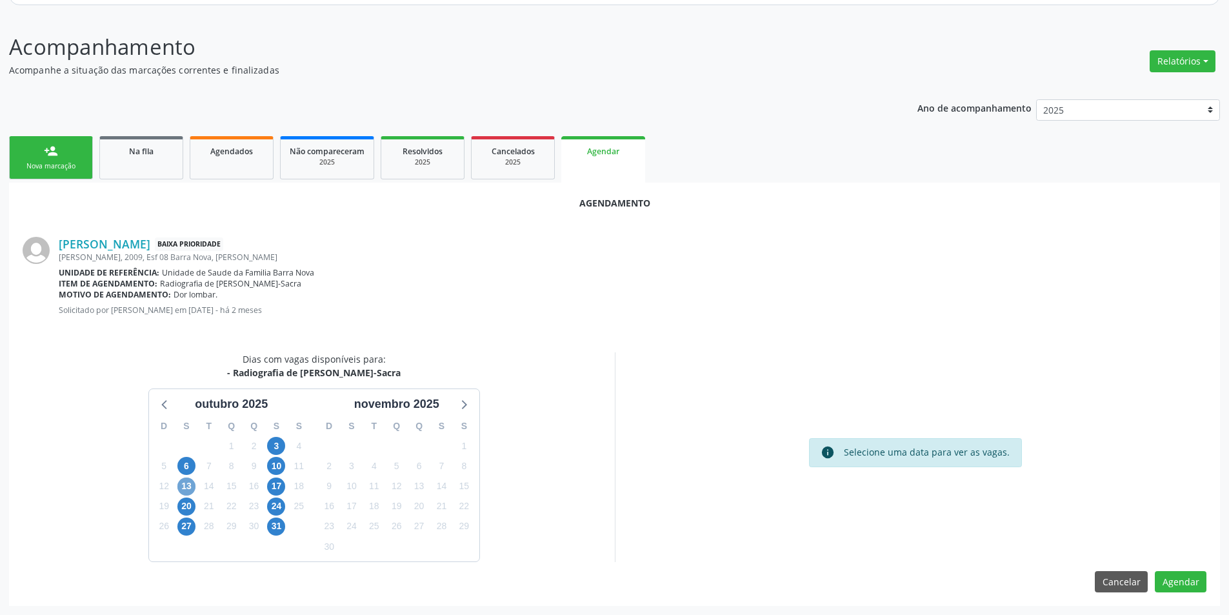
click at [185, 484] on span "13" at bounding box center [186, 486] width 18 height 18
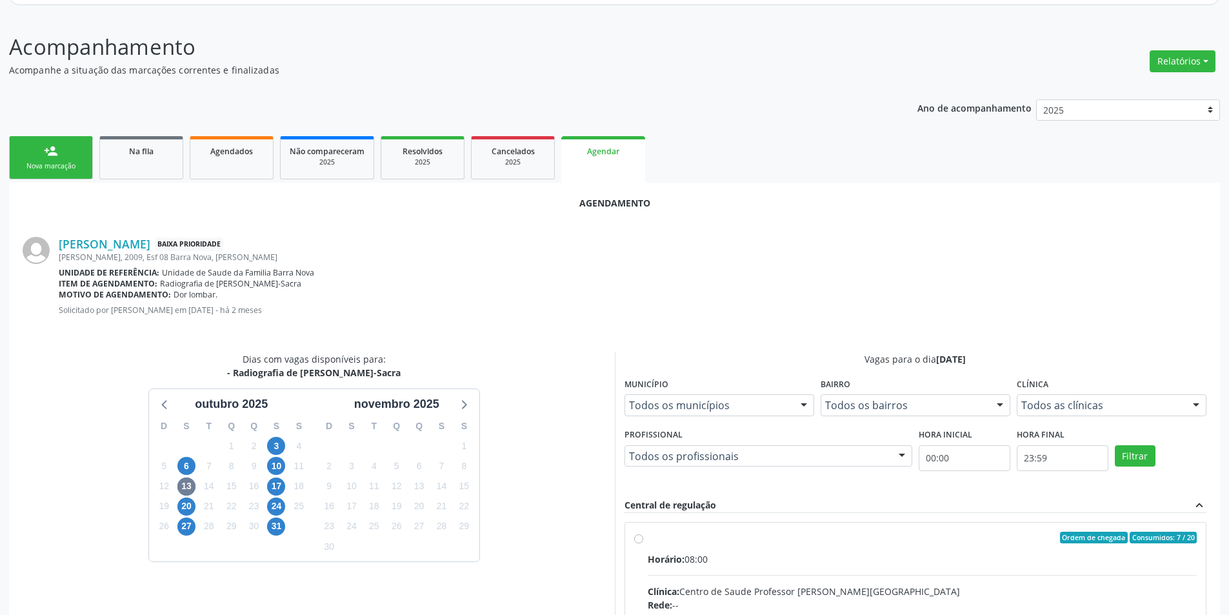
click at [634, 537] on input "Ordem de chegada Consumidos: 7 / 20 Horário: 08:00 Clínica: Centro de Saude Pro…" at bounding box center [638, 538] width 9 height 12
radio input "true"
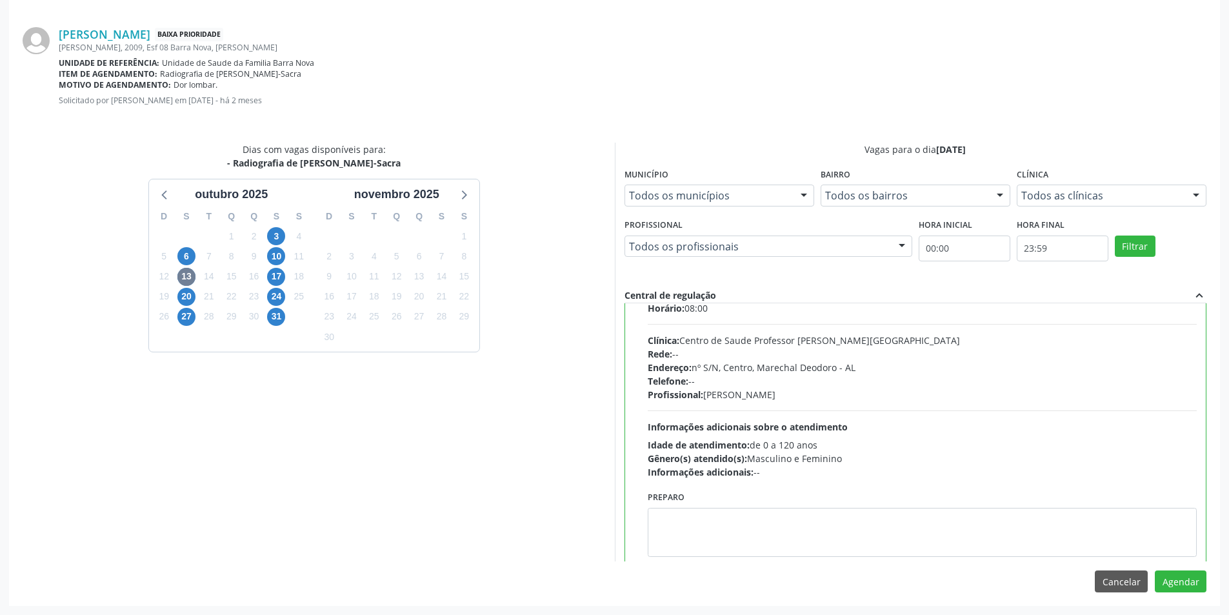
scroll to position [64, 0]
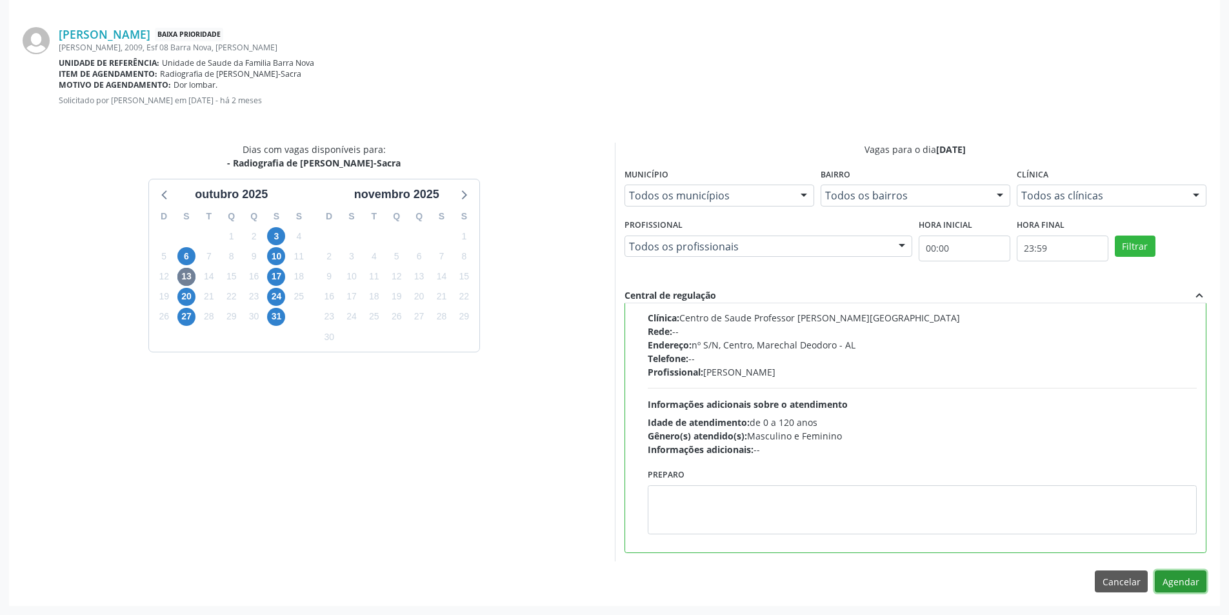
click at [1176, 583] on button "Agendar" at bounding box center [1181, 581] width 52 height 22
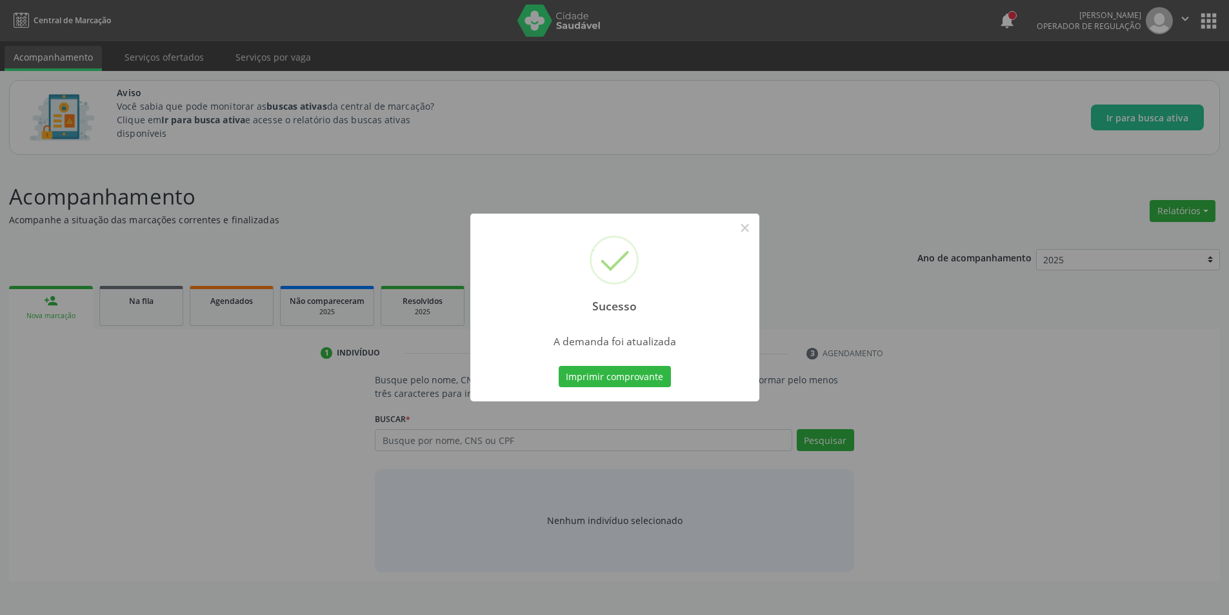
scroll to position [0, 0]
click at [750, 226] on button "×" at bounding box center [750, 228] width 22 height 22
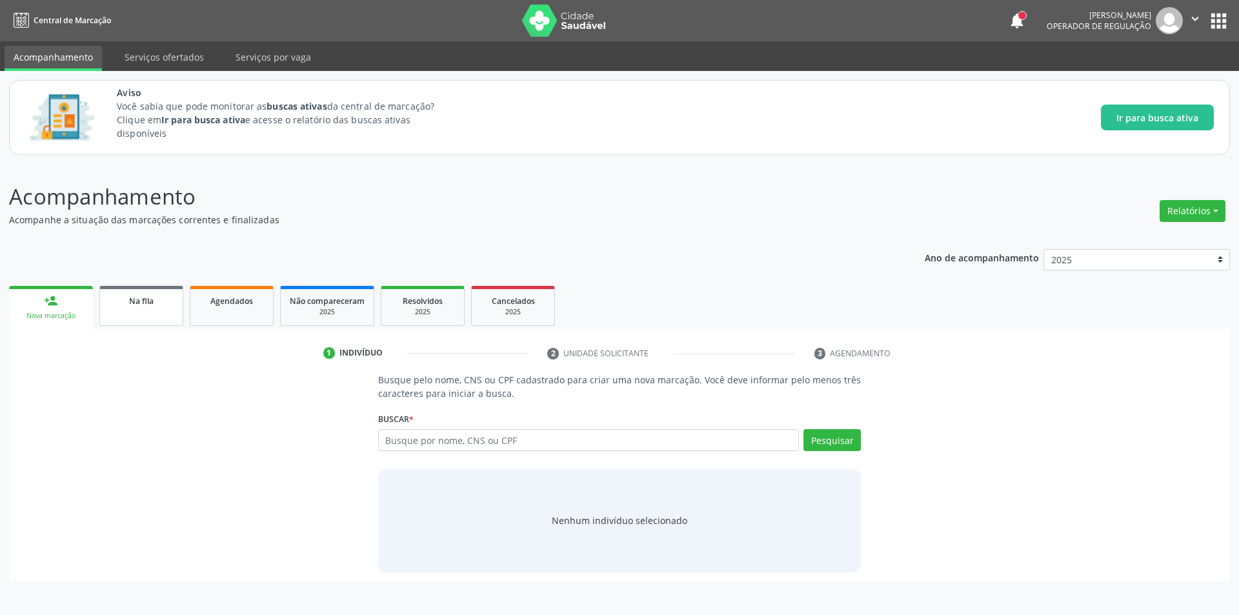
click at [154, 288] on link "Na fila" at bounding box center [141, 306] width 84 height 40
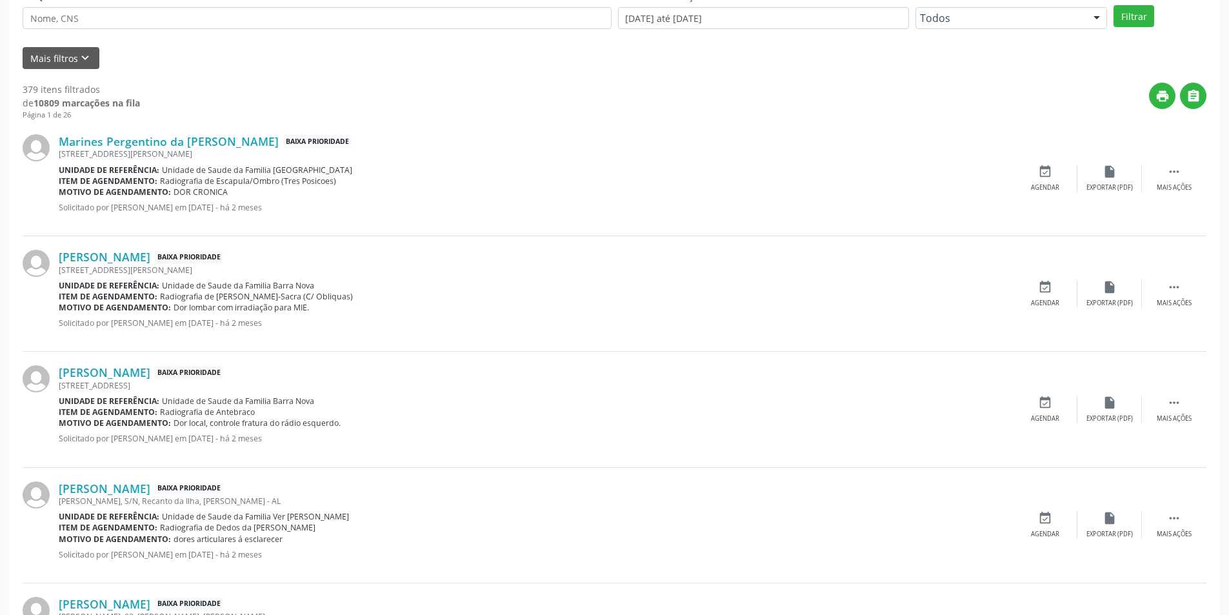
scroll to position [387, 0]
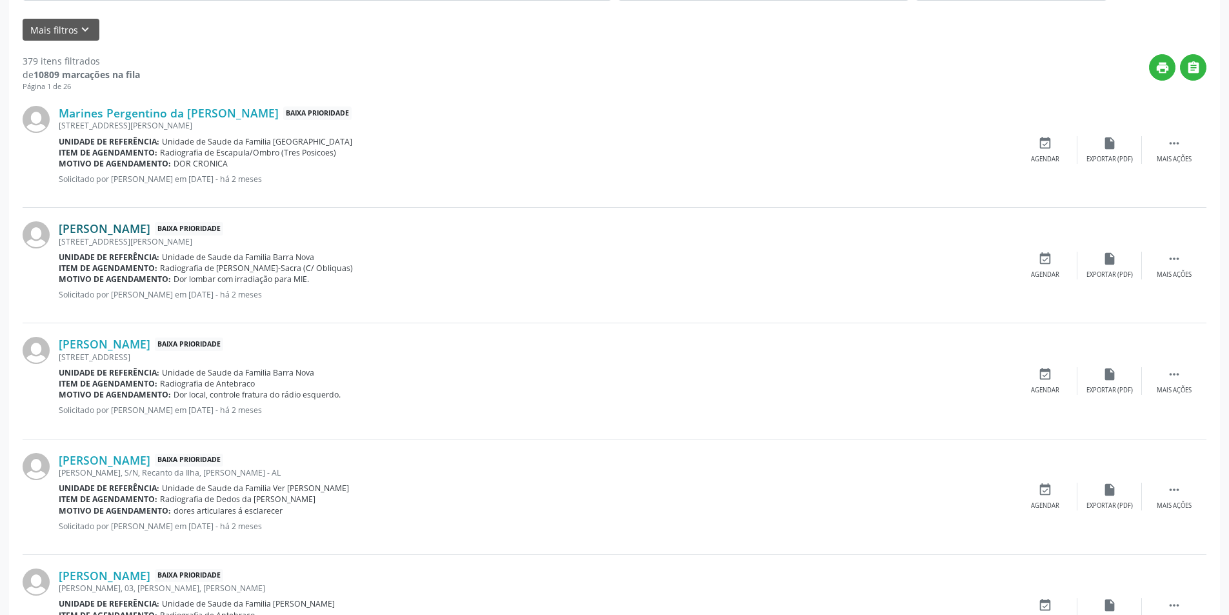
click at [150, 230] on link "[PERSON_NAME]" at bounding box center [105, 228] width 92 height 14
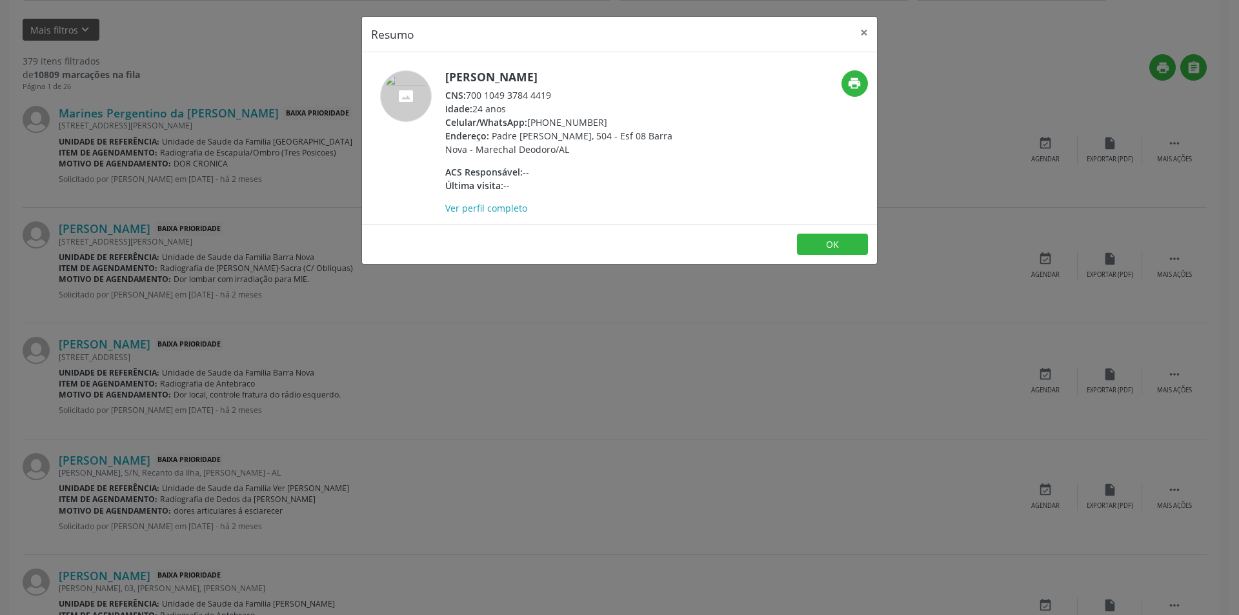
drag, startPoint x: 467, startPoint y: 92, endPoint x: 572, endPoint y: 96, distance: 105.2
click at [572, 97] on div "CNS: 700 1049 3784 4419" at bounding box center [570, 95] width 251 height 14
click at [817, 243] on button "OK" at bounding box center [832, 245] width 71 height 22
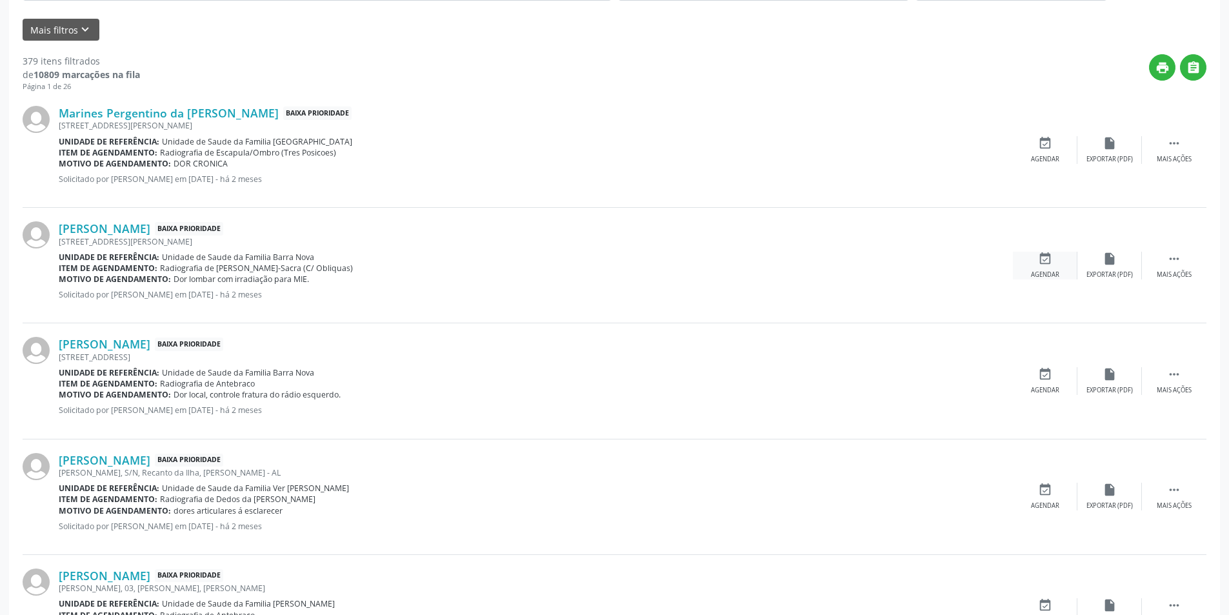
click at [1044, 260] on icon "event_available" at bounding box center [1045, 259] width 14 height 14
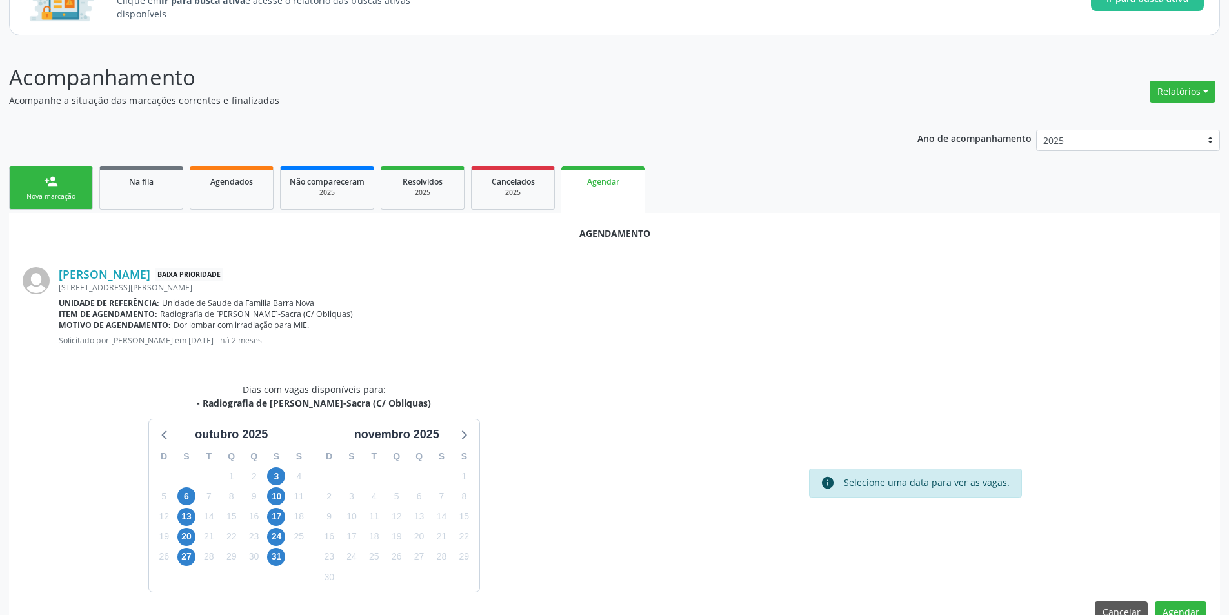
scroll to position [150, 0]
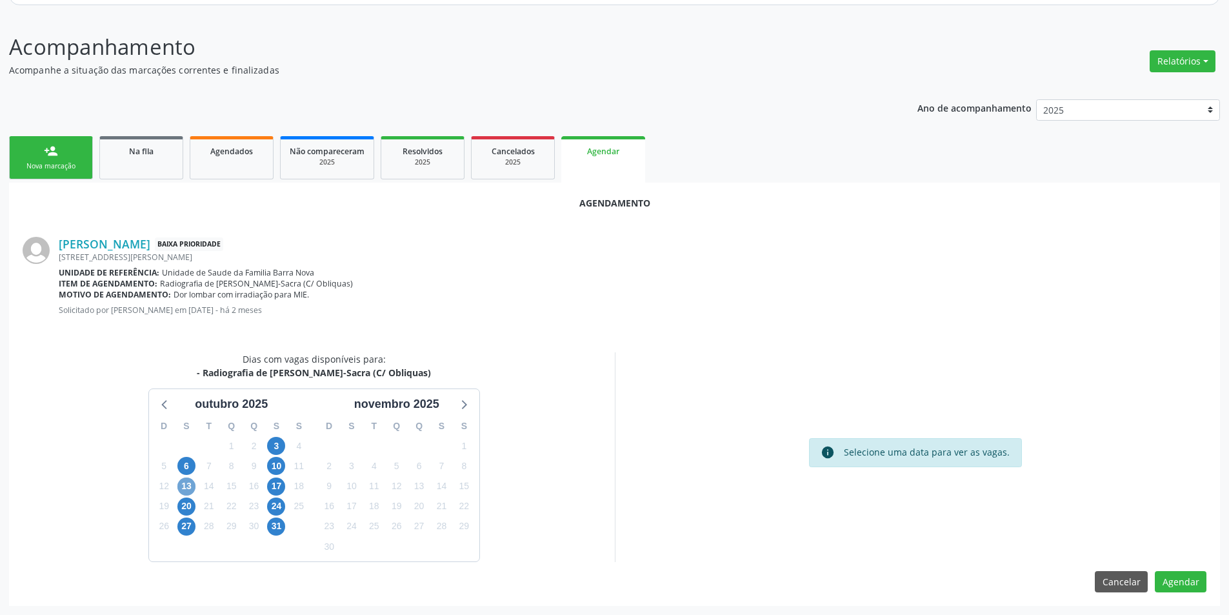
click at [185, 488] on span "13" at bounding box center [186, 486] width 18 height 18
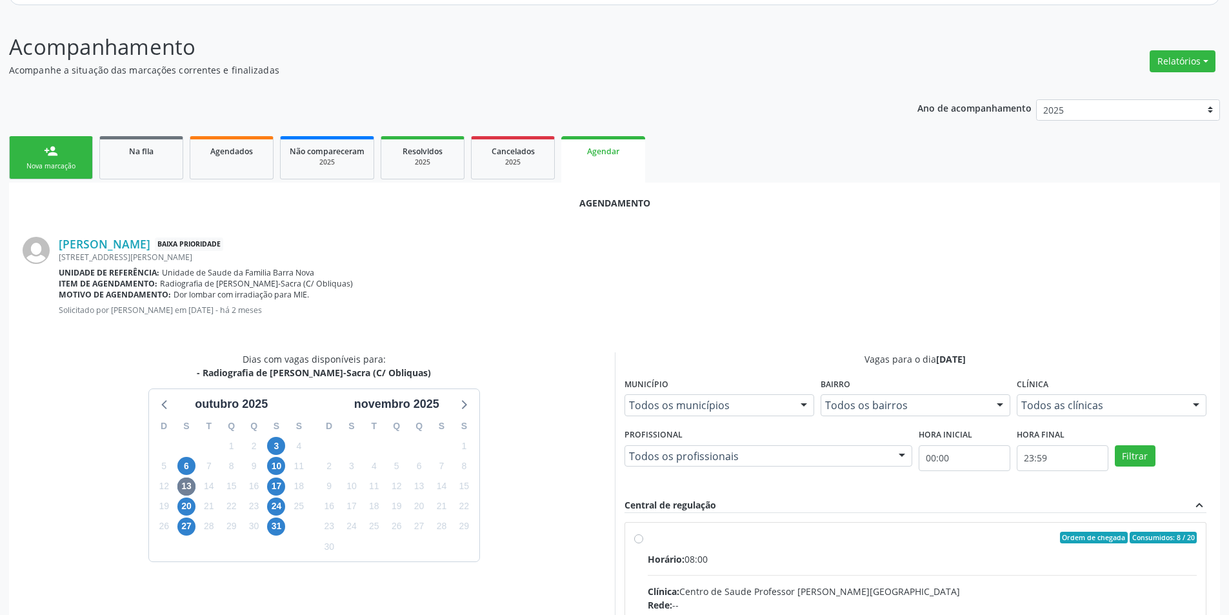
click at [641, 540] on input "Ordem de chegada Consumidos: 8 / 20 Horário: 08:00 Clínica: Centro de Saude Pro…" at bounding box center [638, 538] width 9 height 12
radio input "true"
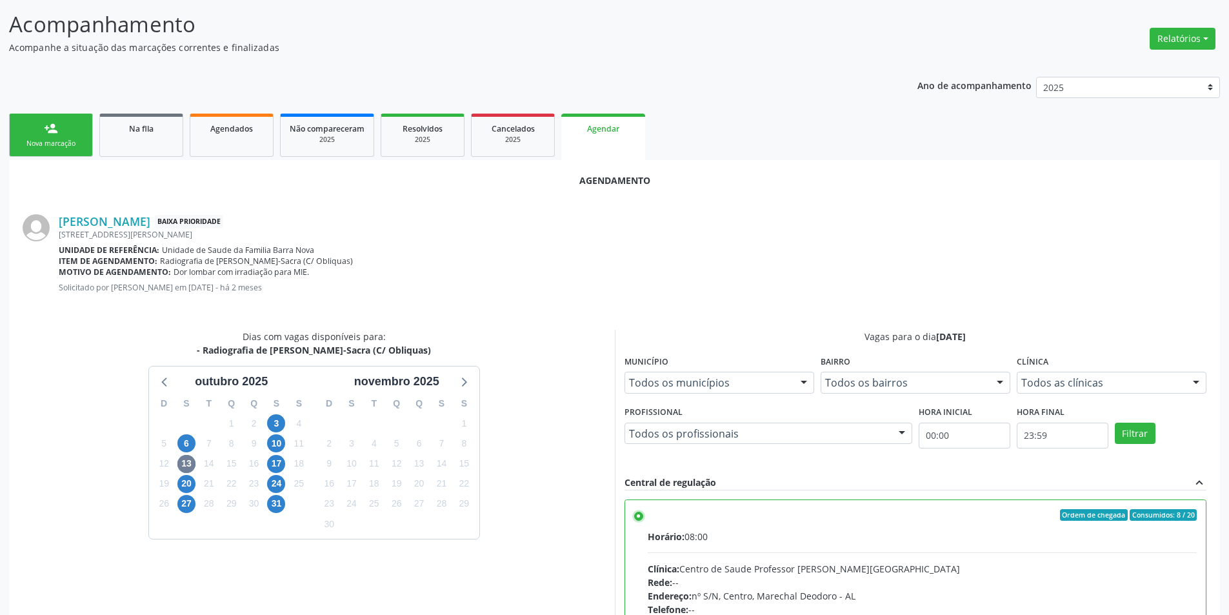
scroll to position [359, 0]
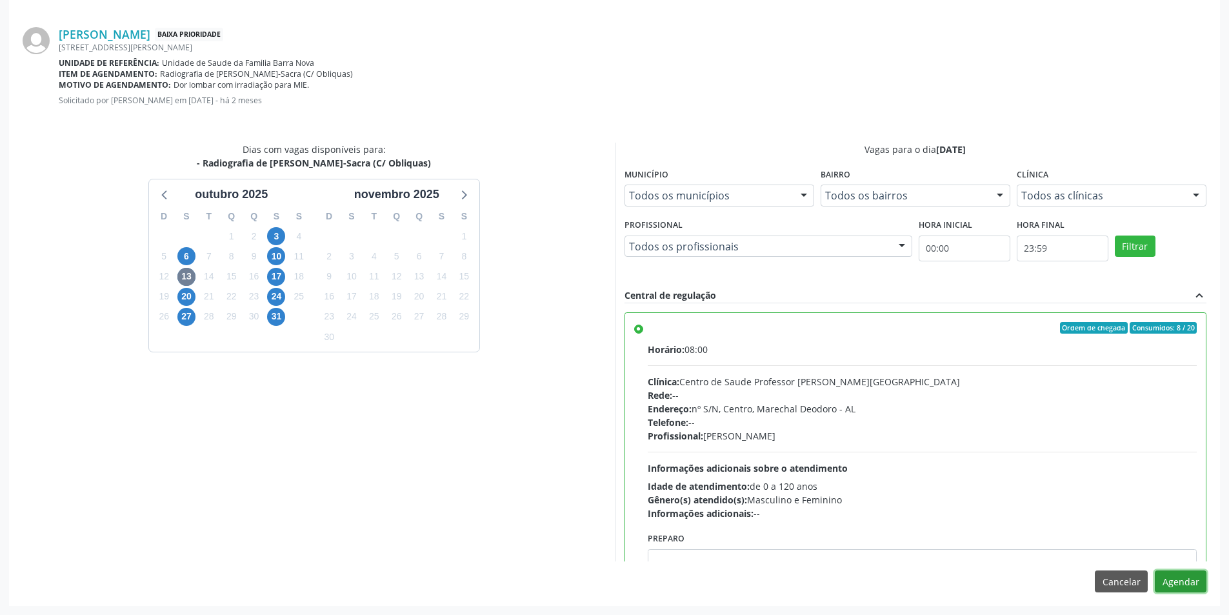
click at [1195, 590] on button "Agendar" at bounding box center [1181, 581] width 52 height 22
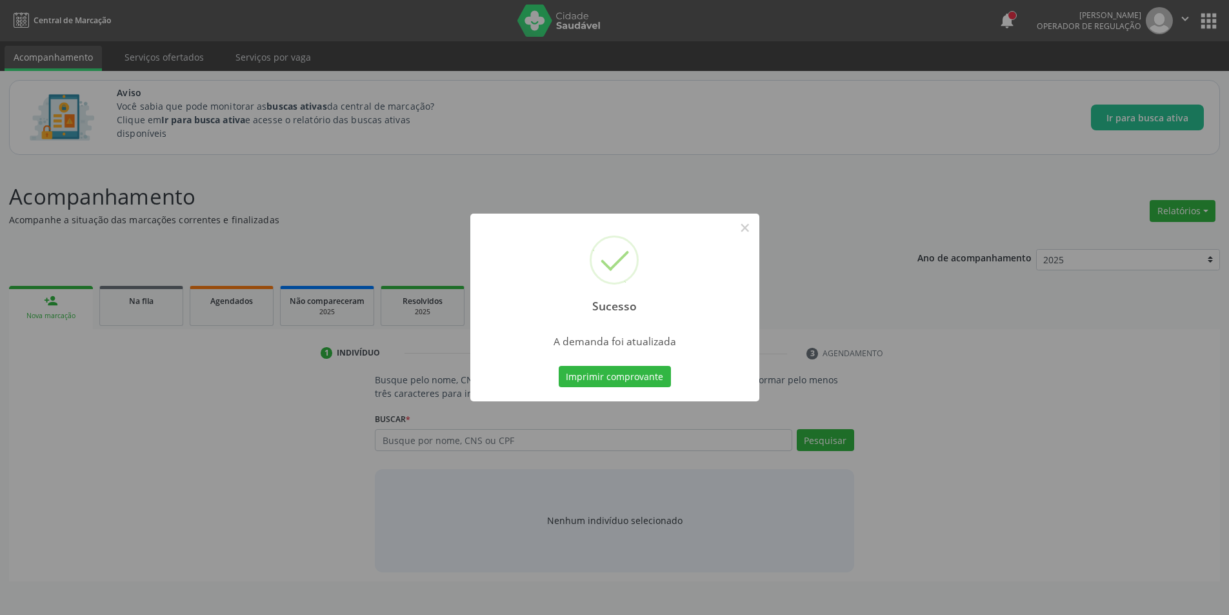
scroll to position [0, 0]
click at [753, 231] on button "×" at bounding box center [750, 228] width 22 height 22
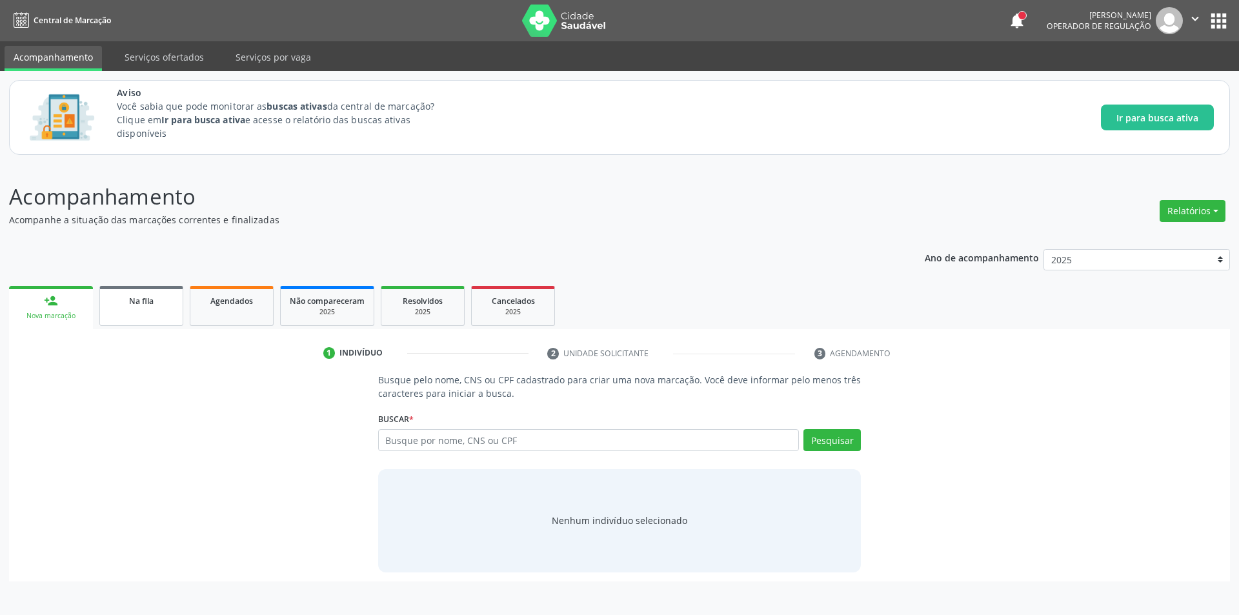
click at [143, 313] on link "Na fila" at bounding box center [141, 306] width 84 height 40
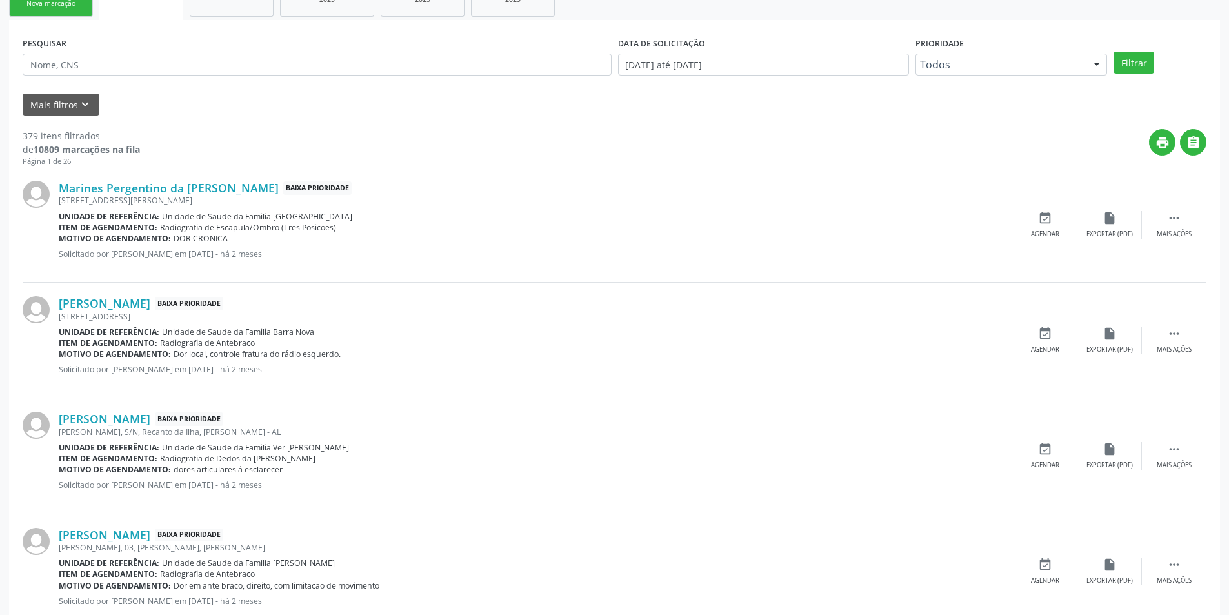
scroll to position [323, 0]
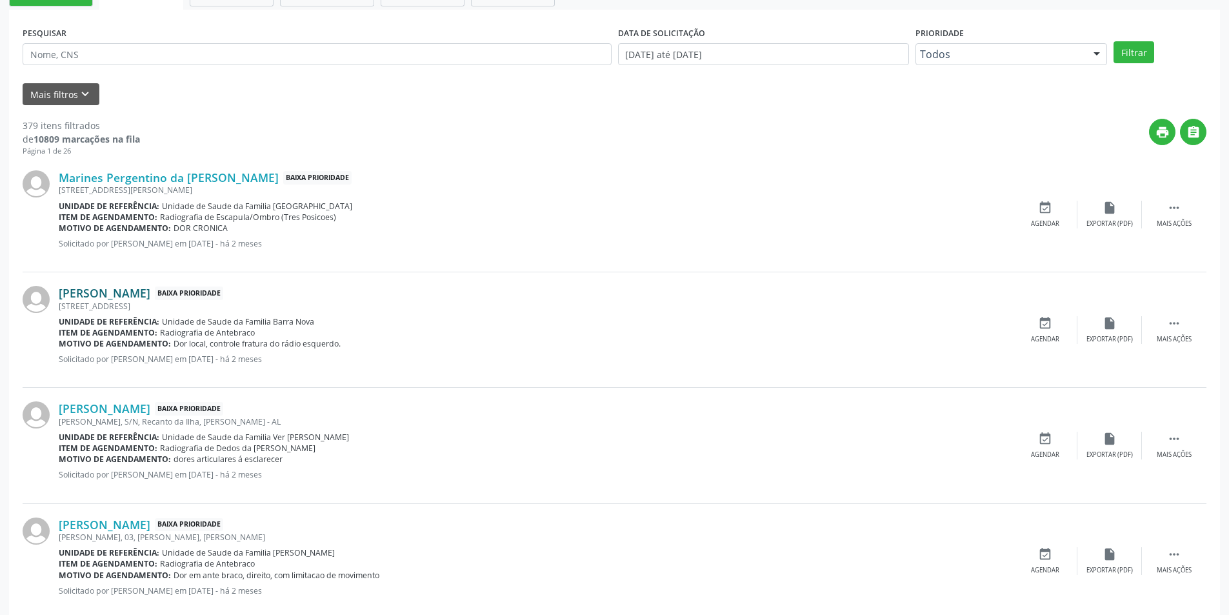
click at [150, 294] on link "[PERSON_NAME]" at bounding box center [105, 293] width 92 height 14
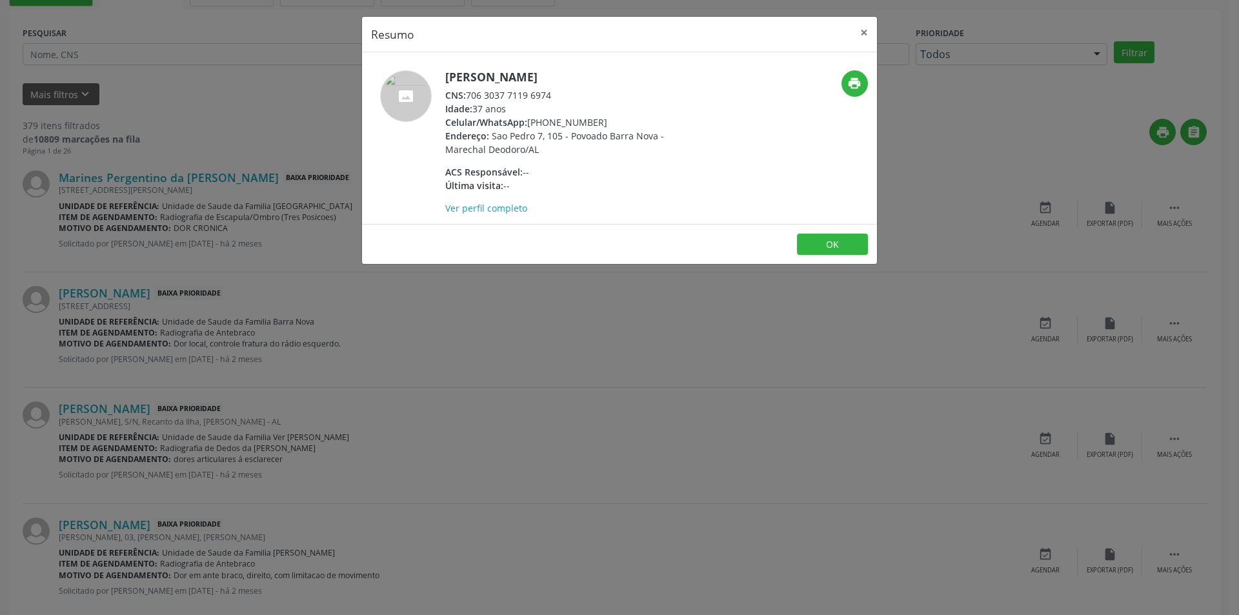
drag, startPoint x: 468, startPoint y: 94, endPoint x: 586, endPoint y: 93, distance: 118.1
click at [586, 93] on div "CNS: 706 3037 7119 6974" at bounding box center [570, 95] width 251 height 14
click at [851, 239] on button "OK" at bounding box center [832, 245] width 71 height 22
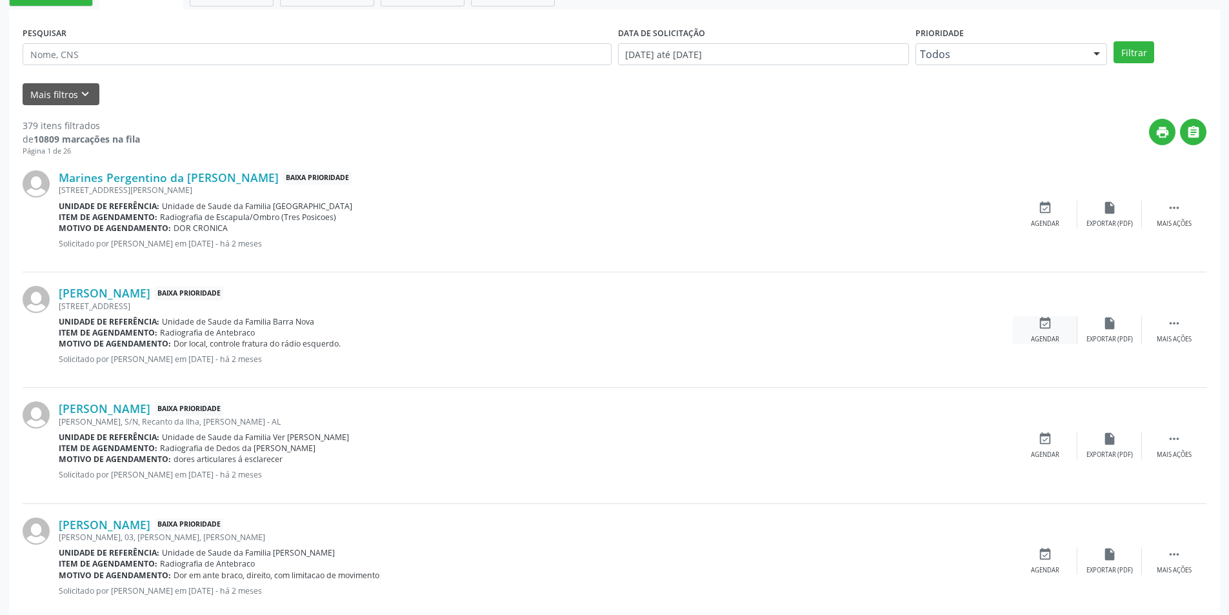
click at [1051, 327] on icon "event_available" at bounding box center [1045, 323] width 14 height 14
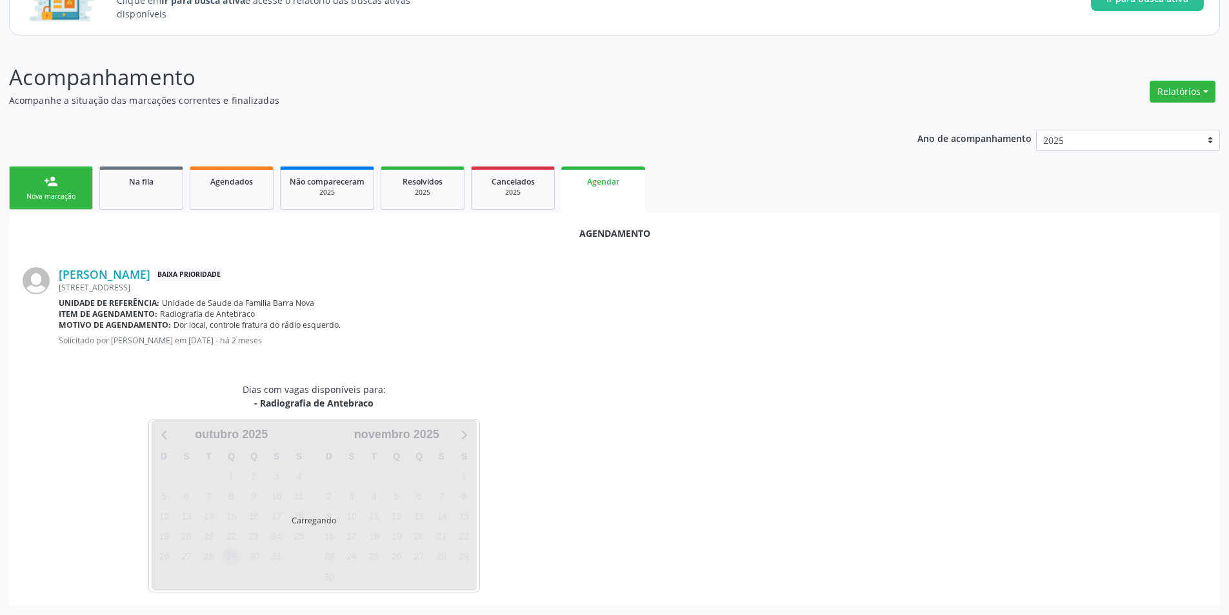
scroll to position [150, 0]
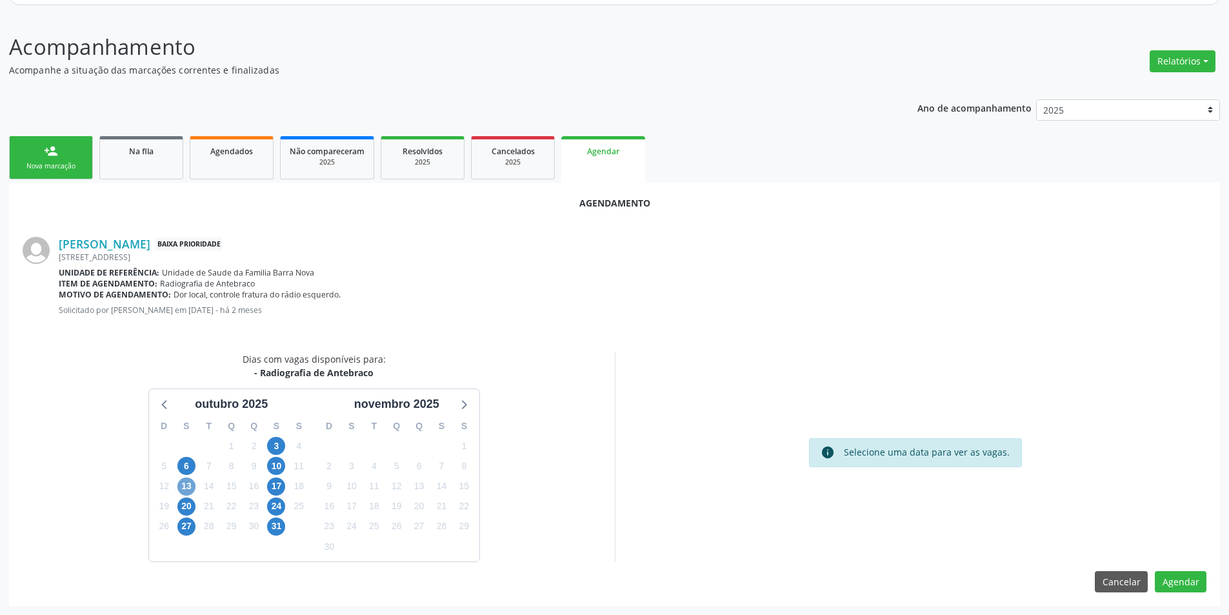
click at [192, 484] on span "13" at bounding box center [186, 486] width 18 height 18
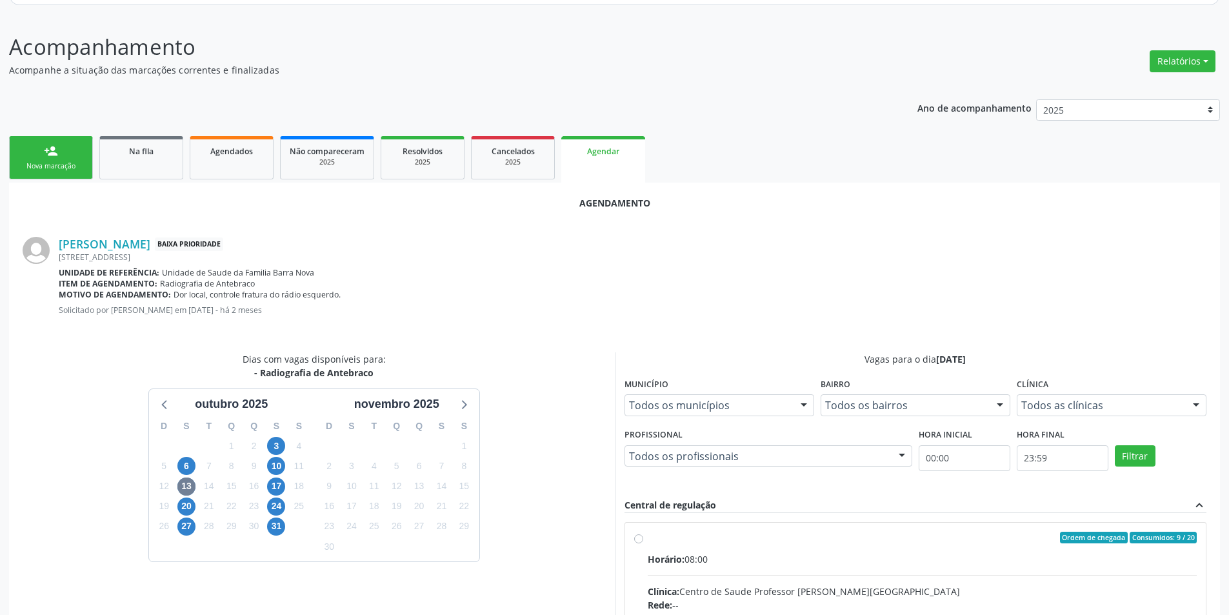
click at [642, 535] on input "Ordem de chegada Consumidos: 9 / 20 Horário: 08:00 Clínica: Centro de Saude Pro…" at bounding box center [638, 538] width 9 height 12
radio input "true"
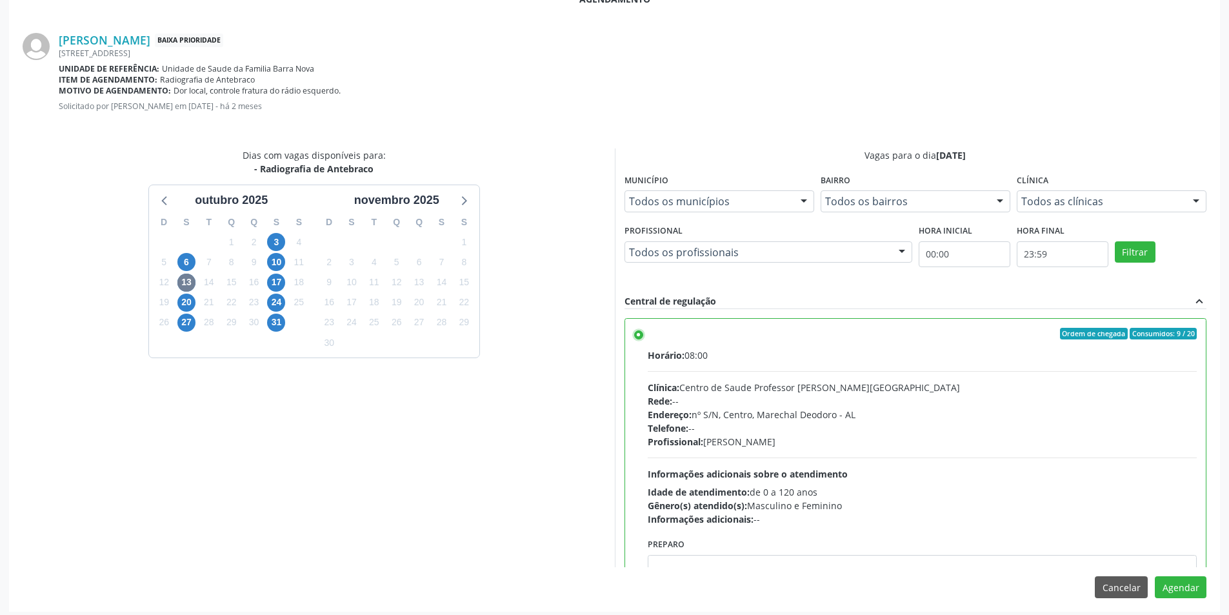
scroll to position [359, 0]
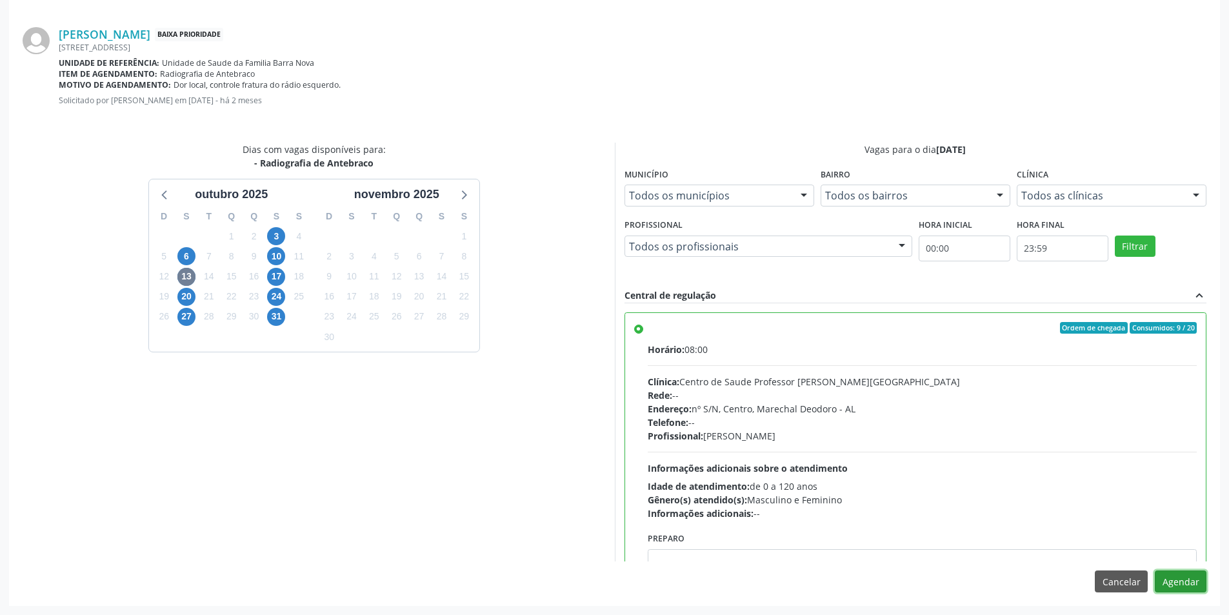
click at [1185, 589] on button "Agendar" at bounding box center [1181, 581] width 52 height 22
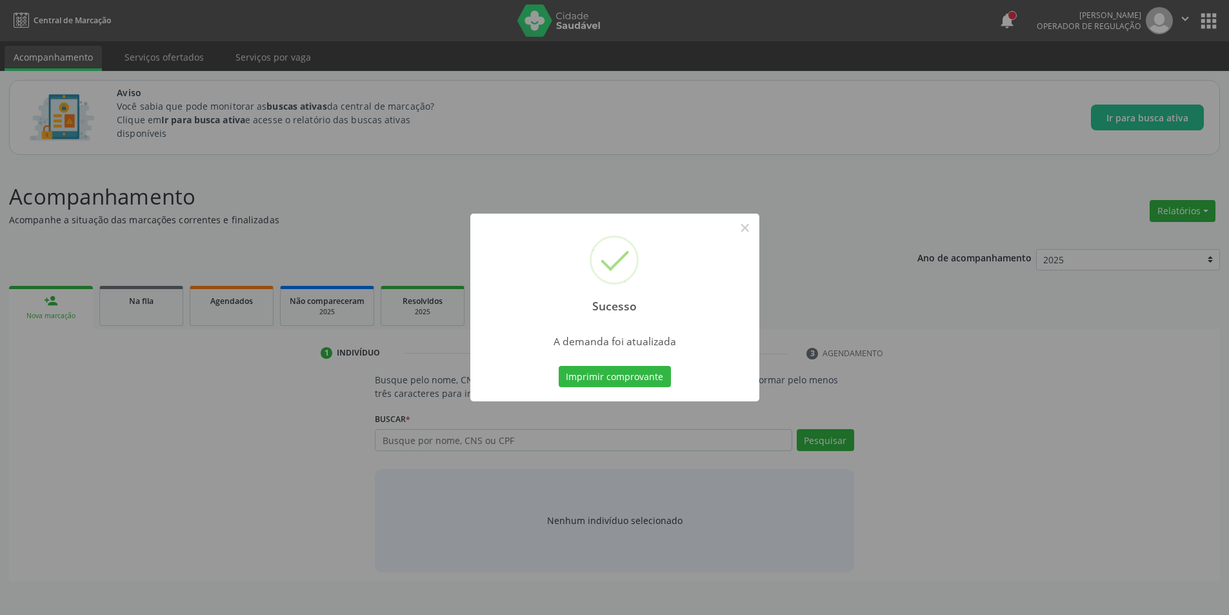
scroll to position [0, 0]
click at [752, 225] on button "×" at bounding box center [750, 228] width 22 height 22
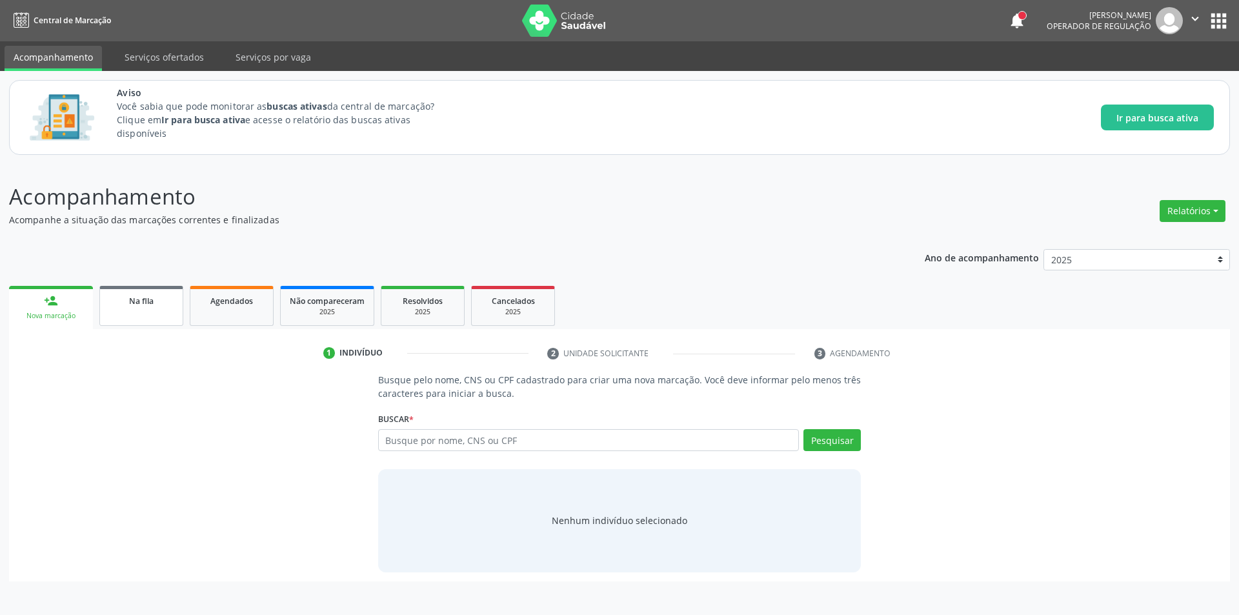
click at [132, 310] on link "Na fila" at bounding box center [141, 306] width 84 height 40
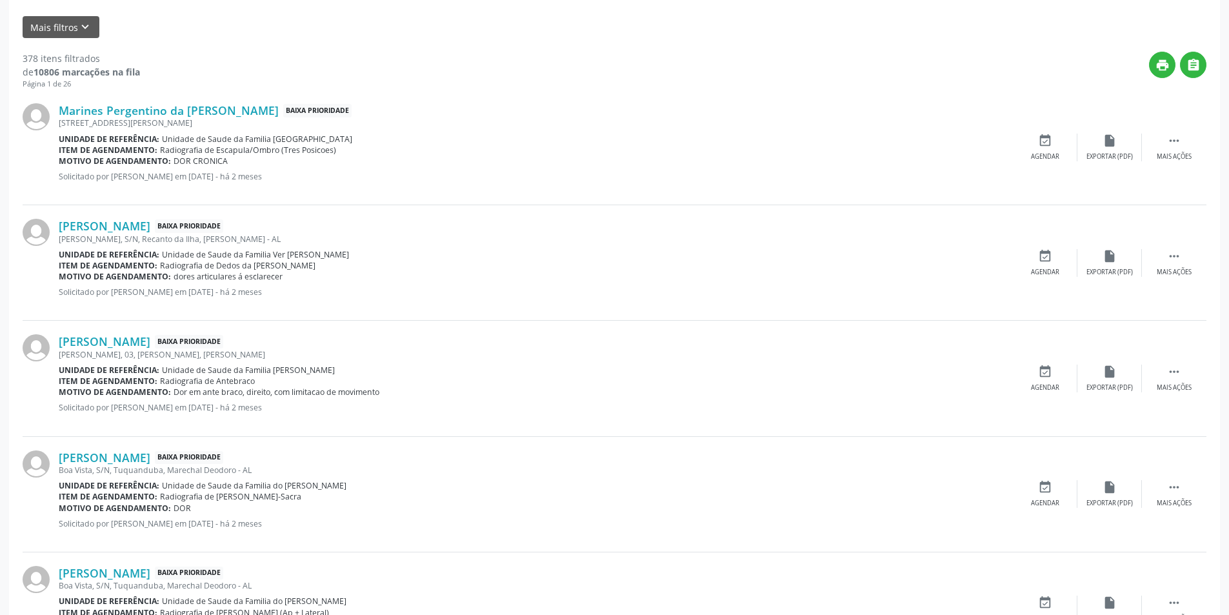
scroll to position [413, 0]
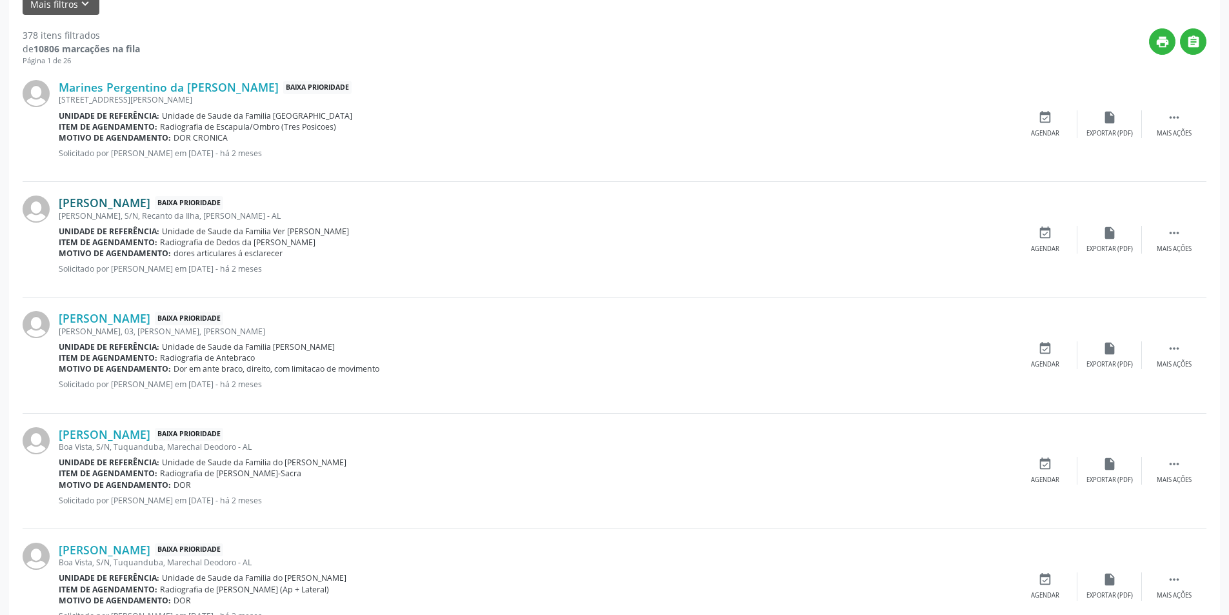
click at [146, 200] on link "[PERSON_NAME]" at bounding box center [105, 202] width 92 height 14
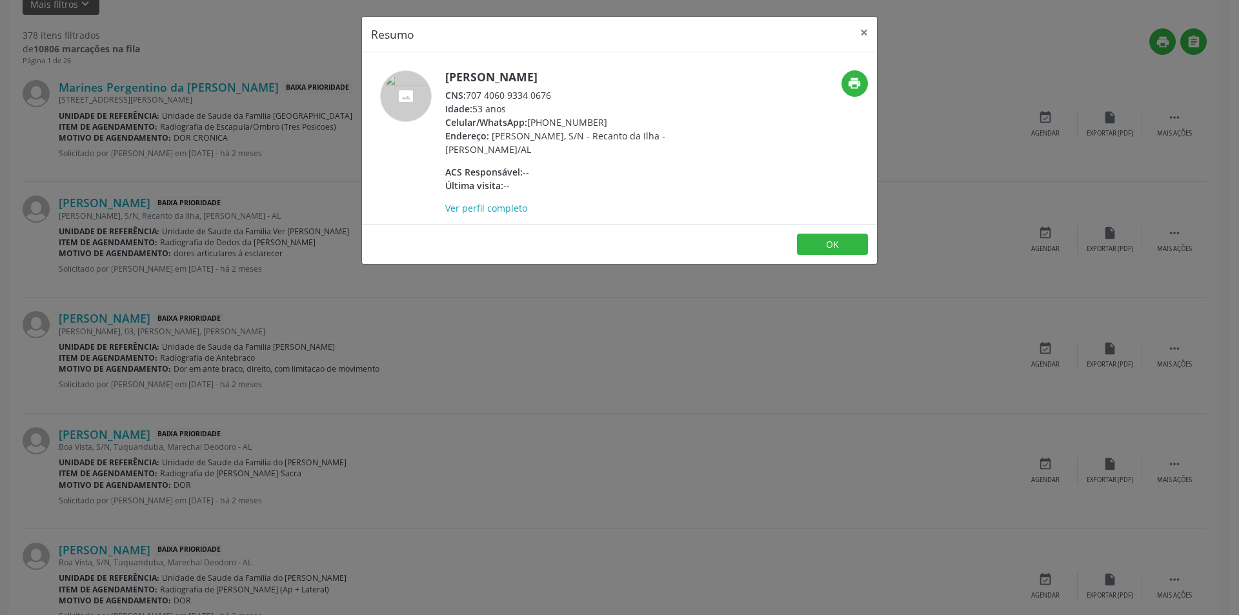
drag, startPoint x: 468, startPoint y: 92, endPoint x: 568, endPoint y: 98, distance: 100.2
click at [568, 98] on div "CNS: 707 4060 9334 0676" at bounding box center [570, 95] width 251 height 14
click at [825, 247] on button "OK" at bounding box center [832, 245] width 71 height 22
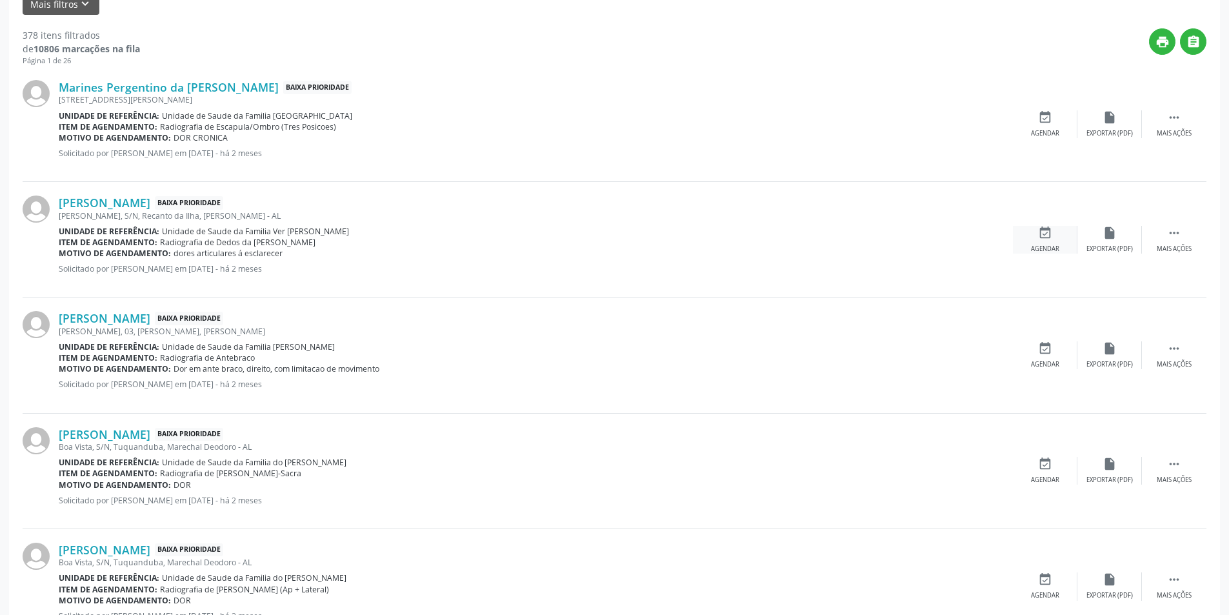
click at [1051, 236] on icon "event_available" at bounding box center [1045, 233] width 14 height 14
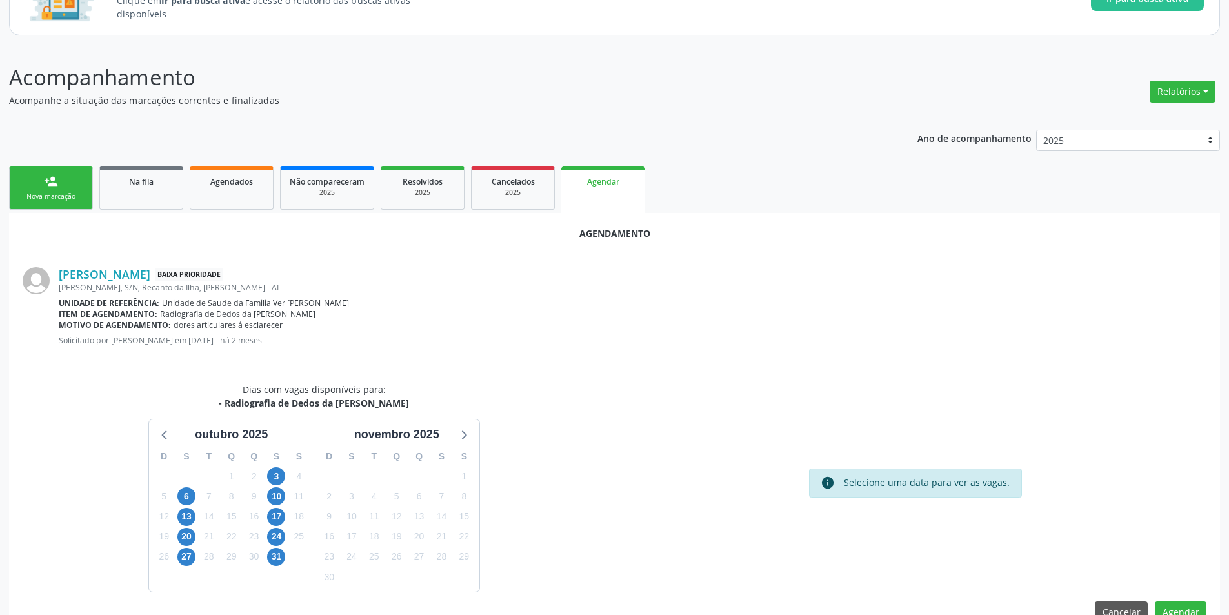
scroll to position [150, 0]
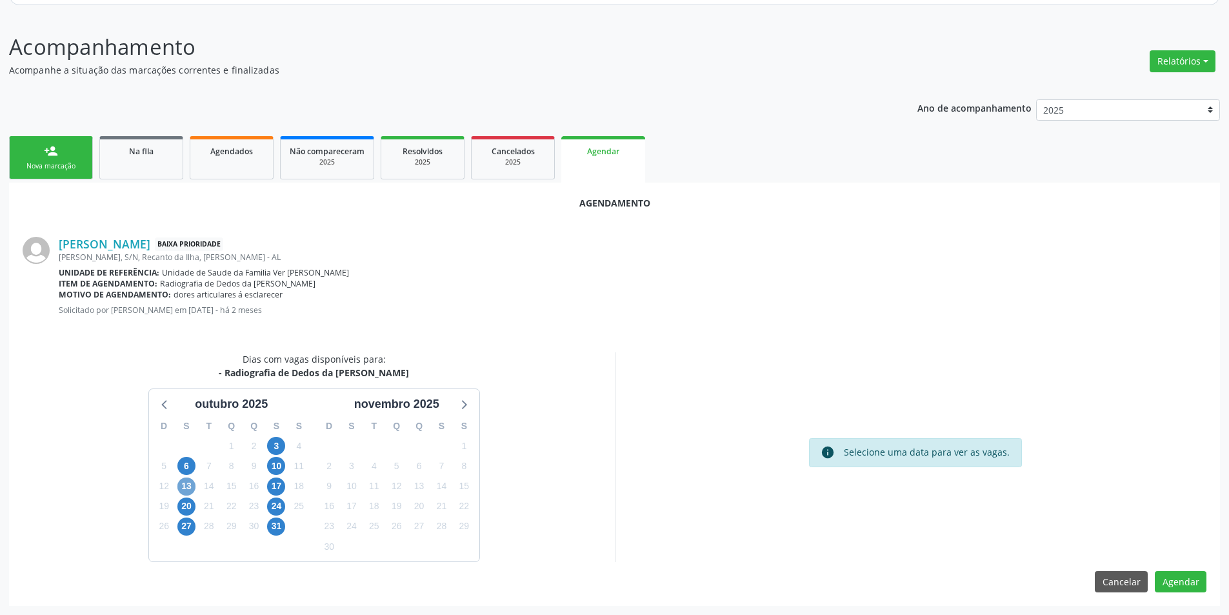
click at [181, 486] on span "13" at bounding box center [186, 486] width 18 height 18
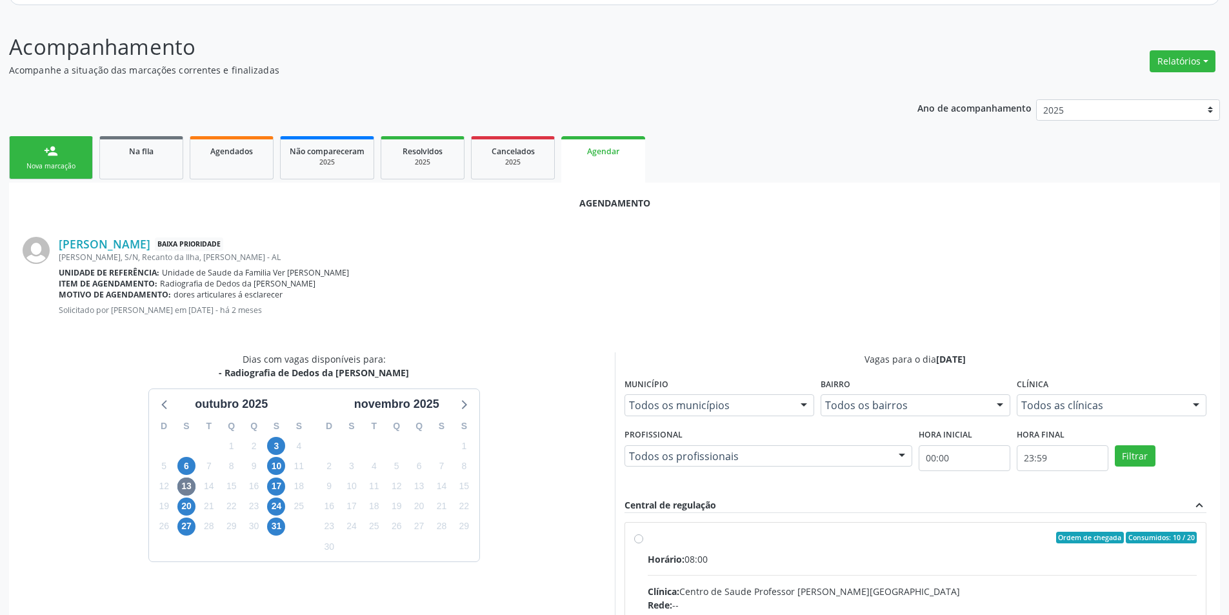
click at [636, 539] on input "Ordem de chegada Consumidos: 10 / 20 Horário: 08:00 Clínica: Centro de Saude Pr…" at bounding box center [638, 538] width 9 height 12
radio input "true"
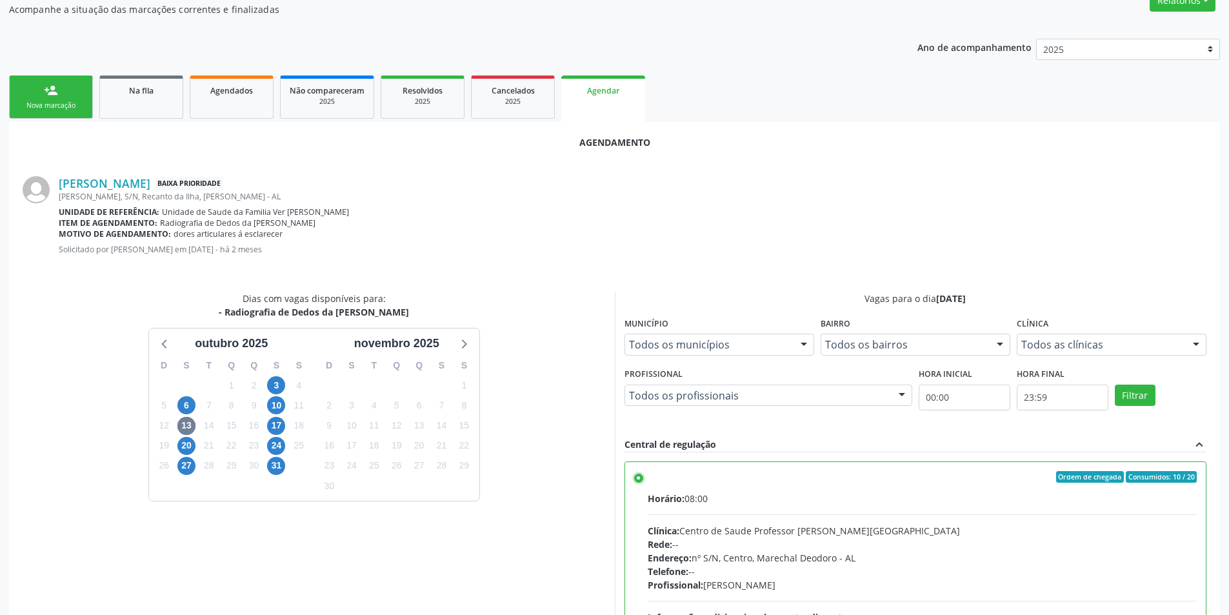
scroll to position [359, 0]
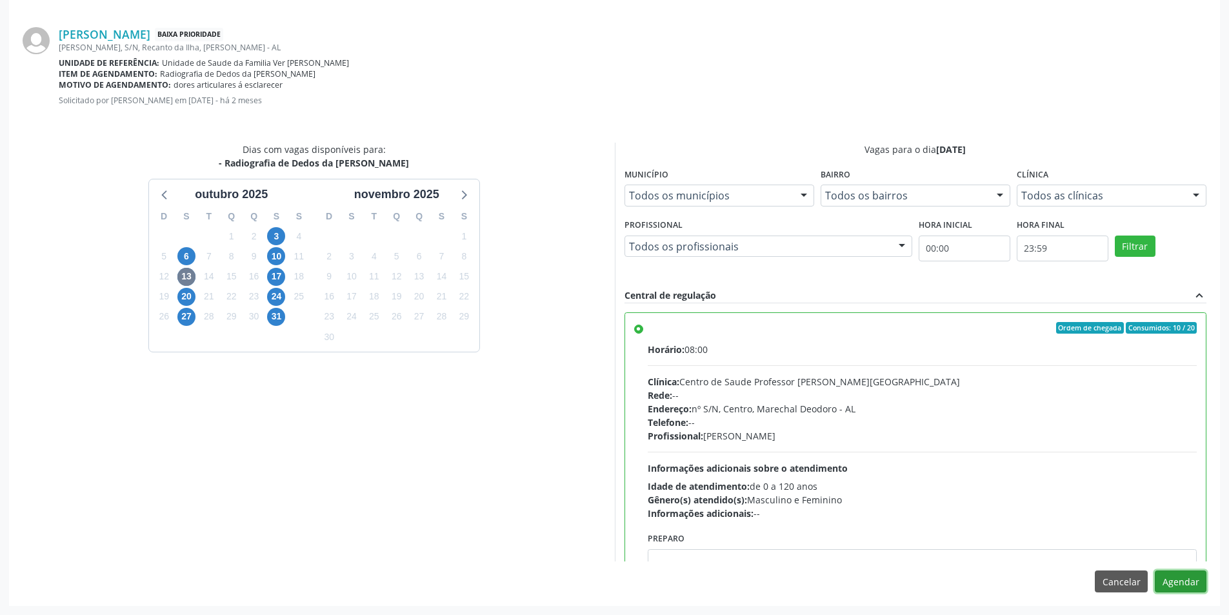
click at [1181, 584] on button "Agendar" at bounding box center [1181, 581] width 52 height 22
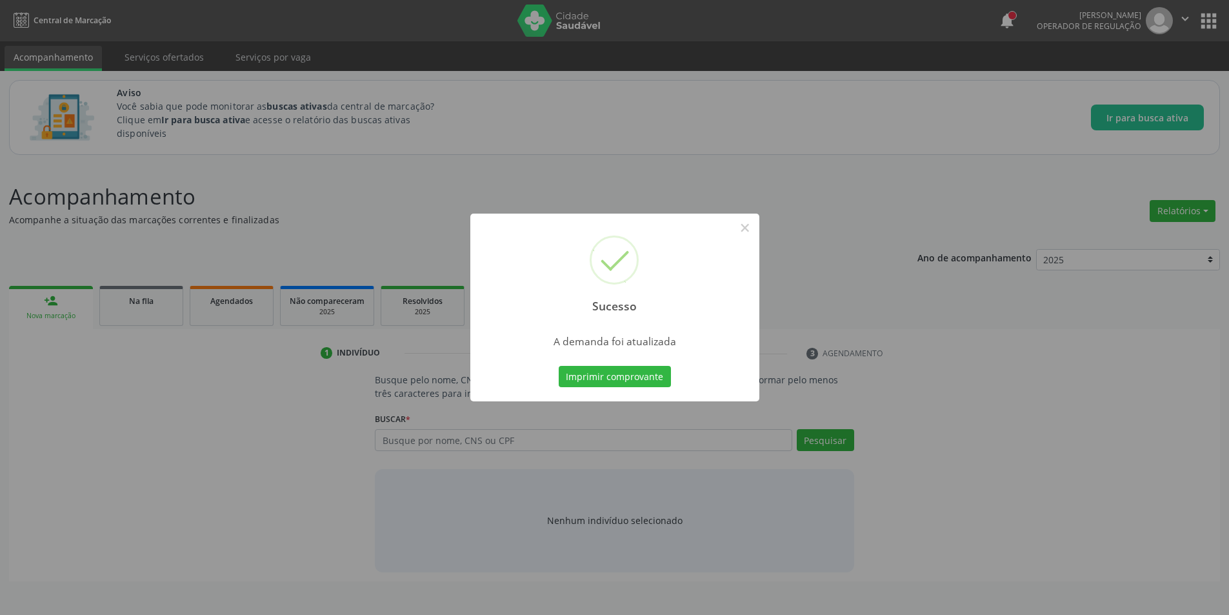
scroll to position [0, 0]
click at [748, 232] on button "×" at bounding box center [750, 228] width 22 height 22
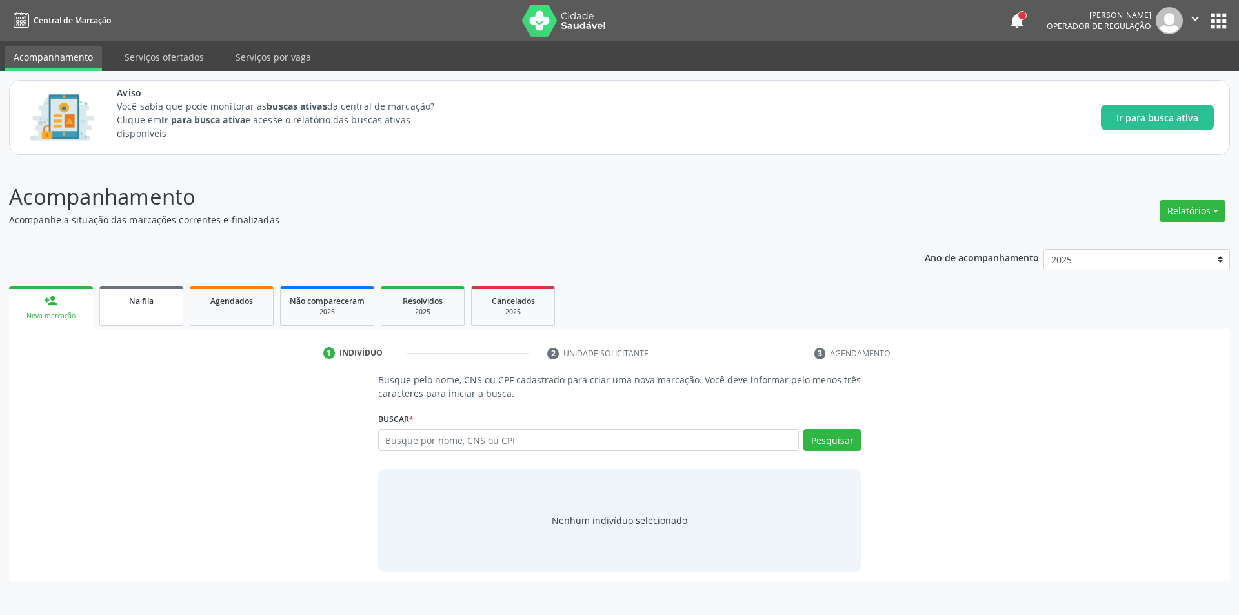
click at [120, 314] on link "Na fila" at bounding box center [141, 306] width 84 height 40
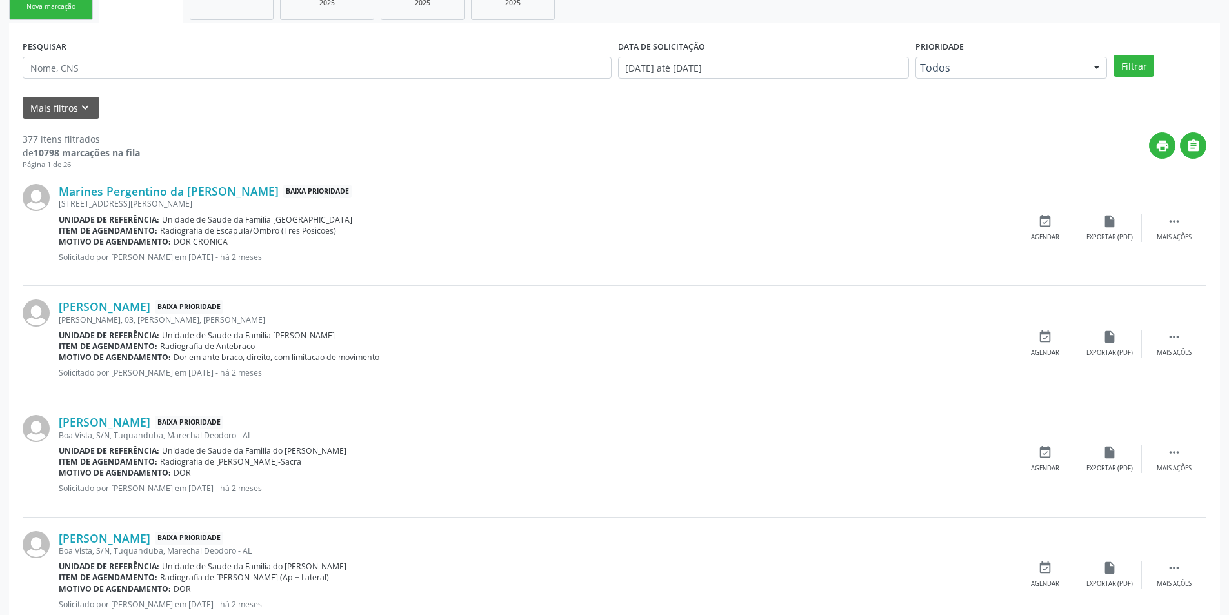
scroll to position [387, 0]
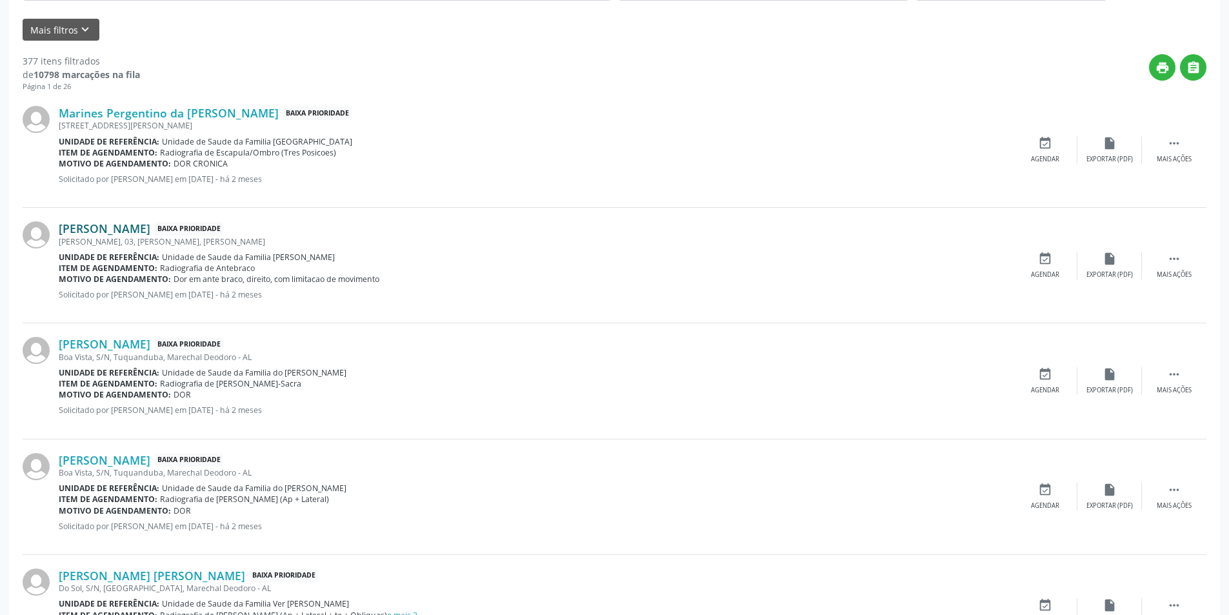
click at [150, 228] on link "[PERSON_NAME]" at bounding box center [105, 228] width 92 height 14
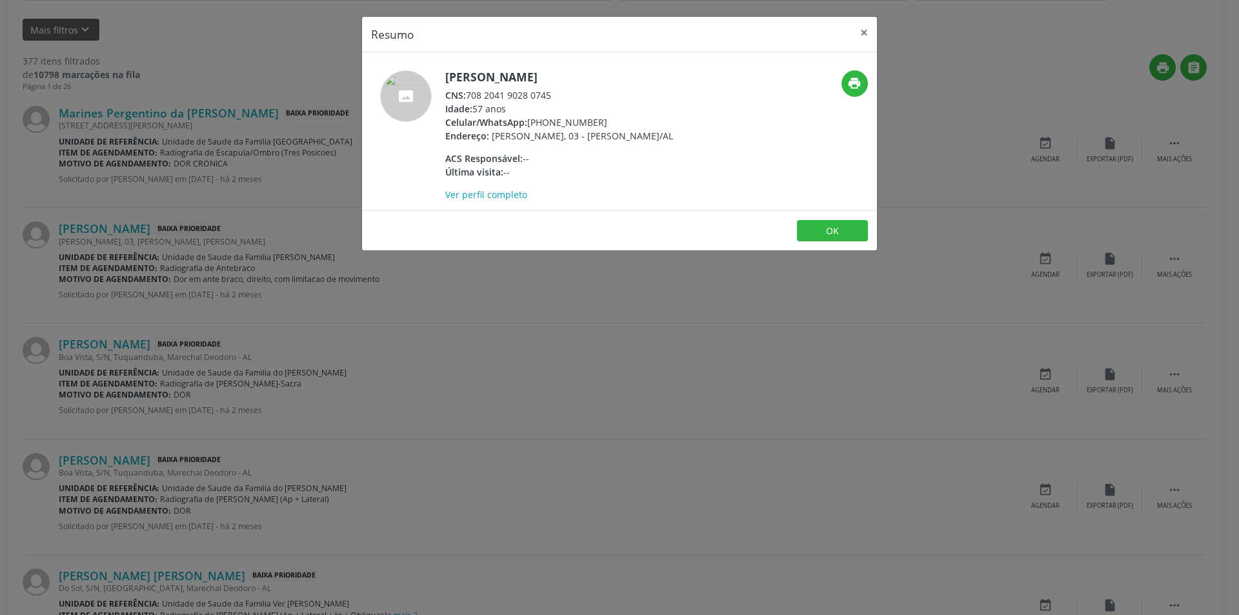
drag, startPoint x: 468, startPoint y: 94, endPoint x: 558, endPoint y: 94, distance: 90.3
click at [558, 94] on div "CNS: 708 2041 9028 0745" at bounding box center [559, 95] width 228 height 14
click at [824, 242] on button "OK" at bounding box center [832, 231] width 71 height 22
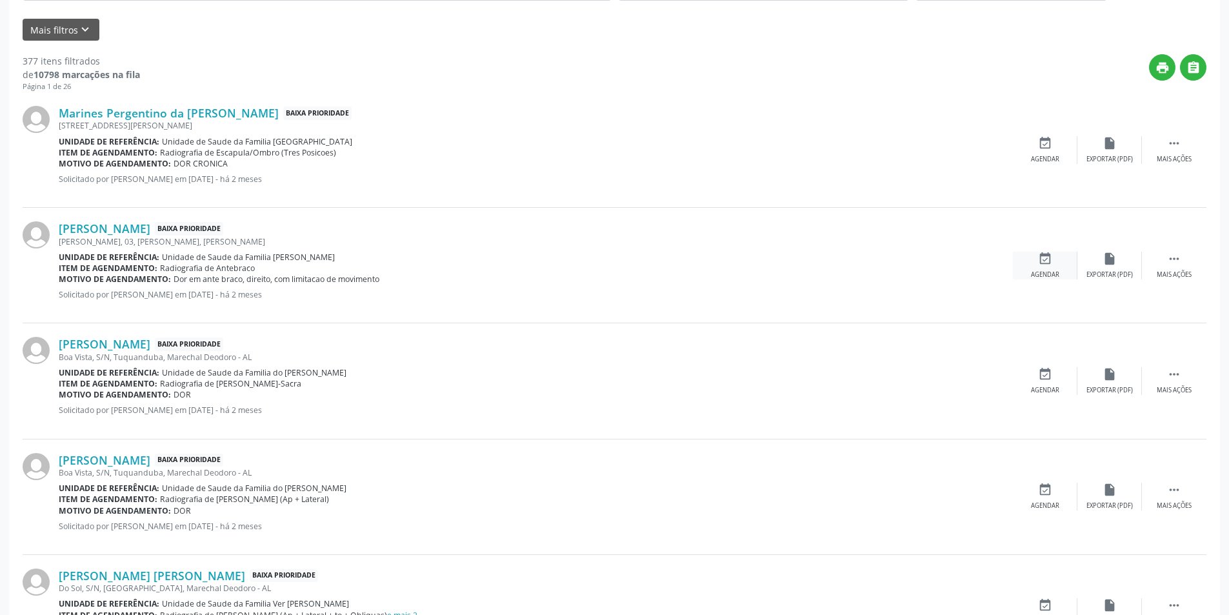
click at [1046, 263] on icon "event_available" at bounding box center [1045, 259] width 14 height 14
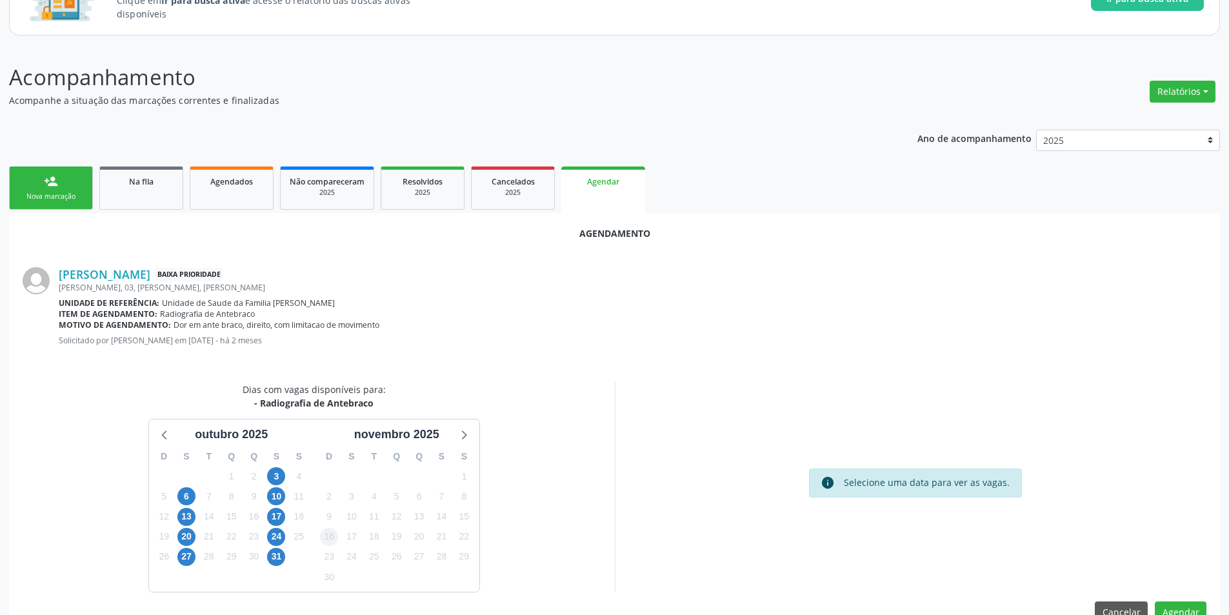
scroll to position [150, 0]
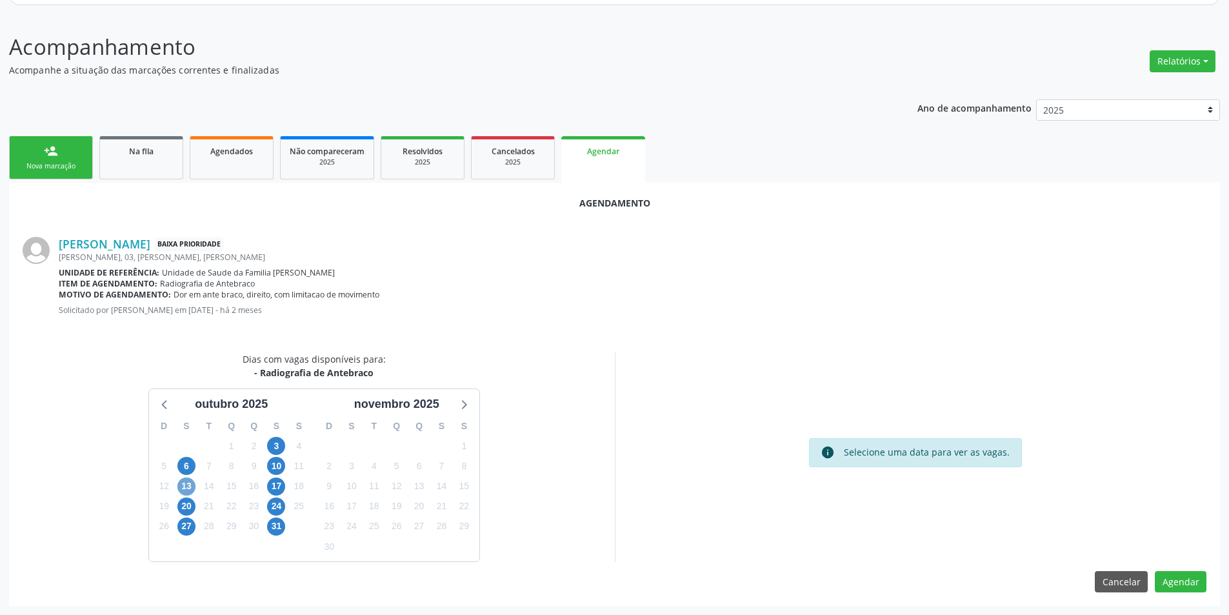
click at [179, 489] on span "13" at bounding box center [186, 486] width 18 height 18
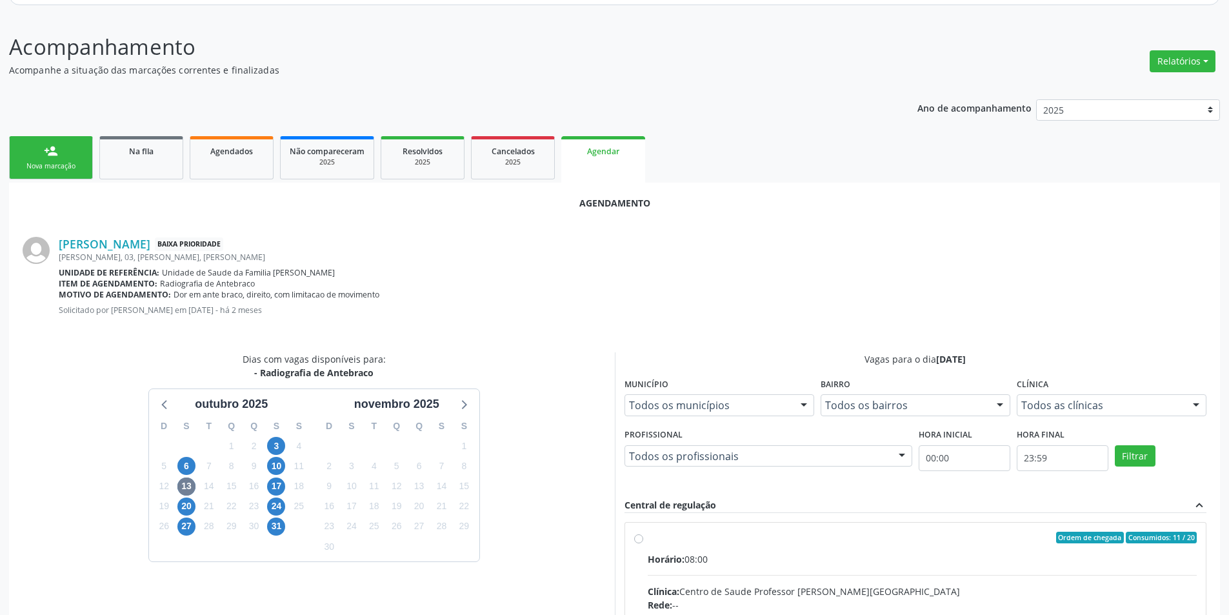
click at [639, 538] on input "Ordem de chegada Consumidos: 11 / 20 Horário: 08:00 Clínica: Centro de Saude Pr…" at bounding box center [638, 538] width 9 height 12
radio input "true"
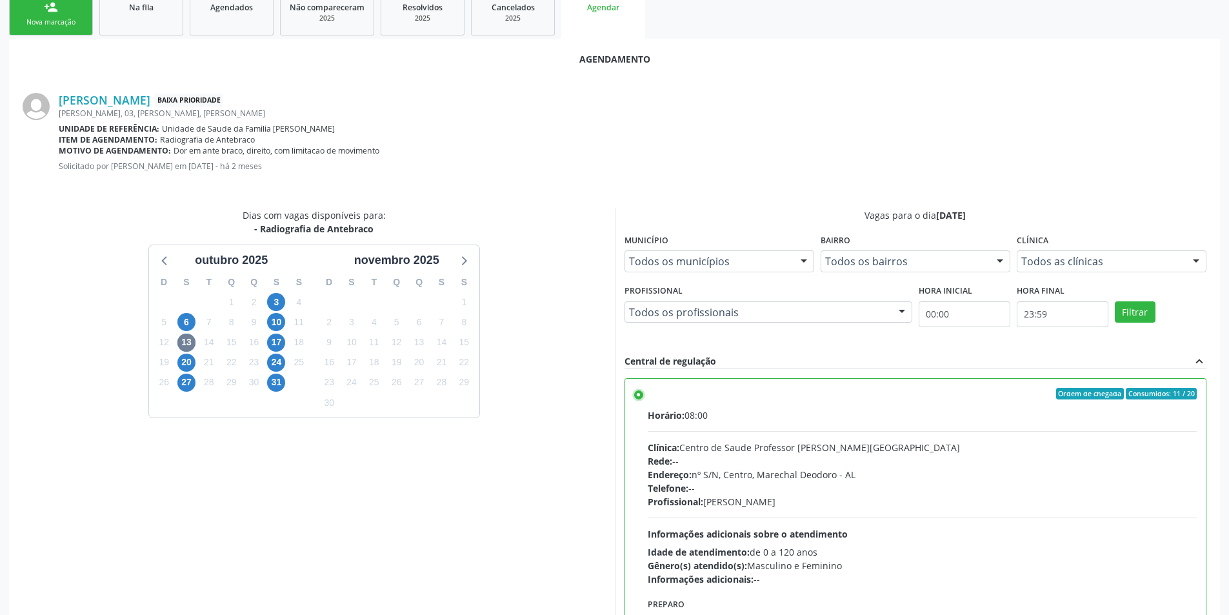
scroll to position [359, 0]
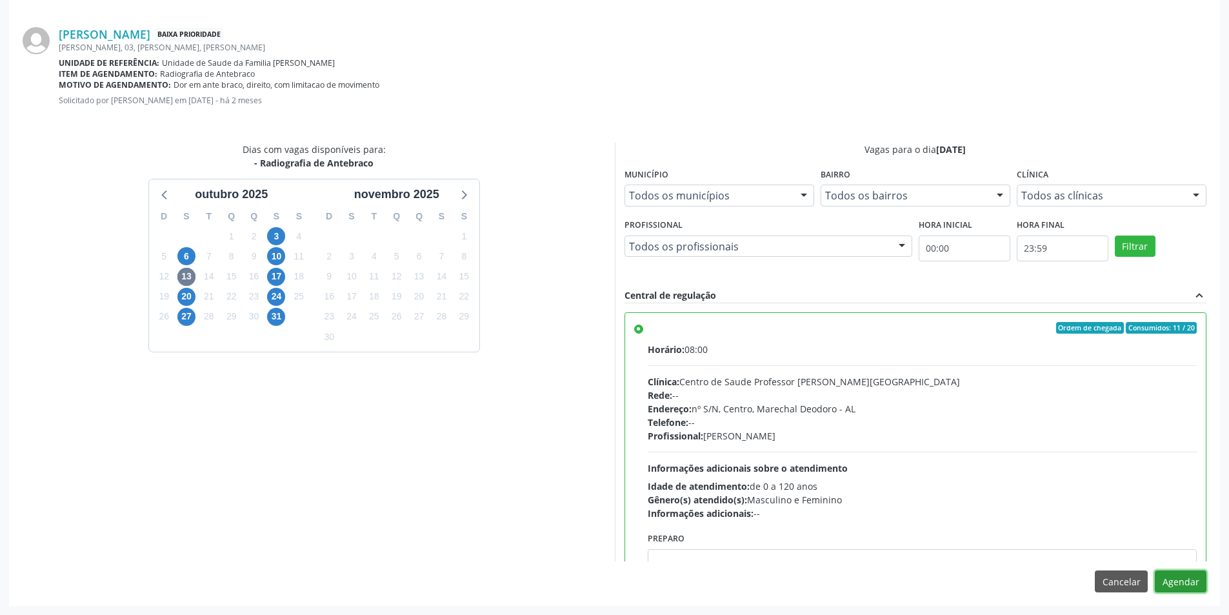
click at [1197, 584] on button "Agendar" at bounding box center [1181, 581] width 52 height 22
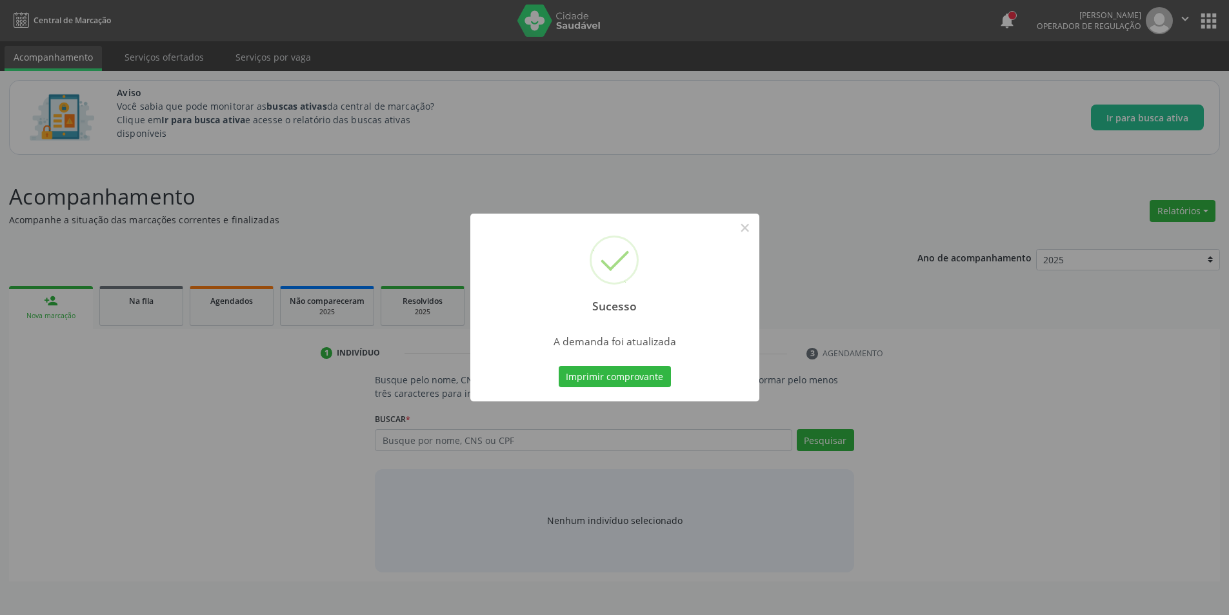
scroll to position [0, 0]
click at [752, 230] on button "×" at bounding box center [750, 228] width 22 height 22
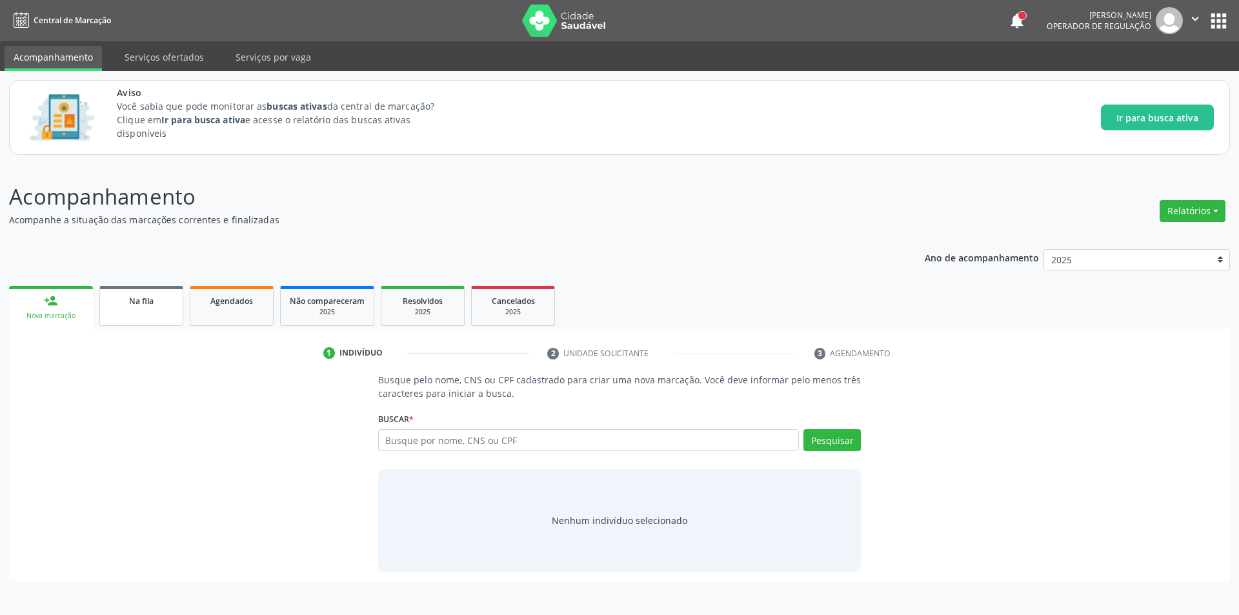
click at [130, 304] on span "Na fila" at bounding box center [141, 300] width 25 height 11
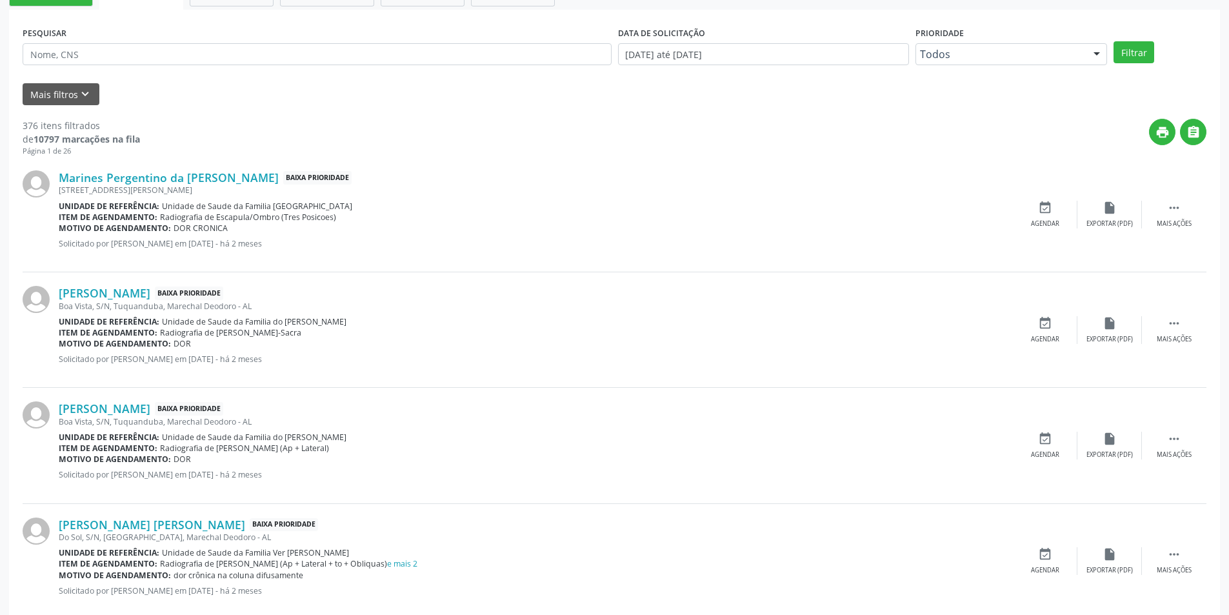
scroll to position [387, 0]
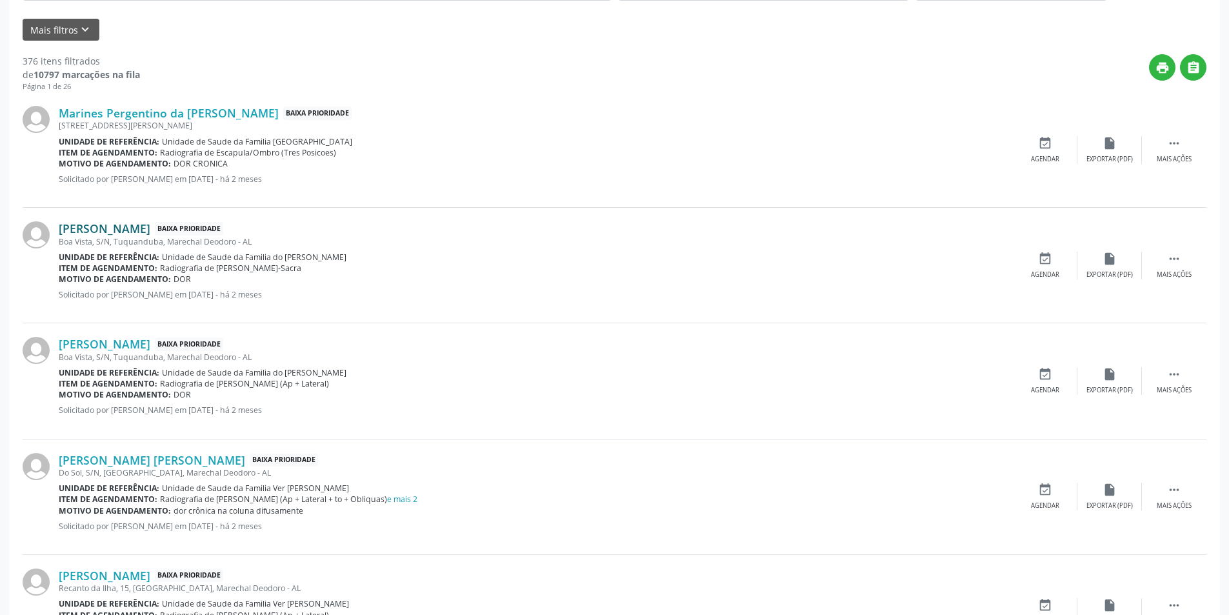
click at [123, 230] on link "[PERSON_NAME]" at bounding box center [105, 228] width 92 height 14
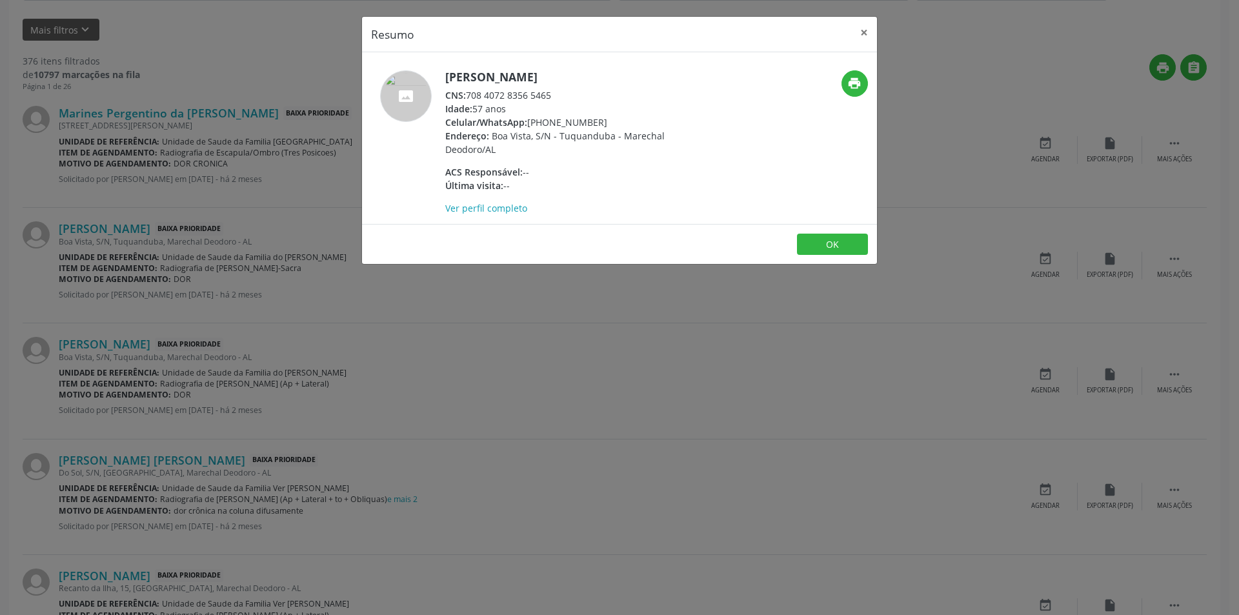
drag, startPoint x: 469, startPoint y: 95, endPoint x: 566, endPoint y: 93, distance: 96.8
click at [566, 93] on div "CNS: 708 4072 8356 5465" at bounding box center [570, 95] width 251 height 14
click at [841, 239] on button "OK" at bounding box center [832, 245] width 71 height 22
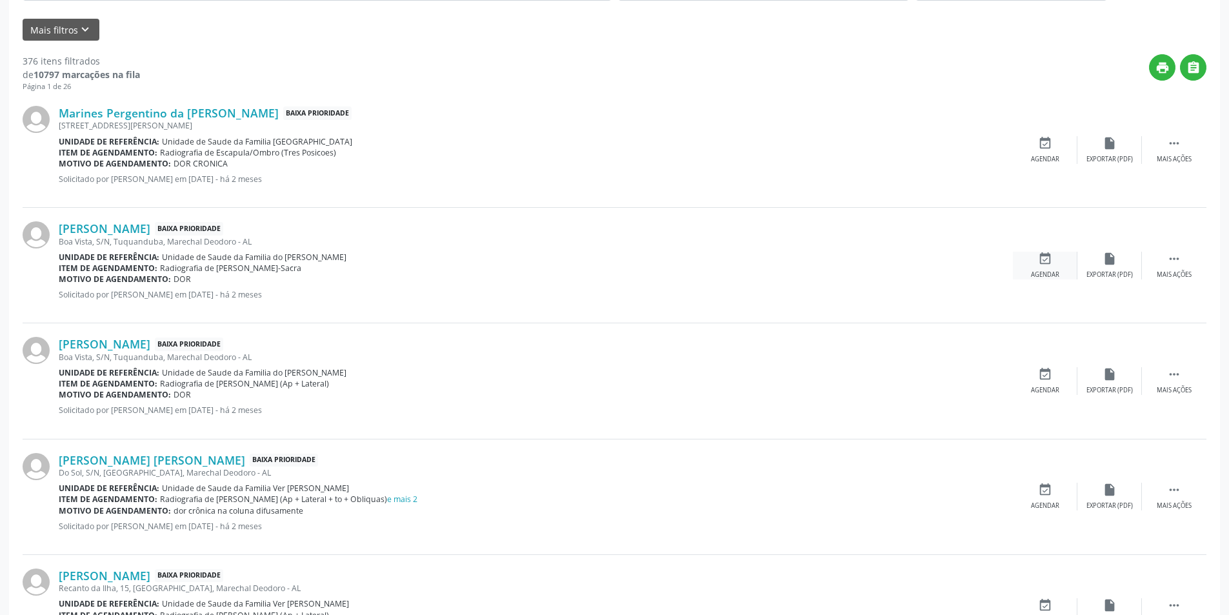
click at [1057, 252] on div "event_available Agendar" at bounding box center [1045, 266] width 65 height 28
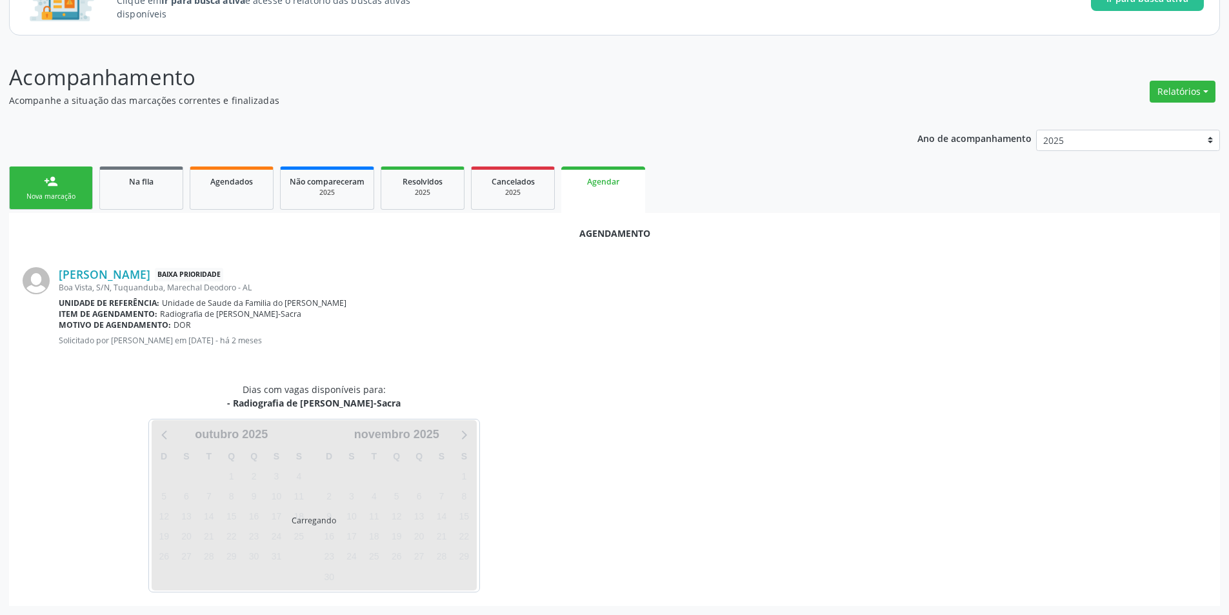
scroll to position [150, 0]
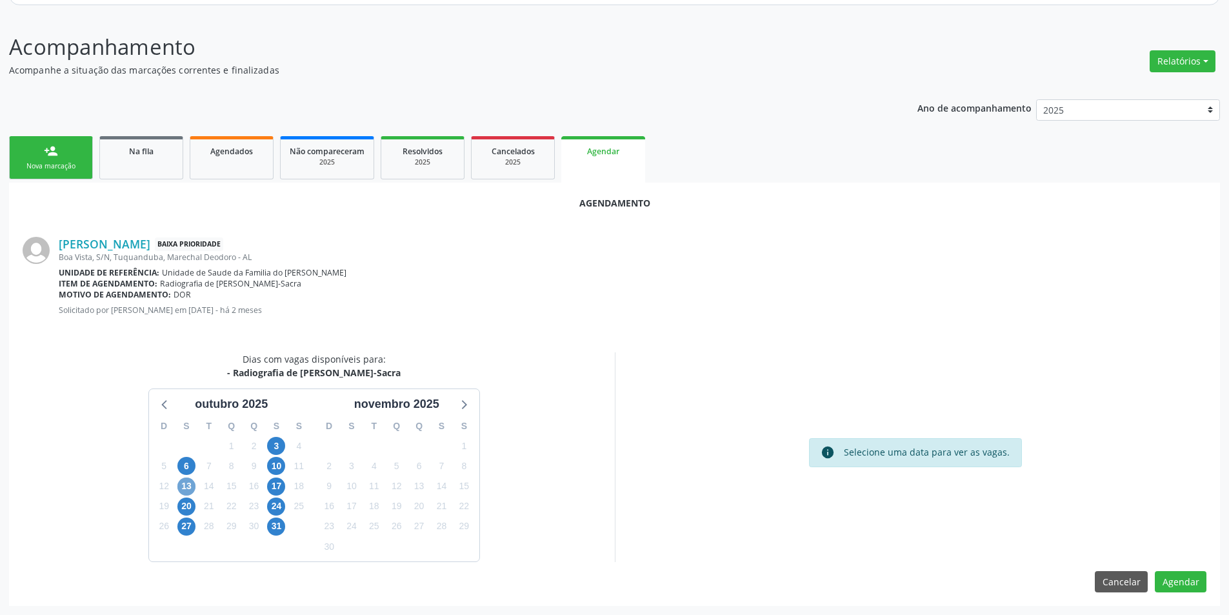
click at [186, 488] on span "13" at bounding box center [186, 486] width 18 height 18
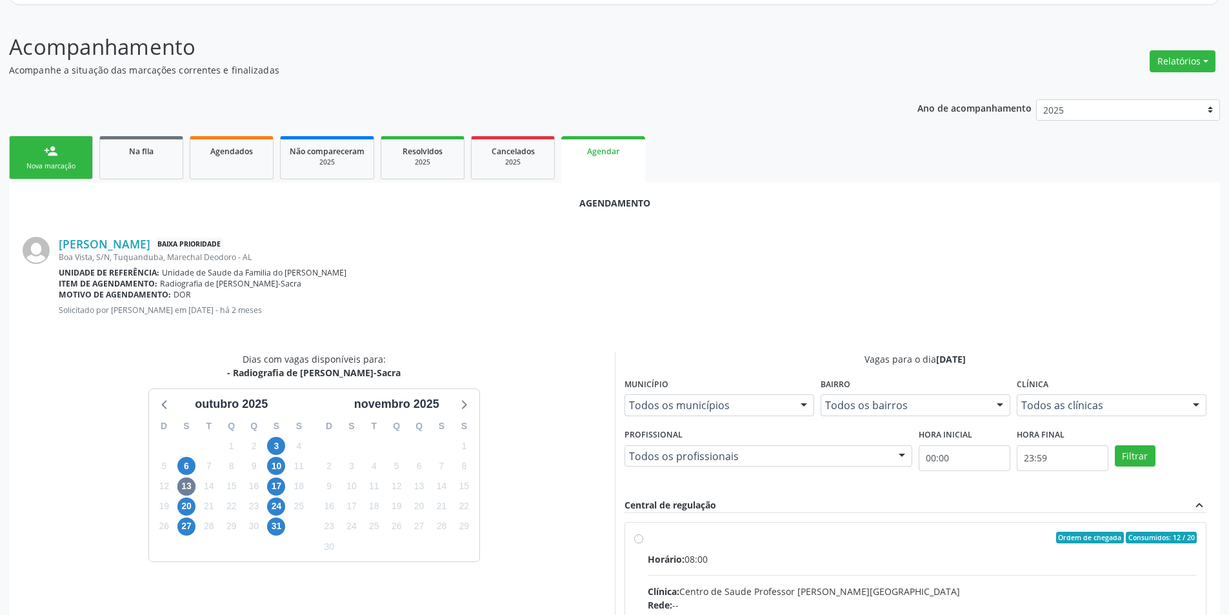
drag, startPoint x: 635, startPoint y: 537, endPoint x: 663, endPoint y: 529, distance: 28.8
click at [635, 536] on input "Ordem de chegada Consumidos: 12 / 20 Horário: 08:00 Clínica: Centro de Saude Pr…" at bounding box center [638, 538] width 9 height 12
radio input "true"
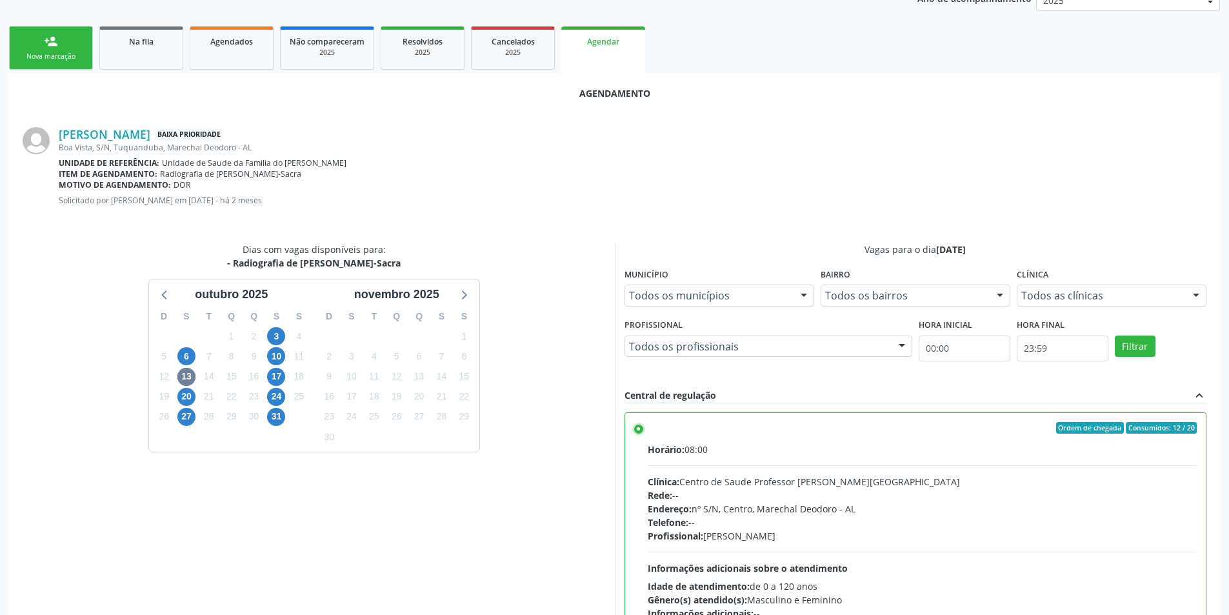
scroll to position [359, 0]
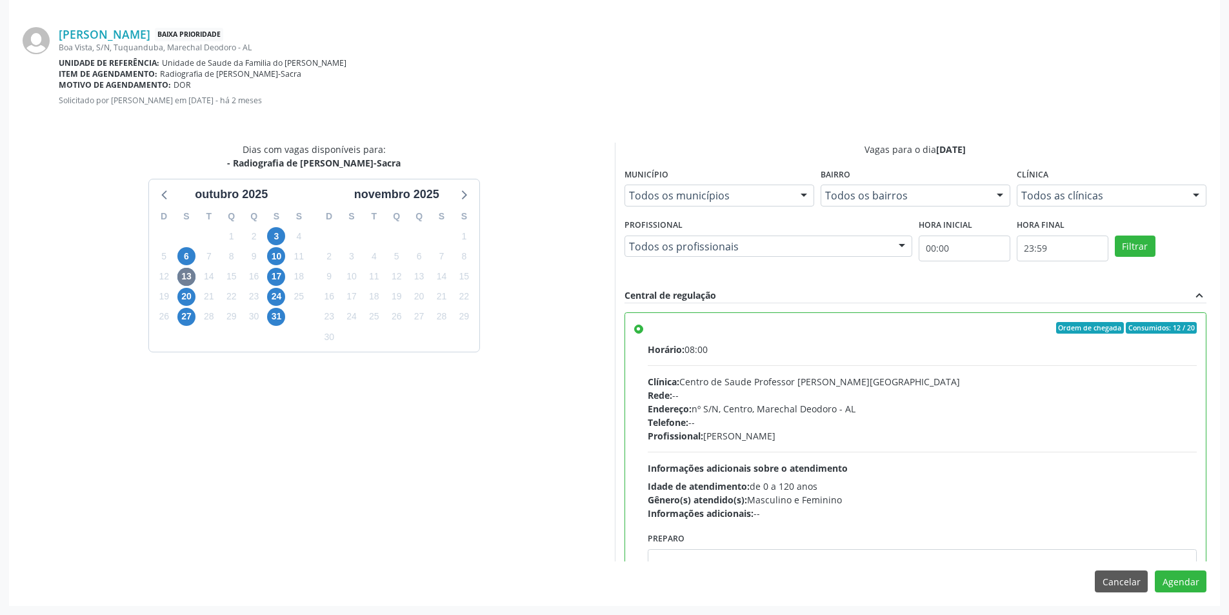
click at [1182, 593] on div "Agendamento [PERSON_NAME] Baixa Prioridade [GEOGRAPHIC_DATA], S/N, [GEOGRAPHIC_…" at bounding box center [614, 289] width 1211 height 632
click at [1182, 584] on button "Agendar" at bounding box center [1181, 581] width 52 height 22
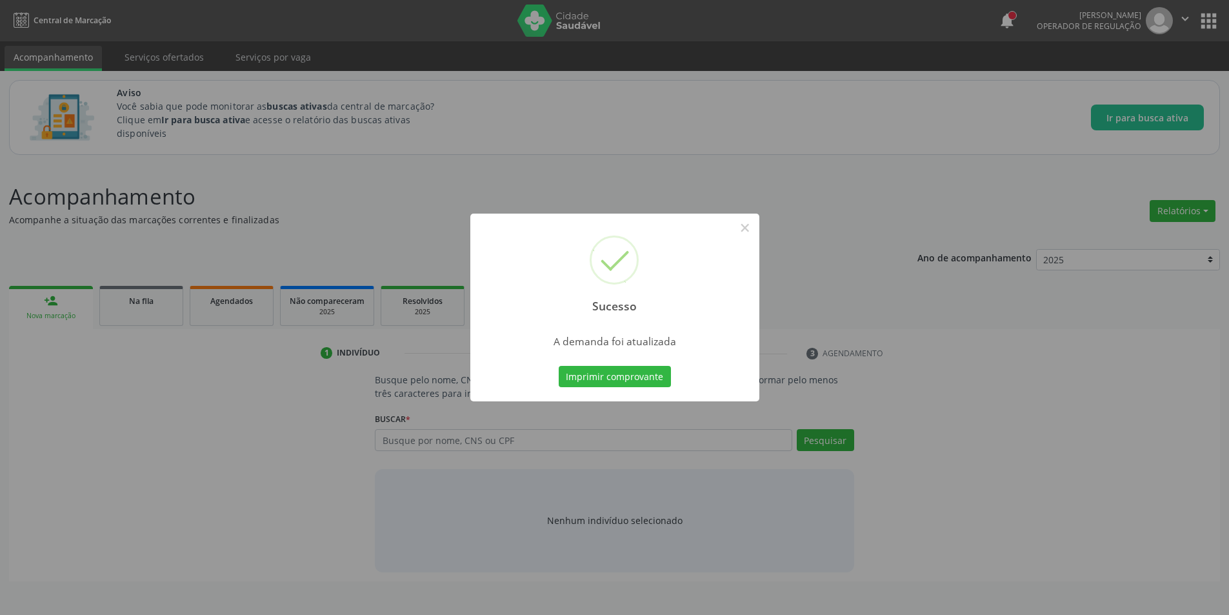
scroll to position [0, 0]
click at [746, 226] on button "×" at bounding box center [750, 228] width 22 height 22
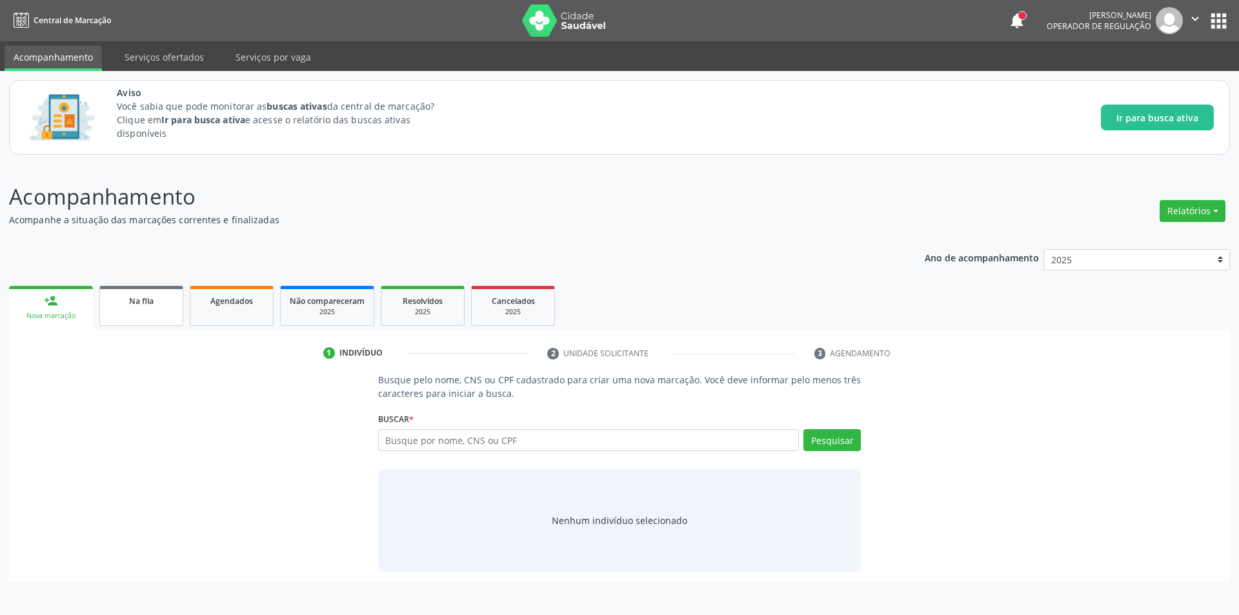
click at [132, 307] on link "Na fila" at bounding box center [141, 306] width 84 height 40
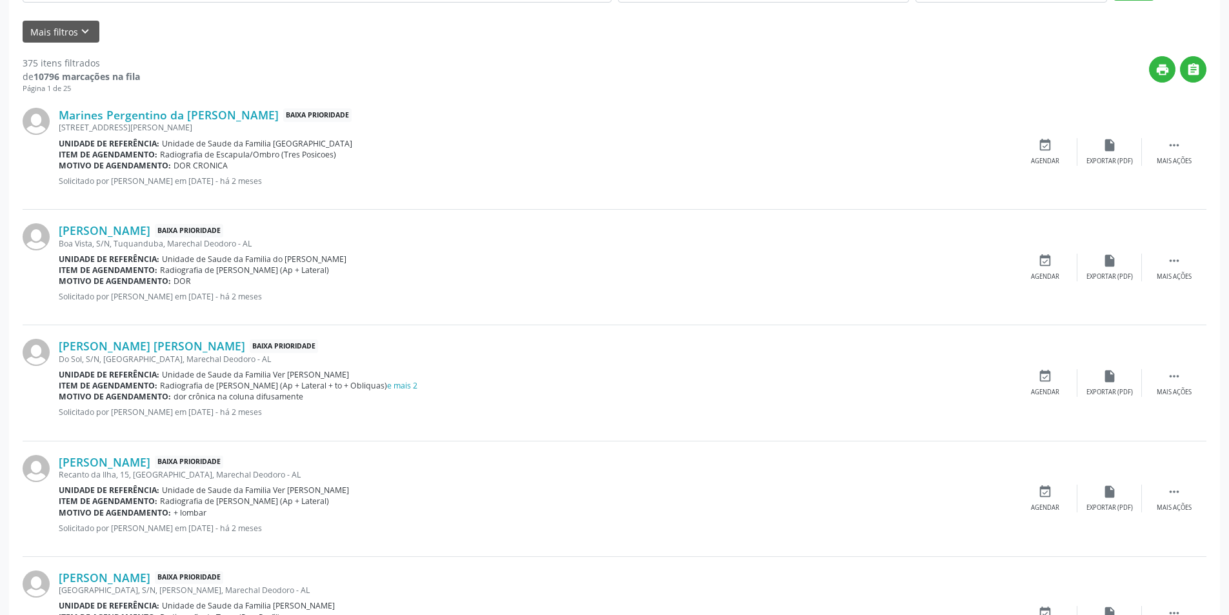
scroll to position [387, 0]
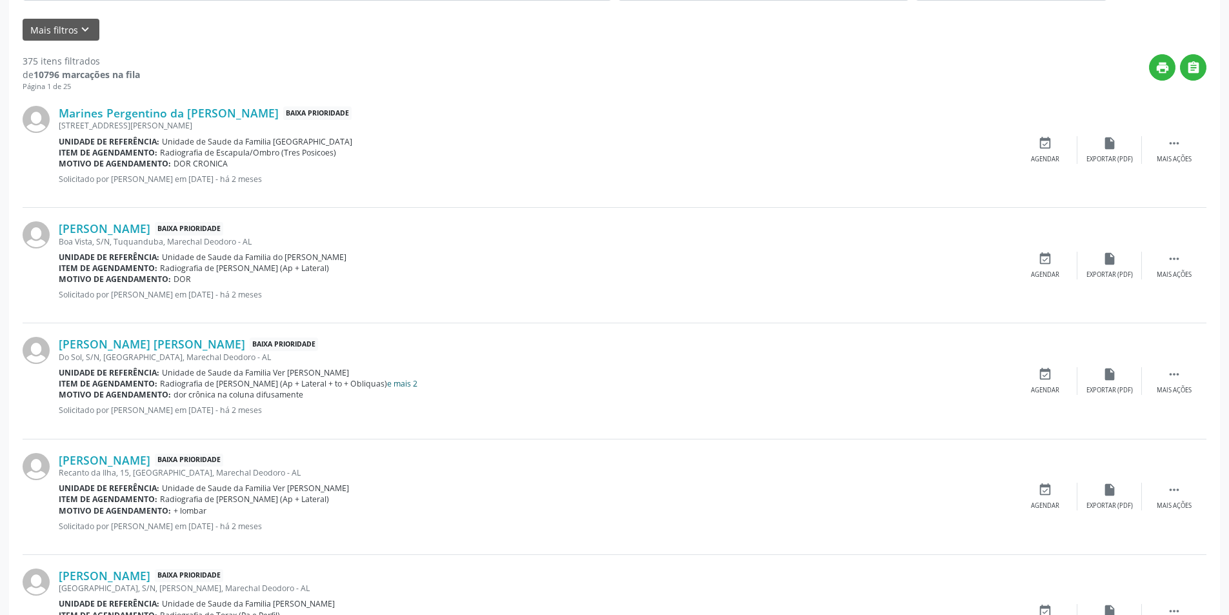
click at [396, 383] on link "e mais 2" at bounding box center [402, 383] width 30 height 11
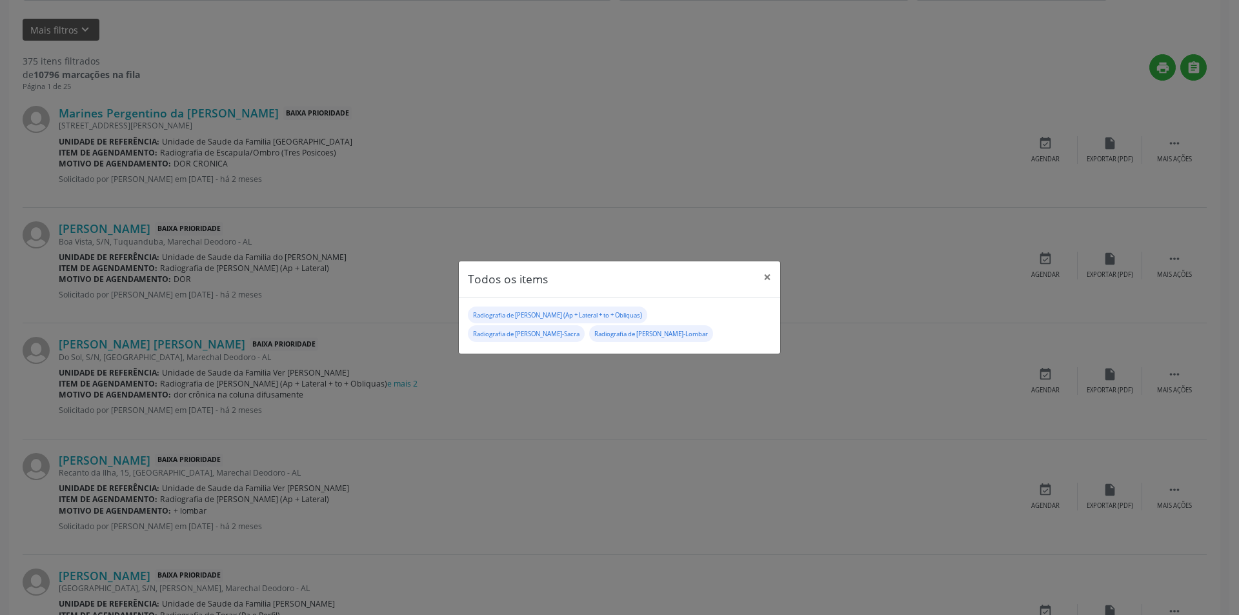
click at [496, 391] on div "Todos os items × Radiografia de [PERSON_NAME] (Ap + Lateral + to + Obliquas) Ra…" at bounding box center [619, 307] width 1239 height 615
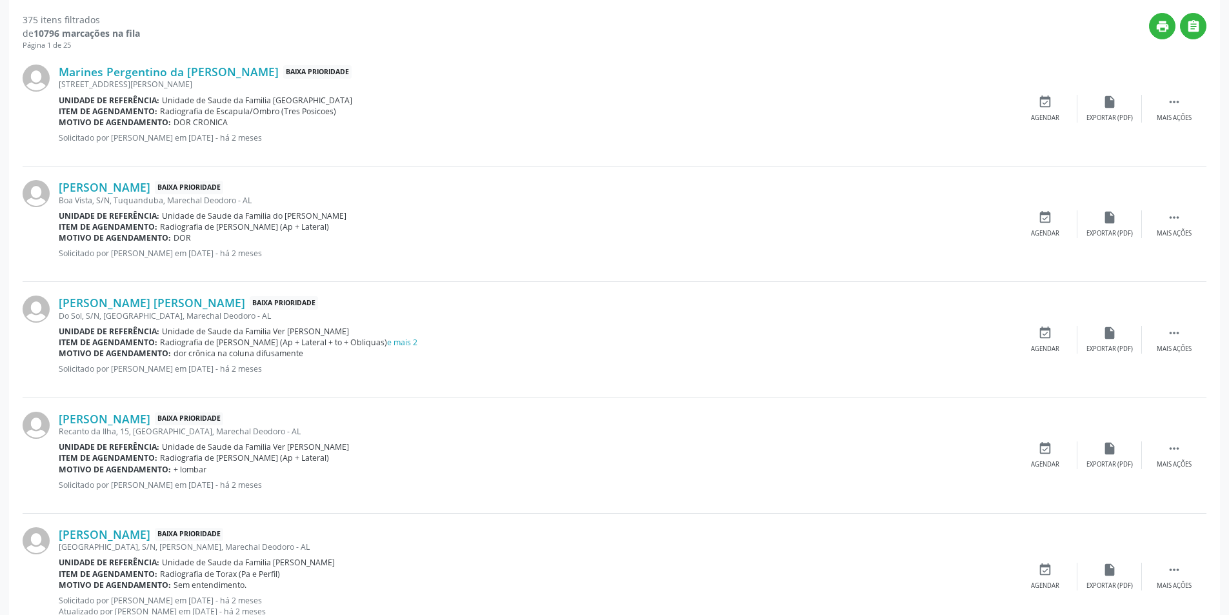
scroll to position [452, 0]
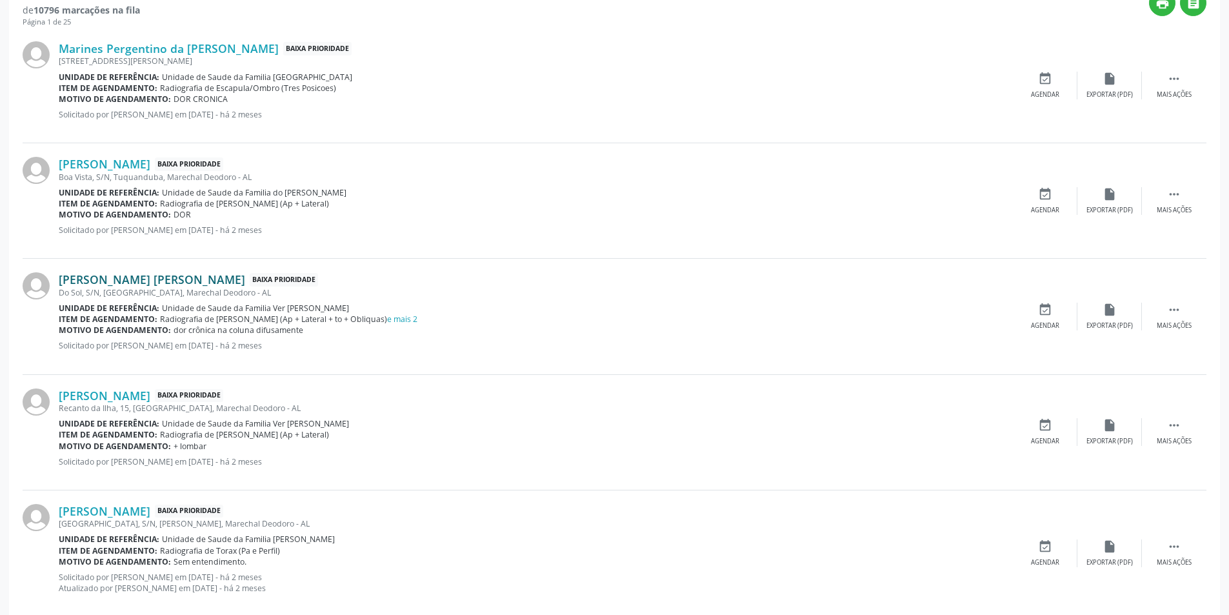
click at [161, 279] on link "[PERSON_NAME] [PERSON_NAME]" at bounding box center [152, 279] width 186 height 14
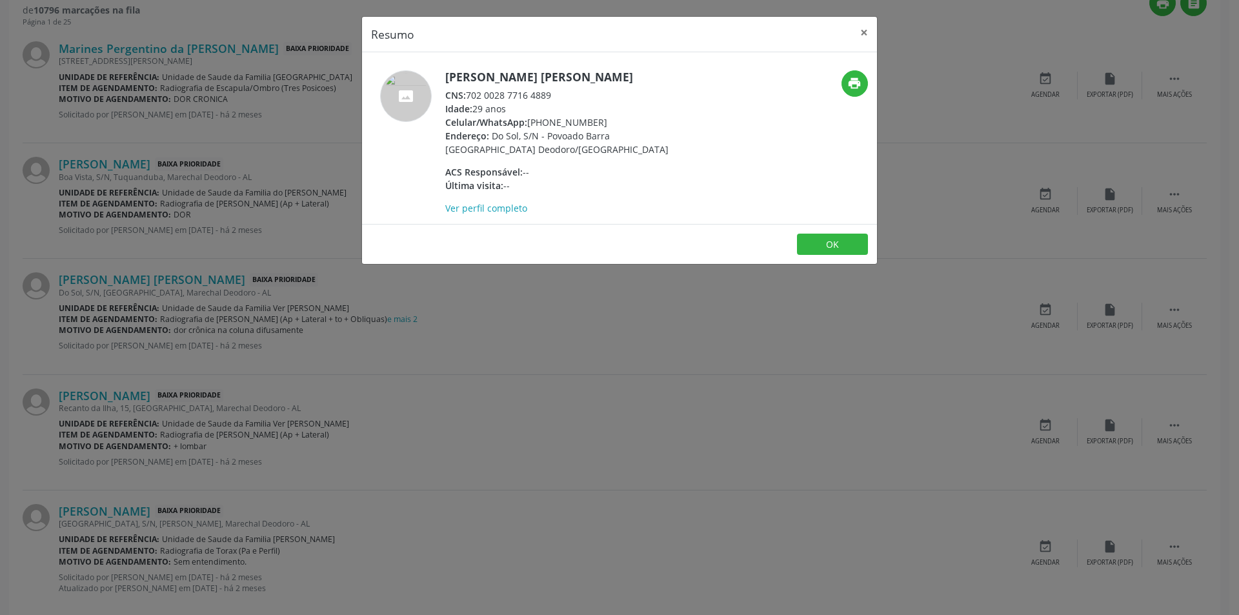
drag, startPoint x: 468, startPoint y: 96, endPoint x: 565, endPoint y: 94, distance: 97.4
click at [580, 94] on div "CNS: 702 0028 7716 4889" at bounding box center [570, 95] width 251 height 14
click at [743, 109] on div "print" at bounding box center [791, 142] width 172 height 145
click at [631, 347] on div "Resumo × [PERSON_NAME] [PERSON_NAME] CNS: 702 0028 7716 4889 Idade: 29 anos Cel…" at bounding box center [619, 307] width 1239 height 615
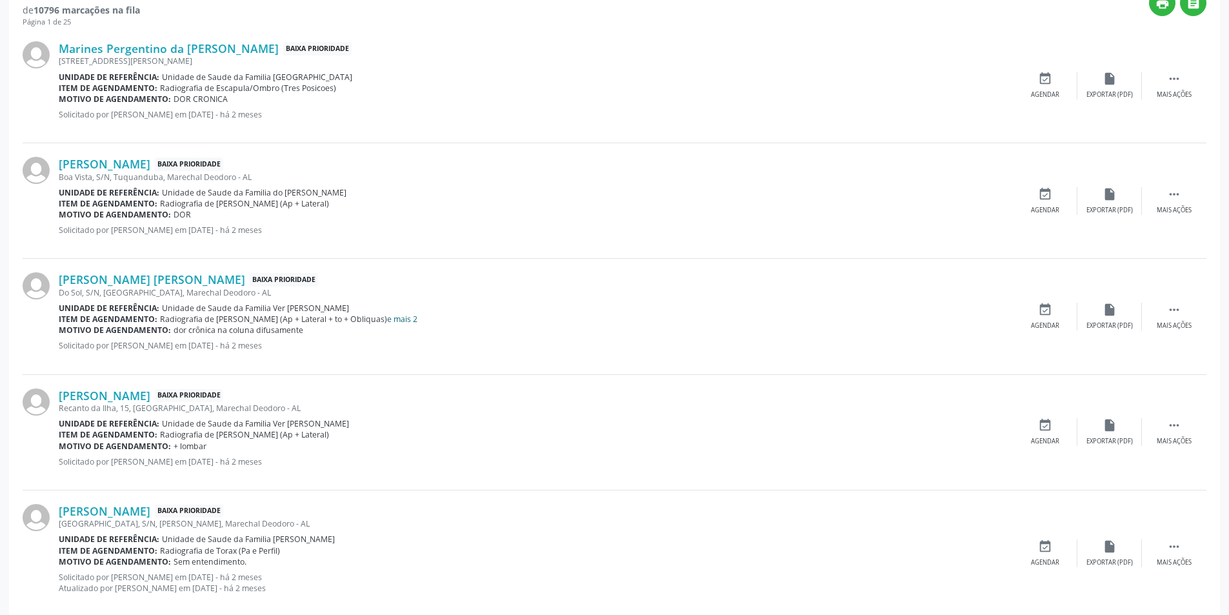
click at [388, 318] on link "e mais 2" at bounding box center [402, 319] width 30 height 11
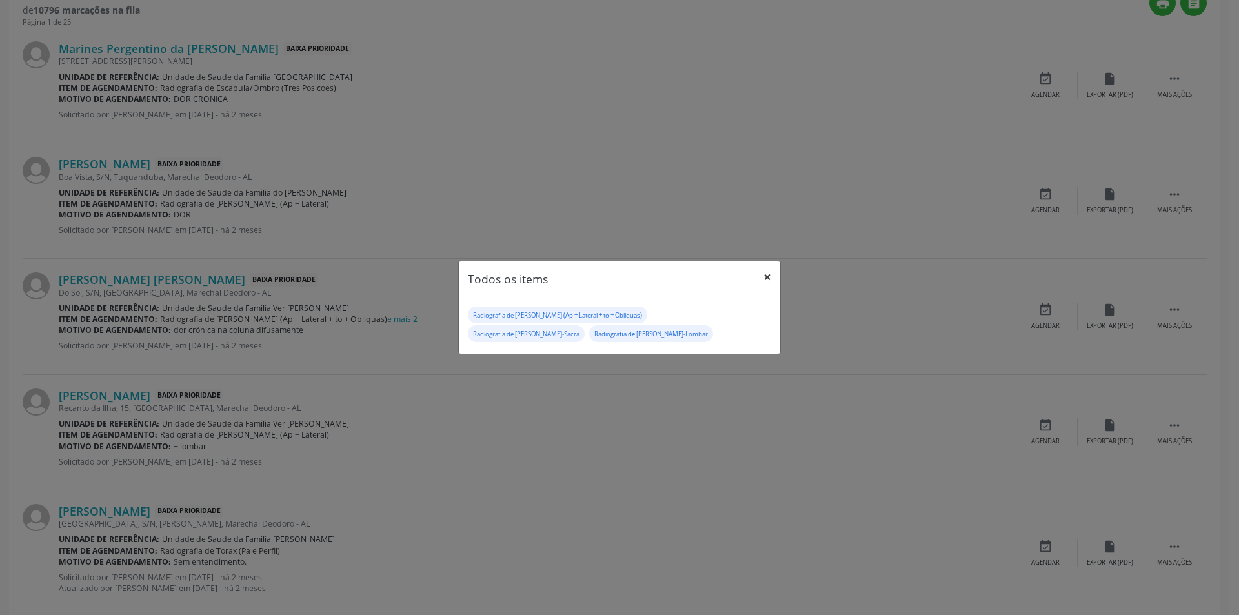
click at [767, 275] on button "×" at bounding box center [767, 277] width 26 height 32
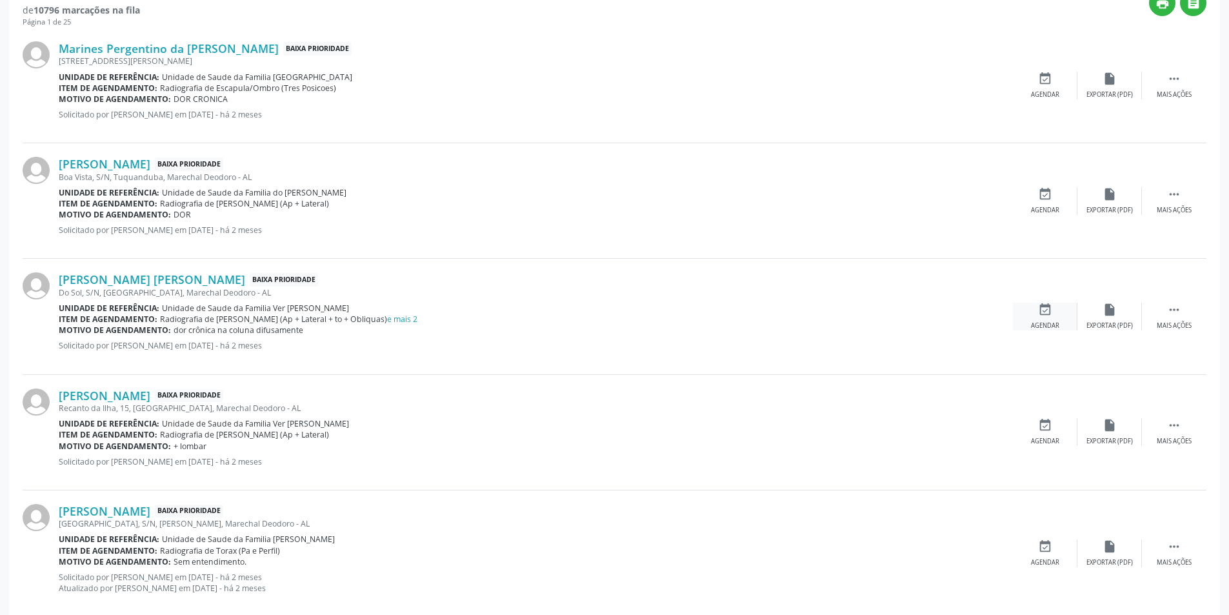
click at [1047, 310] on icon "event_available" at bounding box center [1045, 310] width 14 height 14
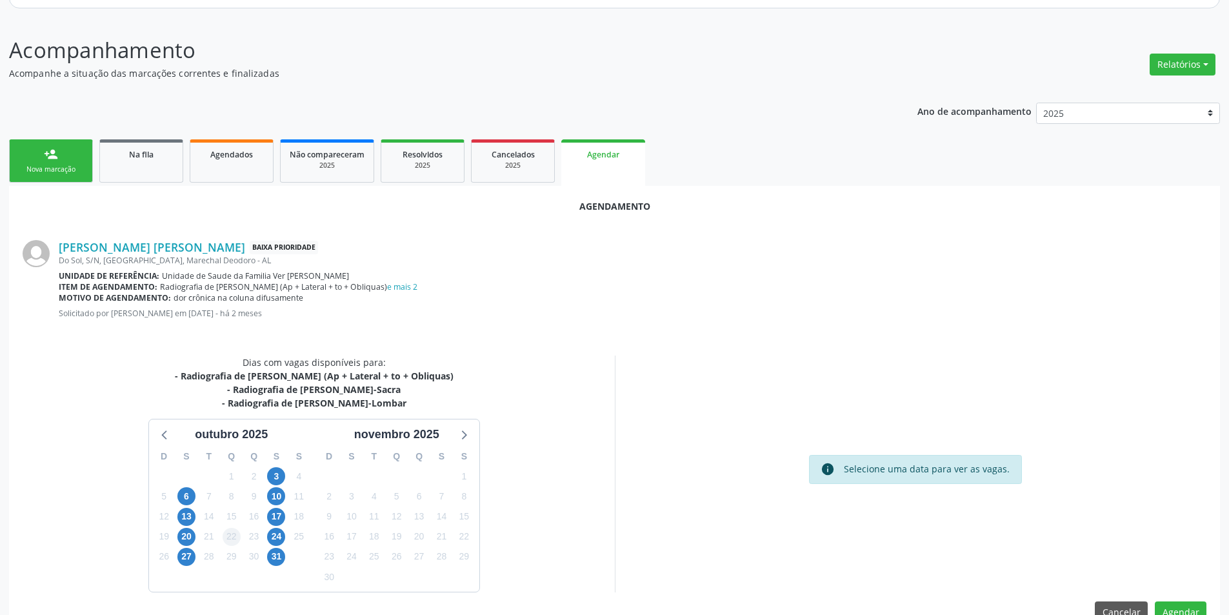
scroll to position [177, 0]
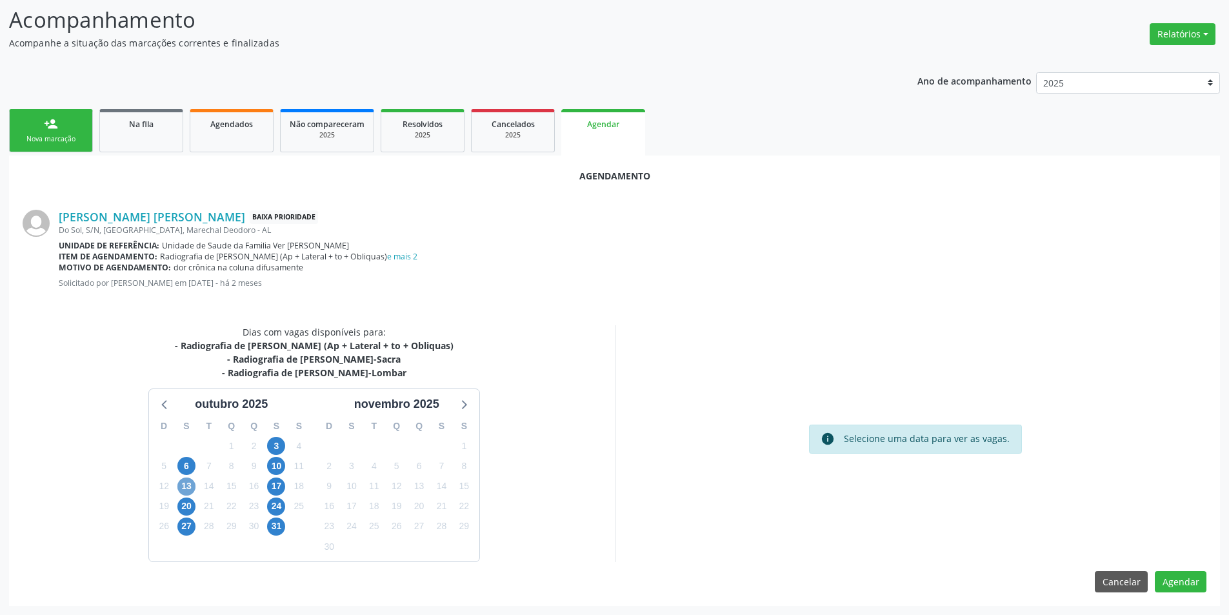
click at [180, 489] on span "13" at bounding box center [186, 486] width 18 height 18
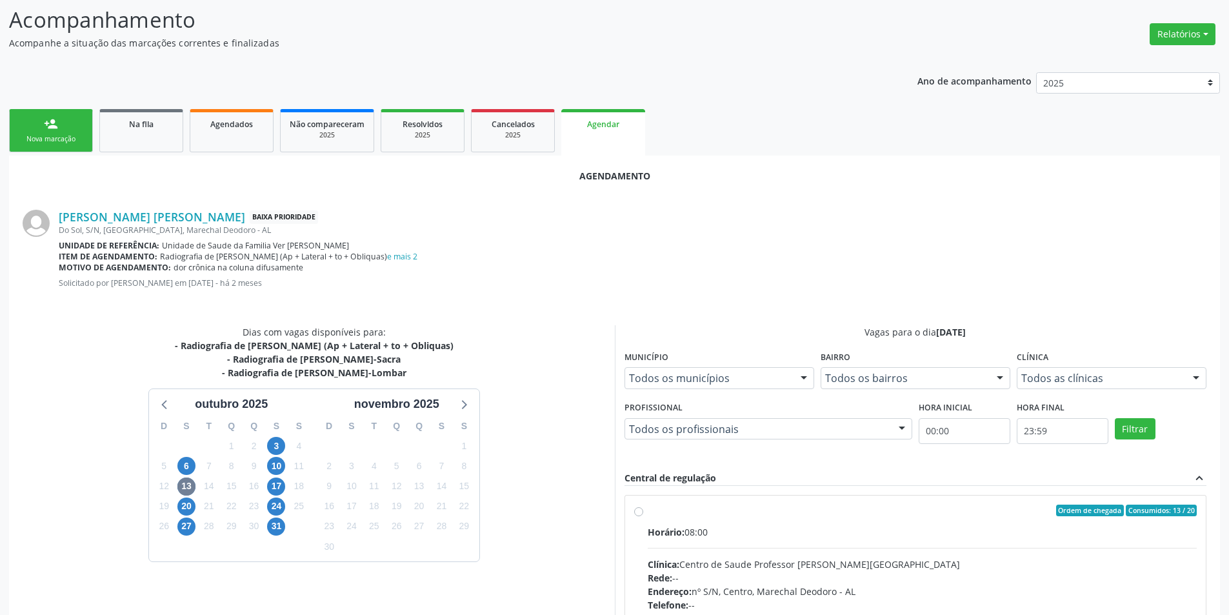
click at [648, 506] on label "Ordem de chegada Consumidos: 13 / 20 Horário: 08:00 Clínica: Centro de Saude Pr…" at bounding box center [923, 603] width 550 height 198
click at [639, 506] on input "Ordem de chegada Consumidos: 13 / 20 Horário: 08:00 Clínica: Centro de Saude Pr…" at bounding box center [638, 510] width 9 height 12
radio input "true"
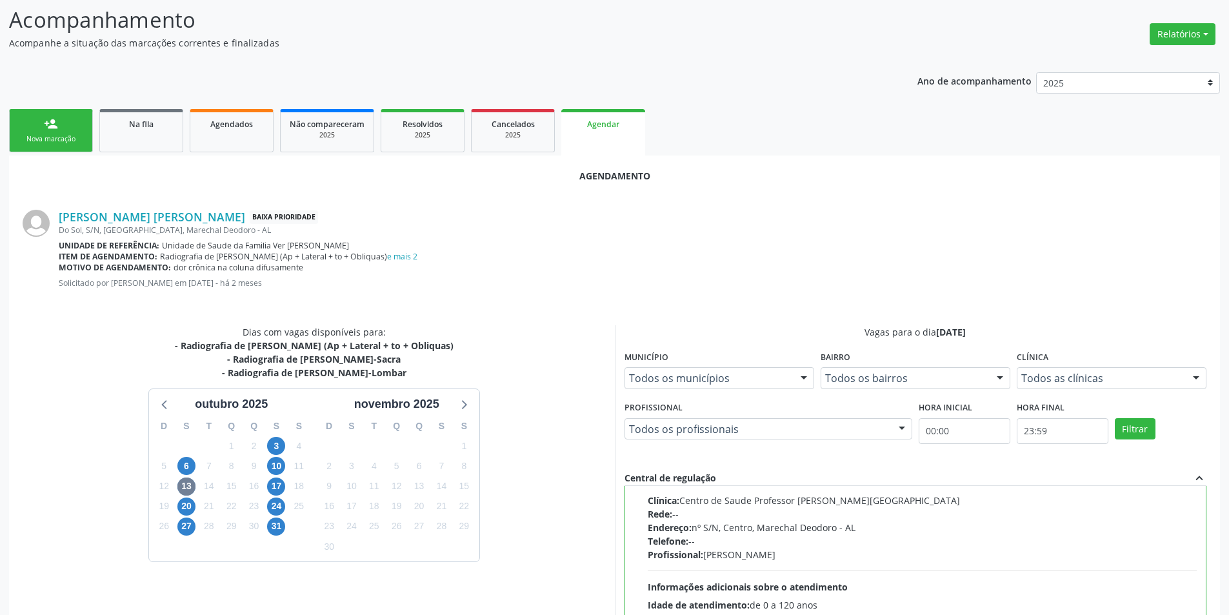
scroll to position [359, 0]
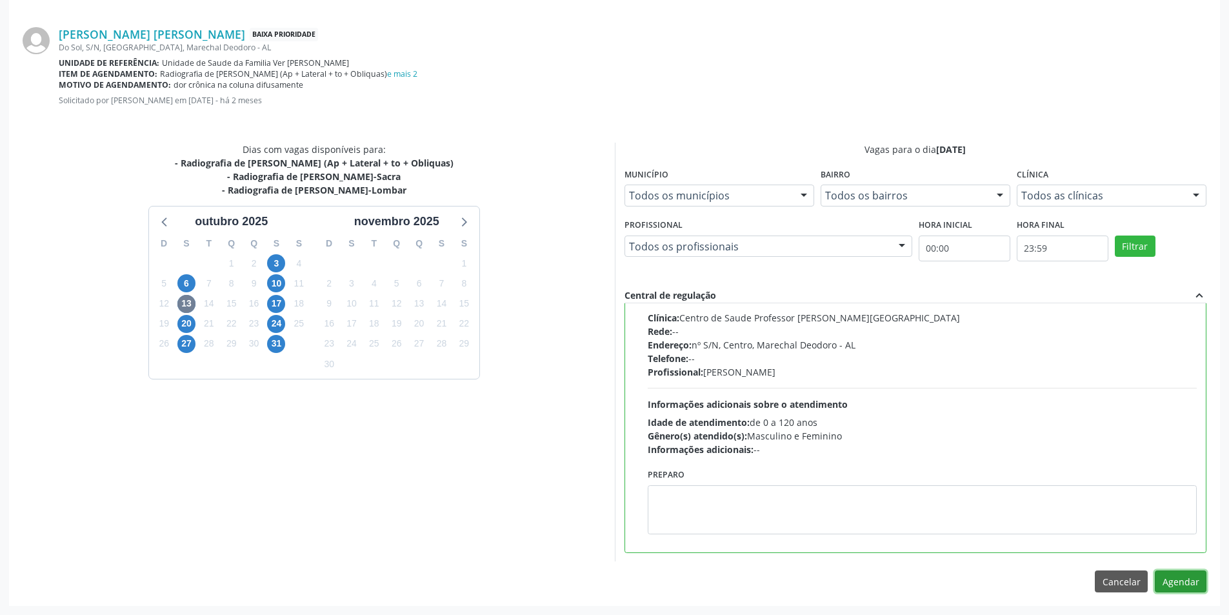
click at [1177, 581] on button "Agendar" at bounding box center [1181, 581] width 52 height 22
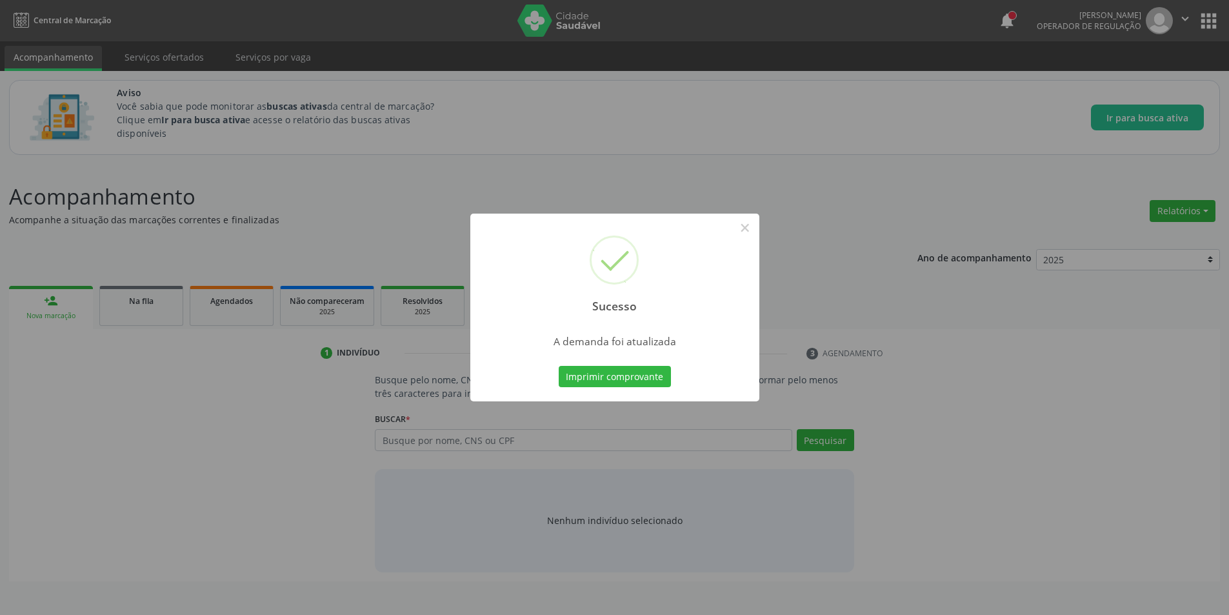
scroll to position [0, 0]
click at [755, 228] on button "×" at bounding box center [750, 228] width 22 height 22
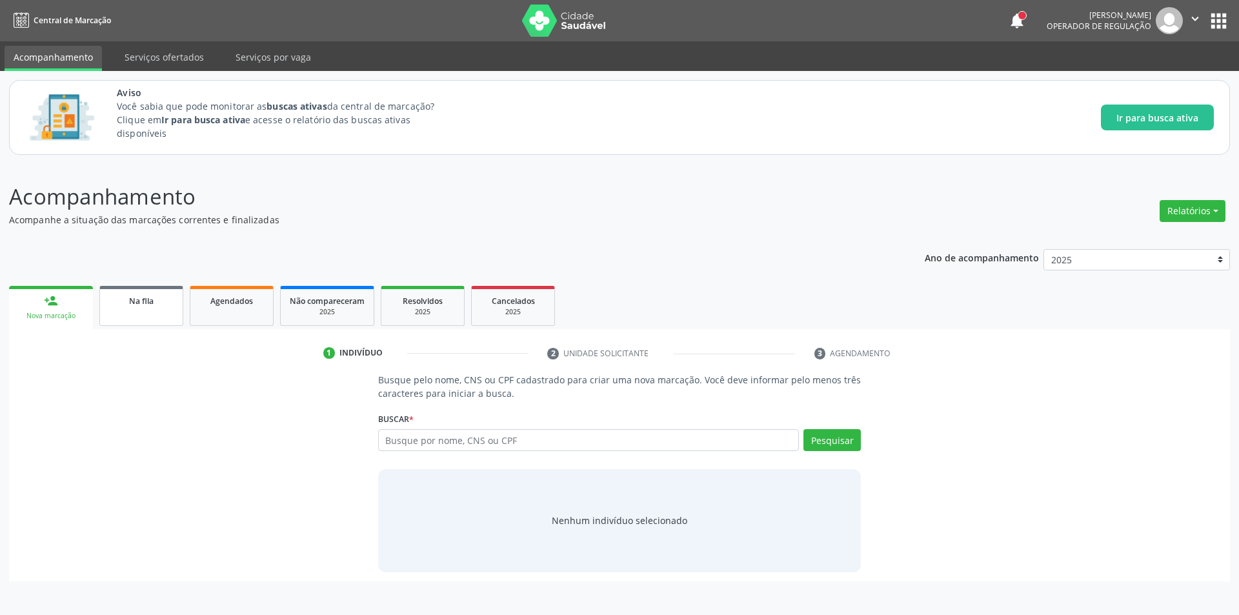
click at [155, 298] on div "Na fila" at bounding box center [141, 301] width 65 height 14
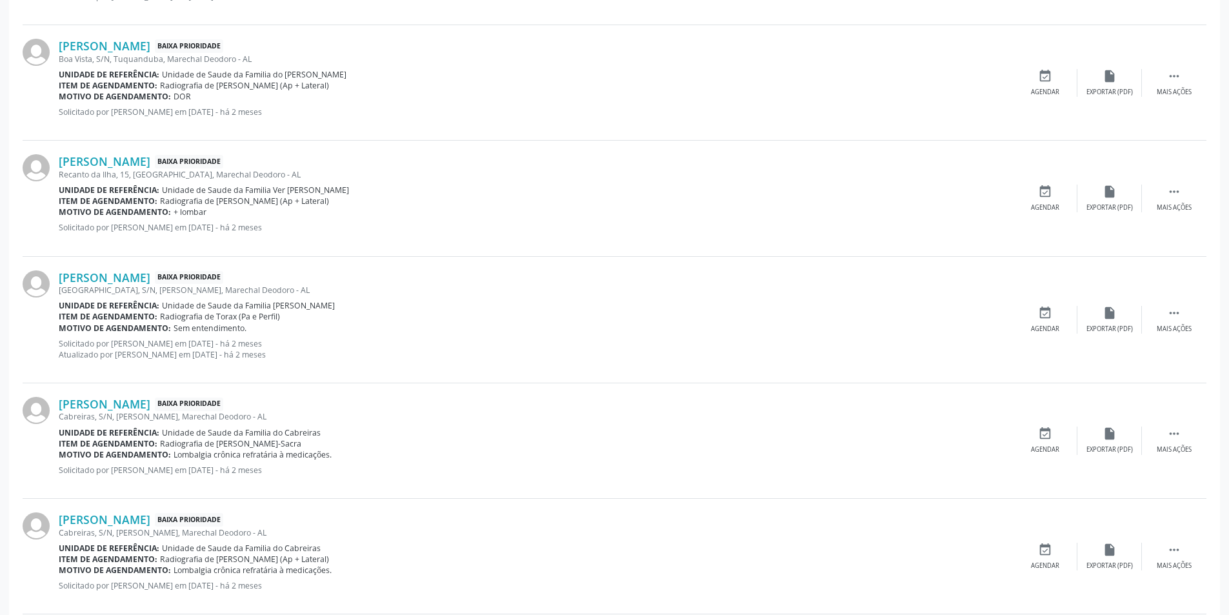
scroll to position [581, 0]
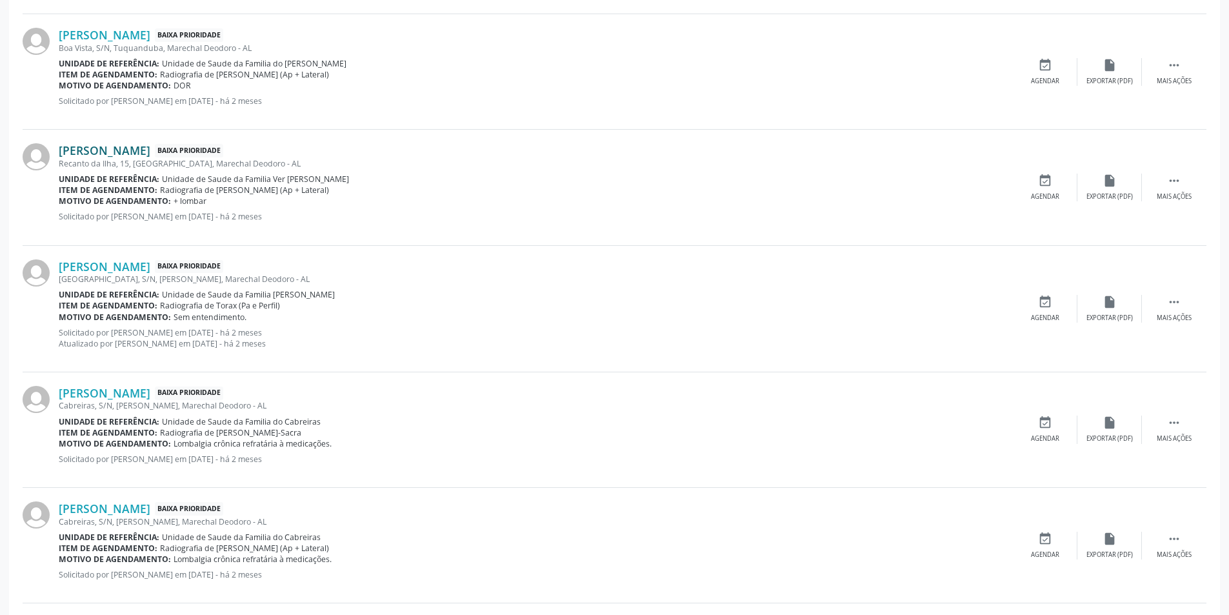
click at [150, 148] on link "[PERSON_NAME]" at bounding box center [105, 150] width 92 height 14
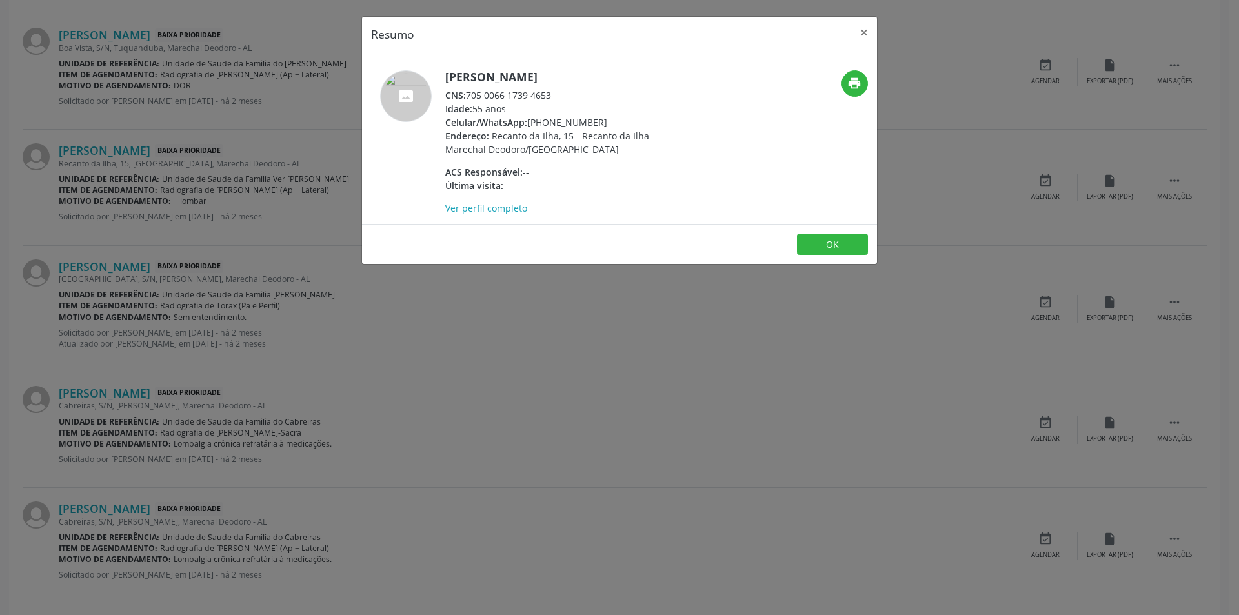
drag, startPoint x: 468, startPoint y: 95, endPoint x: 568, endPoint y: 90, distance: 100.8
click at [568, 90] on div "CNS: 705 0066 1739 4653" at bounding box center [570, 95] width 251 height 14
click at [827, 244] on button "OK" at bounding box center [832, 245] width 71 height 22
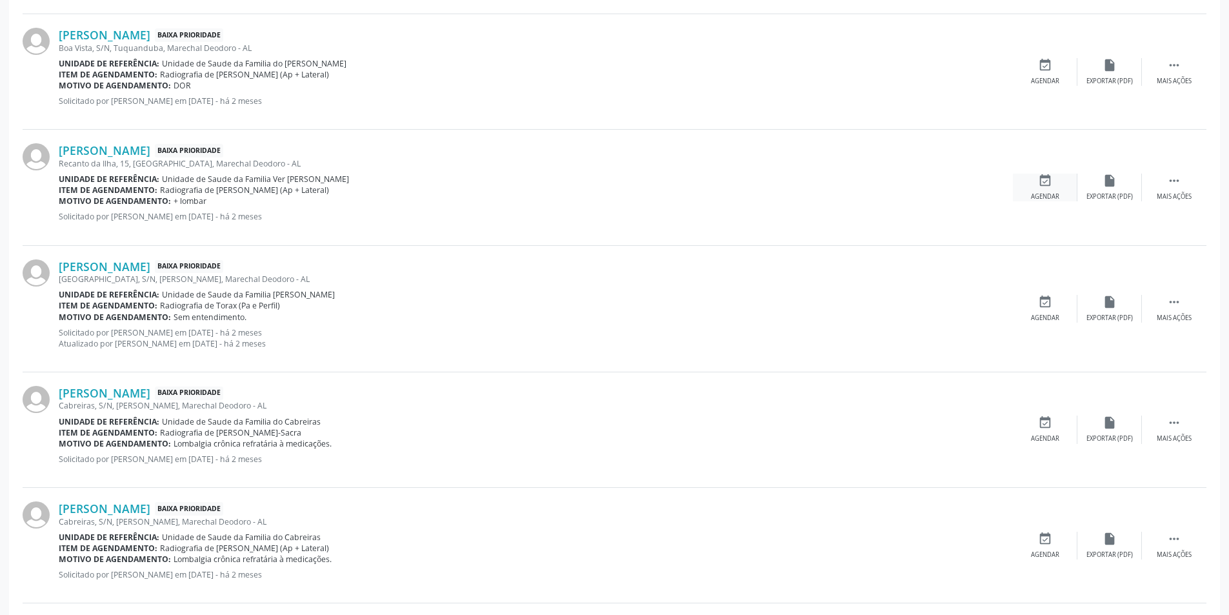
click at [1039, 183] on icon "event_available" at bounding box center [1045, 181] width 14 height 14
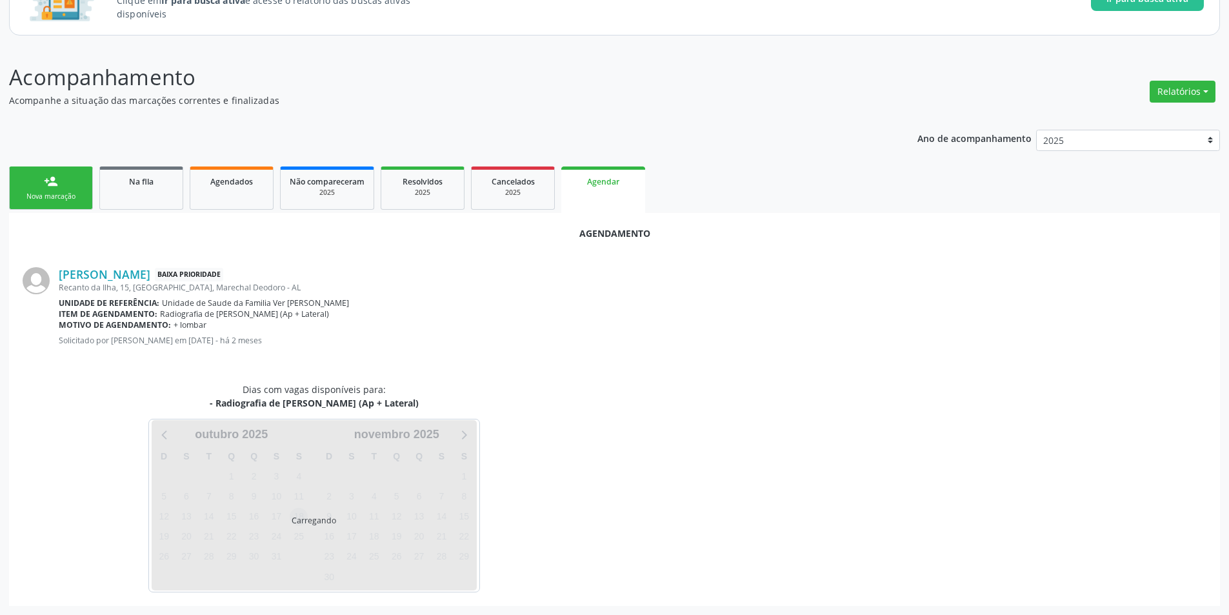
scroll to position [150, 0]
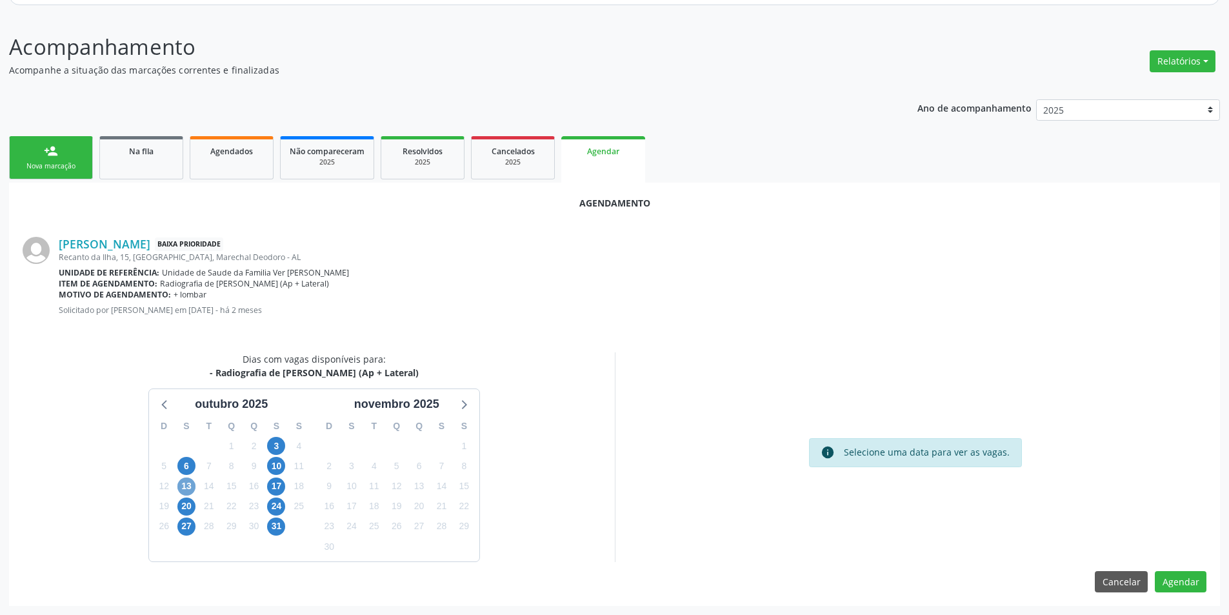
click at [186, 485] on span "13" at bounding box center [186, 486] width 18 height 18
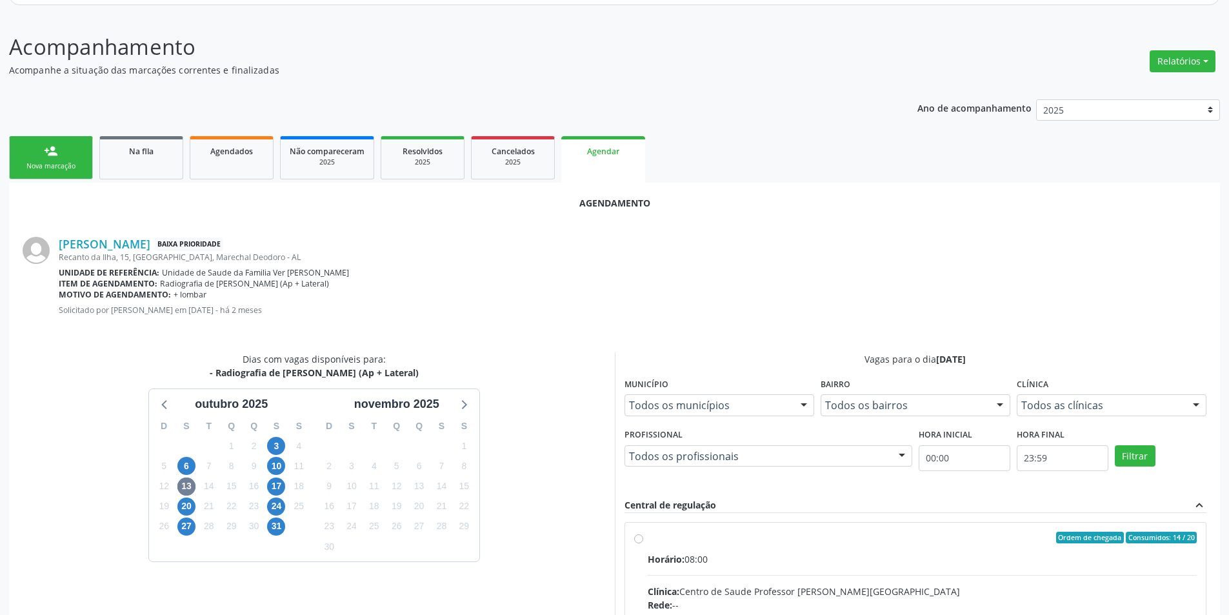
click at [638, 541] on input "Ordem de chegada Consumidos: 14 / 20 Horário: 08:00 Clínica: Centro de Saude Pr…" at bounding box center [638, 538] width 9 height 12
radio input "true"
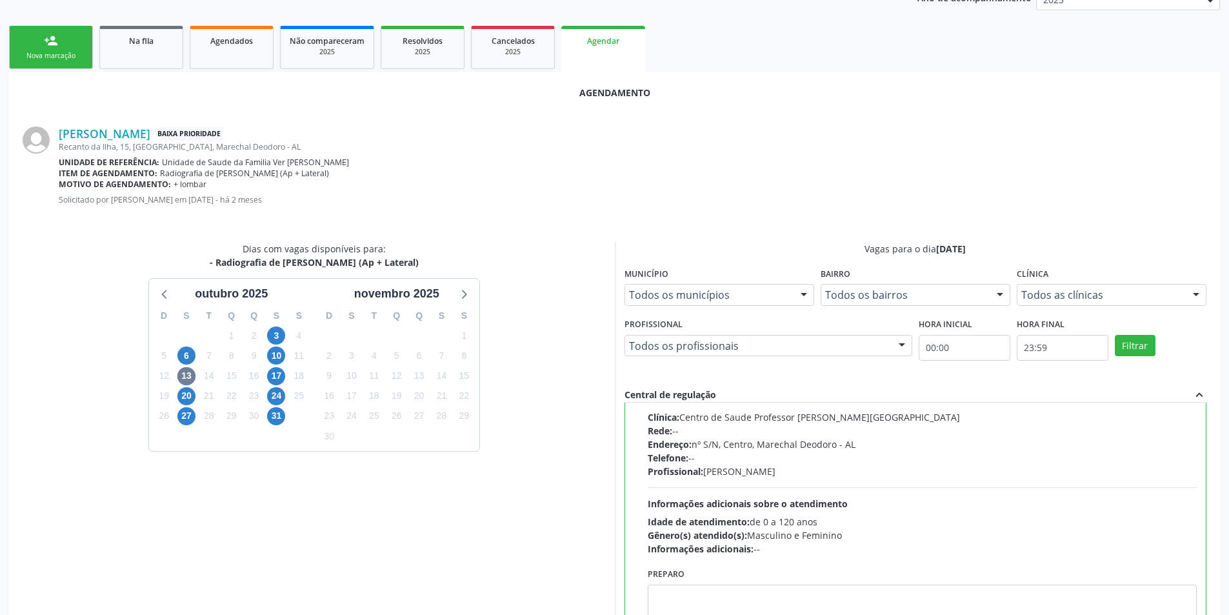
scroll to position [359, 0]
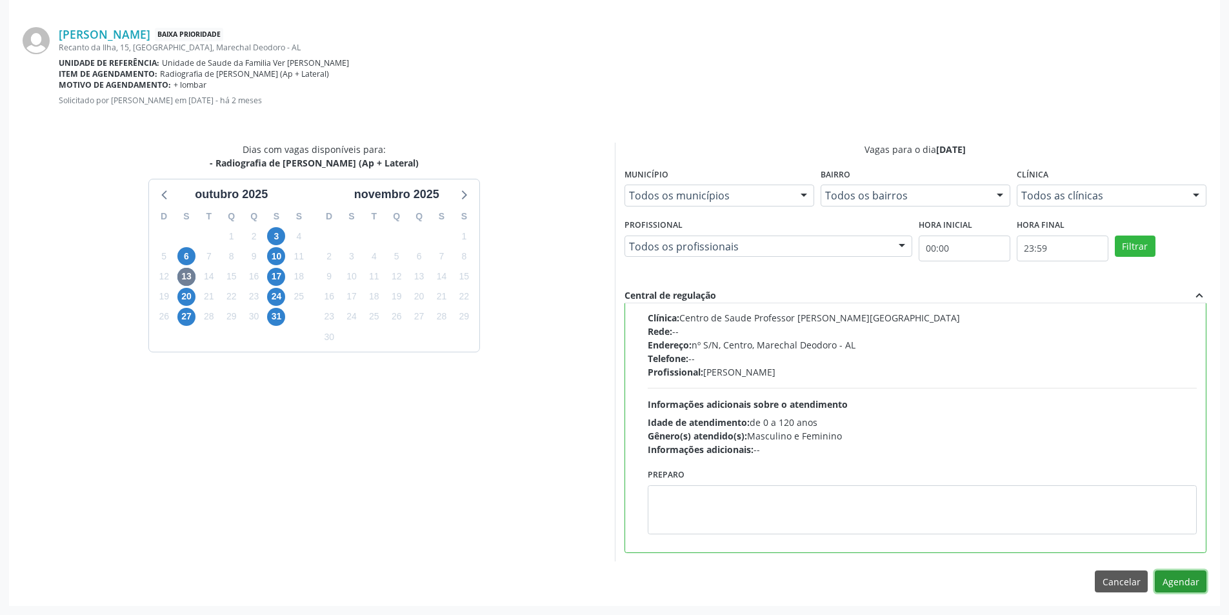
click at [1181, 578] on button "Agendar" at bounding box center [1181, 581] width 52 height 22
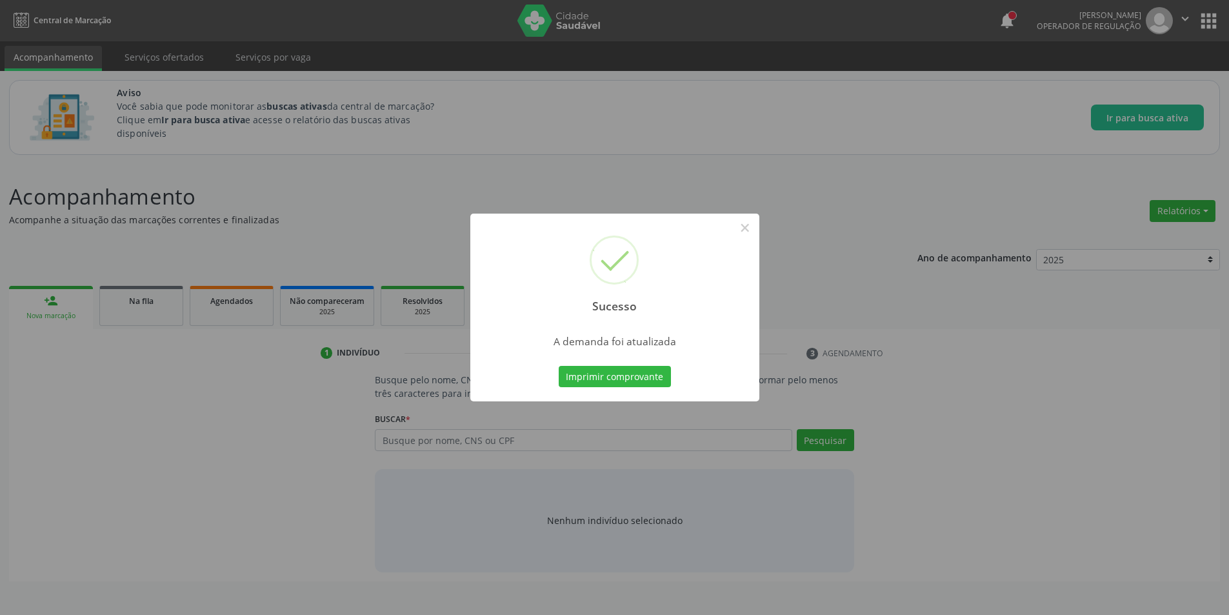
scroll to position [0, 0]
click at [750, 228] on button "×" at bounding box center [750, 228] width 22 height 22
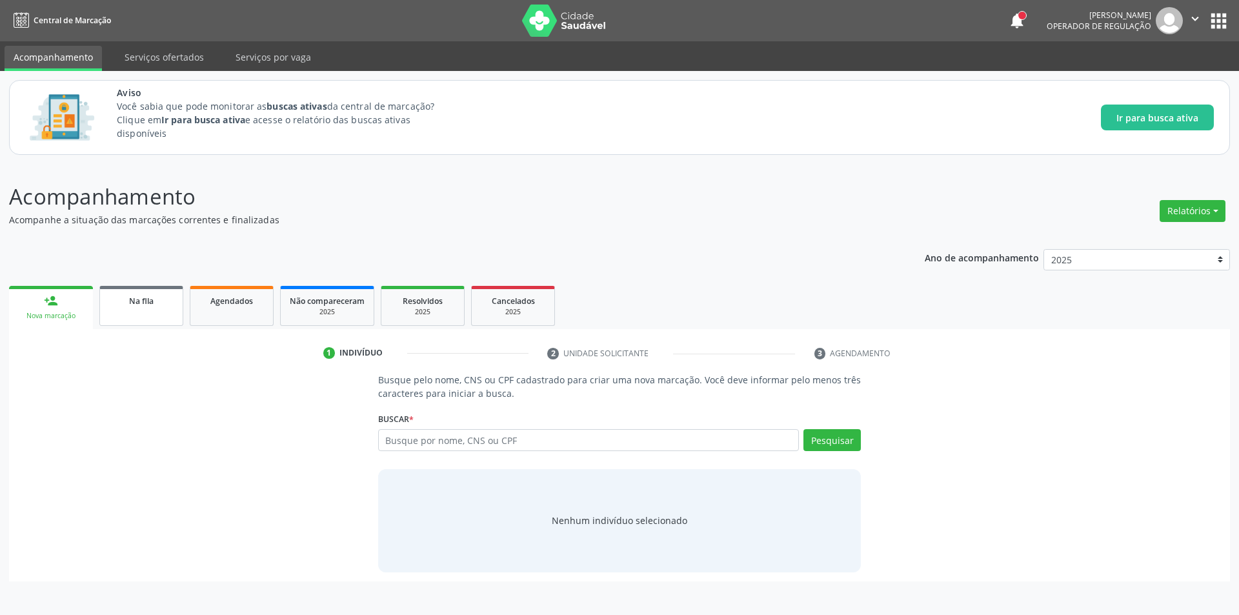
click at [132, 308] on link "Na fila" at bounding box center [141, 306] width 84 height 40
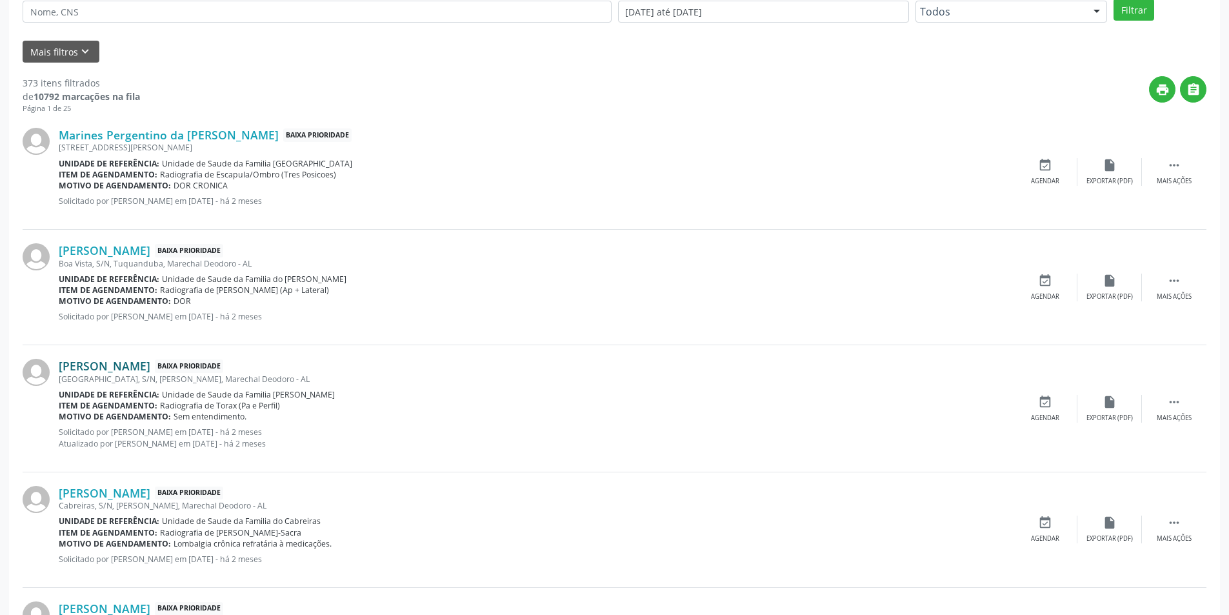
scroll to position [387, 0]
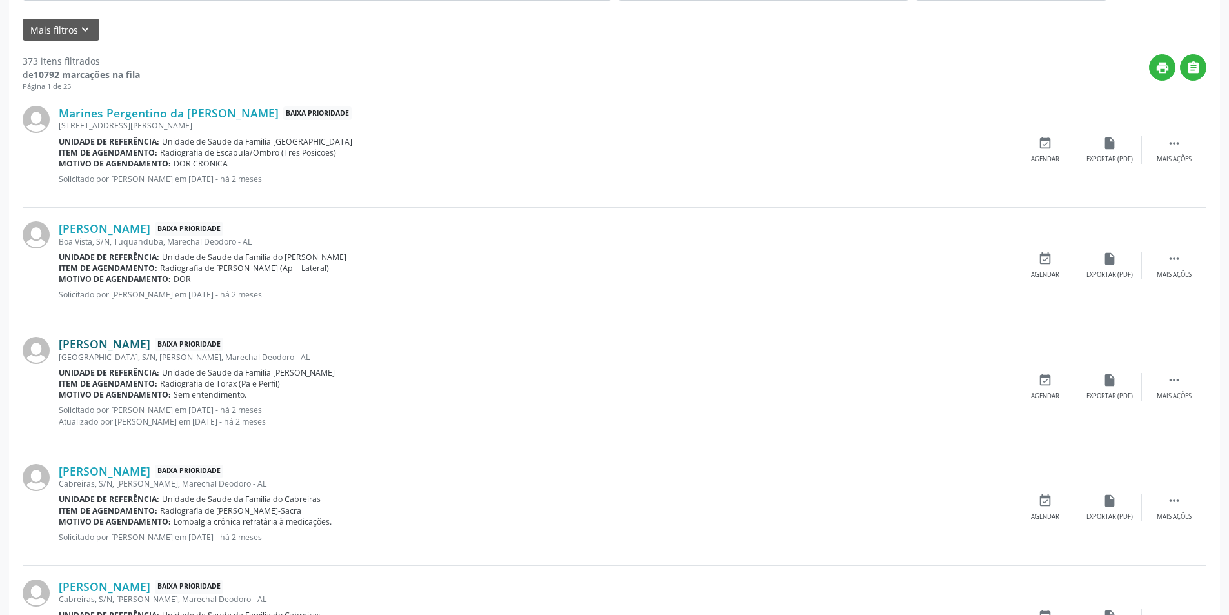
click at [150, 348] on link "[PERSON_NAME]" at bounding box center [105, 344] width 92 height 14
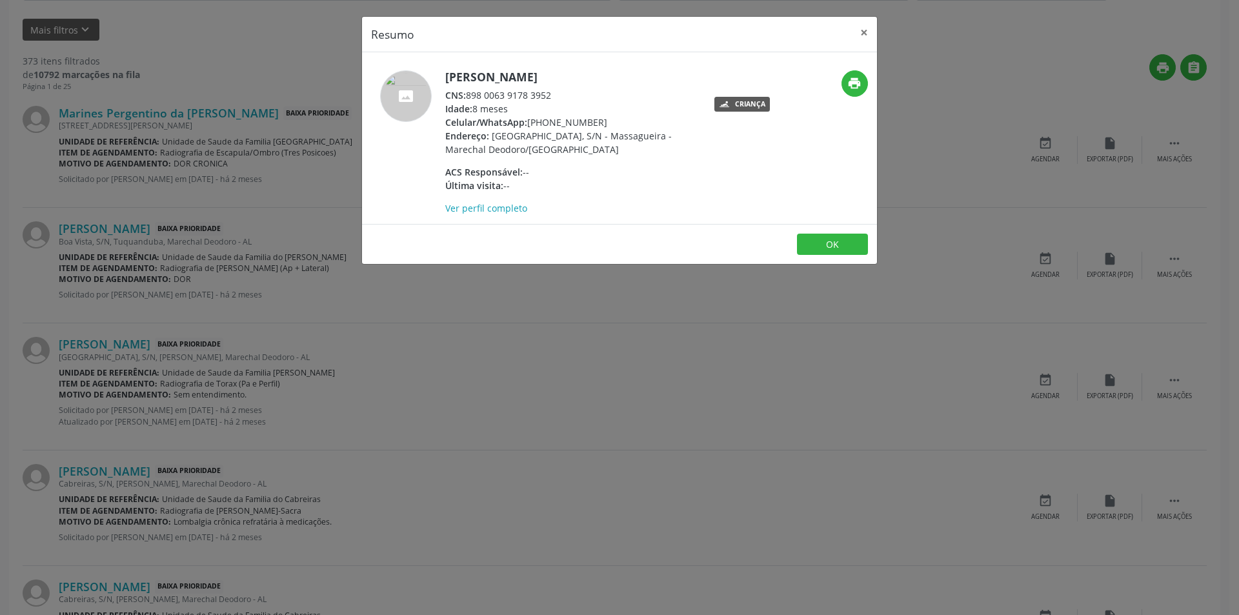
drag, startPoint x: 467, startPoint y: 94, endPoint x: 580, endPoint y: 92, distance: 112.9
click at [580, 92] on div "CNS: 898 0063 9178 3952" at bounding box center [570, 95] width 251 height 14
click at [839, 244] on button "OK" at bounding box center [832, 245] width 71 height 22
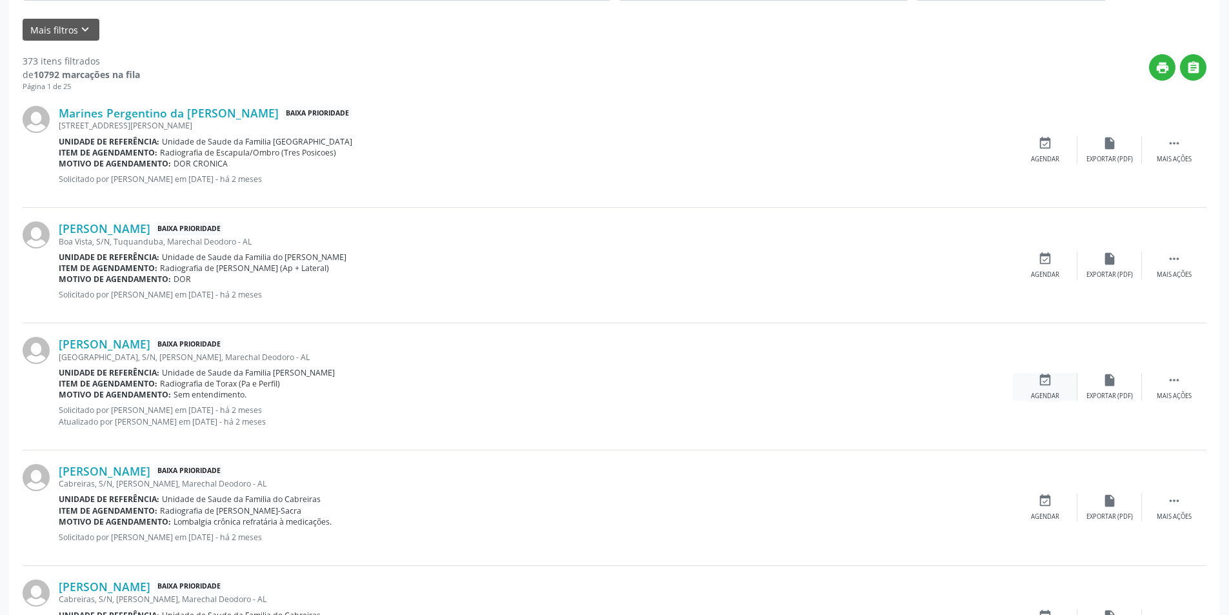
click at [1030, 380] on div "event_available Agendar" at bounding box center [1045, 387] width 65 height 28
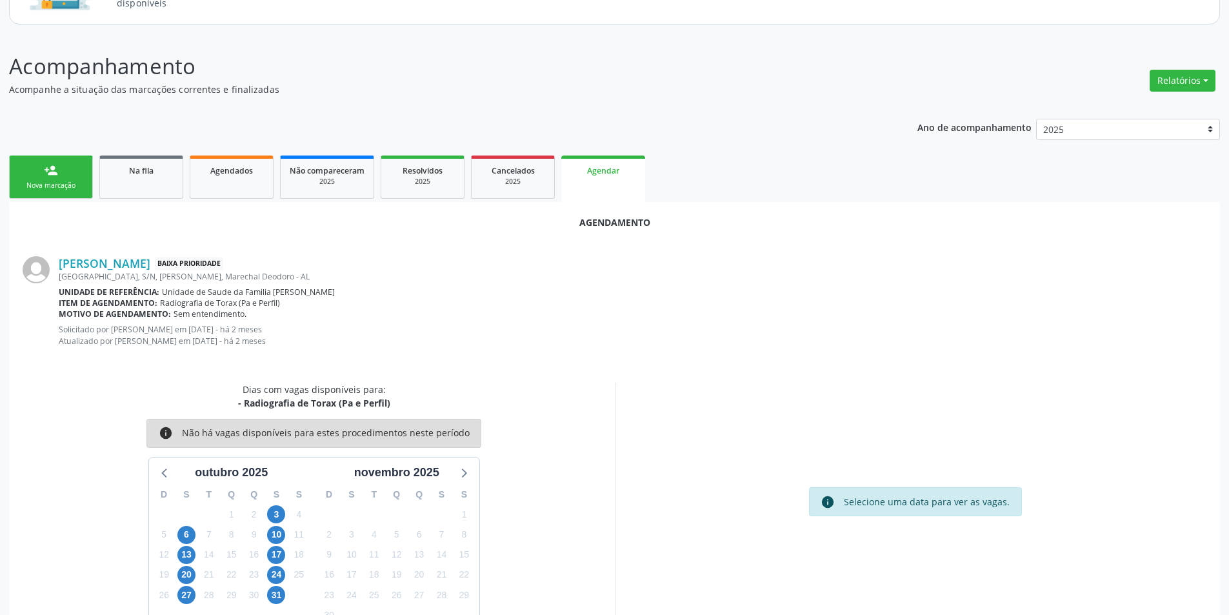
scroll to position [161, 0]
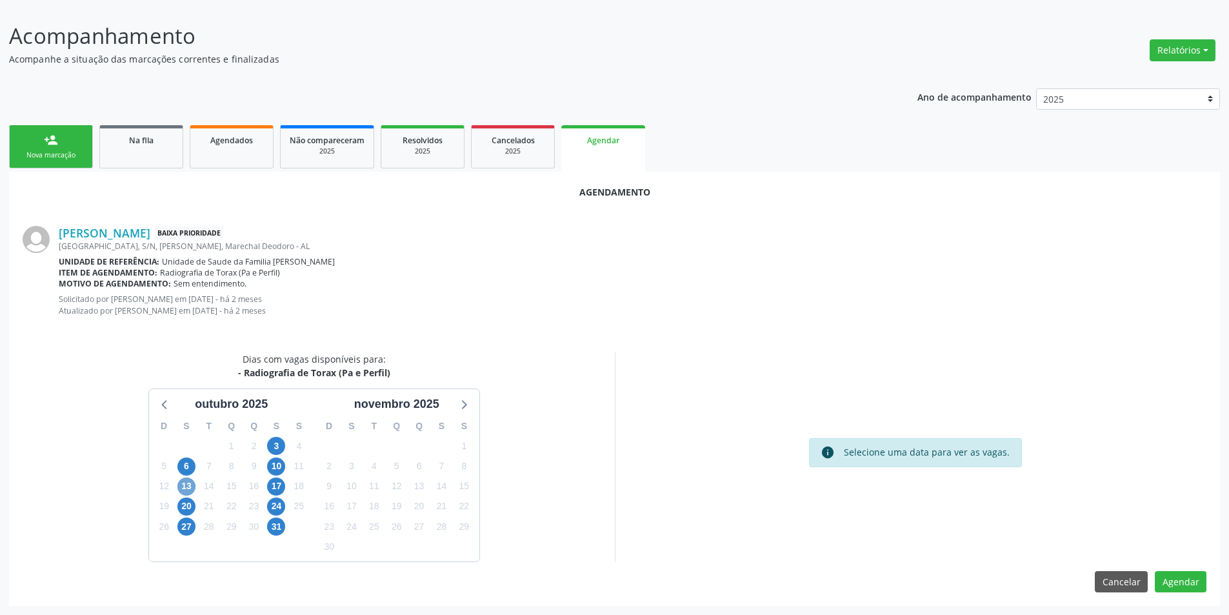
click at [187, 481] on span "13" at bounding box center [186, 486] width 18 height 18
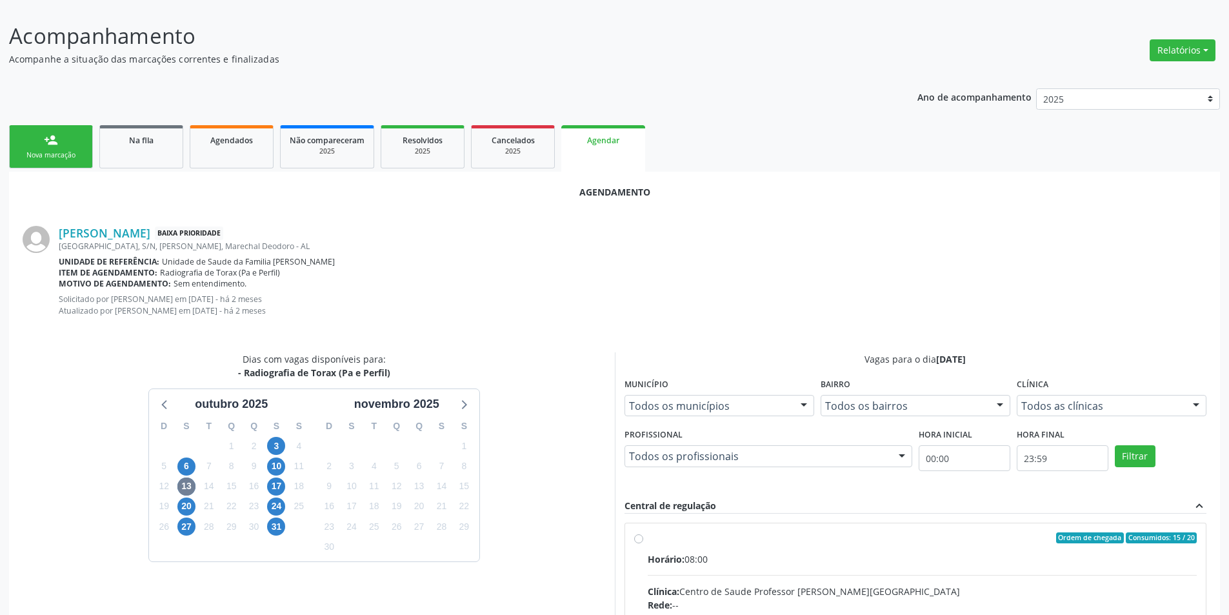
click at [637, 537] on input "Ordem de chegada Consumidos: 15 / 20 Horário: 08:00 Clínica: Centro de Saude Pr…" at bounding box center [638, 538] width 9 height 12
radio input "true"
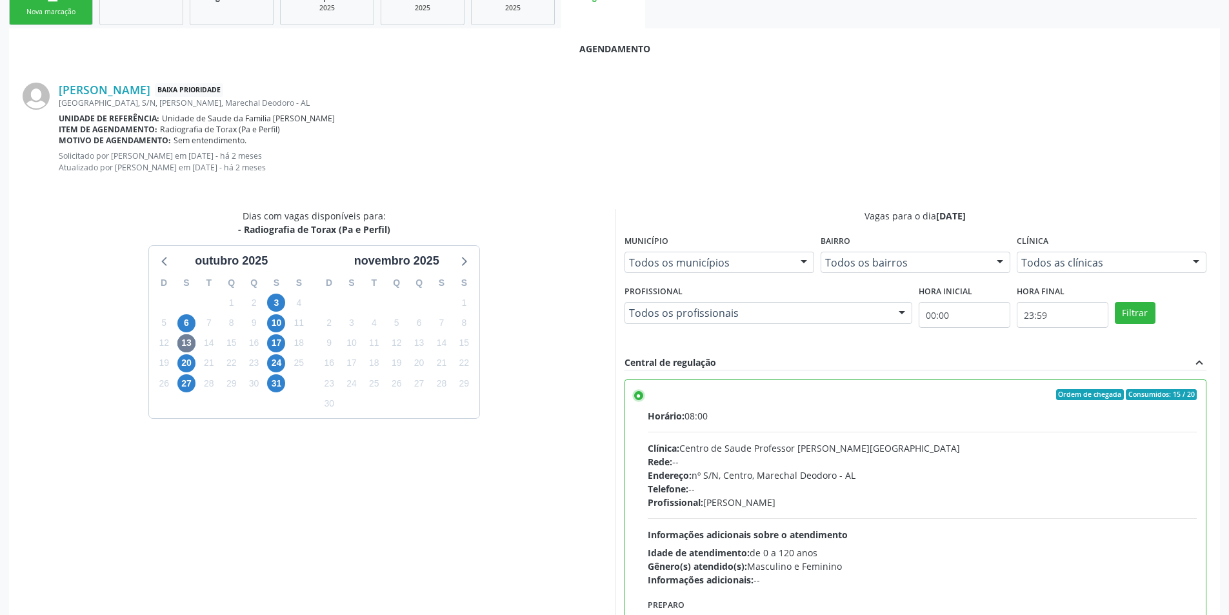
scroll to position [370, 0]
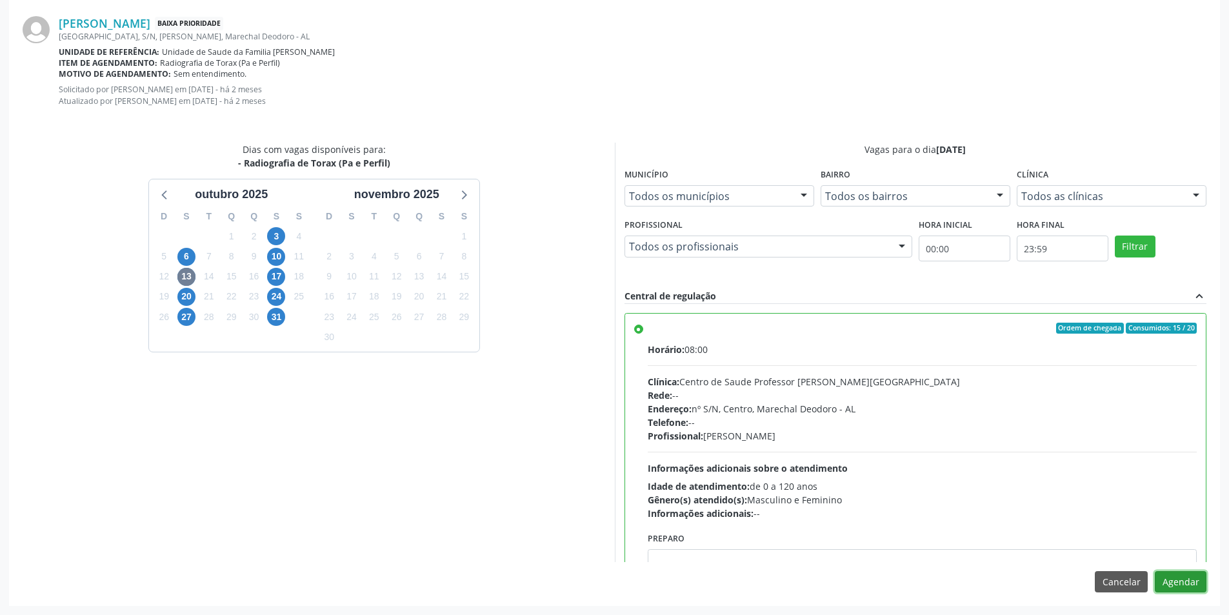
click at [1182, 583] on button "Agendar" at bounding box center [1181, 582] width 52 height 22
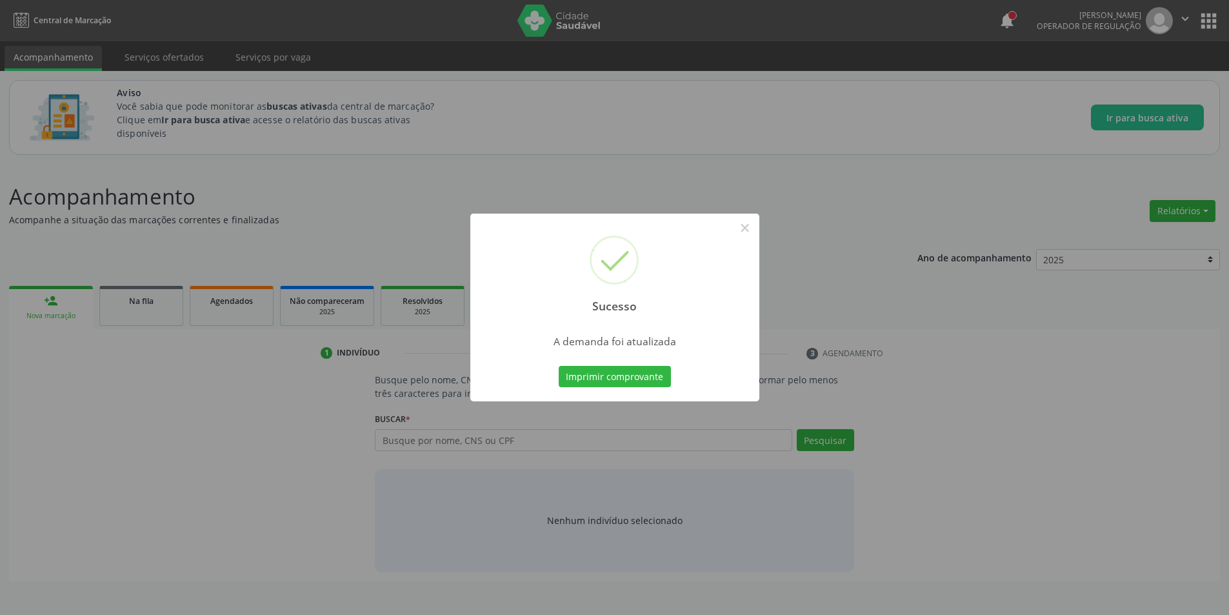
scroll to position [0, 0]
click at [752, 224] on button "×" at bounding box center [750, 228] width 22 height 22
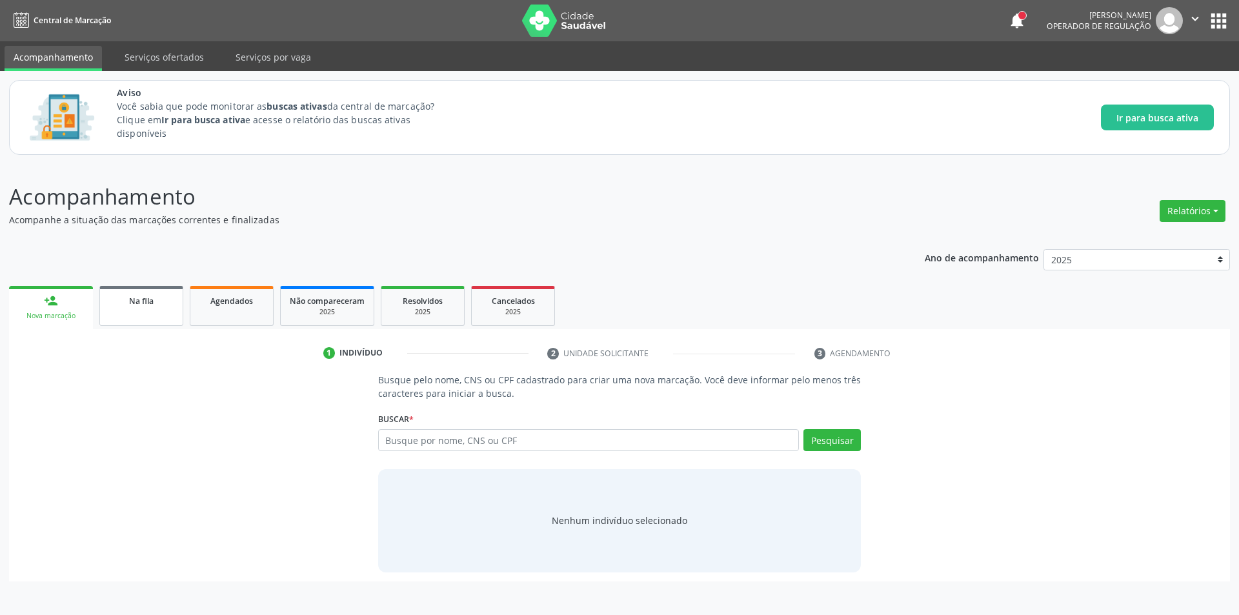
click at [155, 299] on div "Na fila" at bounding box center [141, 301] width 65 height 14
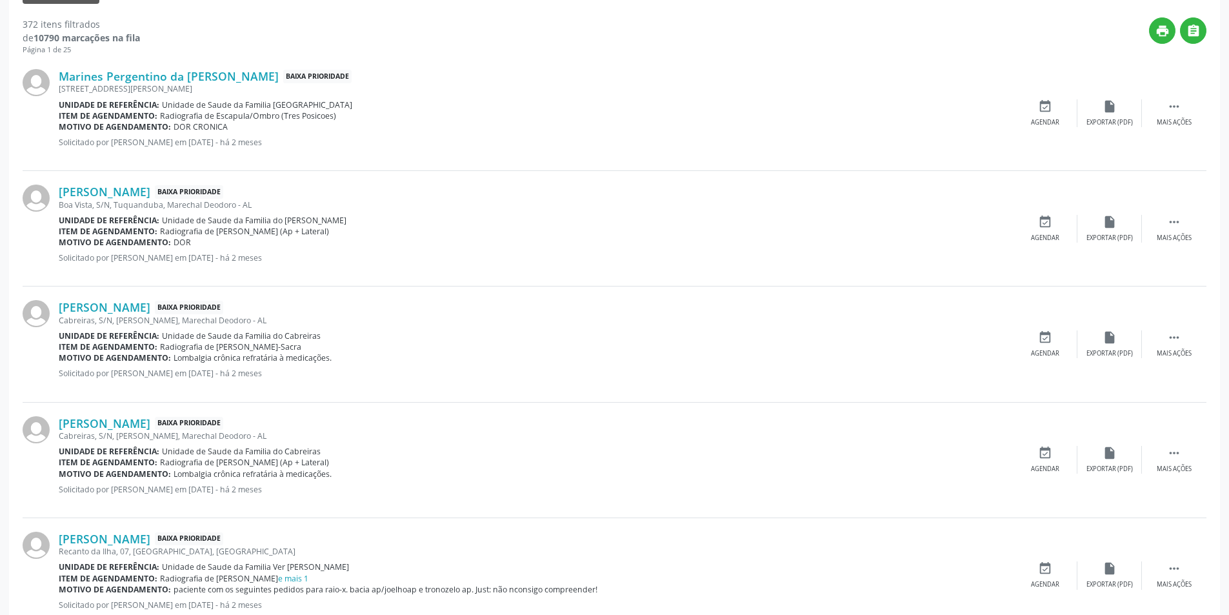
scroll to position [452, 0]
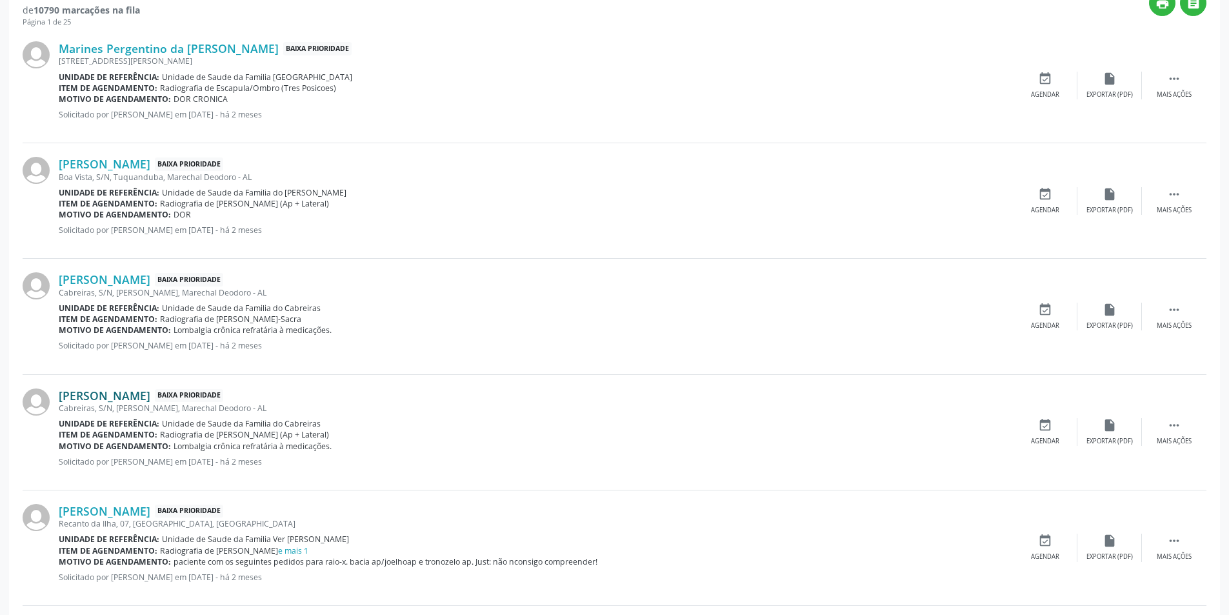
click at [130, 397] on link "[PERSON_NAME]" at bounding box center [105, 395] width 92 height 14
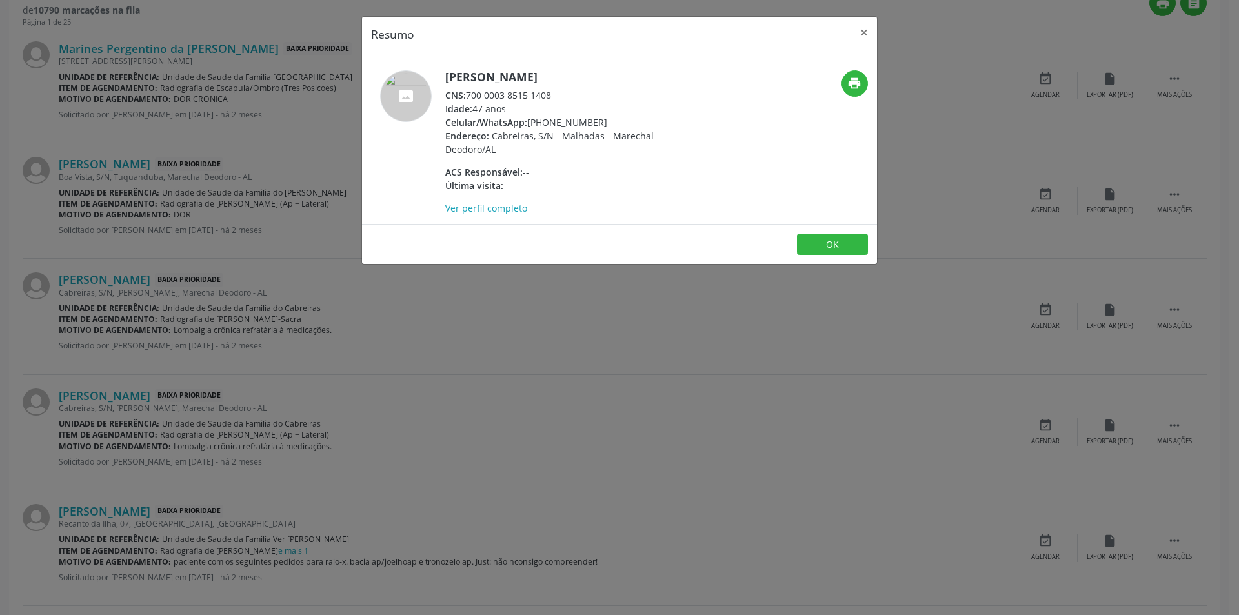
click at [556, 320] on div "Resumo × [PERSON_NAME] CNS: 700 0003 8515 1408 Idade: 47 anos Celular/WhatsApp:…" at bounding box center [619, 307] width 1239 height 615
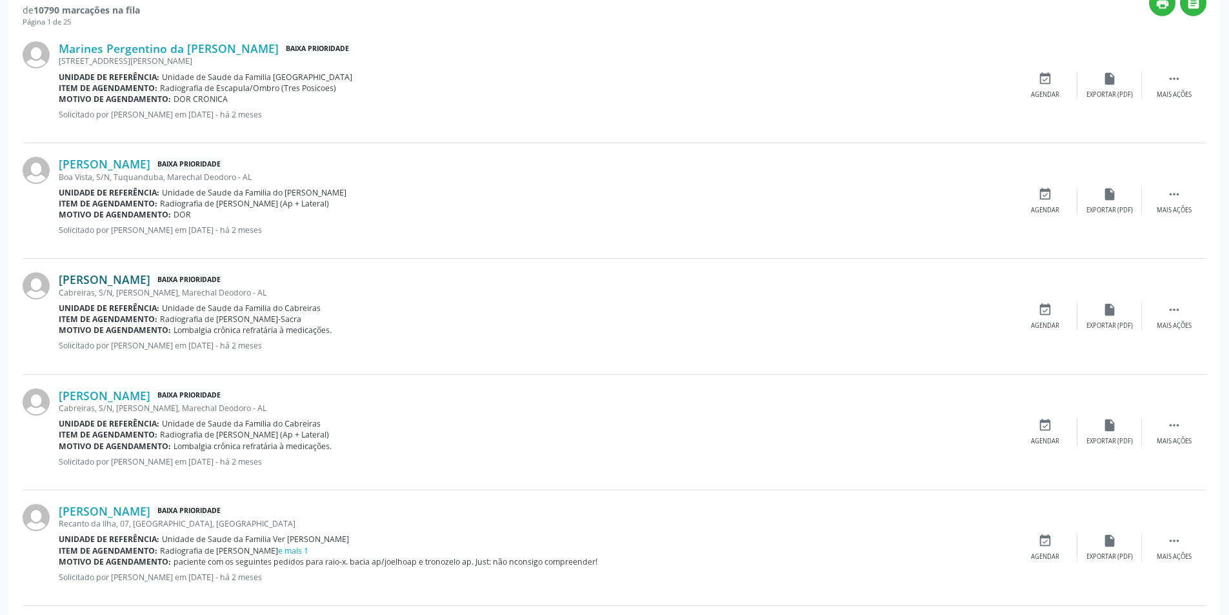
click at [130, 282] on link "[PERSON_NAME]" at bounding box center [105, 279] width 92 height 14
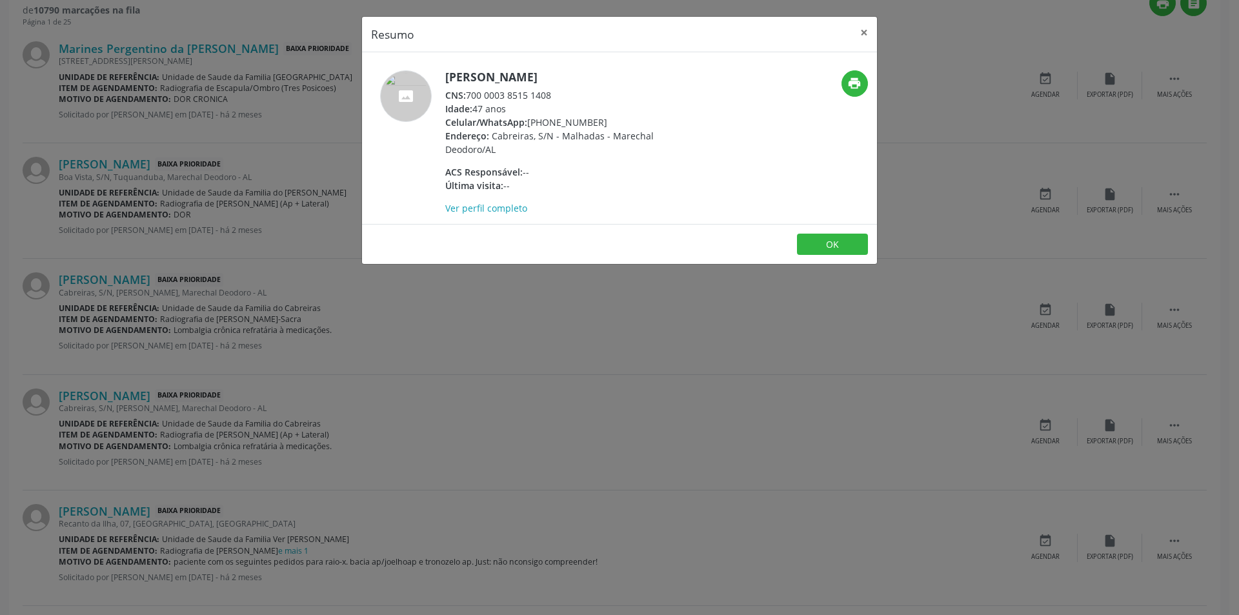
drag, startPoint x: 470, startPoint y: 94, endPoint x: 561, endPoint y: 92, distance: 91.0
click at [561, 92] on div "CNS: 700 0003 8515 1408" at bounding box center [570, 95] width 251 height 14
click at [826, 241] on button "OK" at bounding box center [832, 245] width 71 height 22
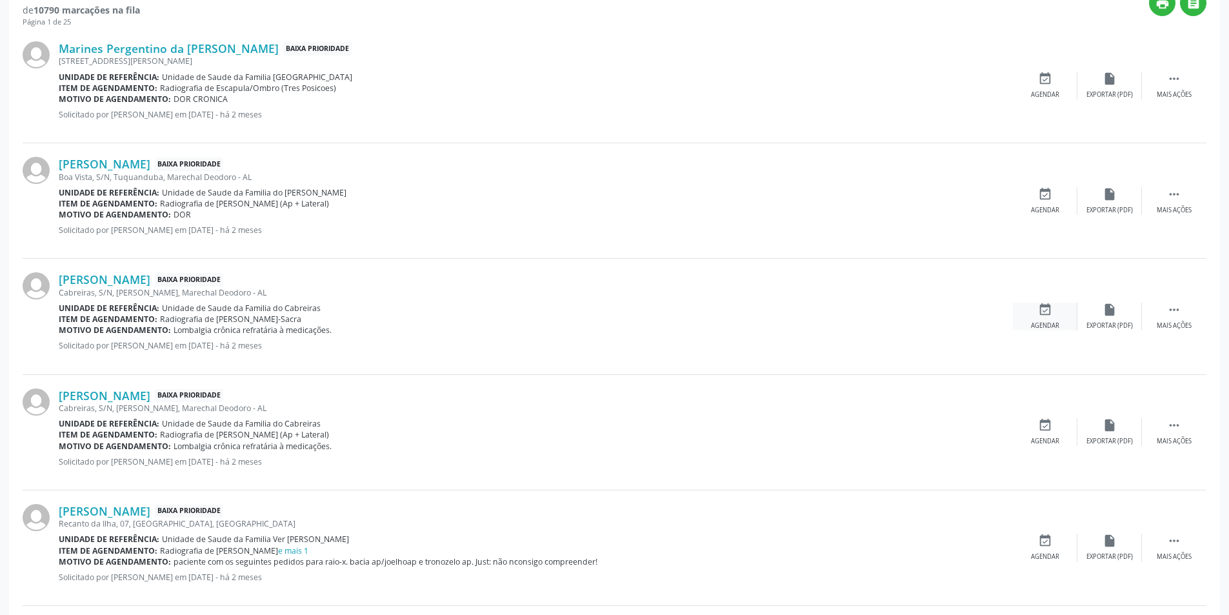
click at [1048, 311] on icon "event_available" at bounding box center [1045, 310] width 14 height 14
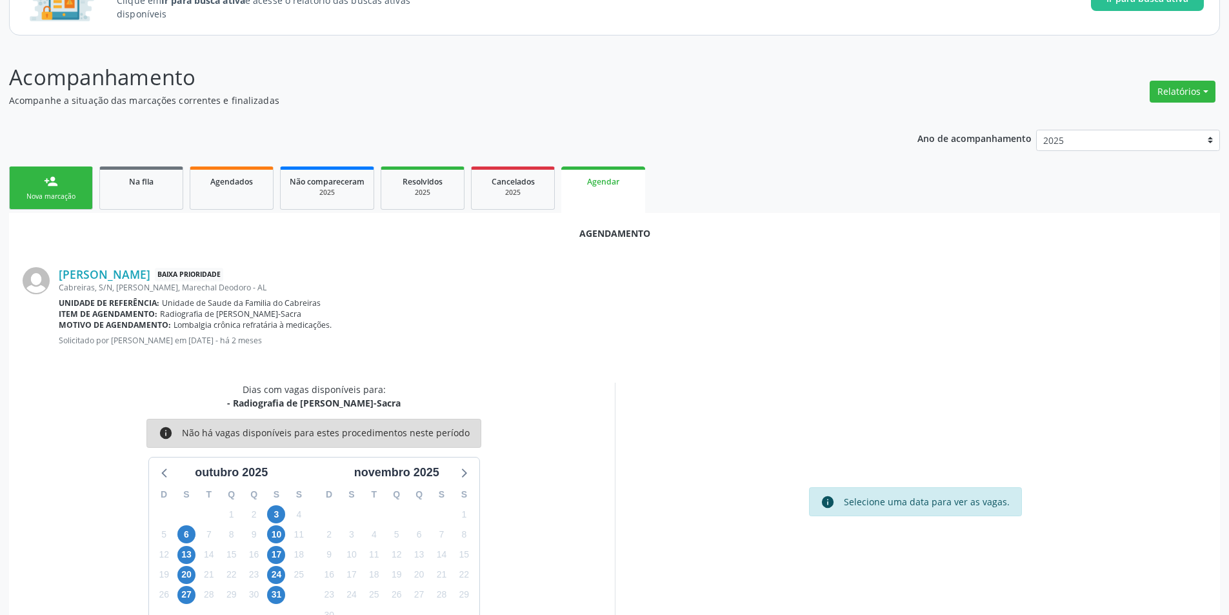
scroll to position [150, 0]
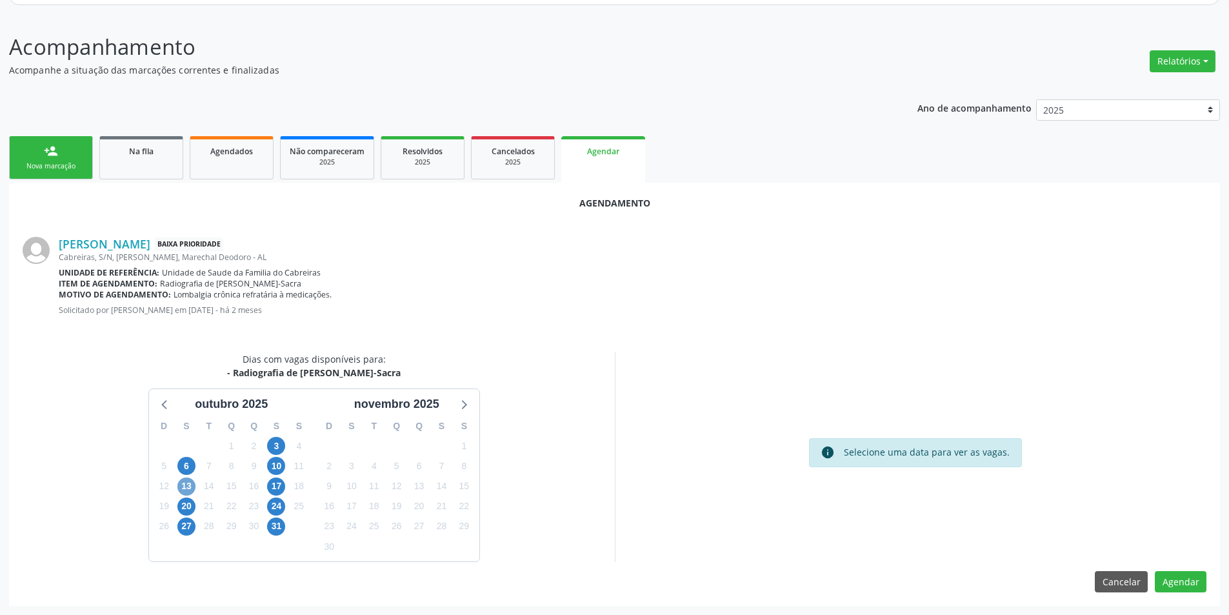
click at [186, 486] on span "13" at bounding box center [186, 486] width 18 height 18
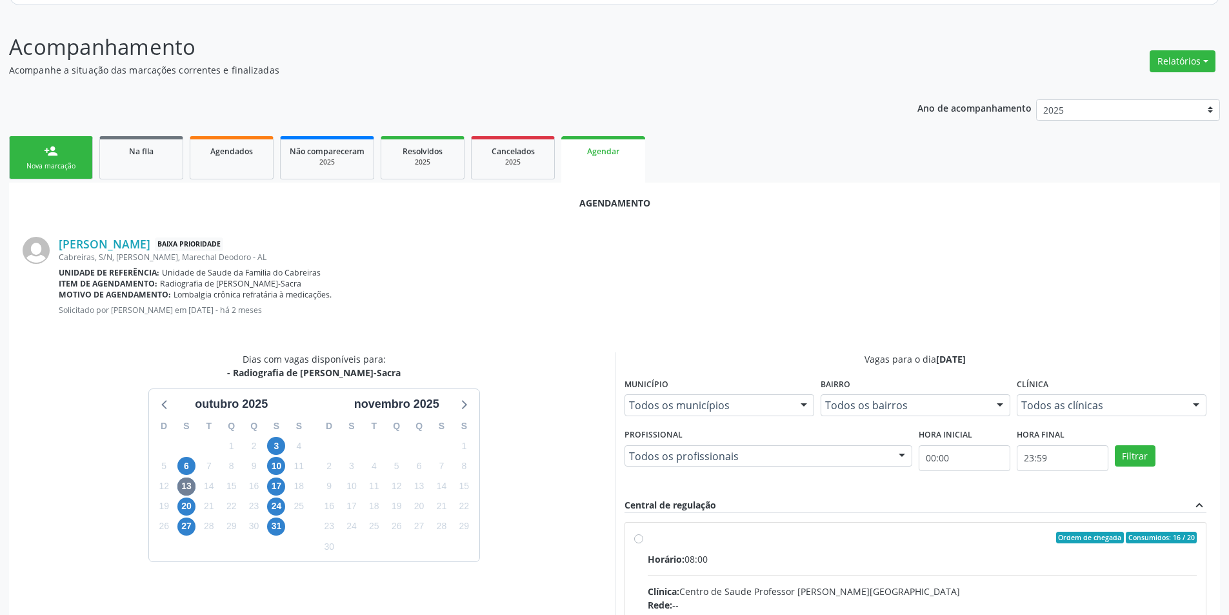
click at [638, 537] on input "Ordem de chegada Consumidos: 16 / 20 Horário: 08:00 Clínica: Centro de Saude Pr…" at bounding box center [638, 538] width 9 height 12
radio input "true"
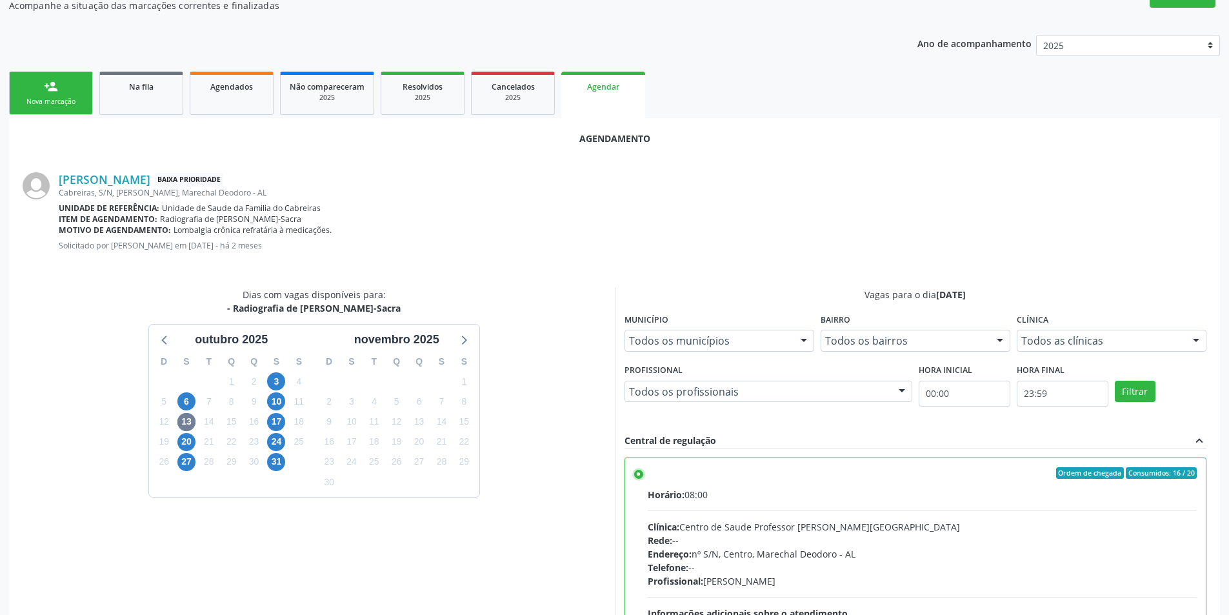
scroll to position [359, 0]
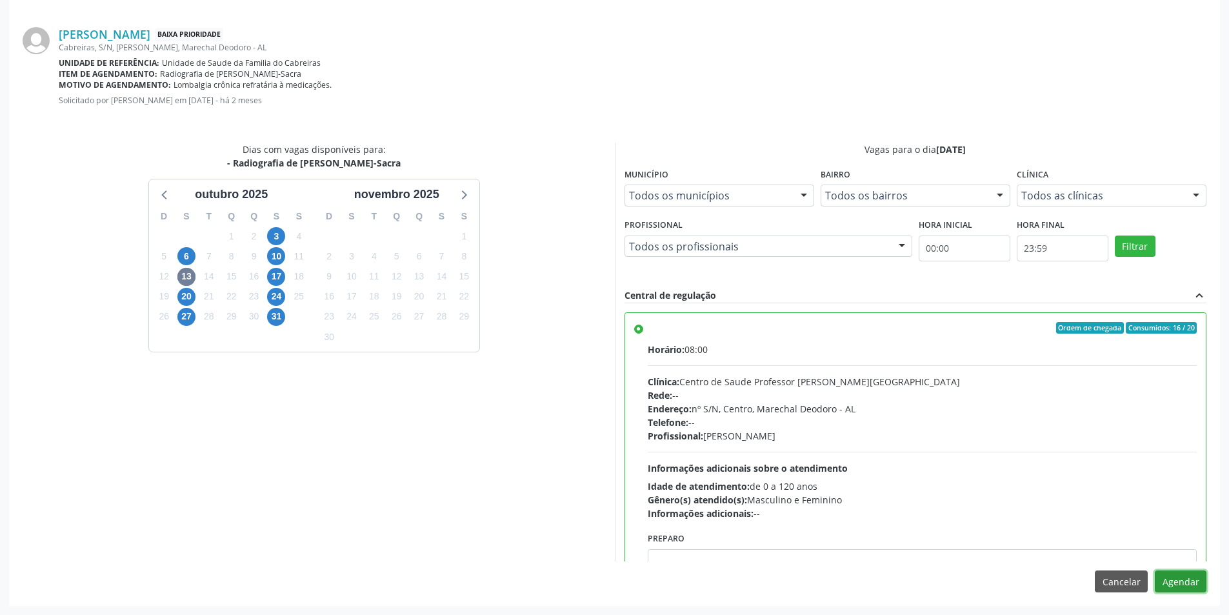
click at [1184, 578] on button "Agendar" at bounding box center [1181, 581] width 52 height 22
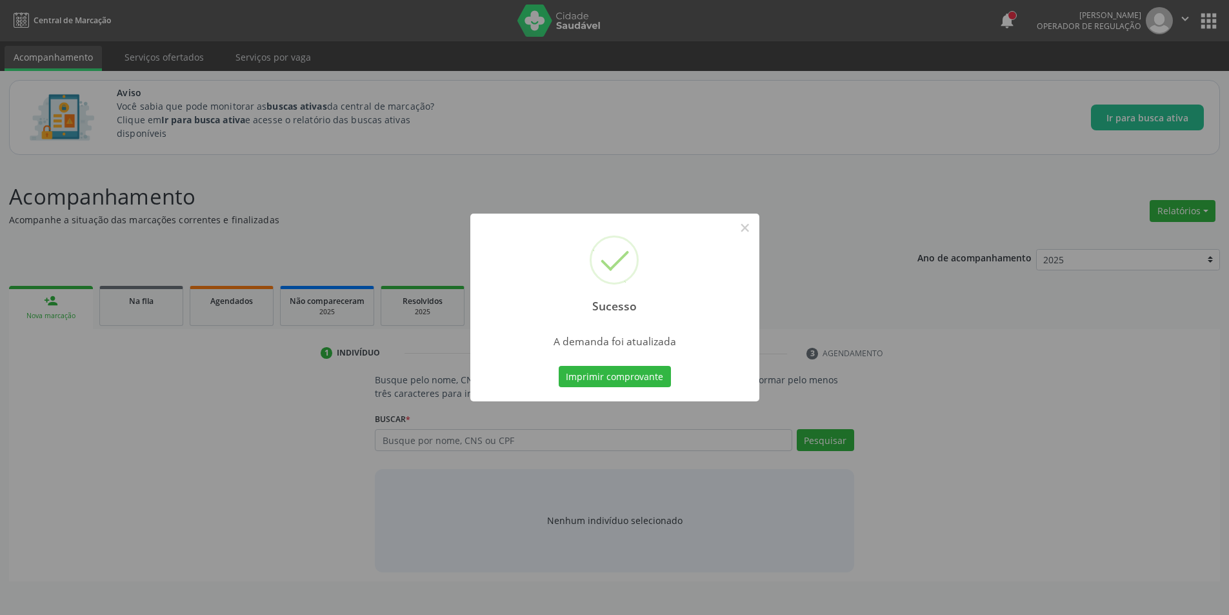
scroll to position [0, 0]
click at [754, 227] on button "×" at bounding box center [750, 228] width 22 height 22
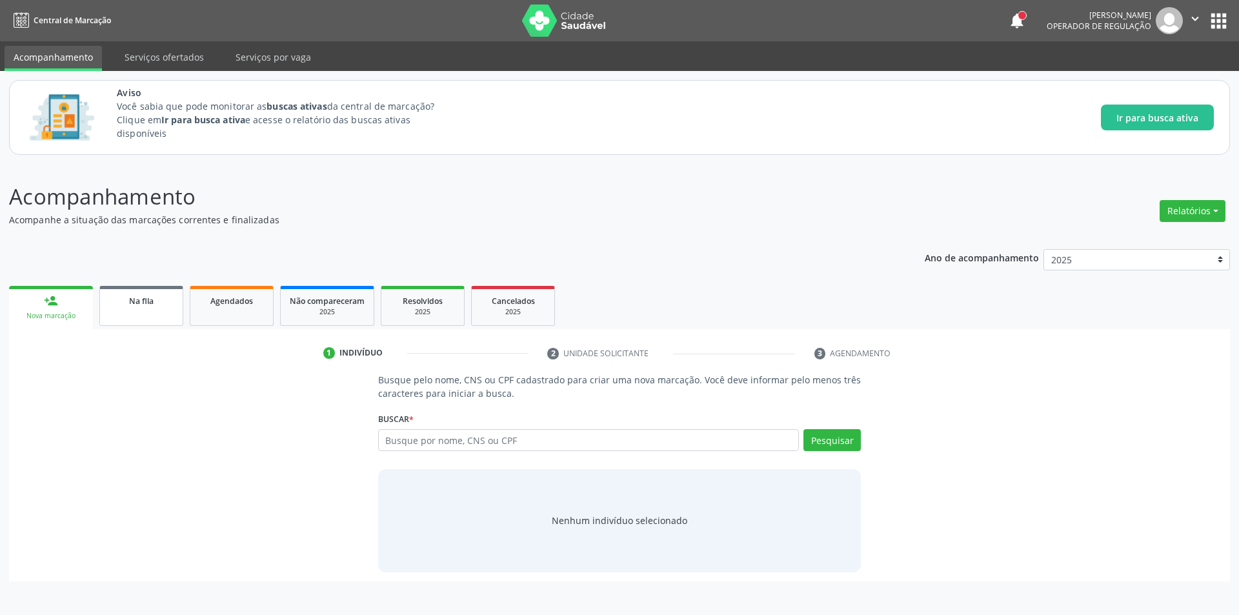
click at [137, 306] on div "Na fila" at bounding box center [141, 301] width 65 height 14
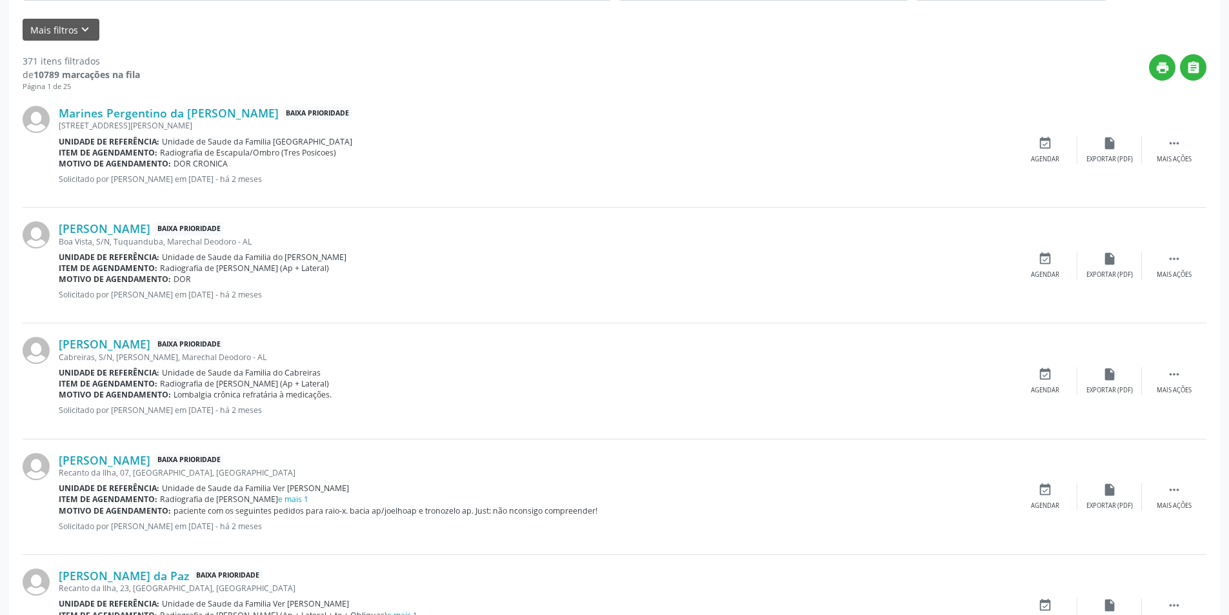
scroll to position [452, 0]
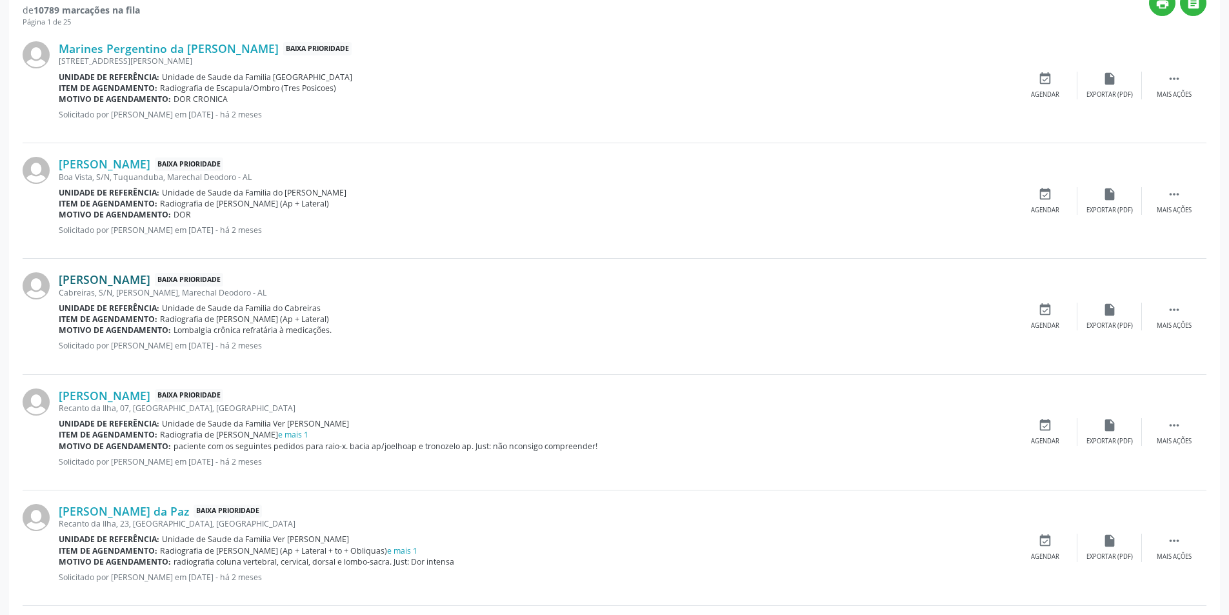
click at [127, 281] on link "[PERSON_NAME]" at bounding box center [105, 279] width 92 height 14
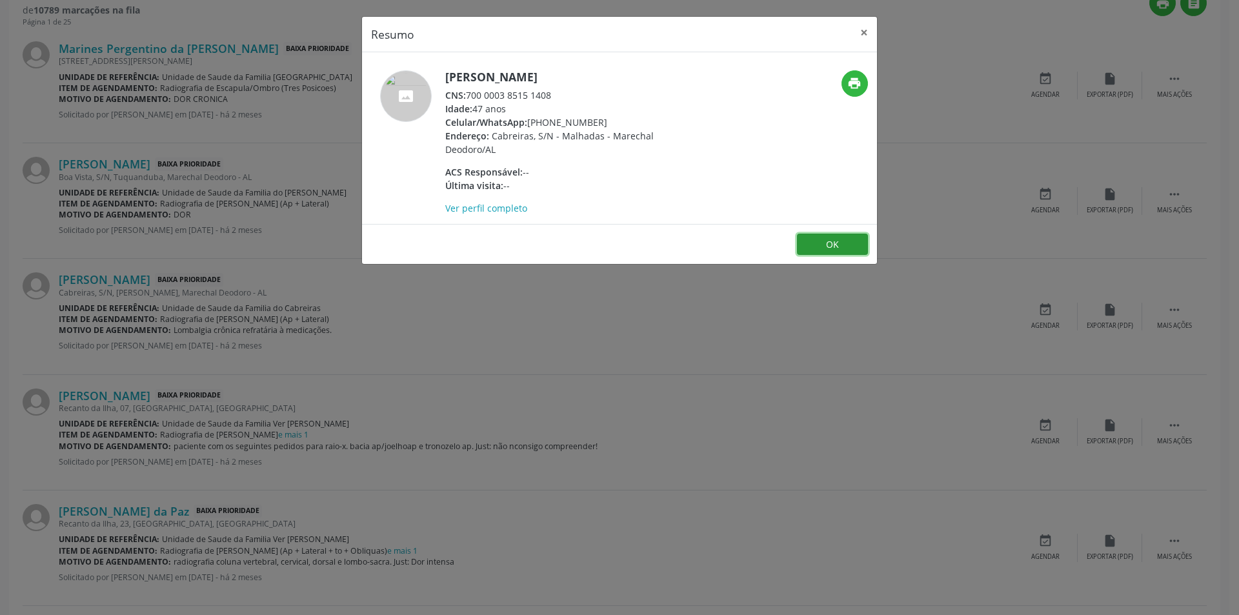
click at [827, 246] on button "OK" at bounding box center [832, 245] width 71 height 22
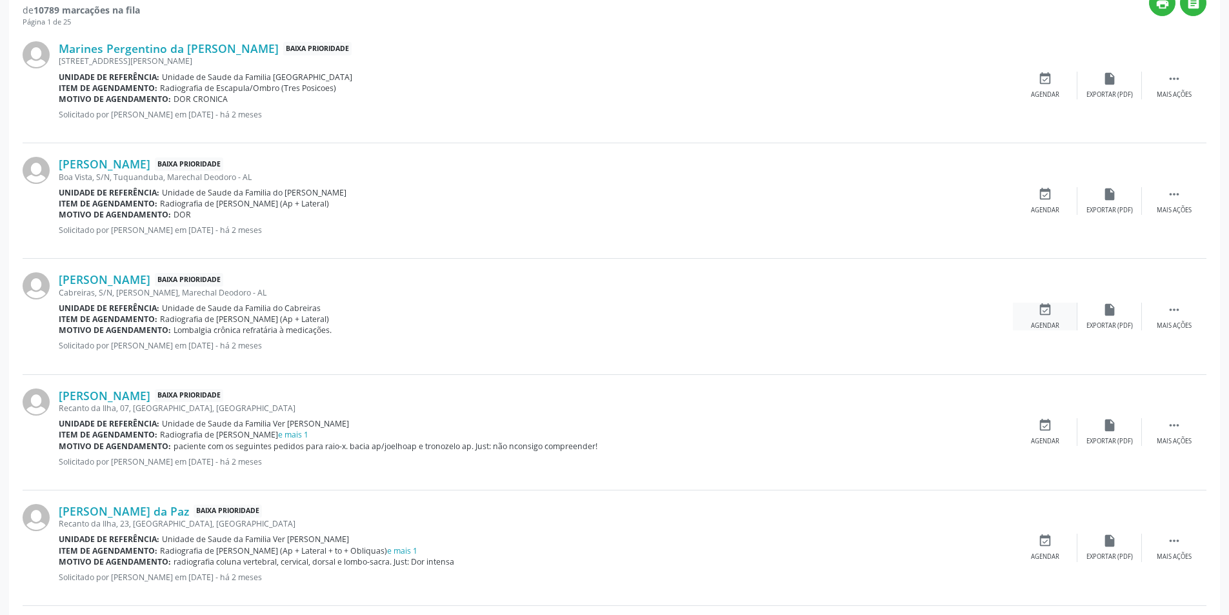
click at [1048, 314] on icon "event_available" at bounding box center [1045, 310] width 14 height 14
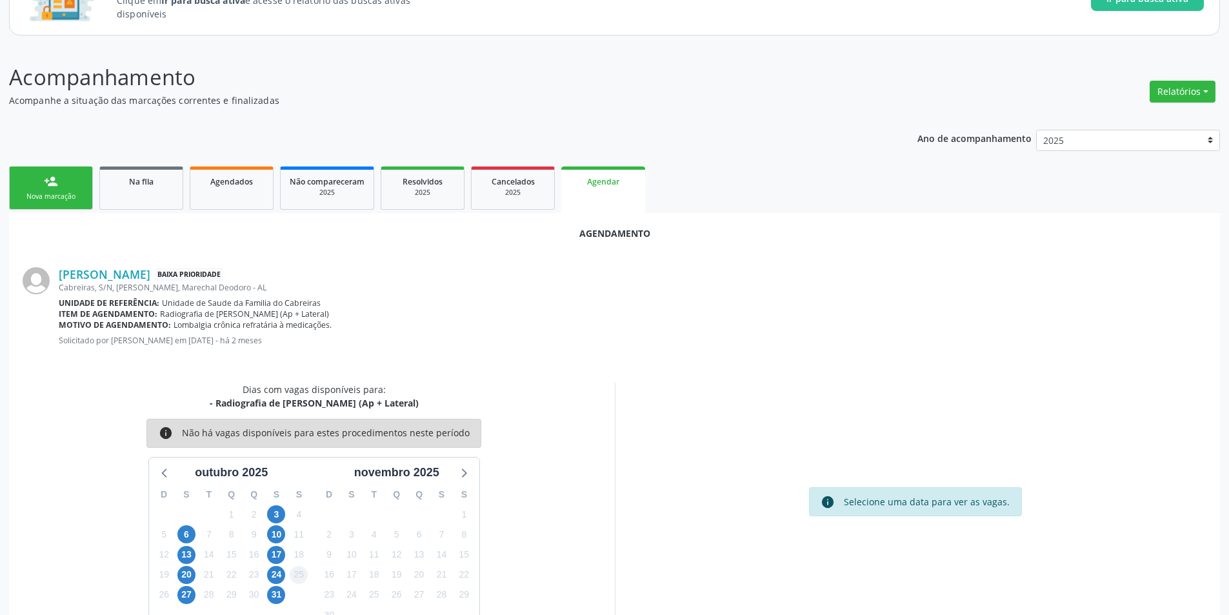
scroll to position [150, 0]
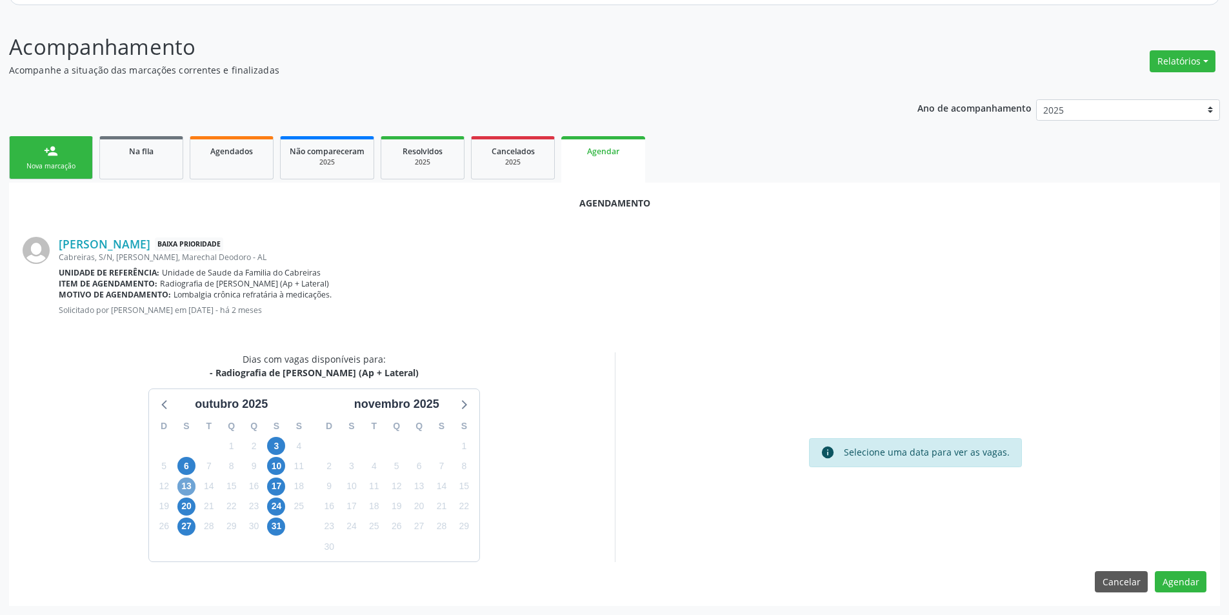
click at [194, 485] on span "13" at bounding box center [186, 486] width 18 height 18
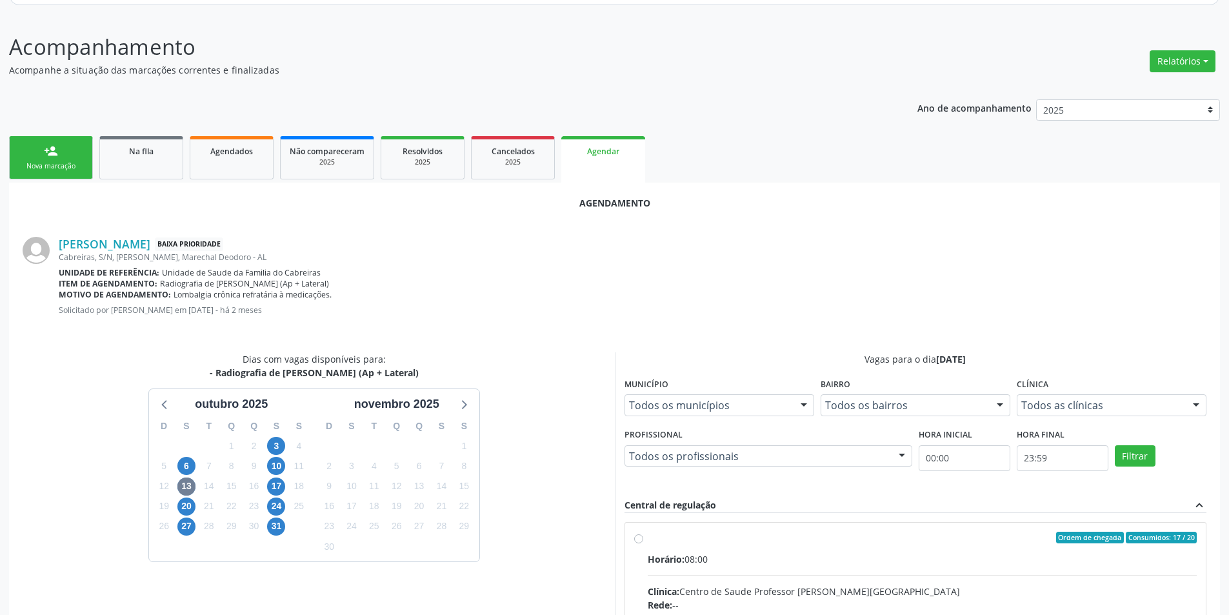
click at [637, 538] on input "Ordem de chegada Consumidos: 17 / 20 Horário: 08:00 Clínica: Centro de Saude Pr…" at bounding box center [638, 538] width 9 height 12
radio input "true"
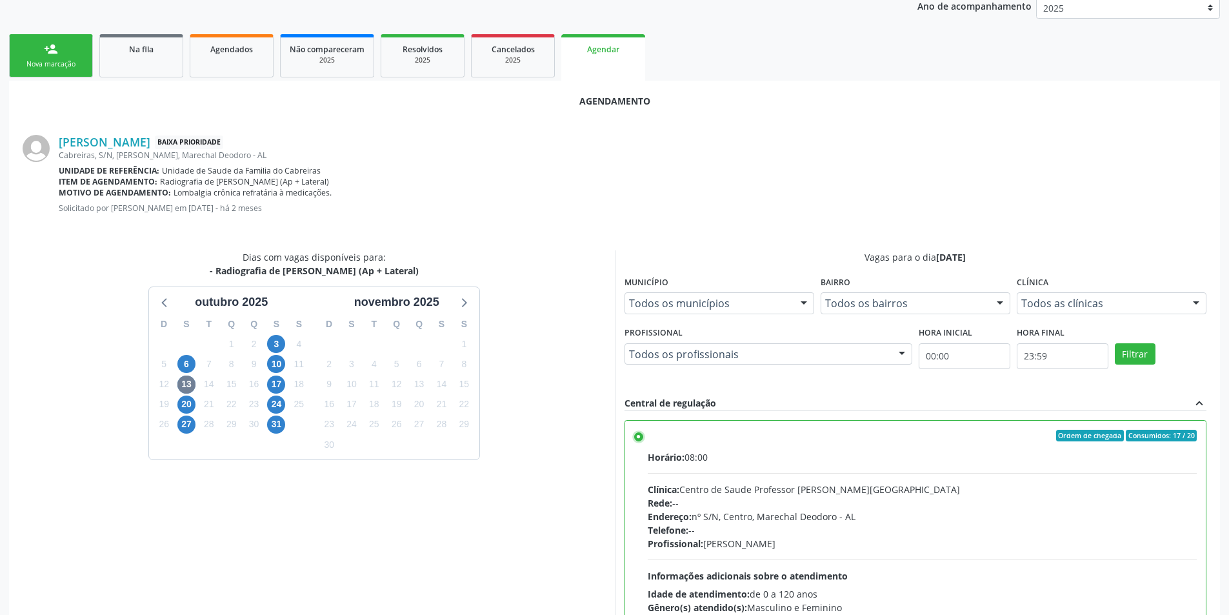
scroll to position [359, 0]
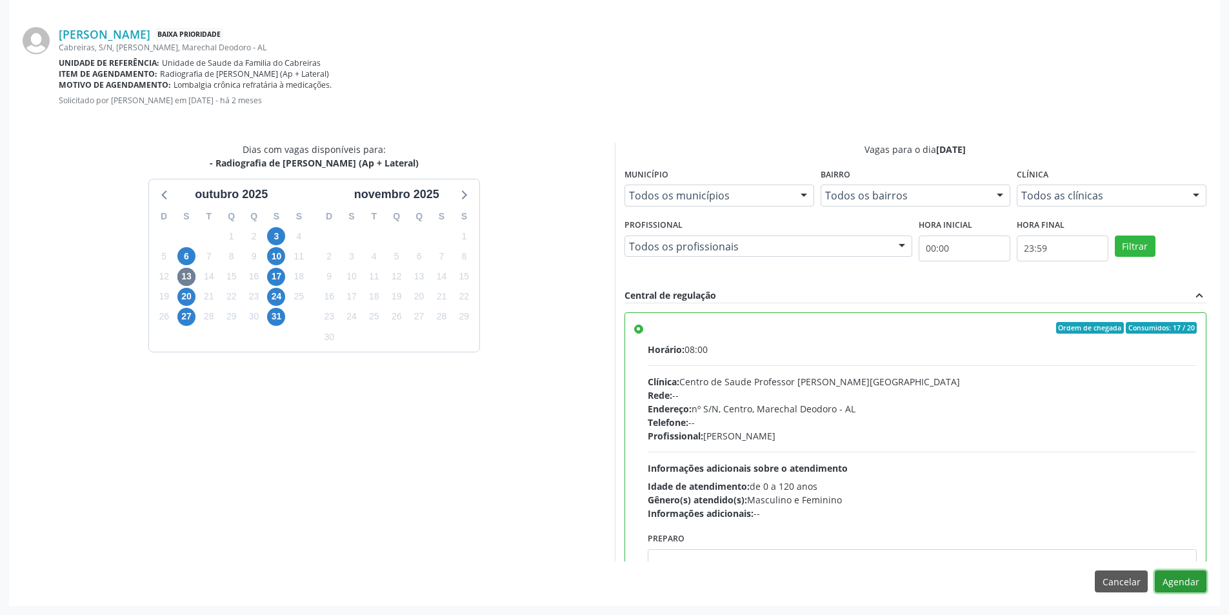
click at [1169, 580] on button "Agendar" at bounding box center [1181, 581] width 52 height 22
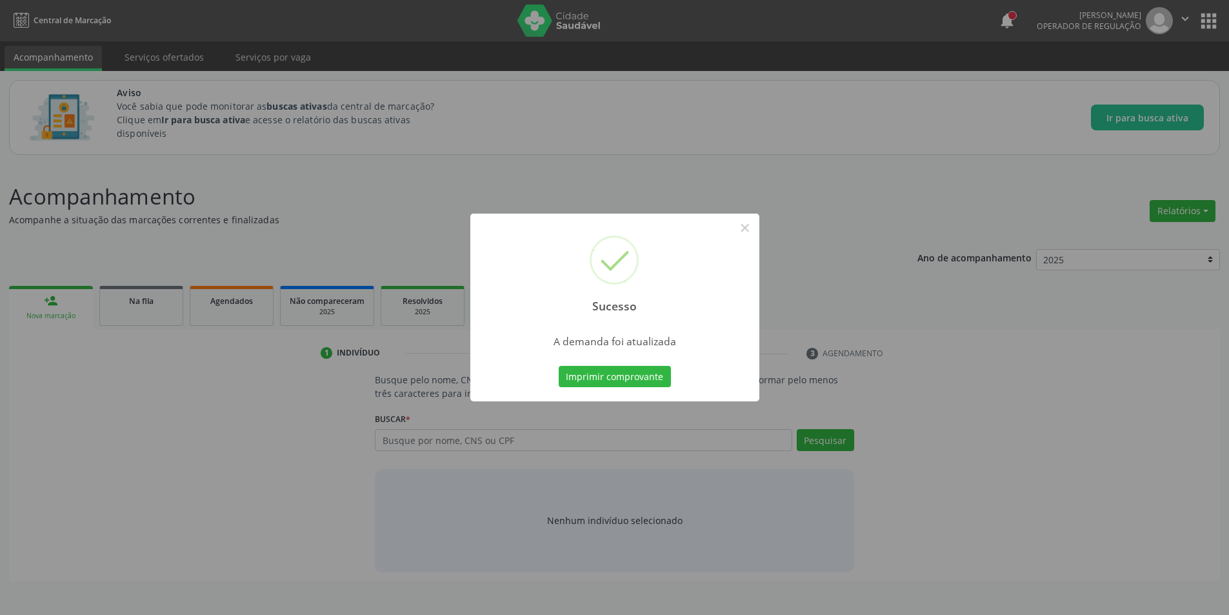
scroll to position [0, 0]
click at [753, 229] on button "×" at bounding box center [750, 228] width 22 height 22
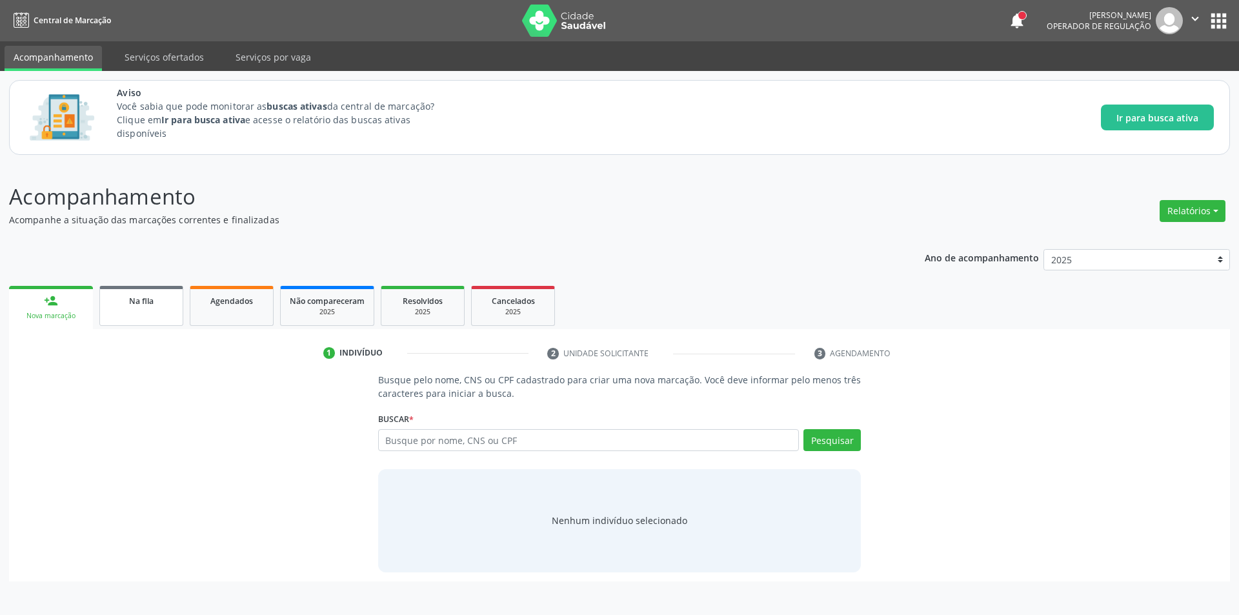
click at [152, 309] on link "Na fila" at bounding box center [141, 306] width 84 height 40
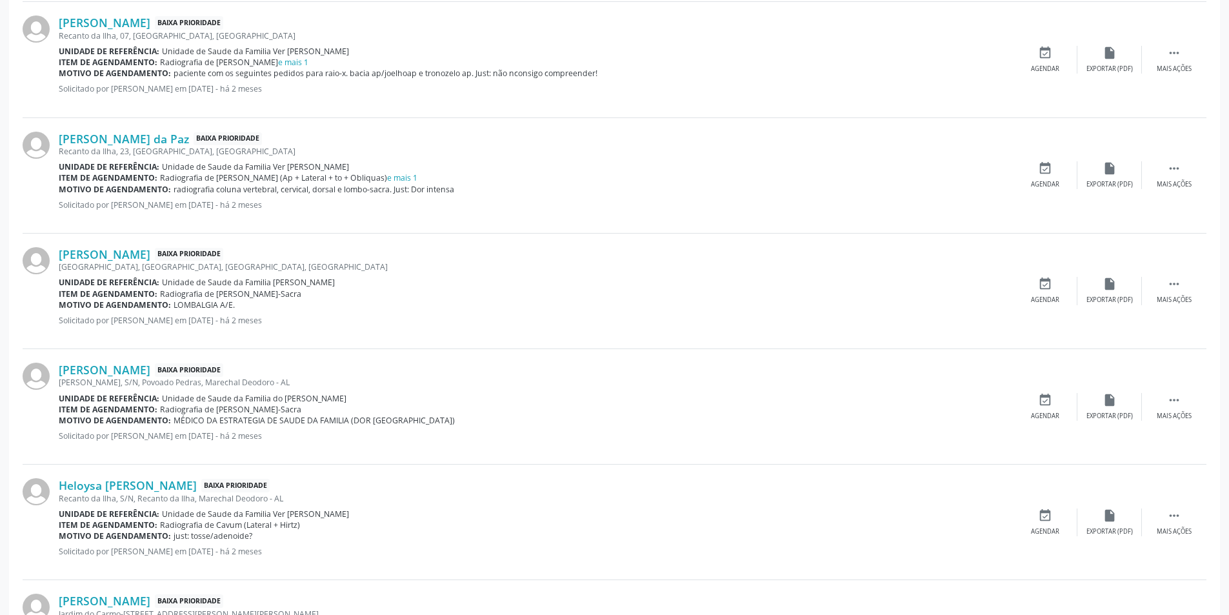
scroll to position [710, 0]
click at [504, 315] on p "Solicitado por [PERSON_NAME] em [DATE] - há 2 meses" at bounding box center [536, 319] width 954 height 11
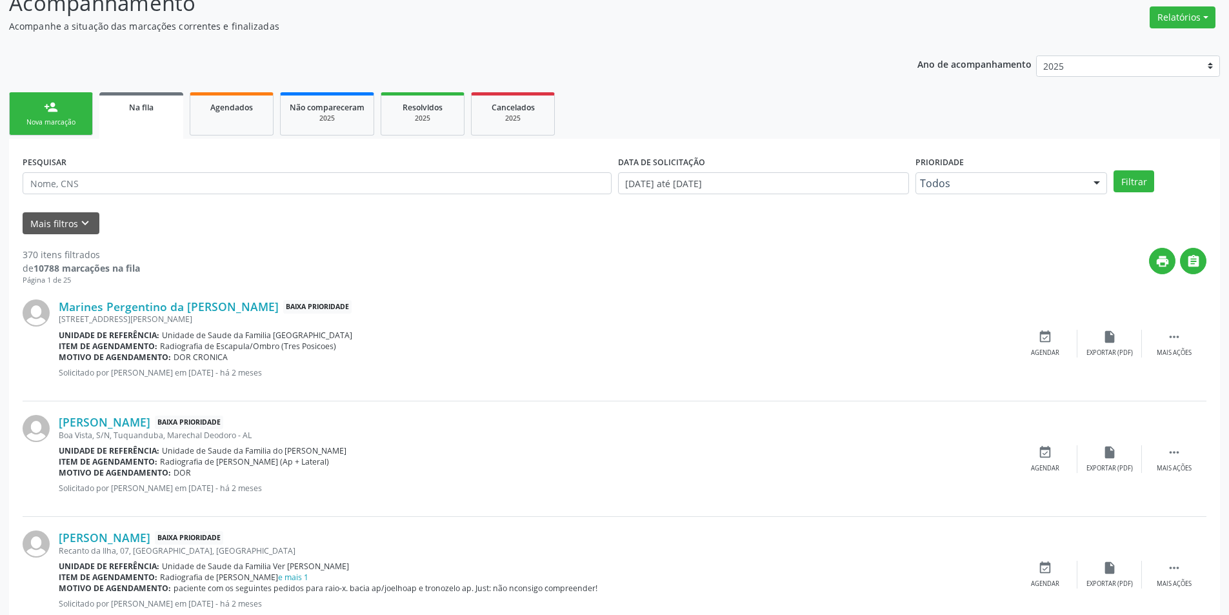
scroll to position [258, 0]
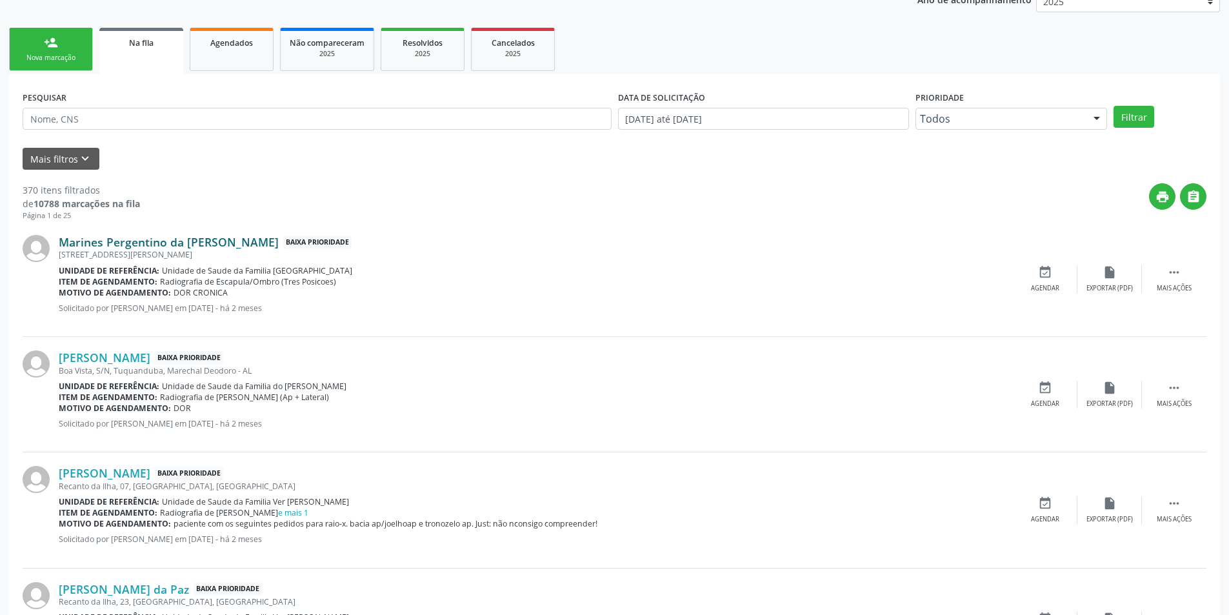
click at [151, 243] on link "Marines Pergentino da [PERSON_NAME]" at bounding box center [169, 242] width 220 height 14
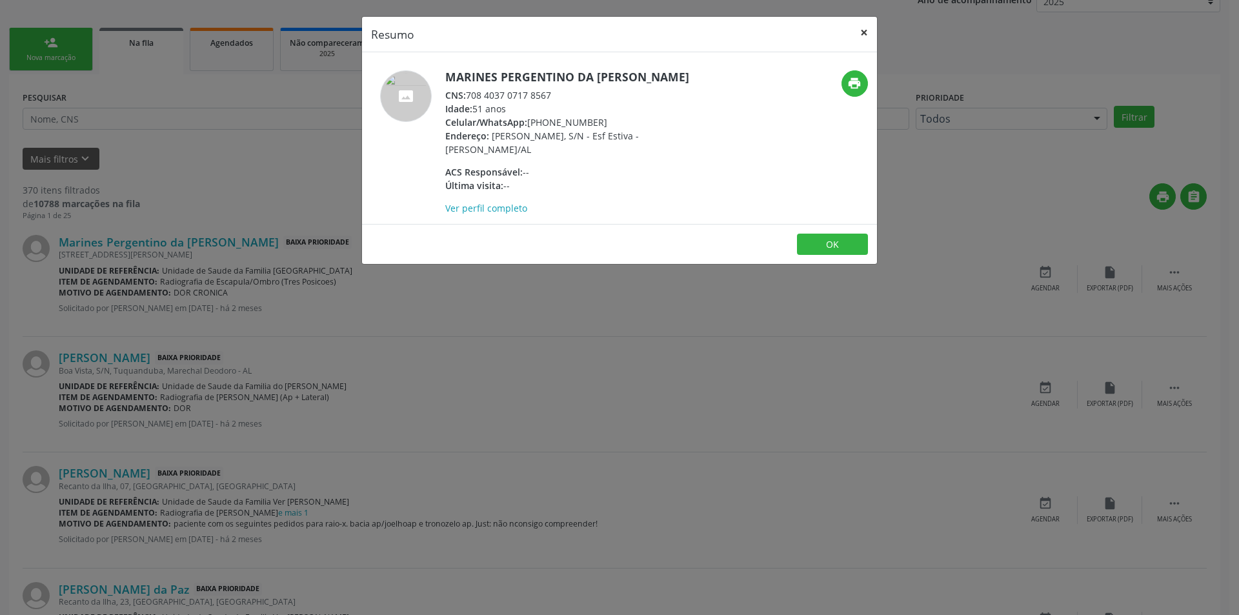
click at [861, 35] on button "×" at bounding box center [864, 33] width 26 height 32
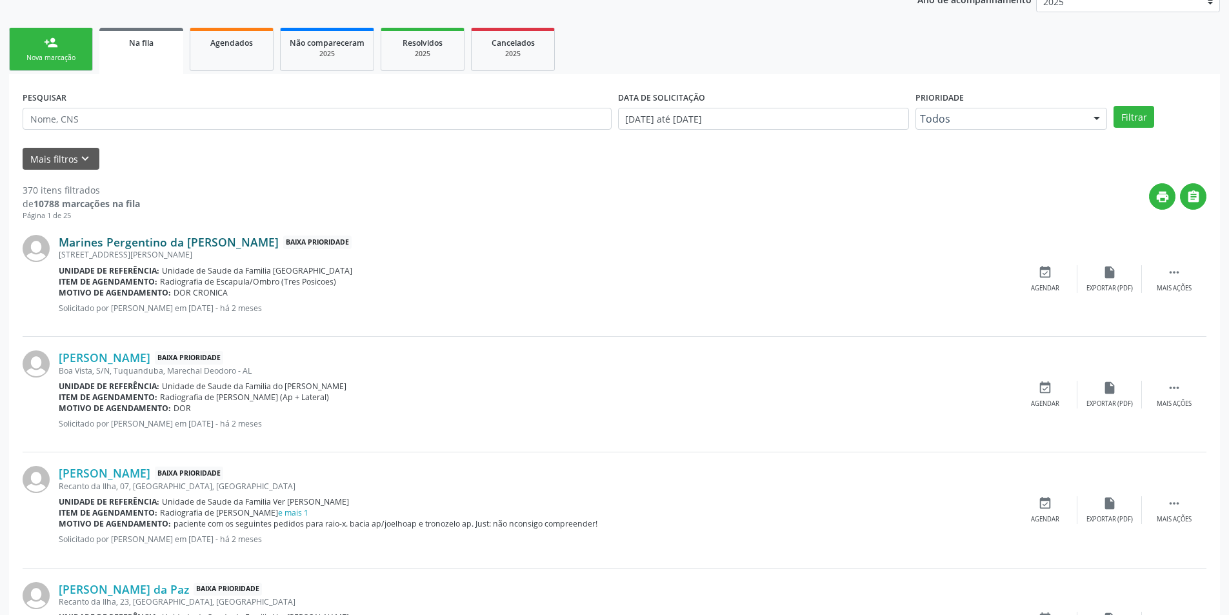
click at [148, 243] on link "Marines Pergentino da [PERSON_NAME]" at bounding box center [169, 242] width 220 height 14
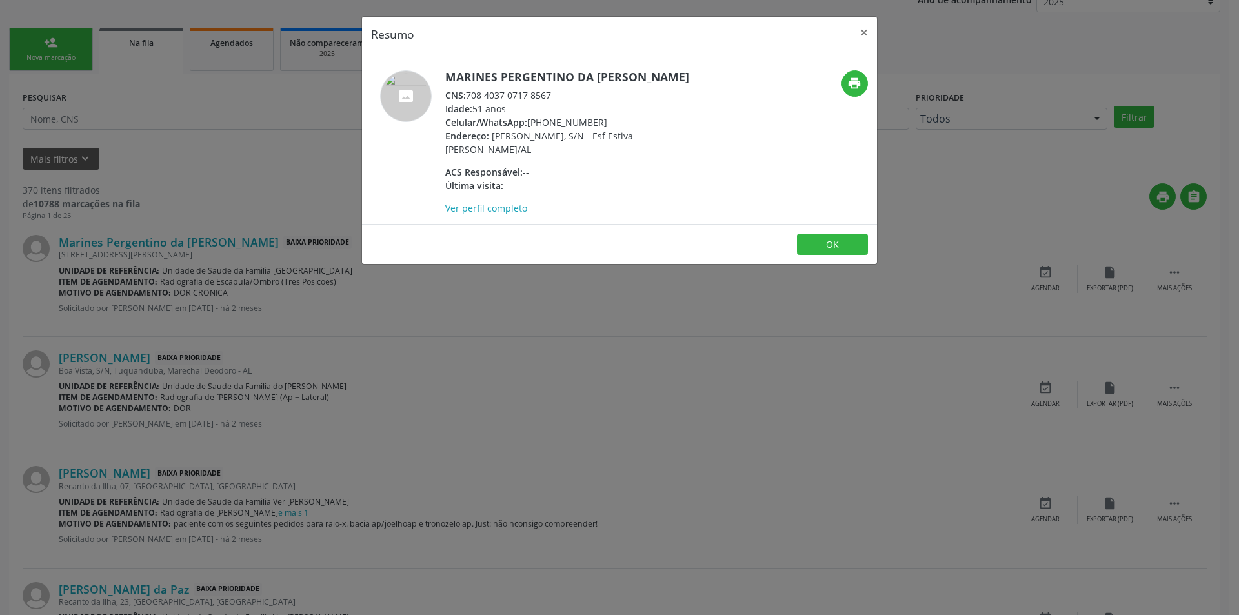
drag, startPoint x: 470, startPoint y: 94, endPoint x: 557, endPoint y: 92, distance: 86.5
click at [557, 92] on div "CNS: 708 4037 0717 8567" at bounding box center [570, 95] width 251 height 14
click at [843, 247] on button "OK" at bounding box center [832, 245] width 71 height 22
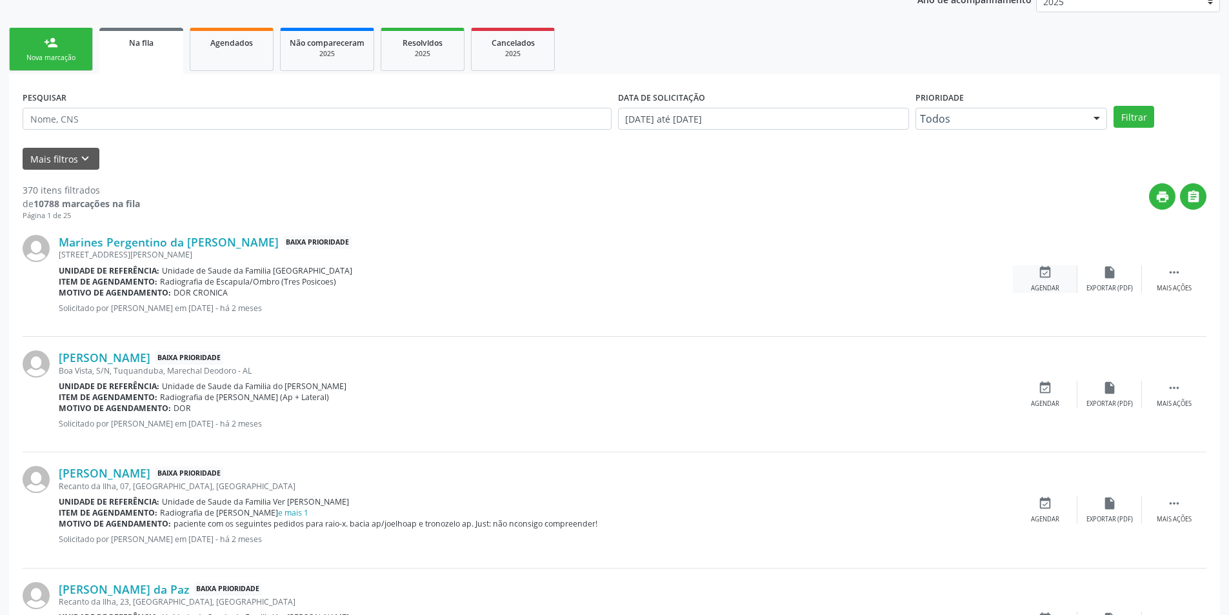
click at [1038, 277] on icon "event_available" at bounding box center [1045, 272] width 14 height 14
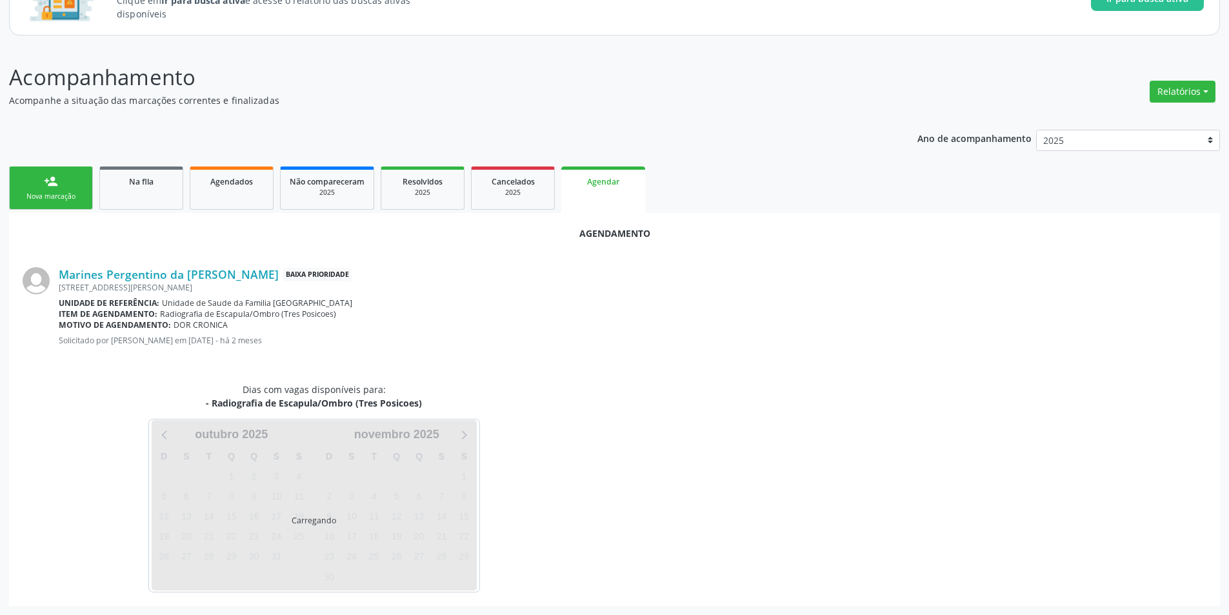
scroll to position [150, 0]
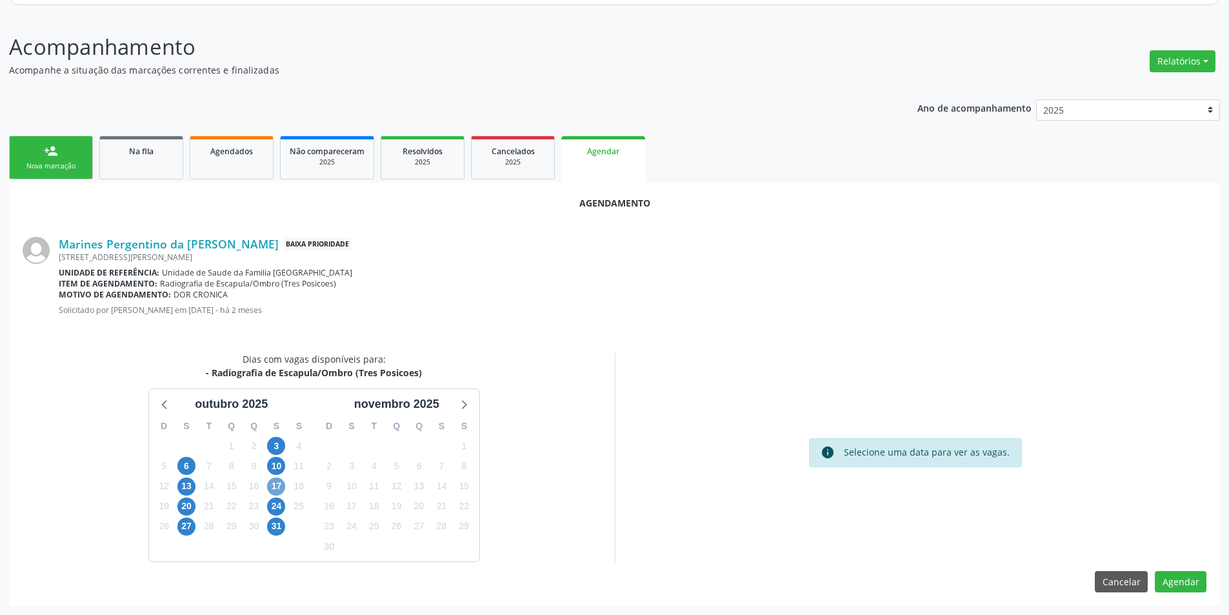
click at [274, 484] on span "17" at bounding box center [276, 486] width 18 height 18
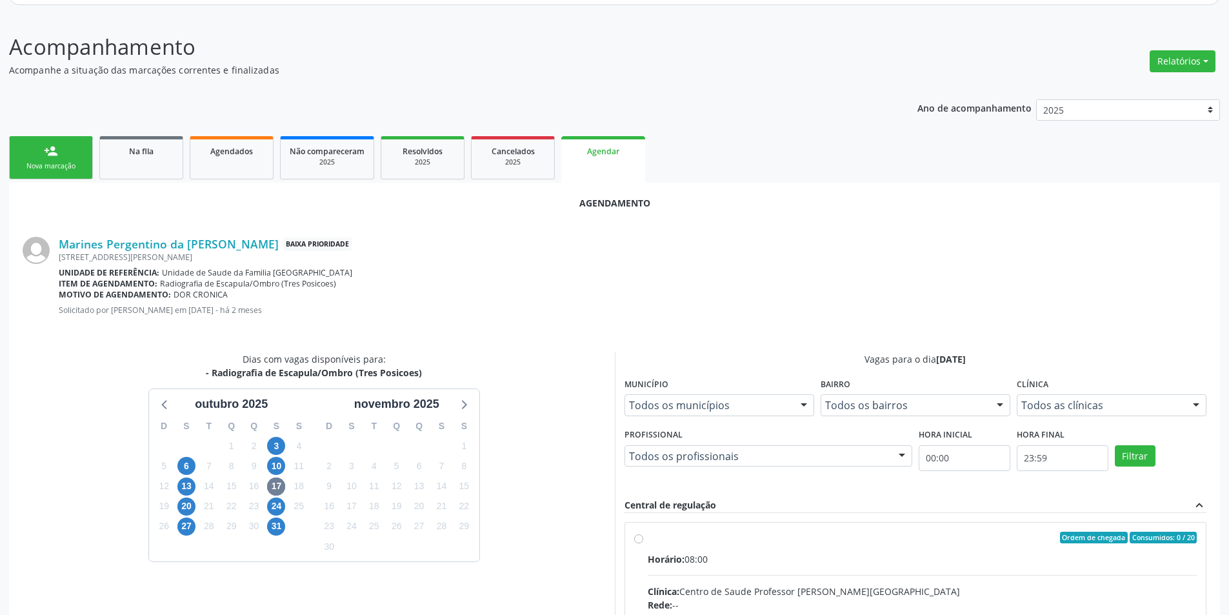
click at [639, 538] on input "Ordem de chegada Consumidos: 0 / 20 Horário: 08:00 Clínica: Centro de Saude Pro…" at bounding box center [638, 538] width 9 height 12
radio input "true"
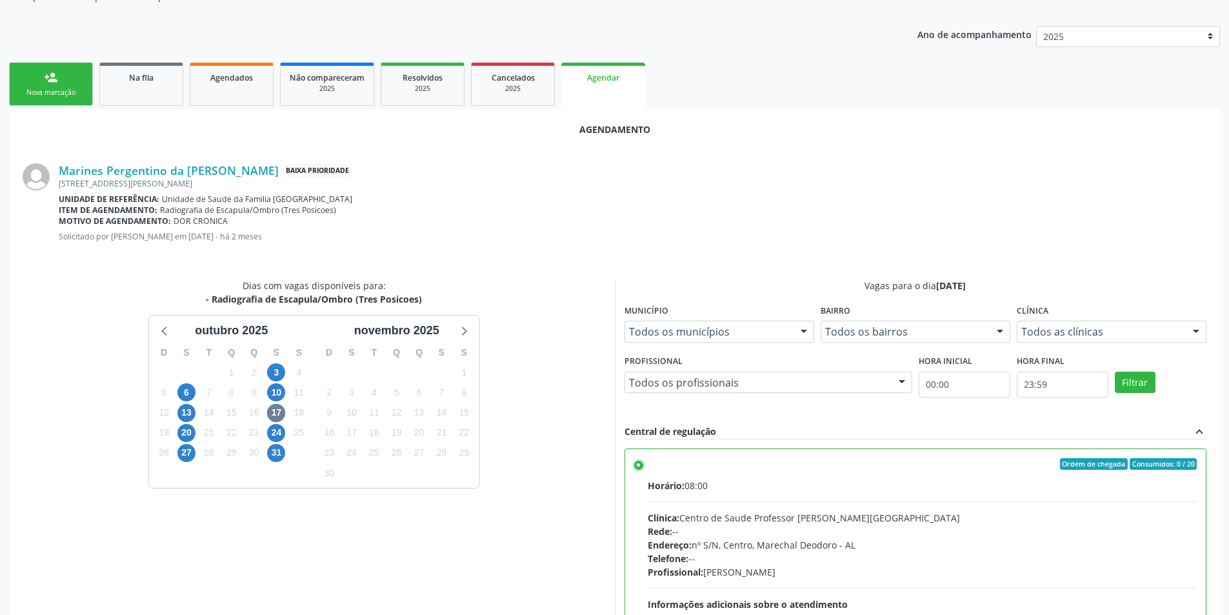
scroll to position [359, 0]
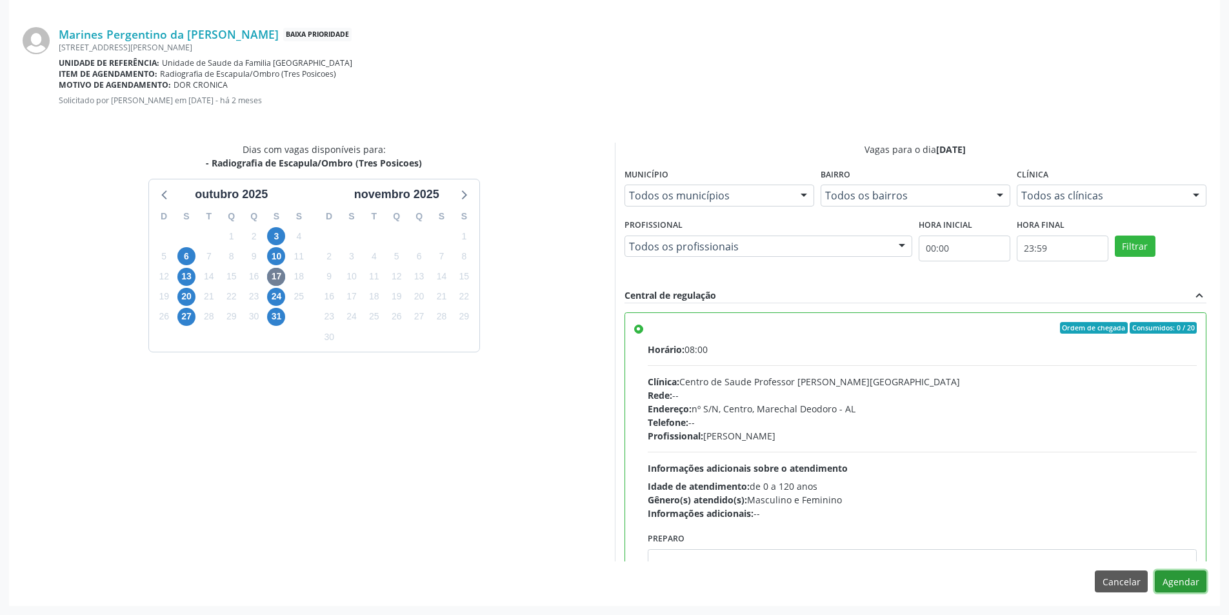
click at [1184, 580] on button "Agendar" at bounding box center [1181, 581] width 52 height 22
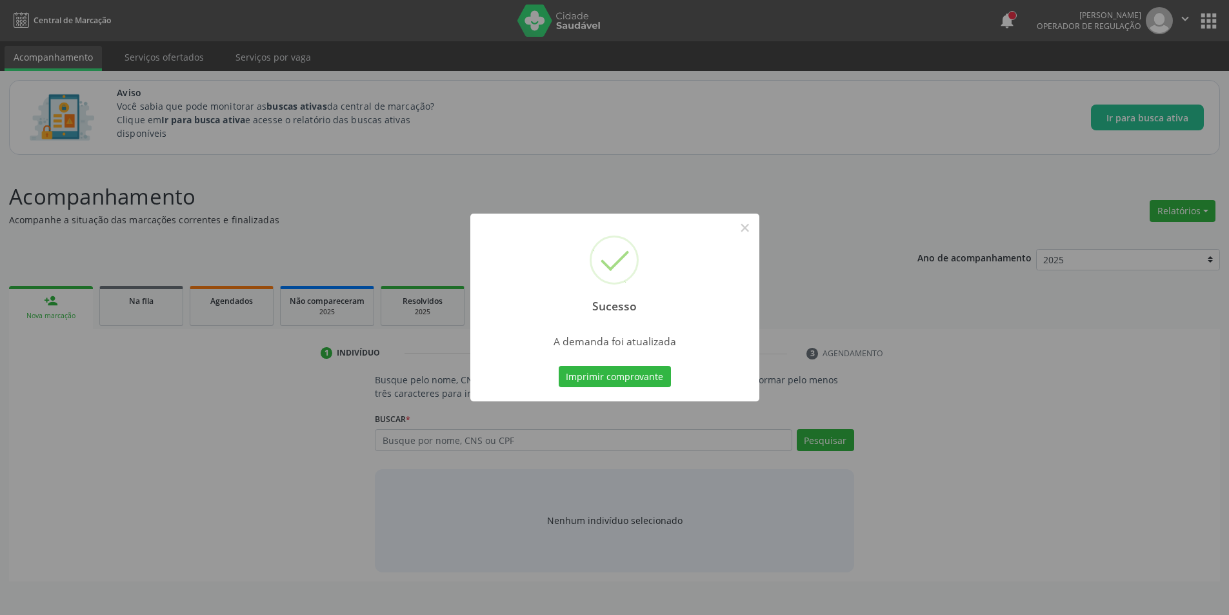
scroll to position [0, 0]
click at [757, 229] on button "×" at bounding box center [750, 228] width 22 height 22
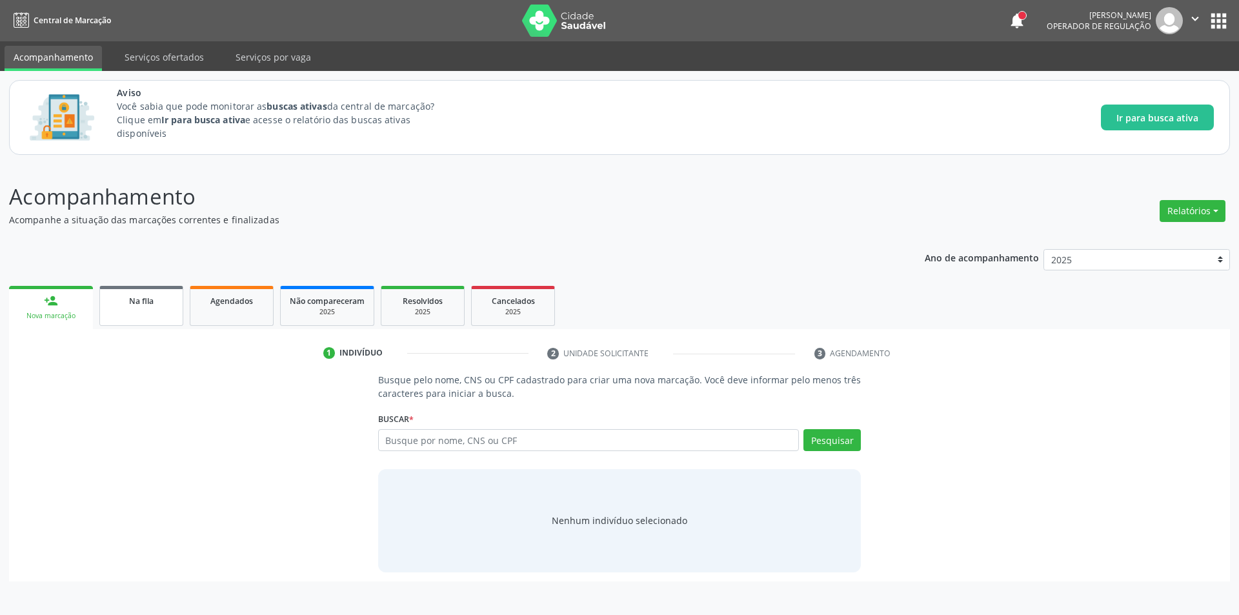
click at [145, 304] on span "Na fila" at bounding box center [141, 300] width 25 height 11
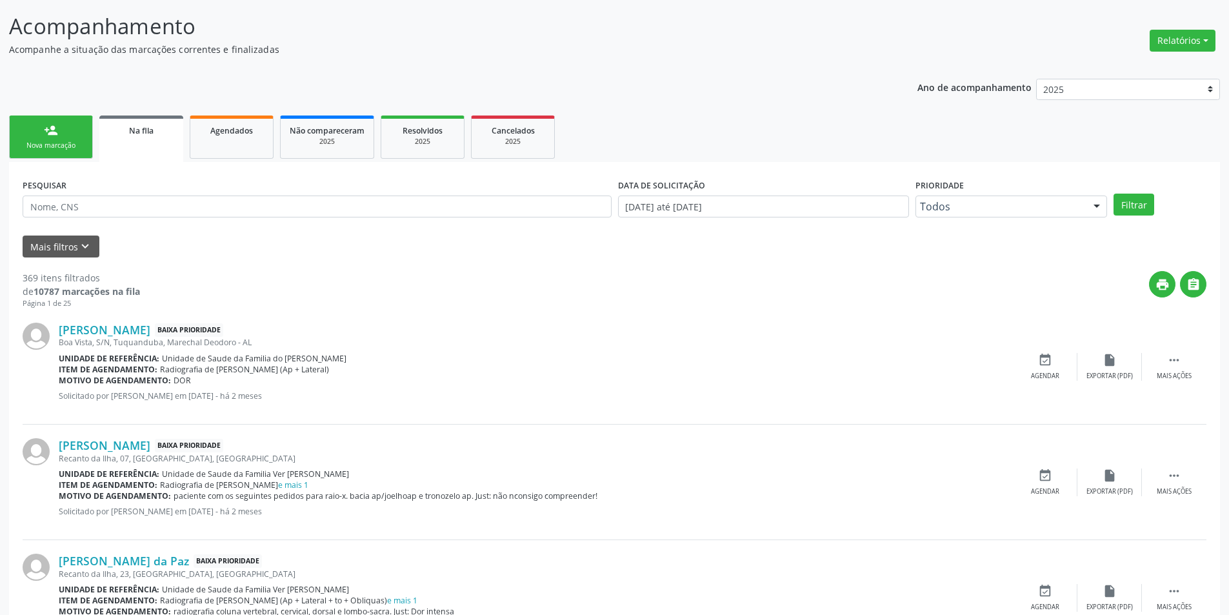
scroll to position [194, 0]
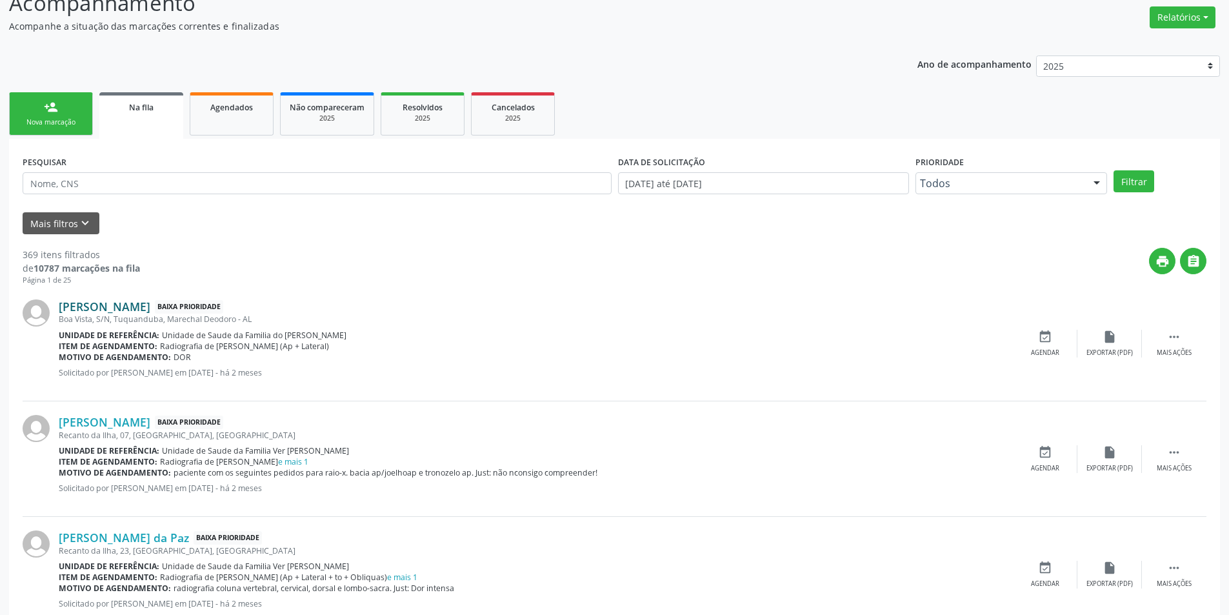
click at [150, 310] on link "[PERSON_NAME]" at bounding box center [105, 306] width 92 height 14
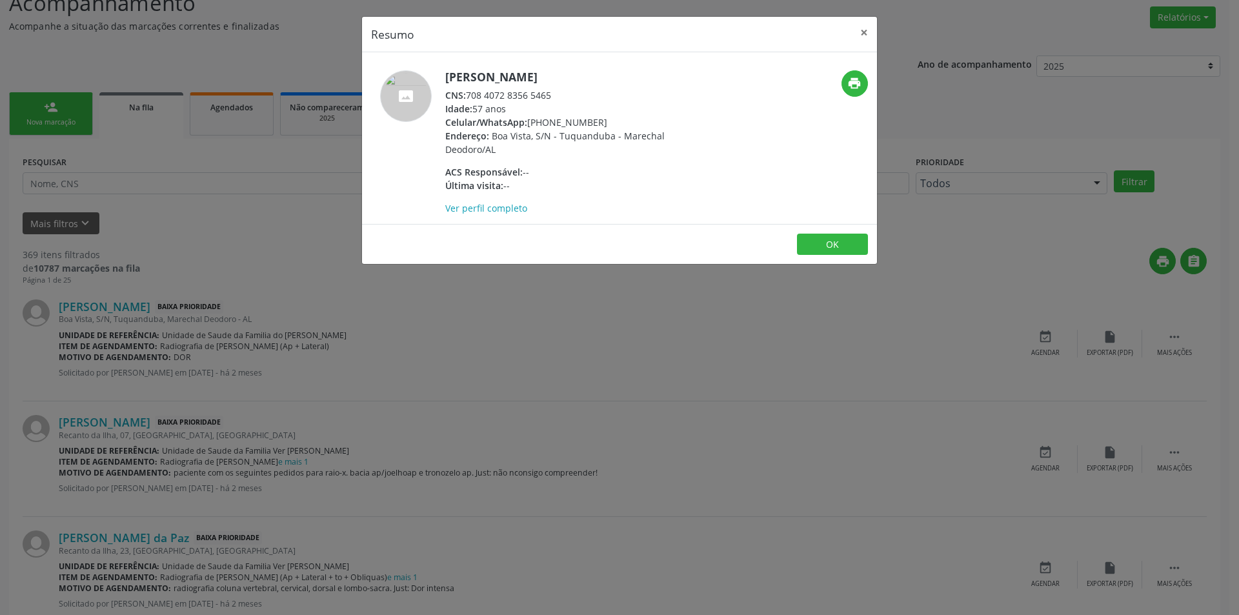
drag, startPoint x: 467, startPoint y: 94, endPoint x: 566, endPoint y: 91, distance: 98.8
click at [566, 91] on div "CNS: 708 4072 8356 5465" at bounding box center [570, 95] width 251 height 14
click at [825, 246] on button "OK" at bounding box center [832, 245] width 71 height 22
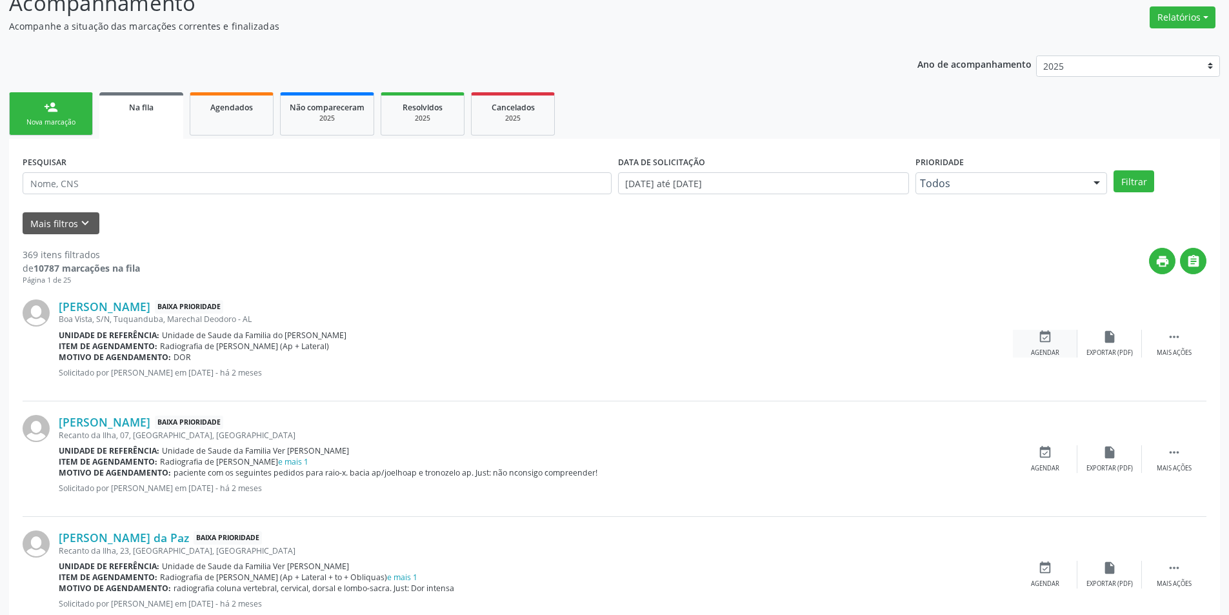
click at [1038, 337] on icon "event_available" at bounding box center [1045, 337] width 14 height 14
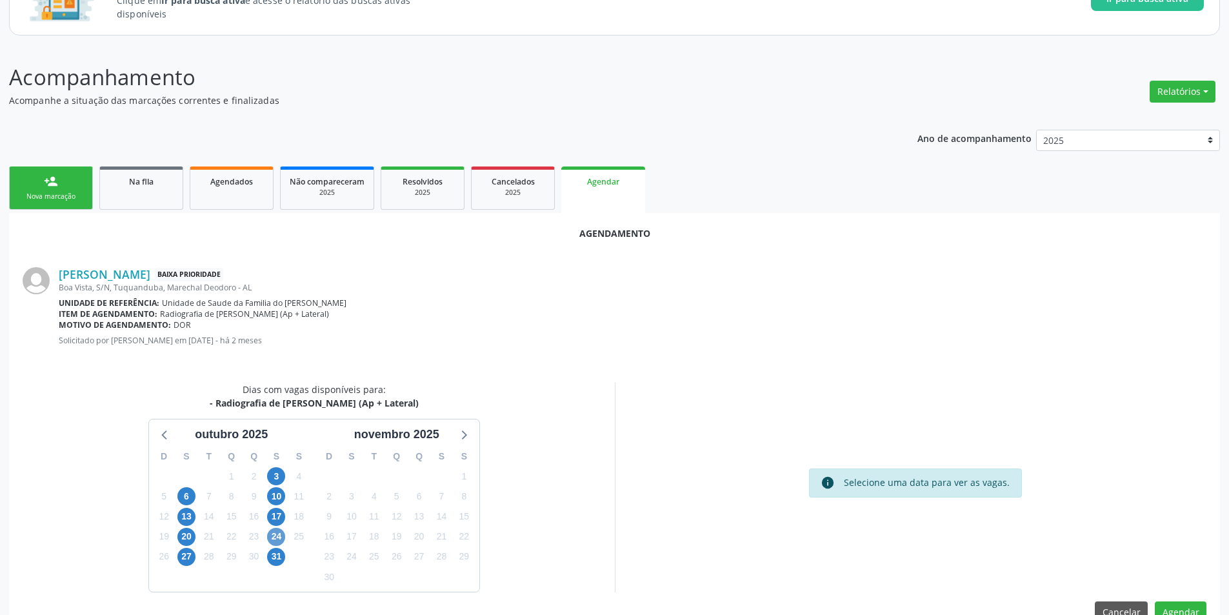
scroll to position [150, 0]
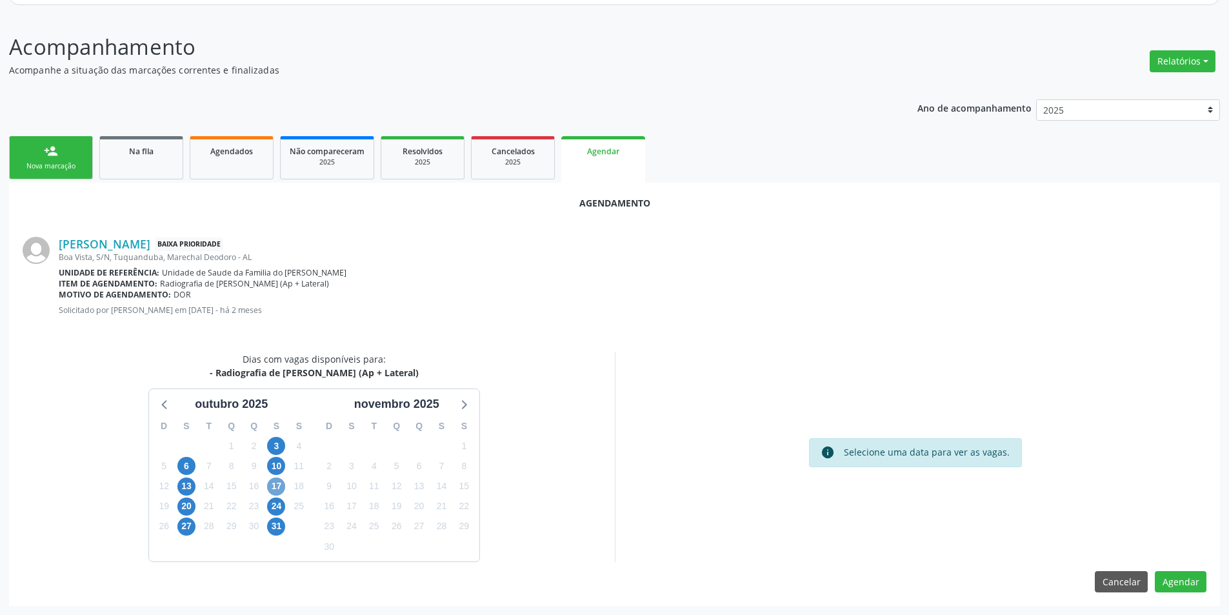
click at [281, 483] on span "17" at bounding box center [276, 486] width 18 height 18
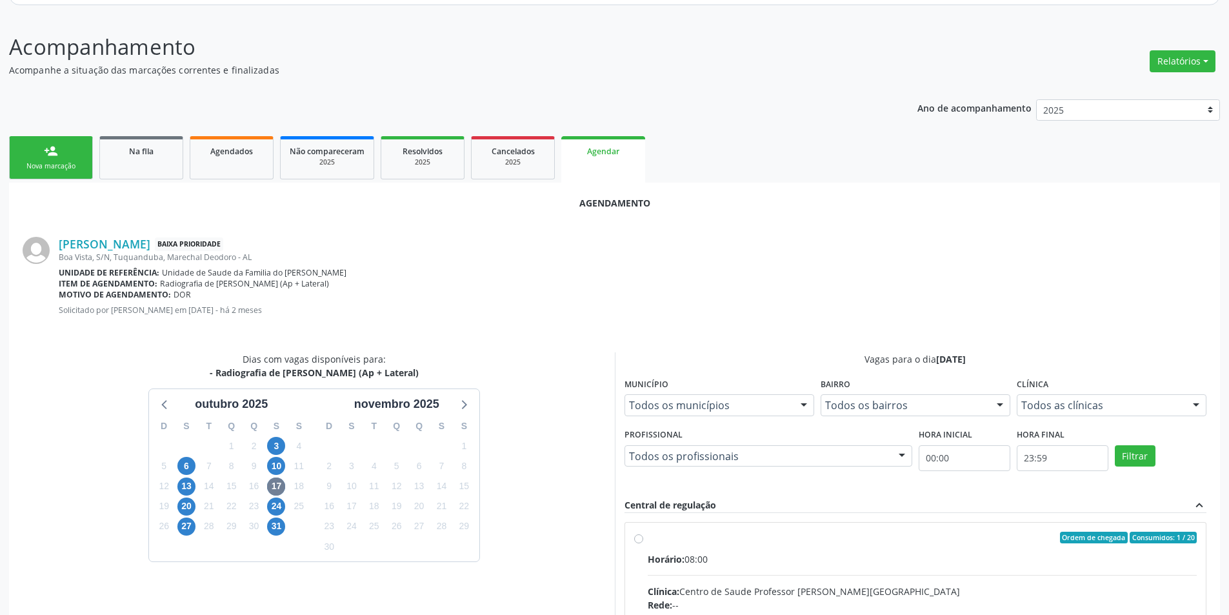
click at [639, 541] on input "Ordem de chegada Consumidos: 1 / 20 Horário: 08:00 Clínica: Centro de Saude Pro…" at bounding box center [638, 538] width 9 height 12
radio input "true"
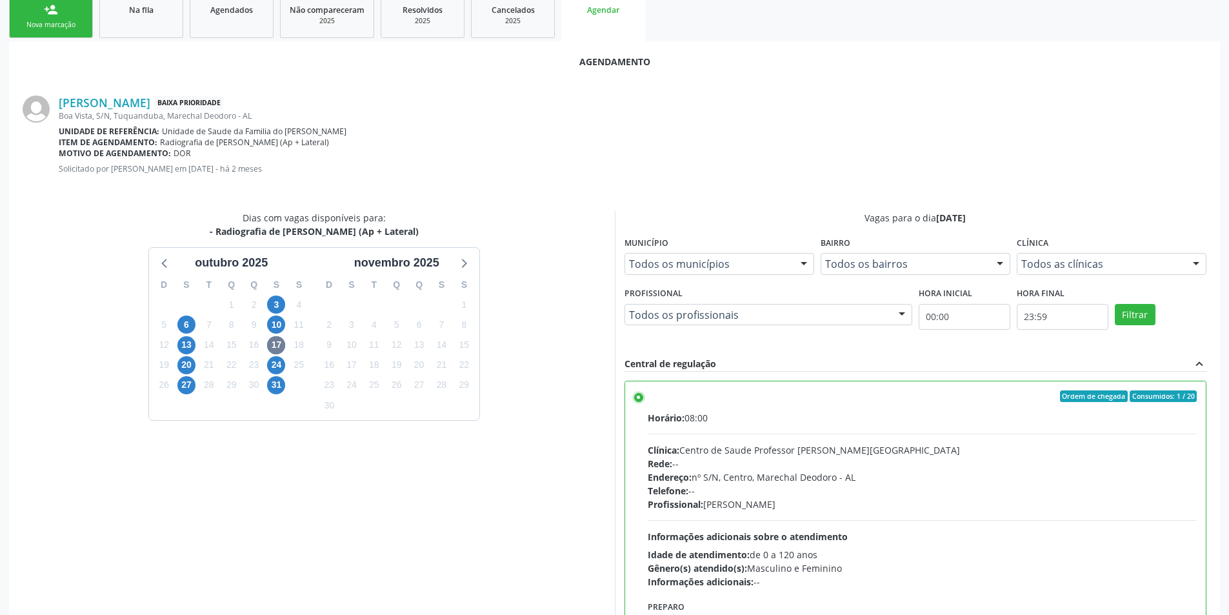
scroll to position [359, 0]
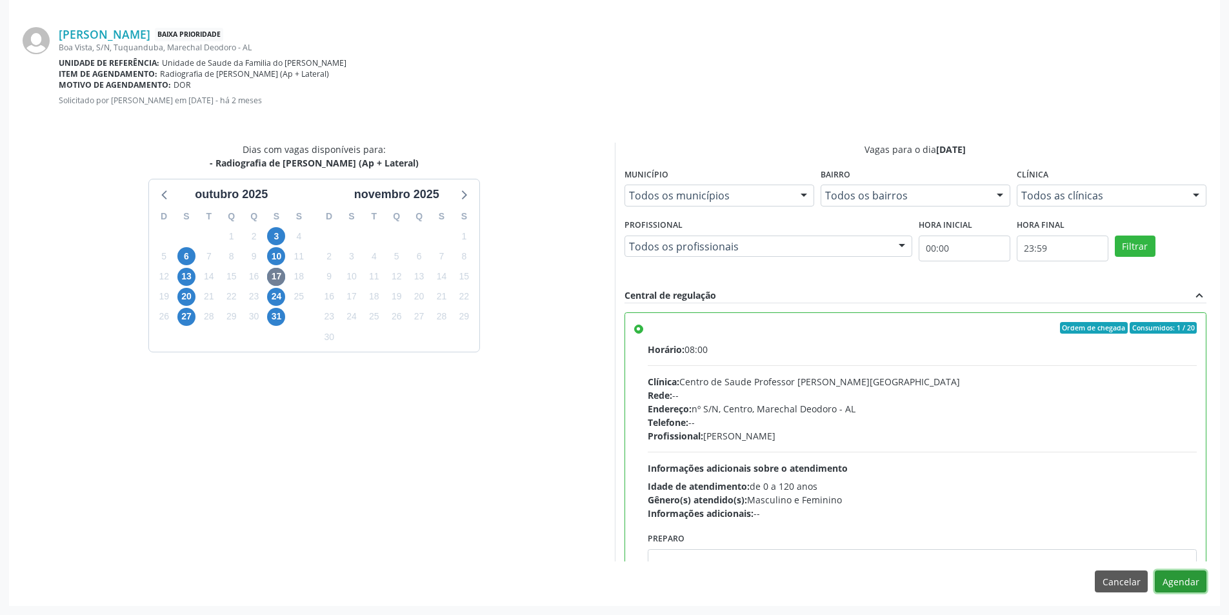
click at [1175, 580] on button "Agendar" at bounding box center [1181, 581] width 52 height 22
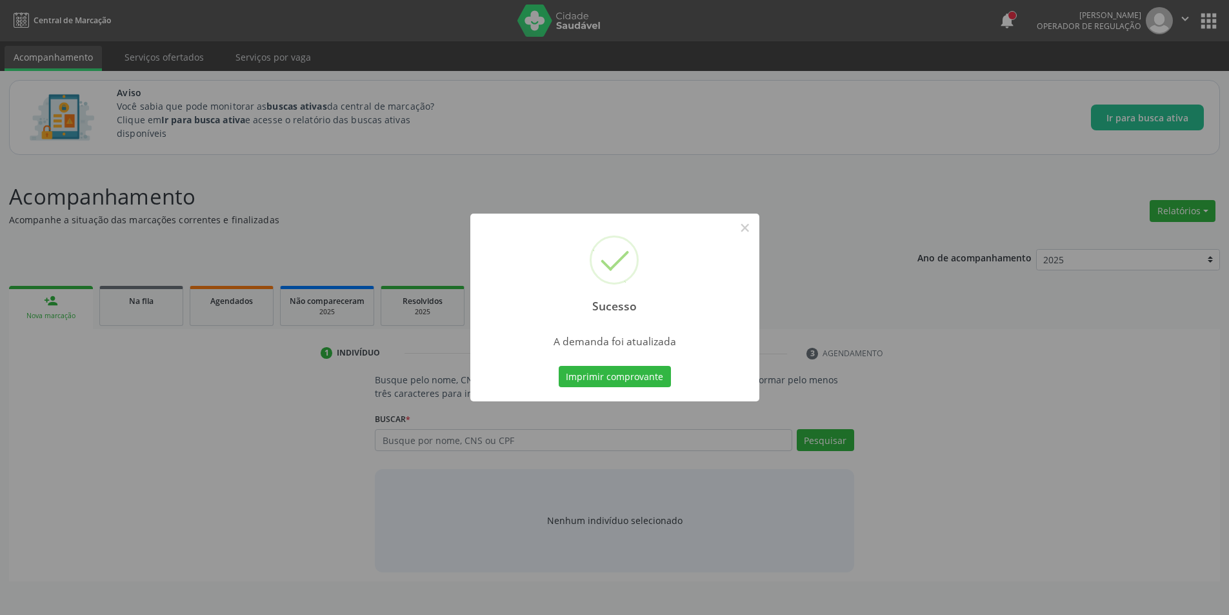
scroll to position [0, 0]
click at [753, 226] on button "×" at bounding box center [750, 228] width 22 height 22
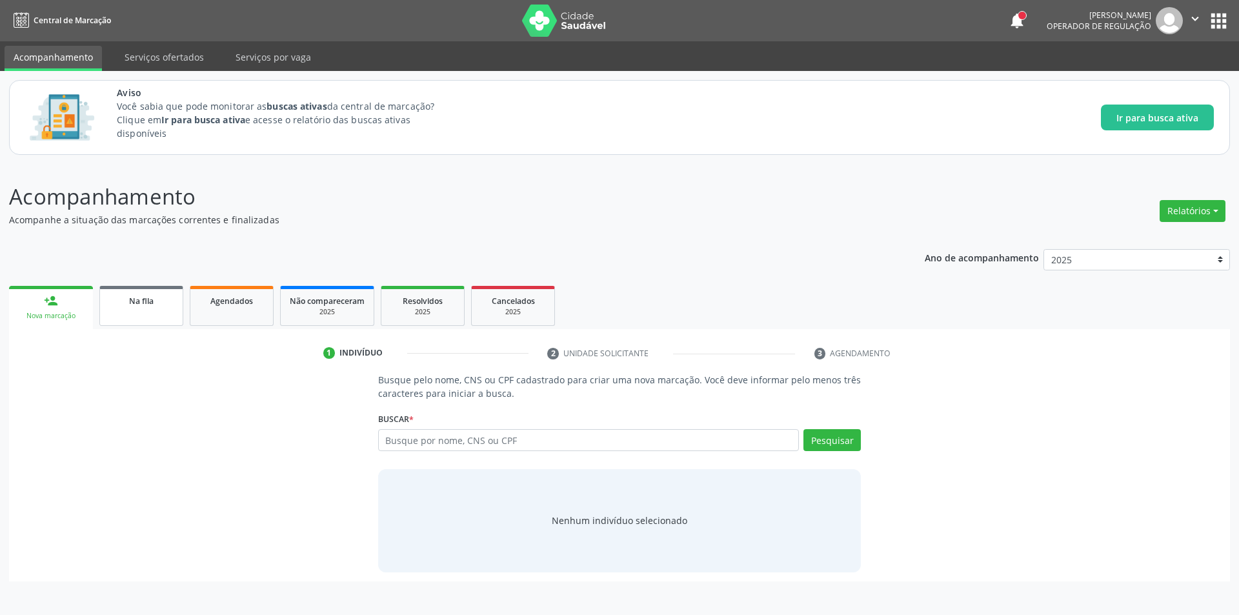
click at [144, 308] on link "Na fila" at bounding box center [141, 306] width 84 height 40
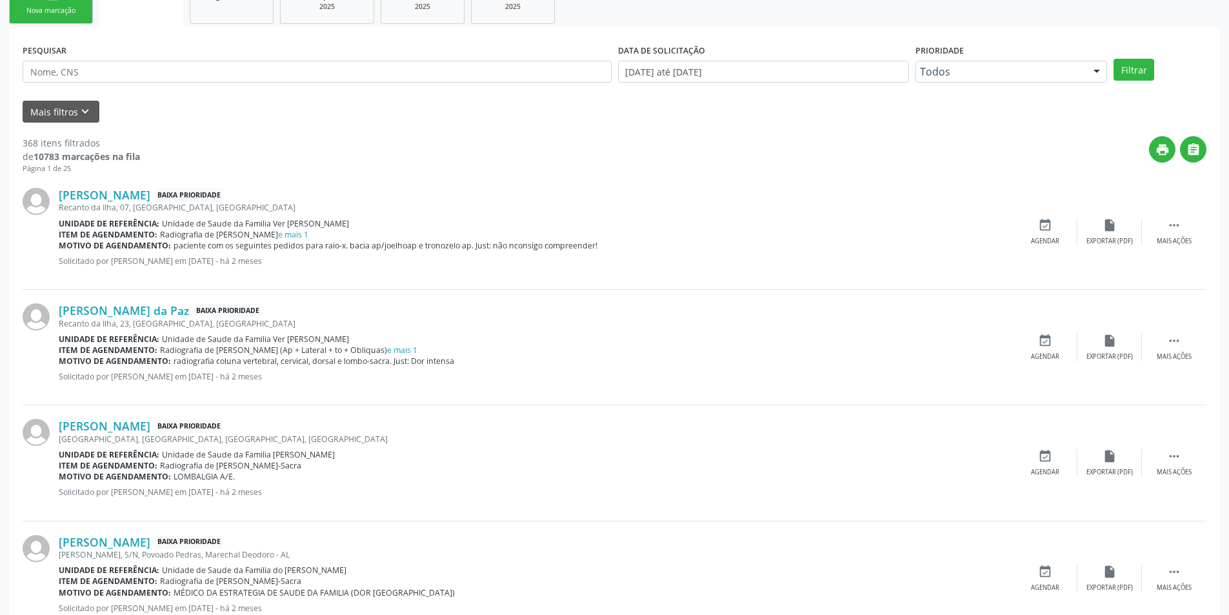
scroll to position [323, 0]
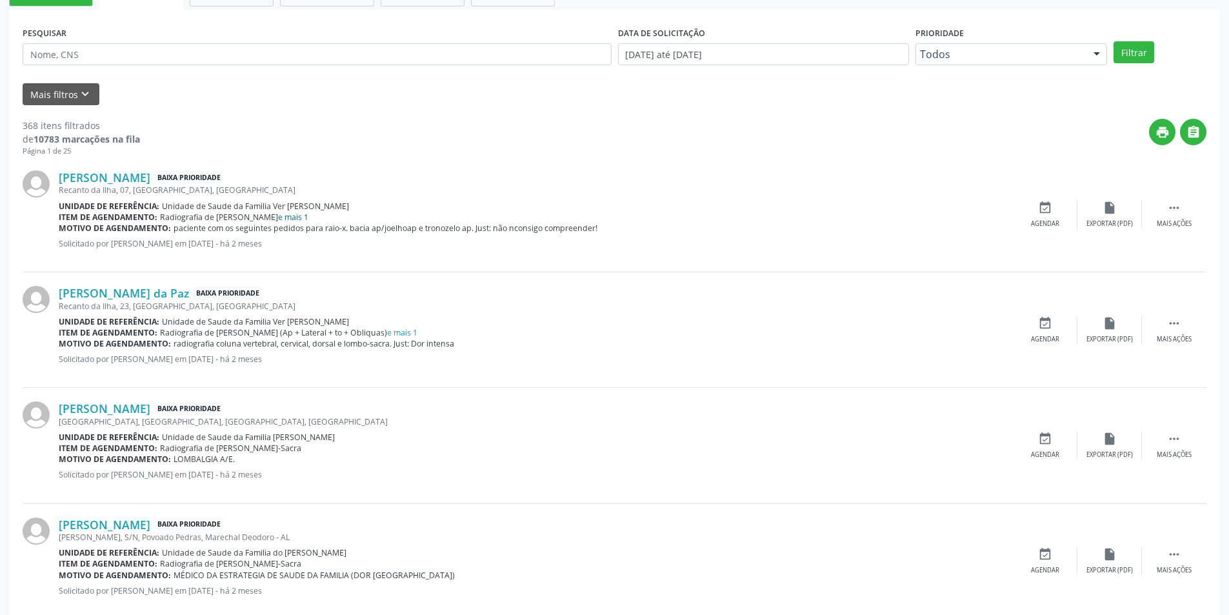
click at [278, 218] on link "e mais 1" at bounding box center [293, 217] width 30 height 11
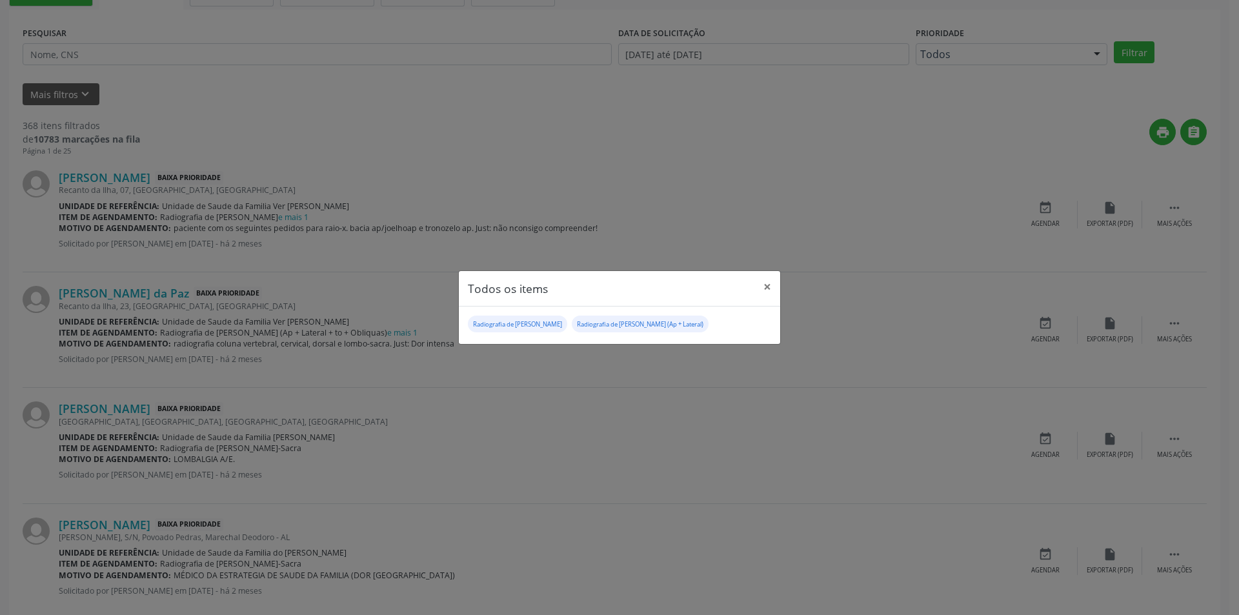
click at [680, 178] on div "Todos os items × Radiografia de Bacia Radiografia de [PERSON_NAME] (Ap + Latera…" at bounding box center [619, 307] width 1239 height 615
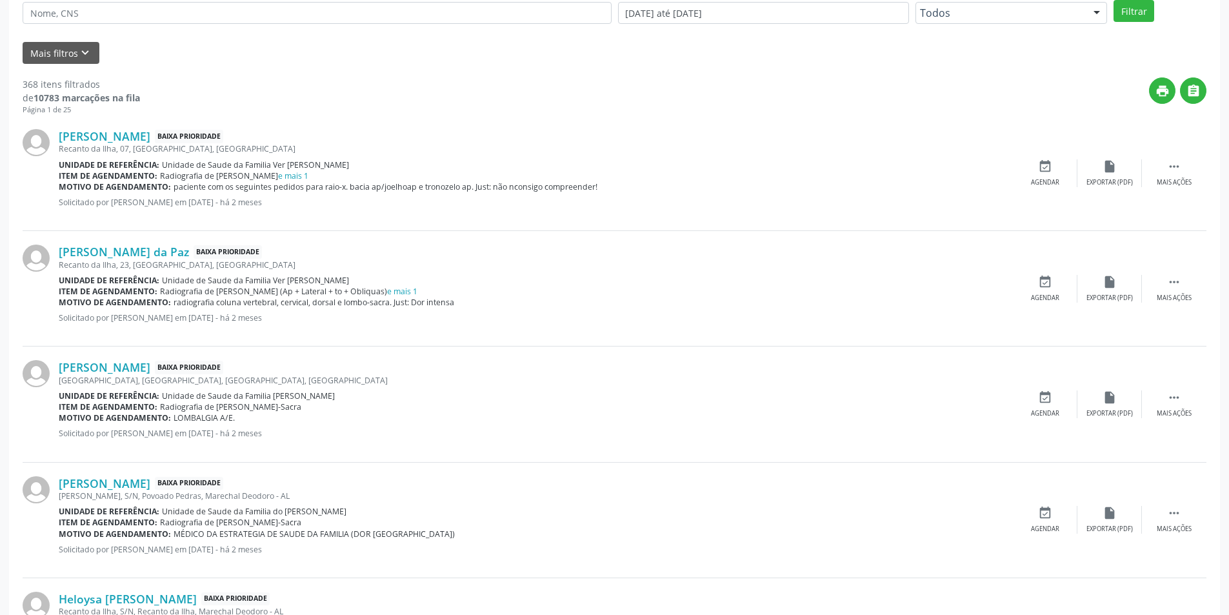
scroll to position [387, 0]
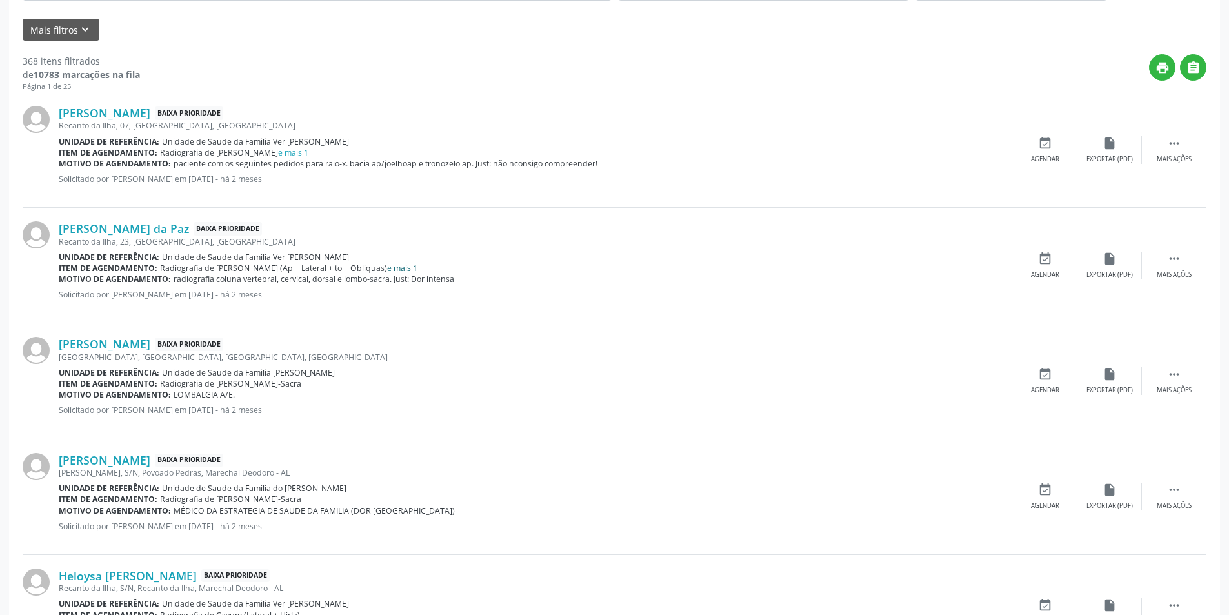
click at [403, 265] on link "e mais 1" at bounding box center [402, 268] width 30 height 11
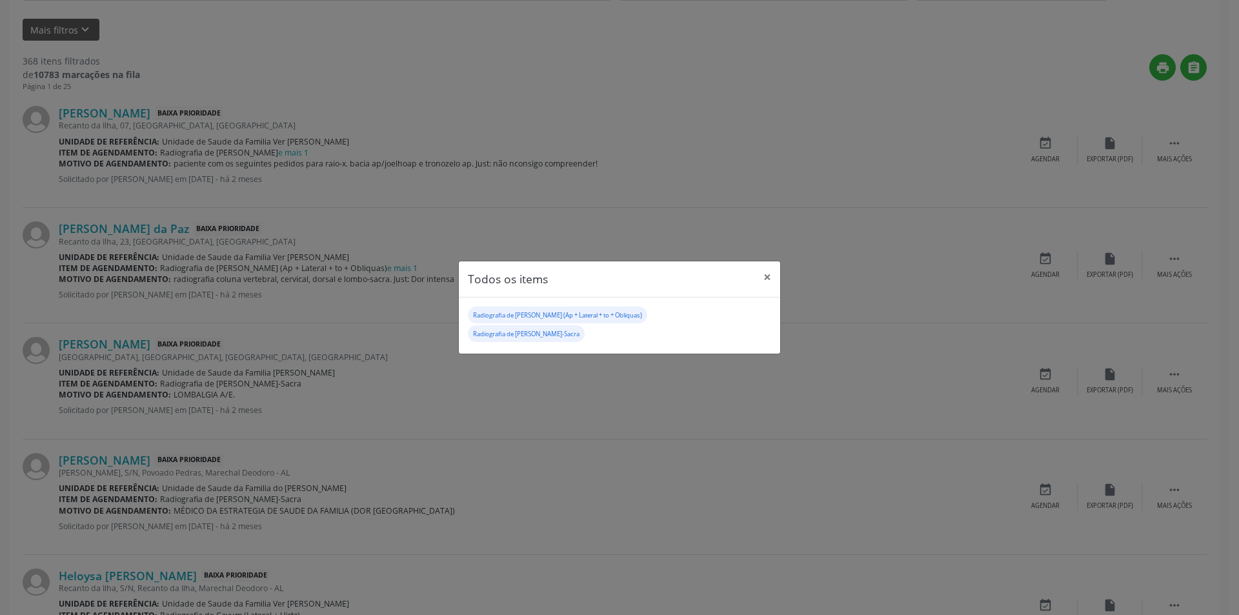
click at [410, 252] on div "Todos os items × Radiografia de [PERSON_NAME] (Ap + Lateral + to + Obliquas) Ra…" at bounding box center [619, 307] width 1239 height 615
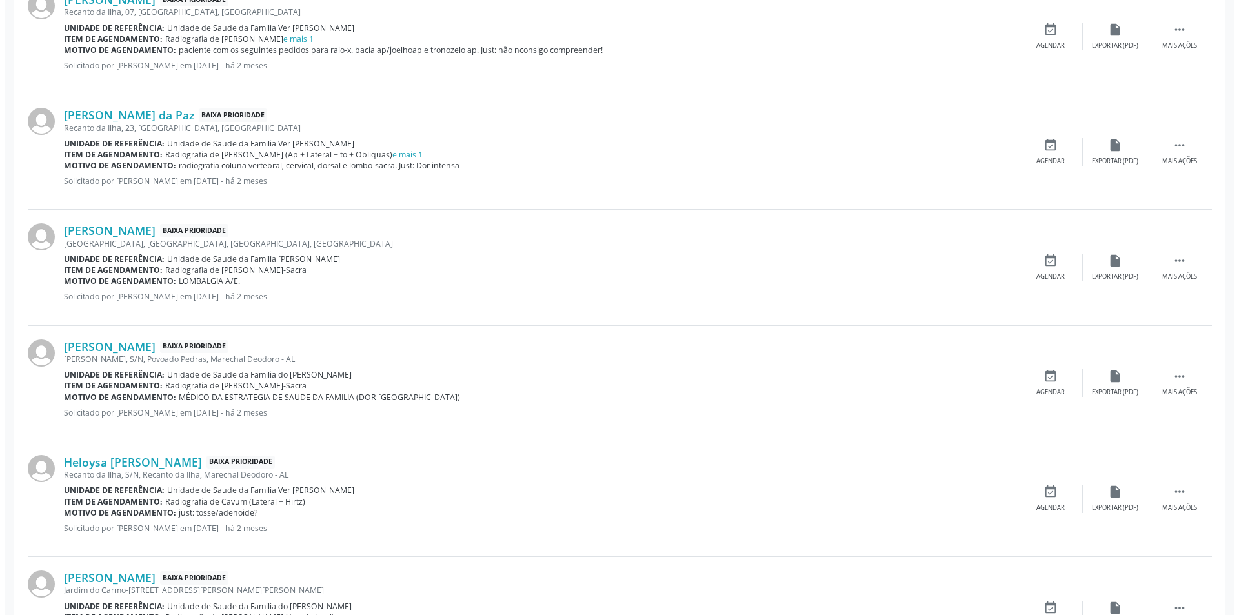
scroll to position [516, 0]
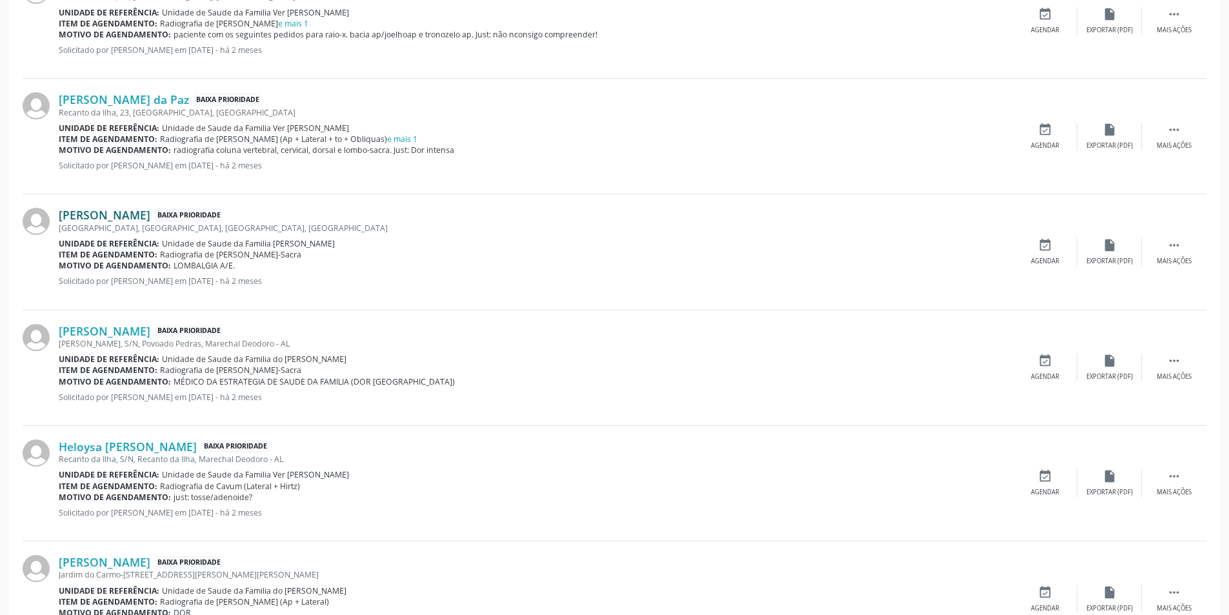
click at [150, 212] on link "[PERSON_NAME]" at bounding box center [105, 215] width 92 height 14
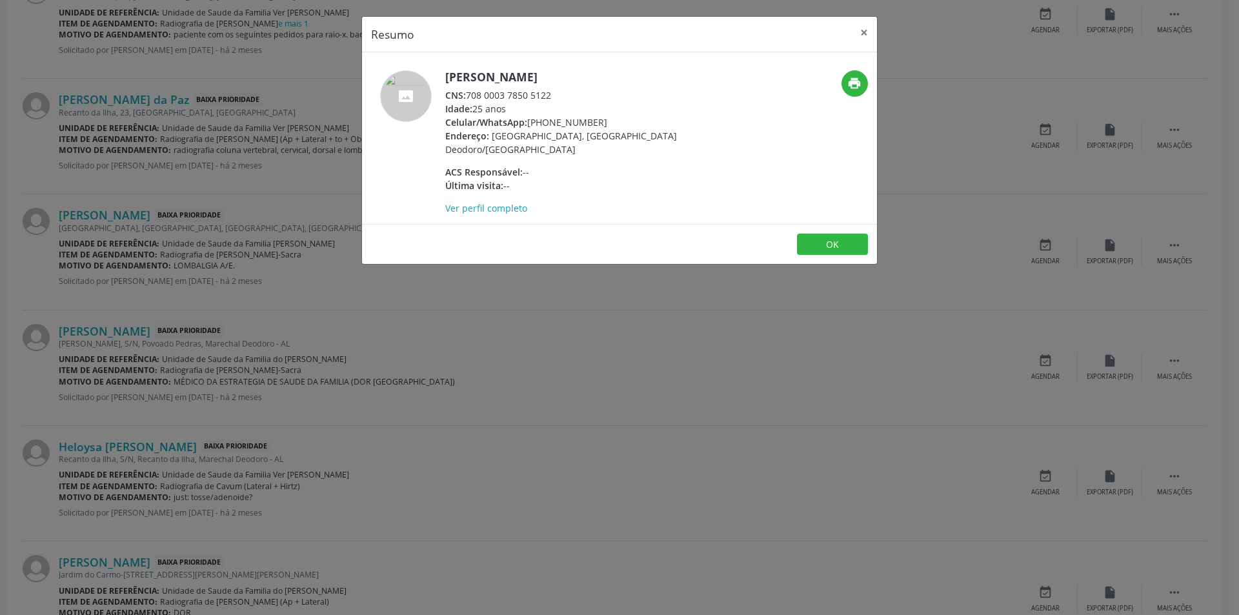
drag, startPoint x: 468, startPoint y: 94, endPoint x: 564, endPoint y: 89, distance: 96.3
click at [564, 89] on div "CNS: 708 0003 7850 5122" at bounding box center [570, 95] width 251 height 14
